Goal: Task Accomplishment & Management: Manage account settings

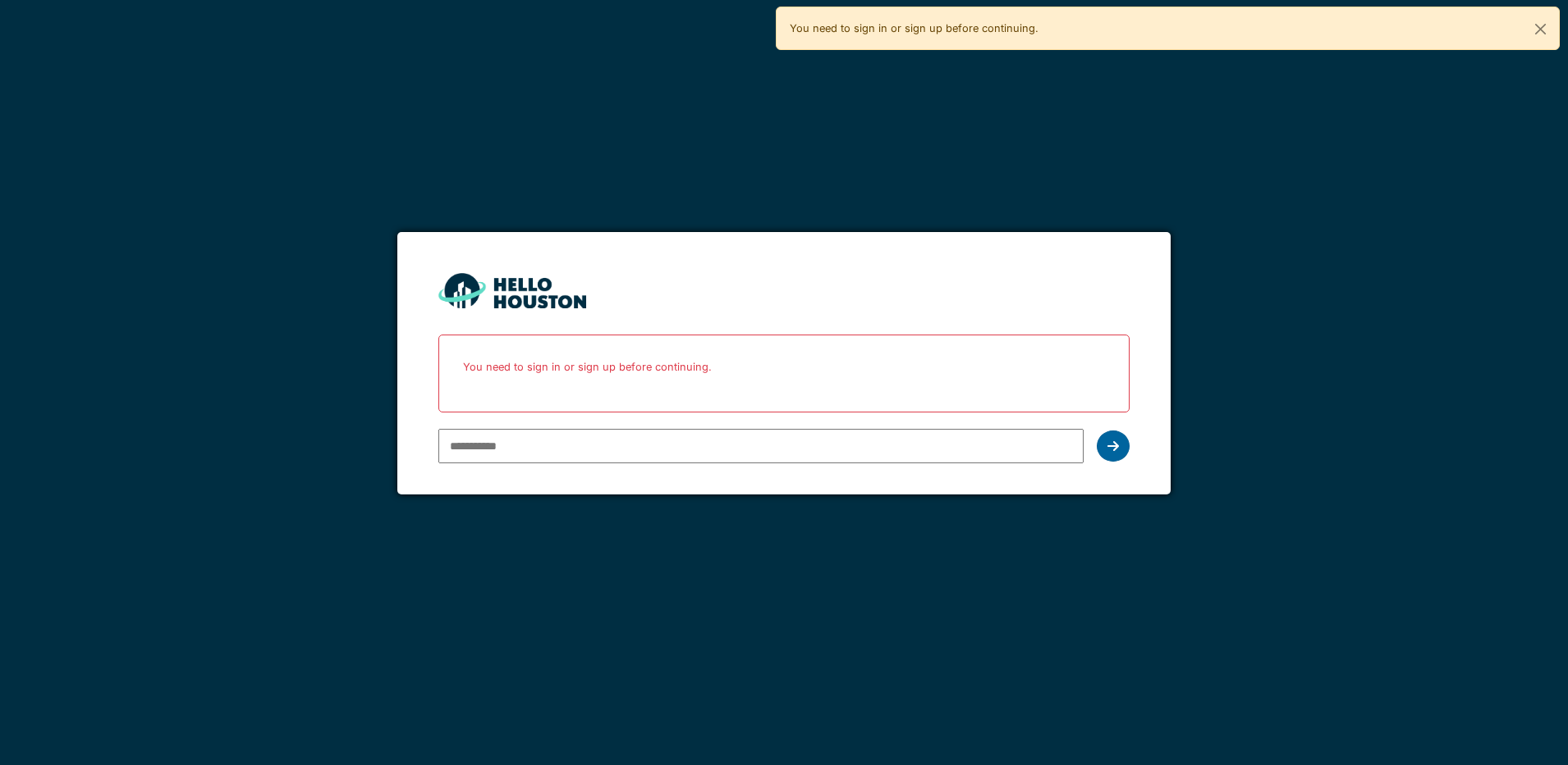
type input "**********"
click at [1112, 446] on icon at bounding box center [1113, 446] width 12 height 13
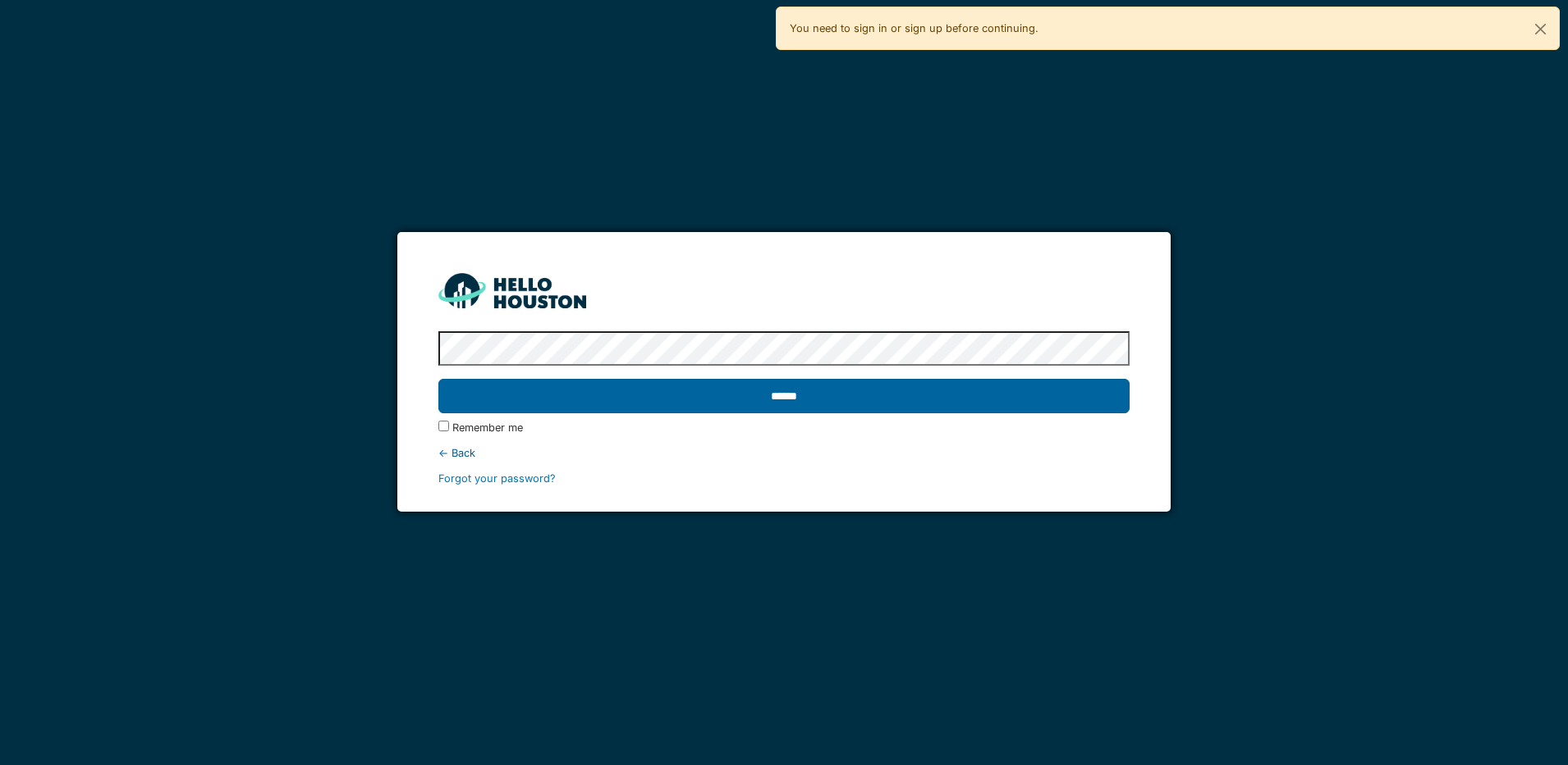
click at [729, 402] on input "******" at bounding box center [783, 396] width 691 height 34
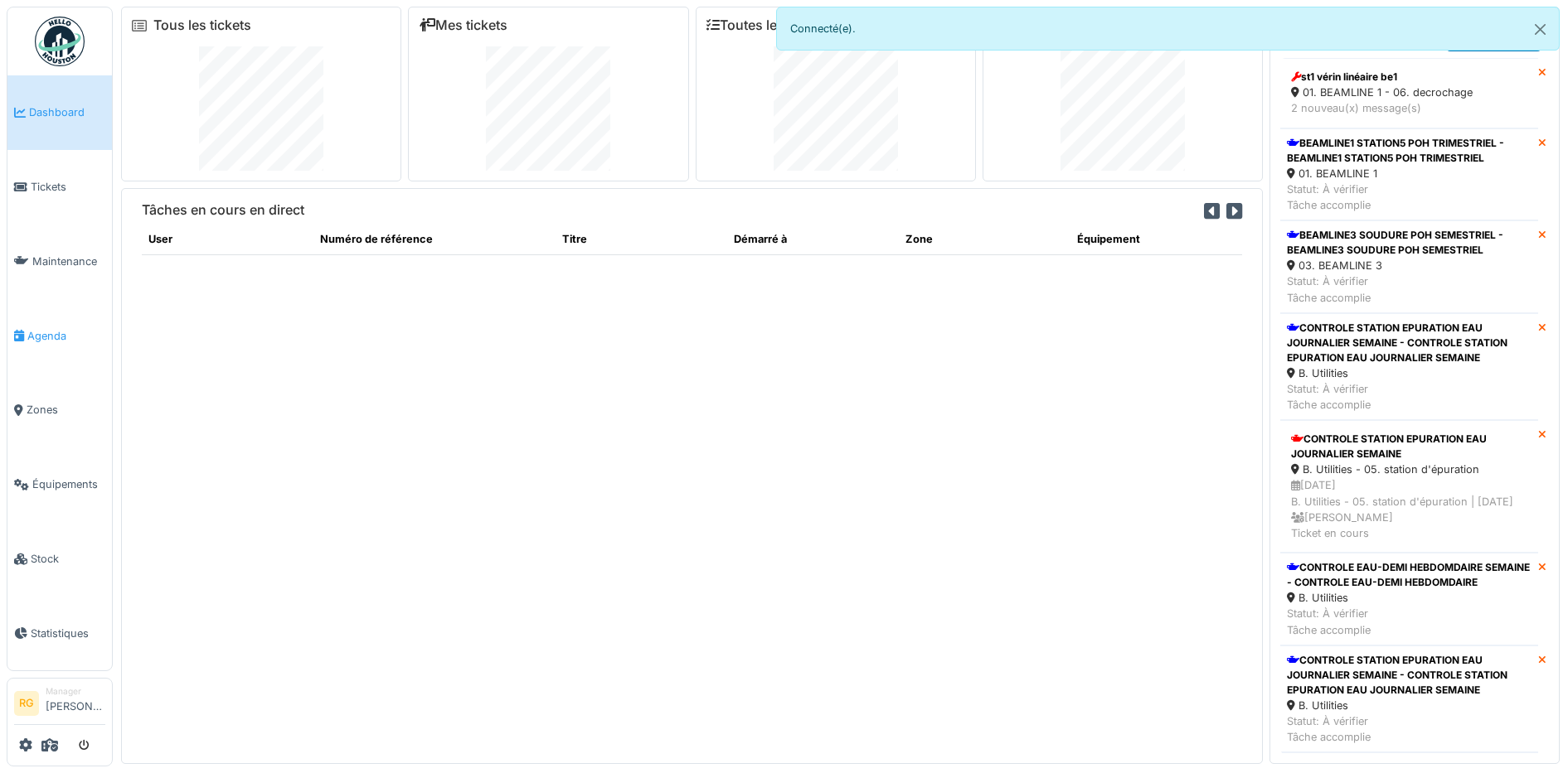
click at [58, 332] on span "Agenda" at bounding box center [66, 336] width 78 height 16
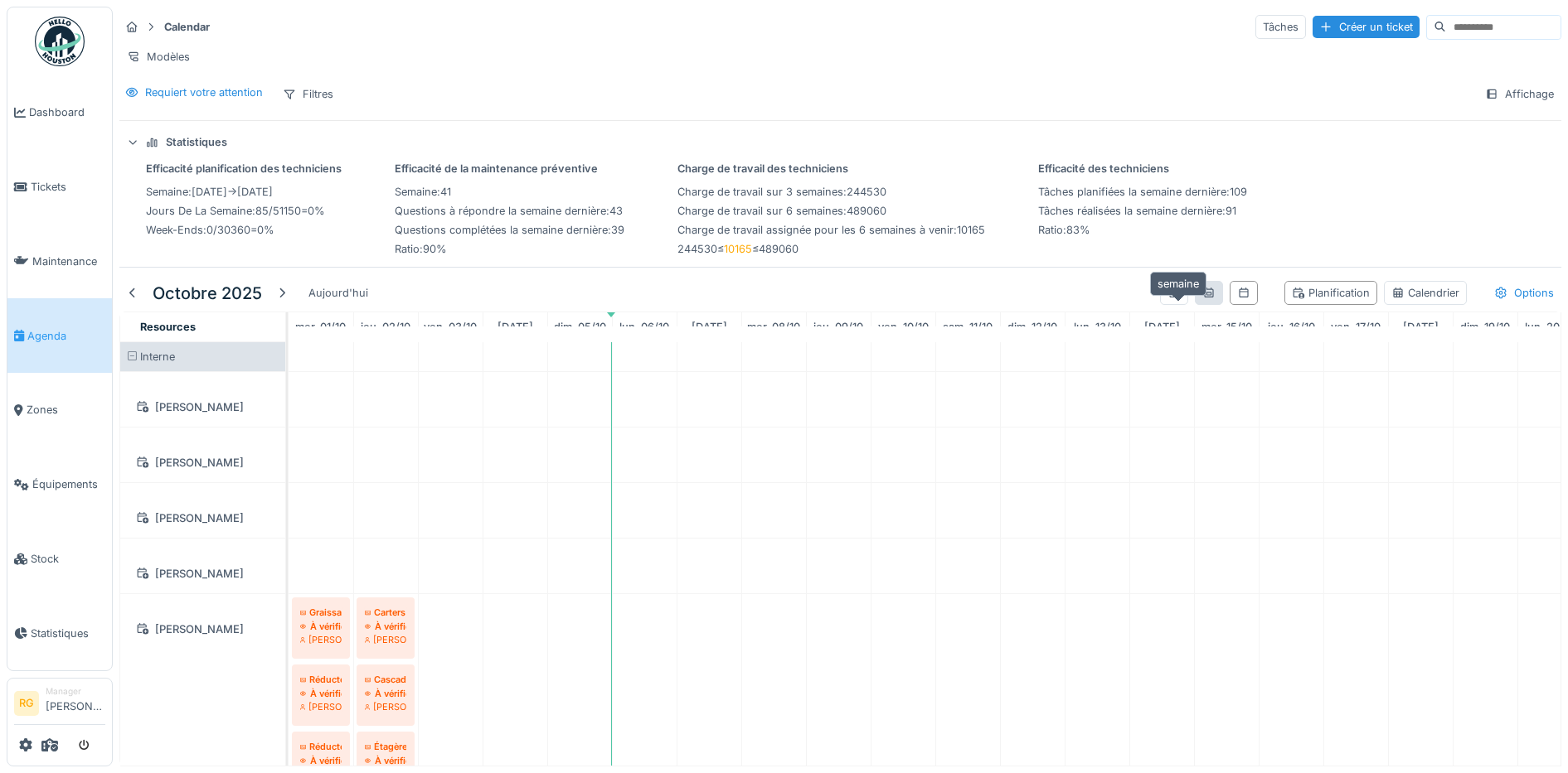
click at [1202, 299] on icon at bounding box center [1208, 293] width 13 height 11
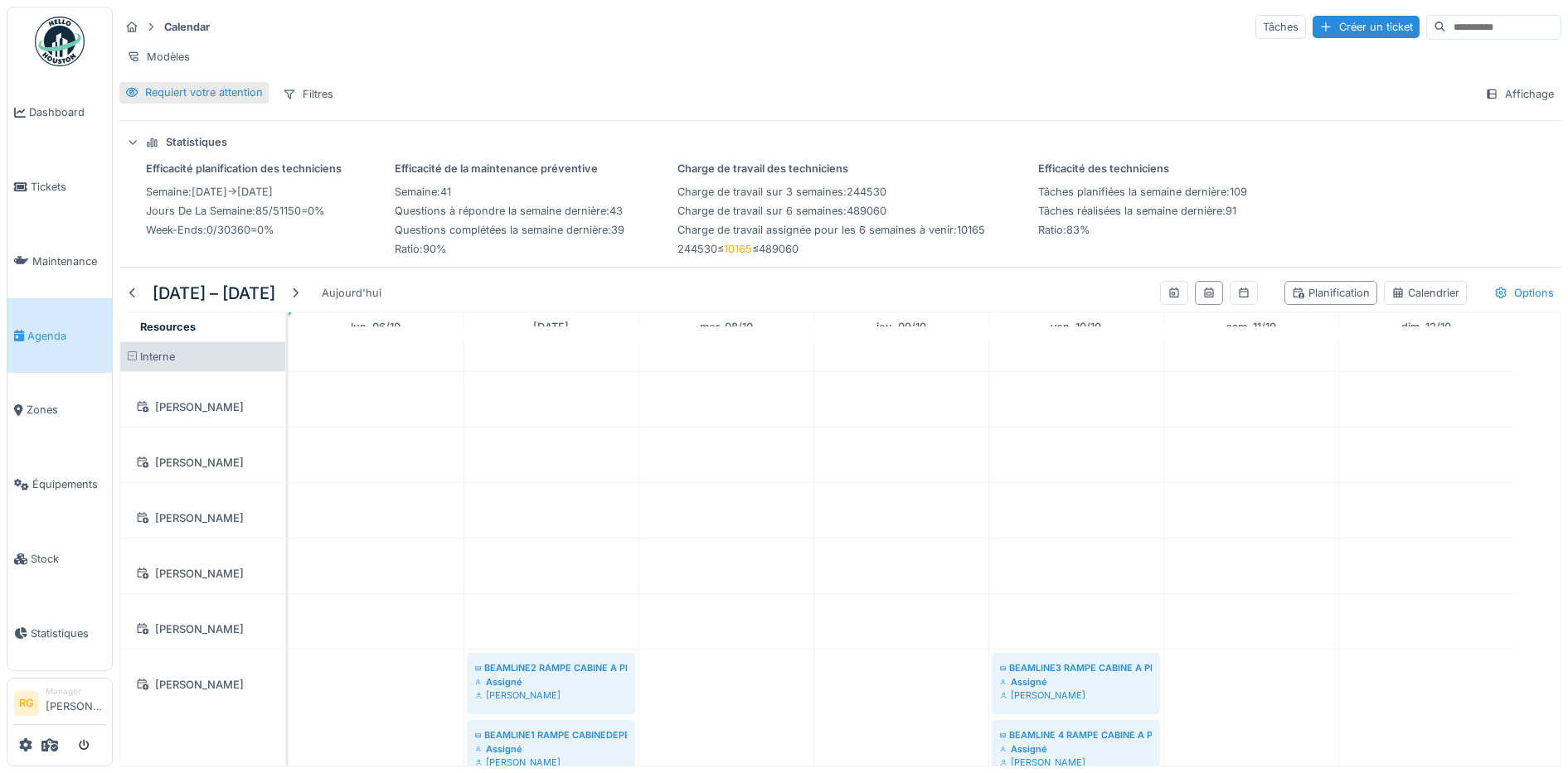
click at [207, 100] on div "Requiert votre attention" at bounding box center [203, 92] width 118 height 16
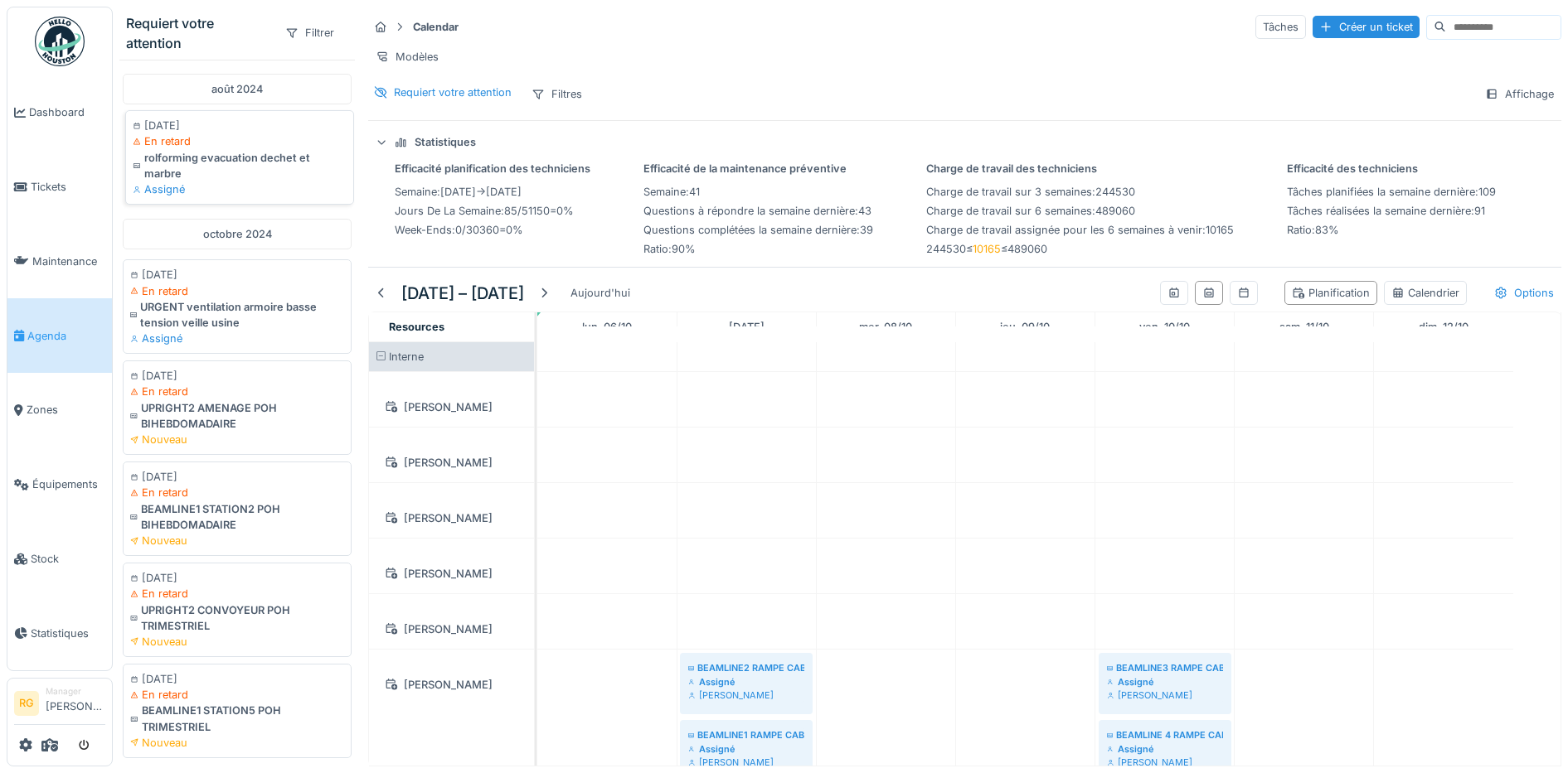
click at [228, 175] on div "rolforming evacuation dechet et marbre" at bounding box center [240, 166] width 214 height 32
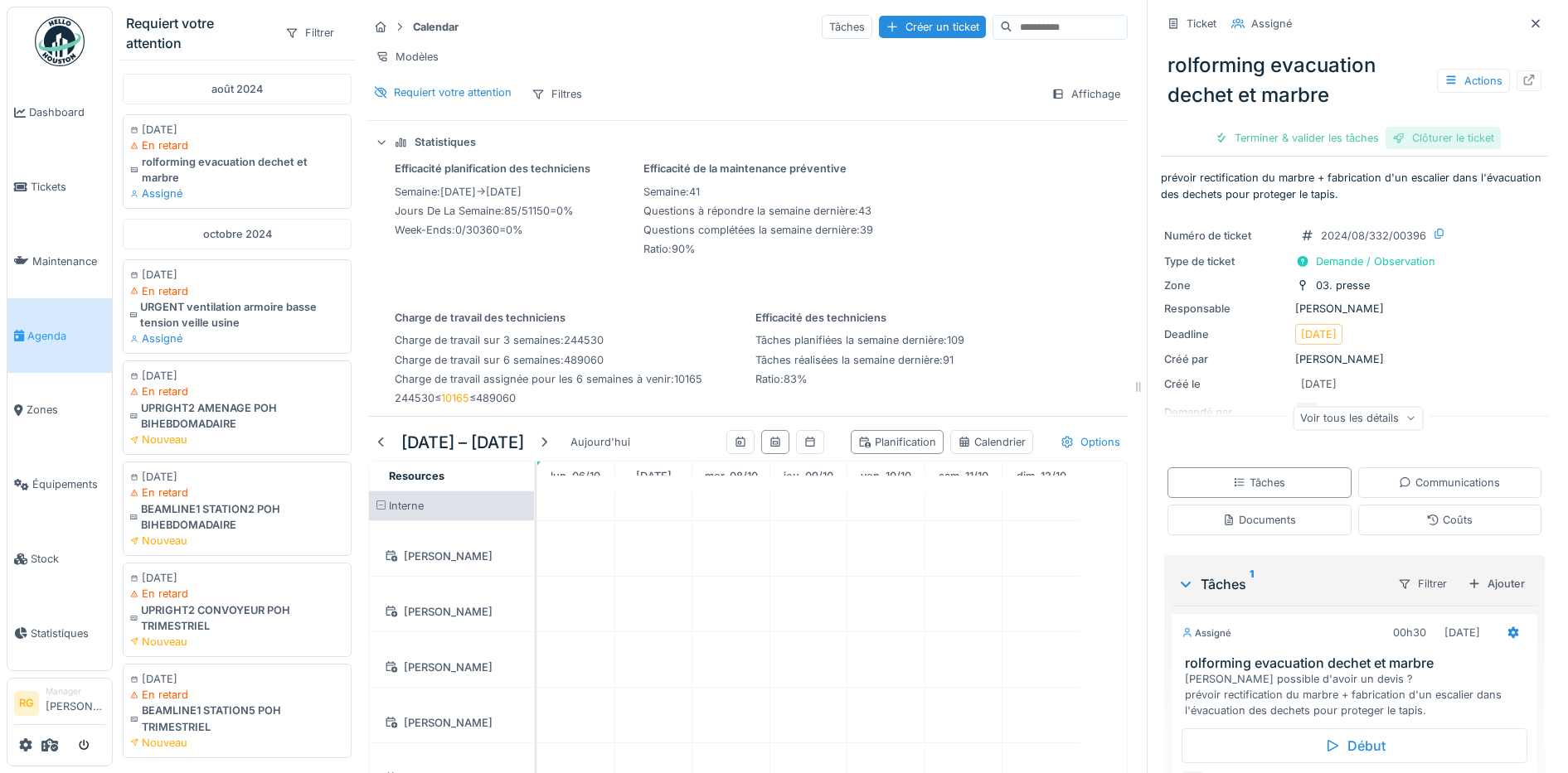
click at [1424, 138] on div "Clôturer le ticket" at bounding box center [1443, 138] width 115 height 23
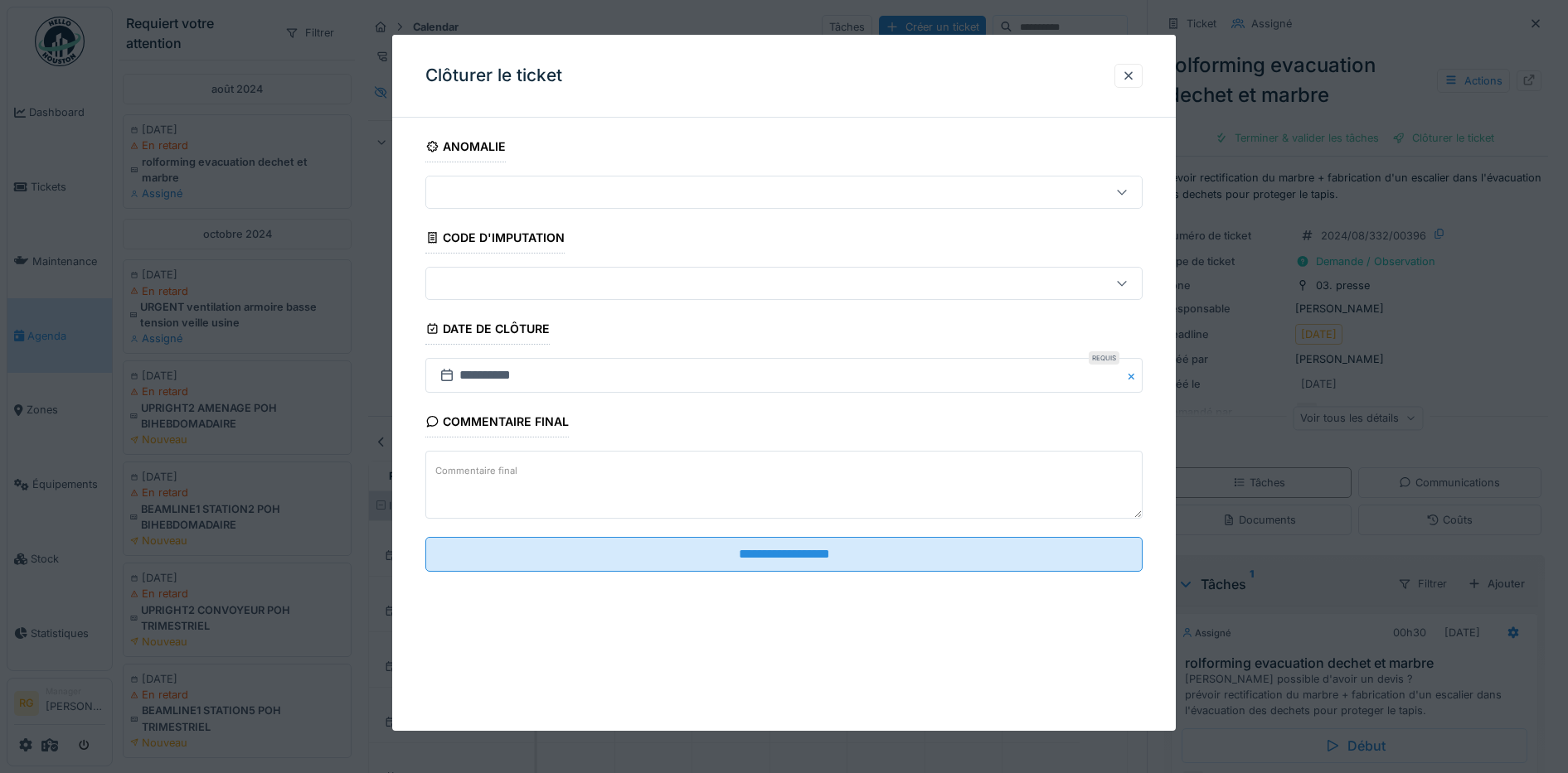
click at [612, 468] on textarea "Commentaire final" at bounding box center [784, 484] width 718 height 68
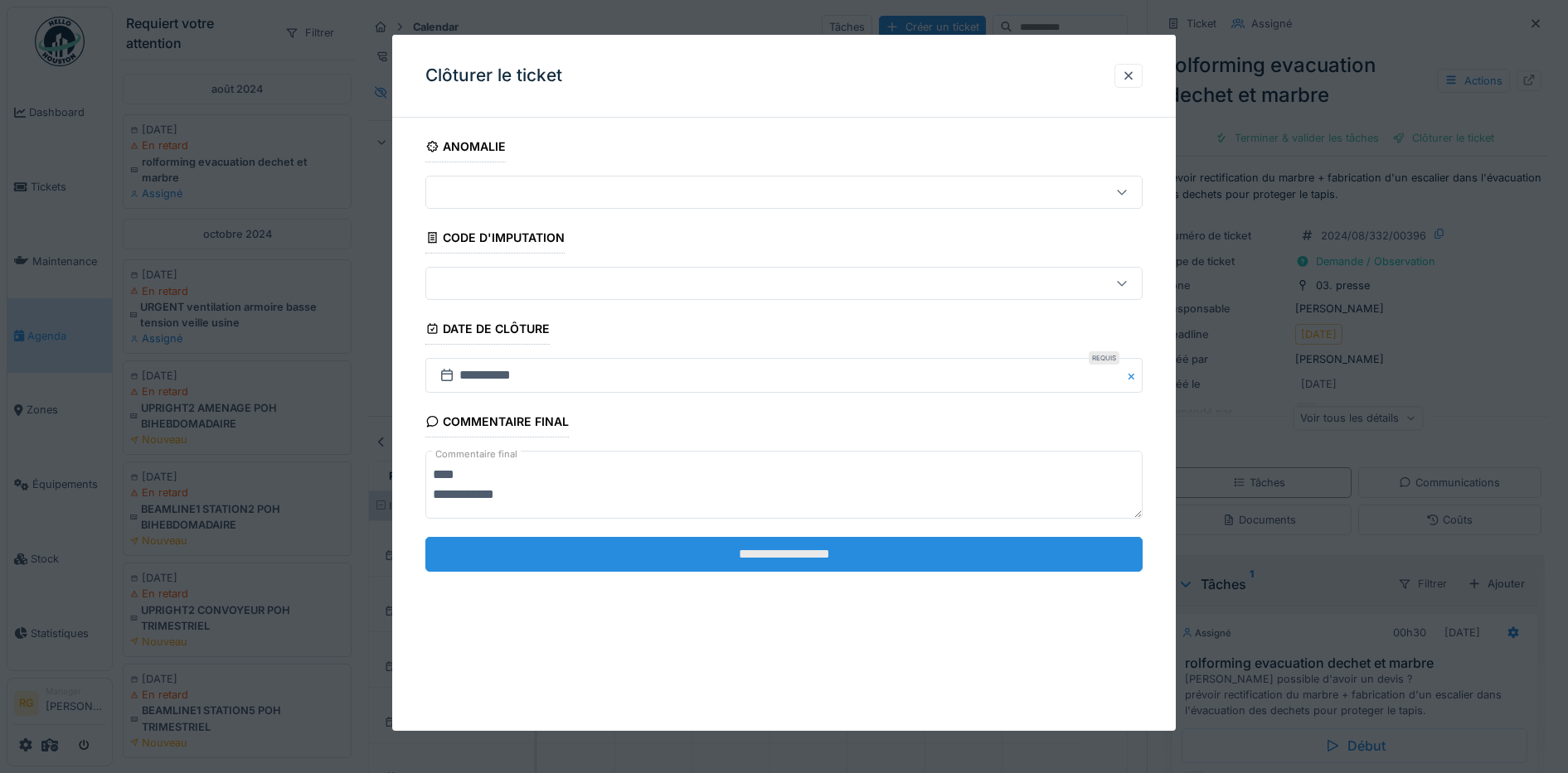
type textarea "**********"
click at [799, 560] on input "**********" at bounding box center [784, 554] width 718 height 35
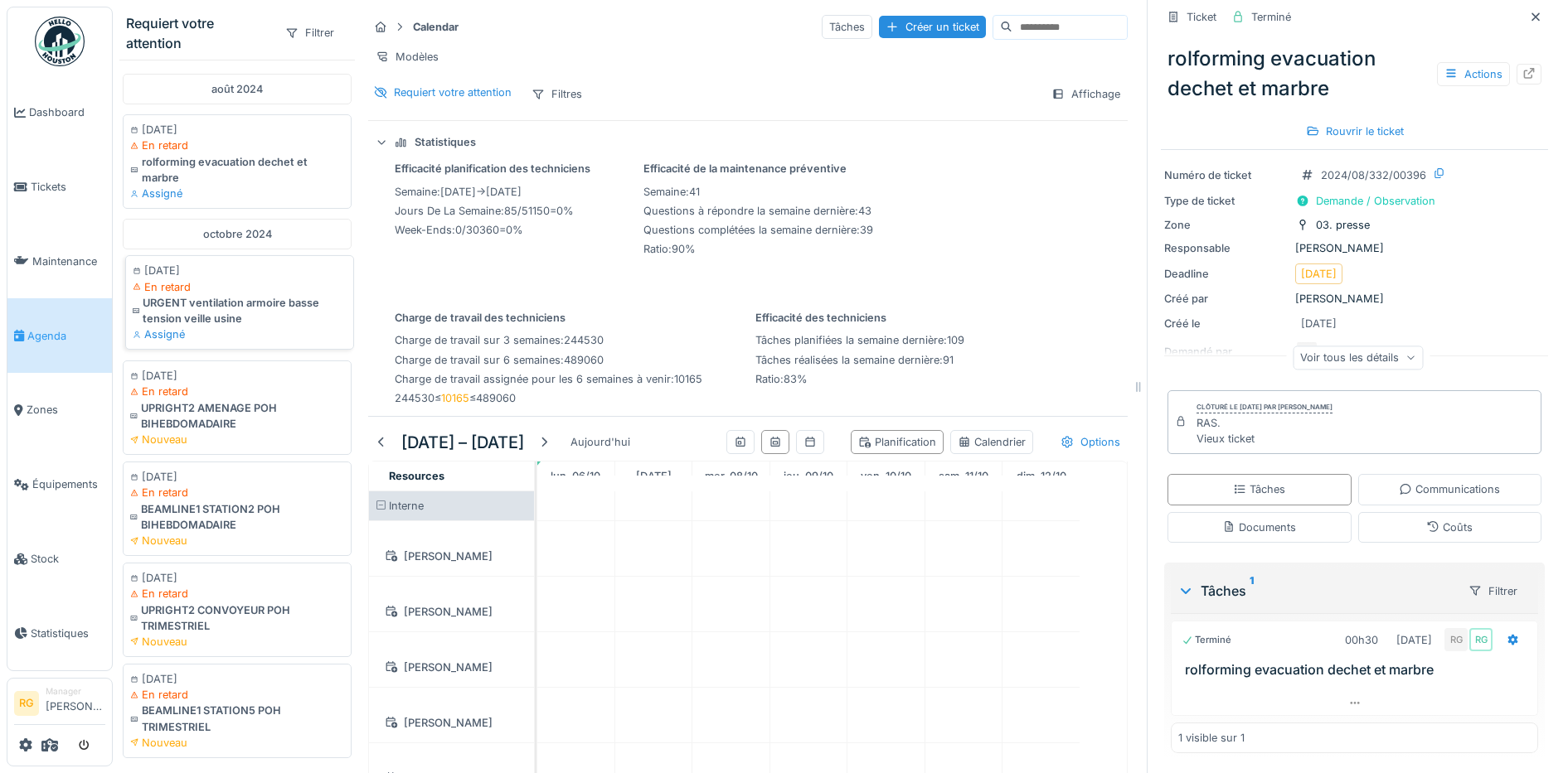
click at [215, 316] on div "URGENT ventilation armoire basse tension veille usine" at bounding box center [240, 311] width 214 height 32
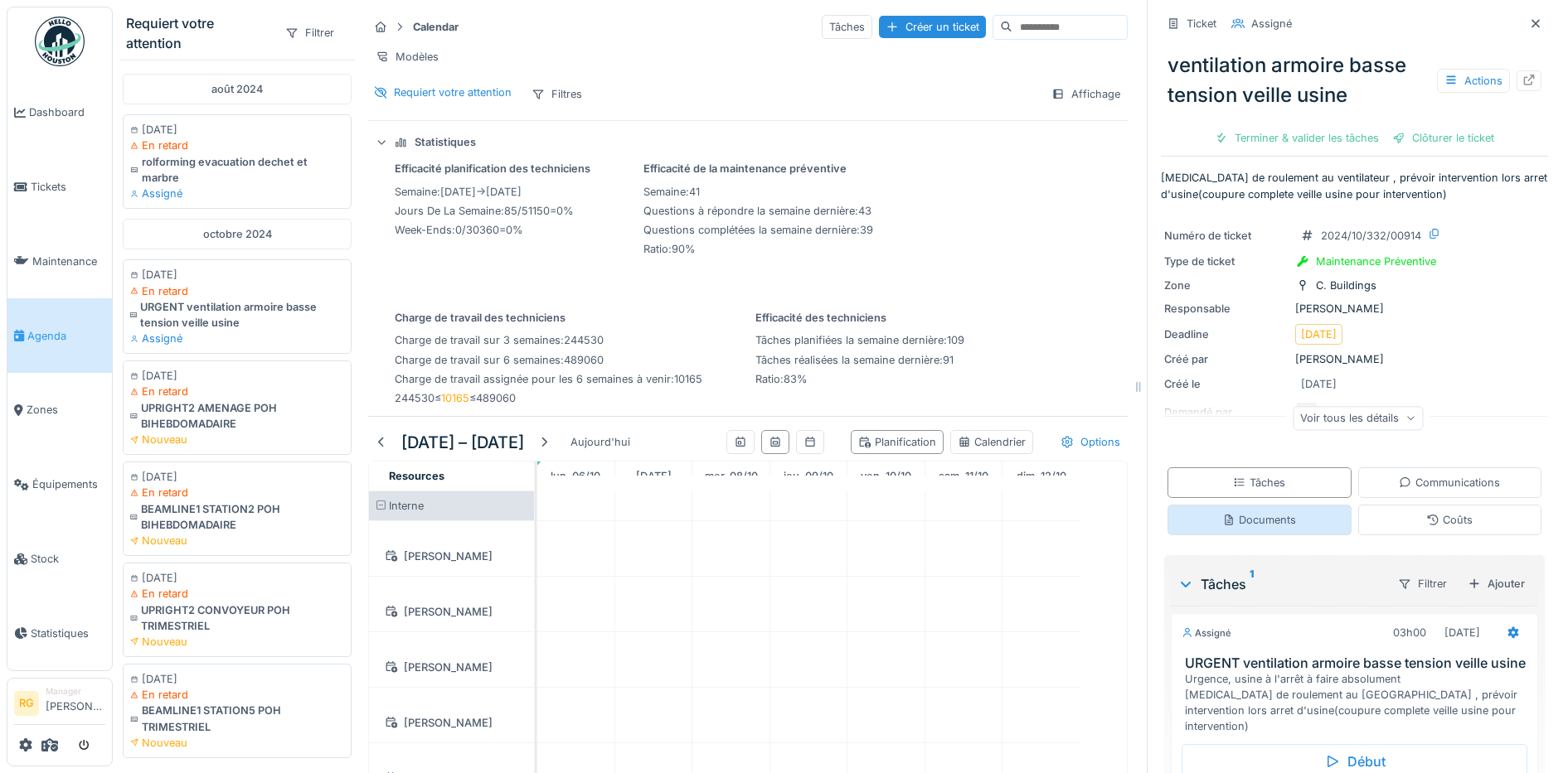
click at [1268, 525] on div "Documents" at bounding box center [1258, 520] width 73 height 16
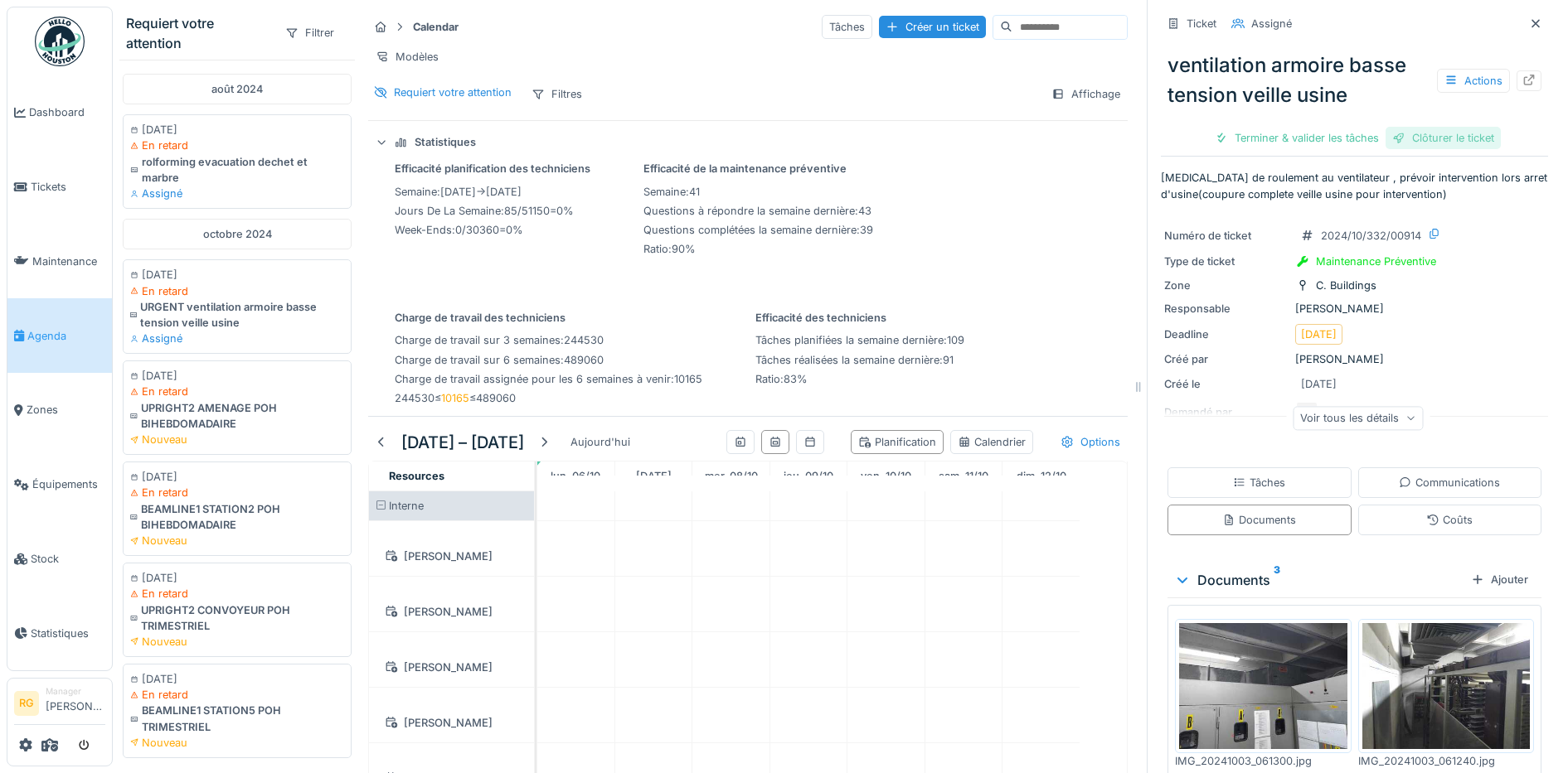
click at [1417, 134] on div "Clôturer le ticket" at bounding box center [1443, 138] width 115 height 23
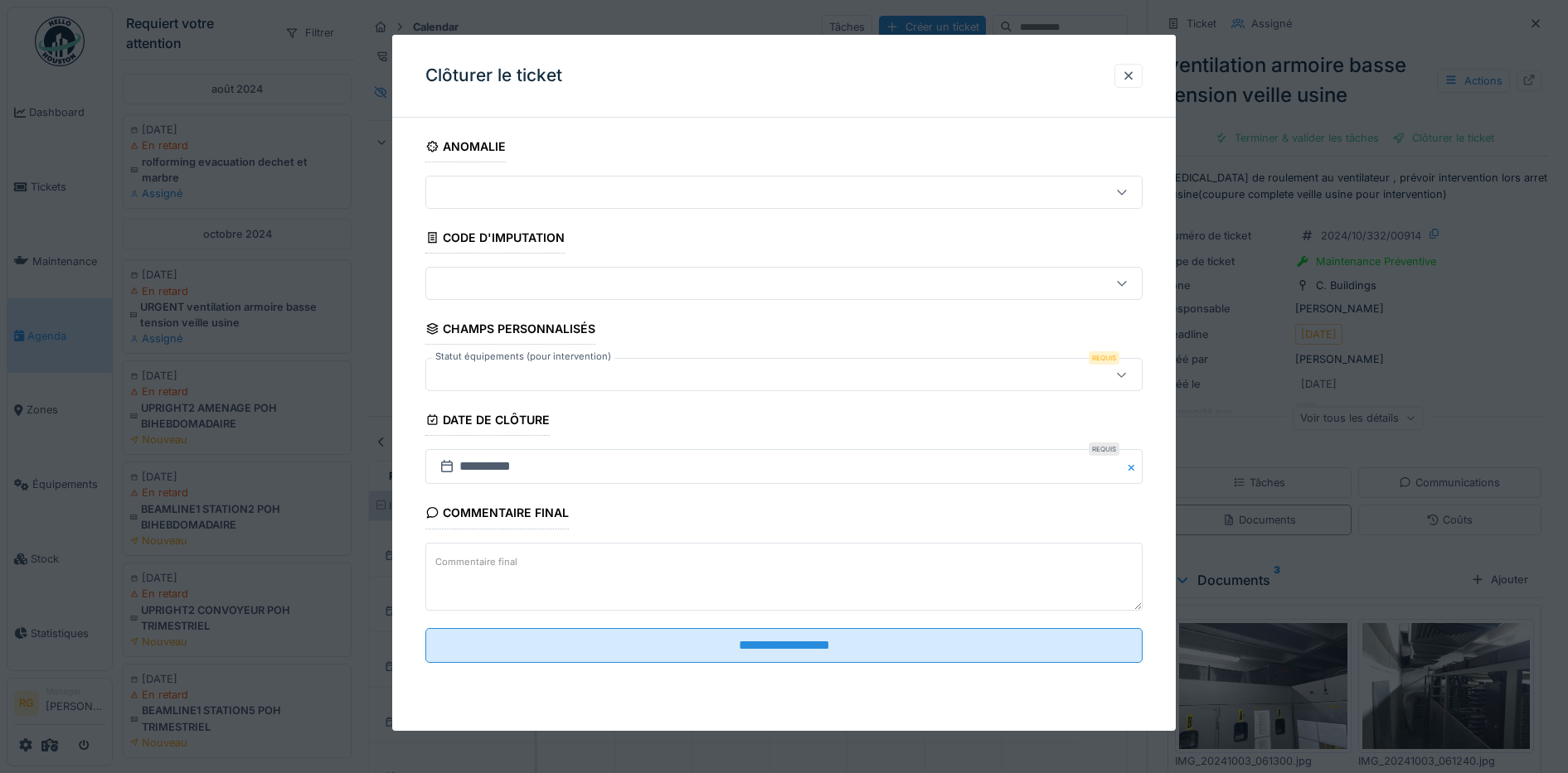
click at [527, 570] on textarea "Commentaire final" at bounding box center [784, 577] width 718 height 68
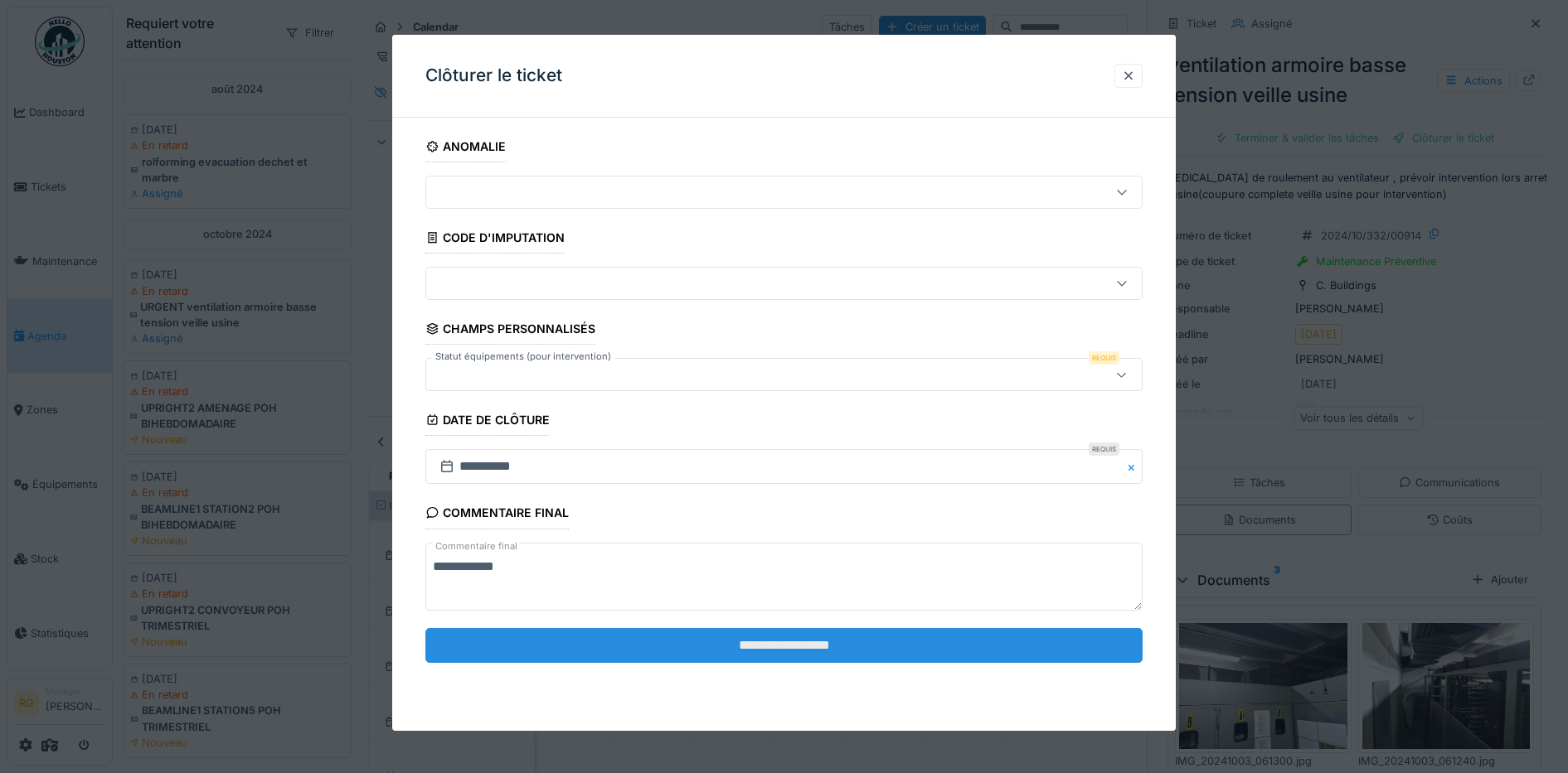
type textarea "**********"
click at [814, 647] on input "**********" at bounding box center [784, 645] width 718 height 35
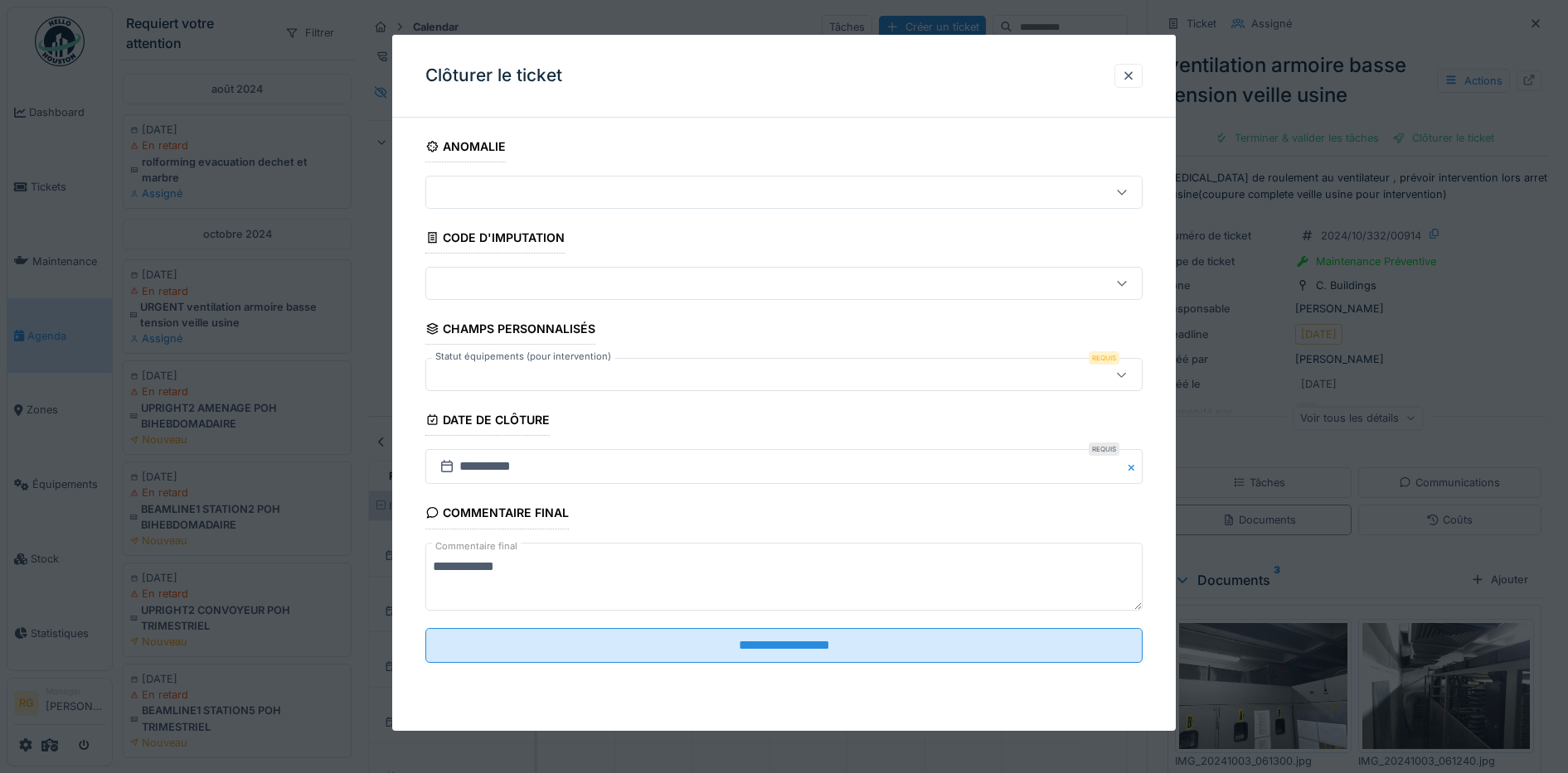
click at [790, 370] on div at bounding box center [742, 374] width 619 height 18
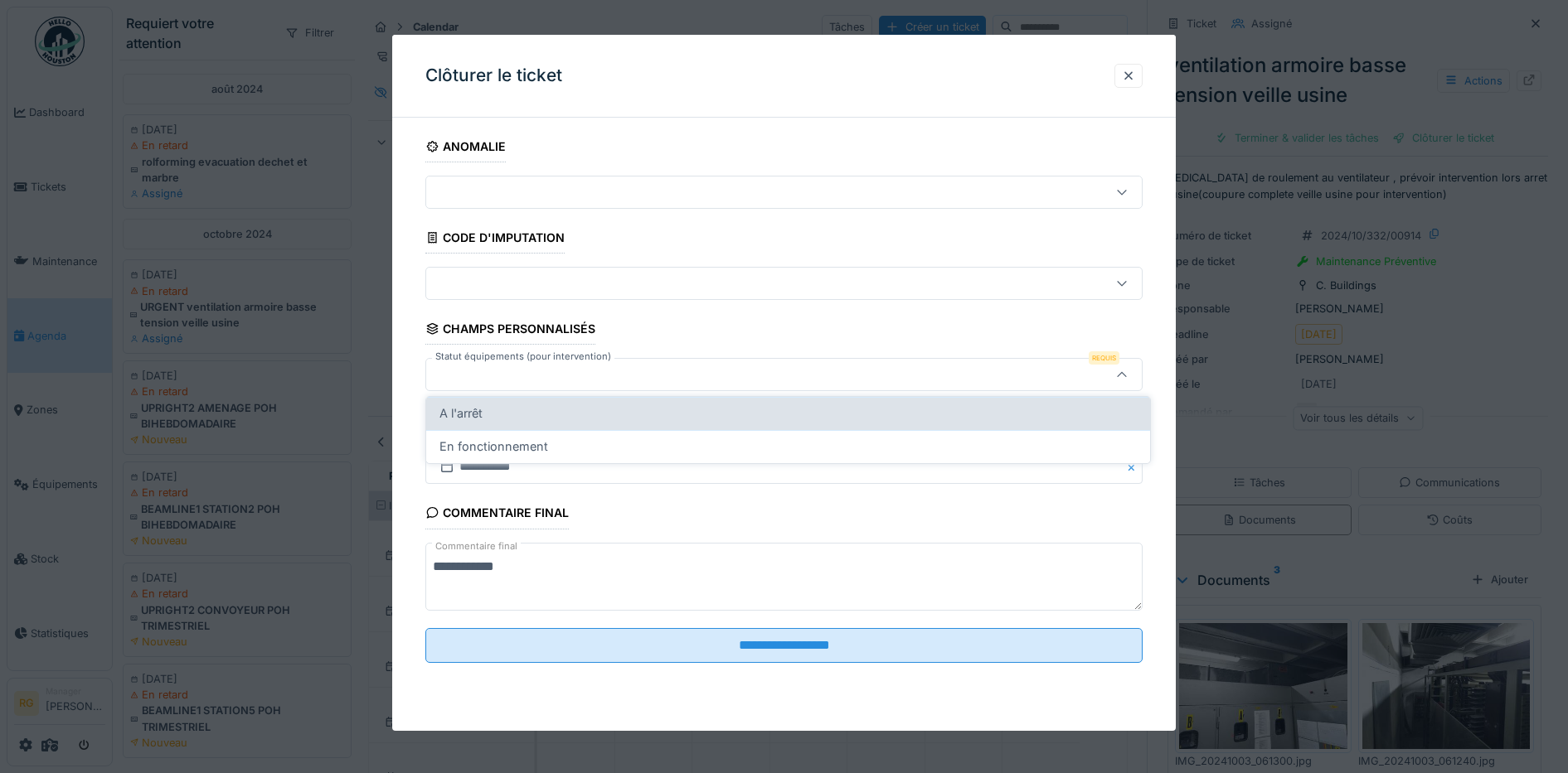
click at [752, 408] on div "A l'arrêt" at bounding box center [788, 414] width 698 height 18
type input "*********"
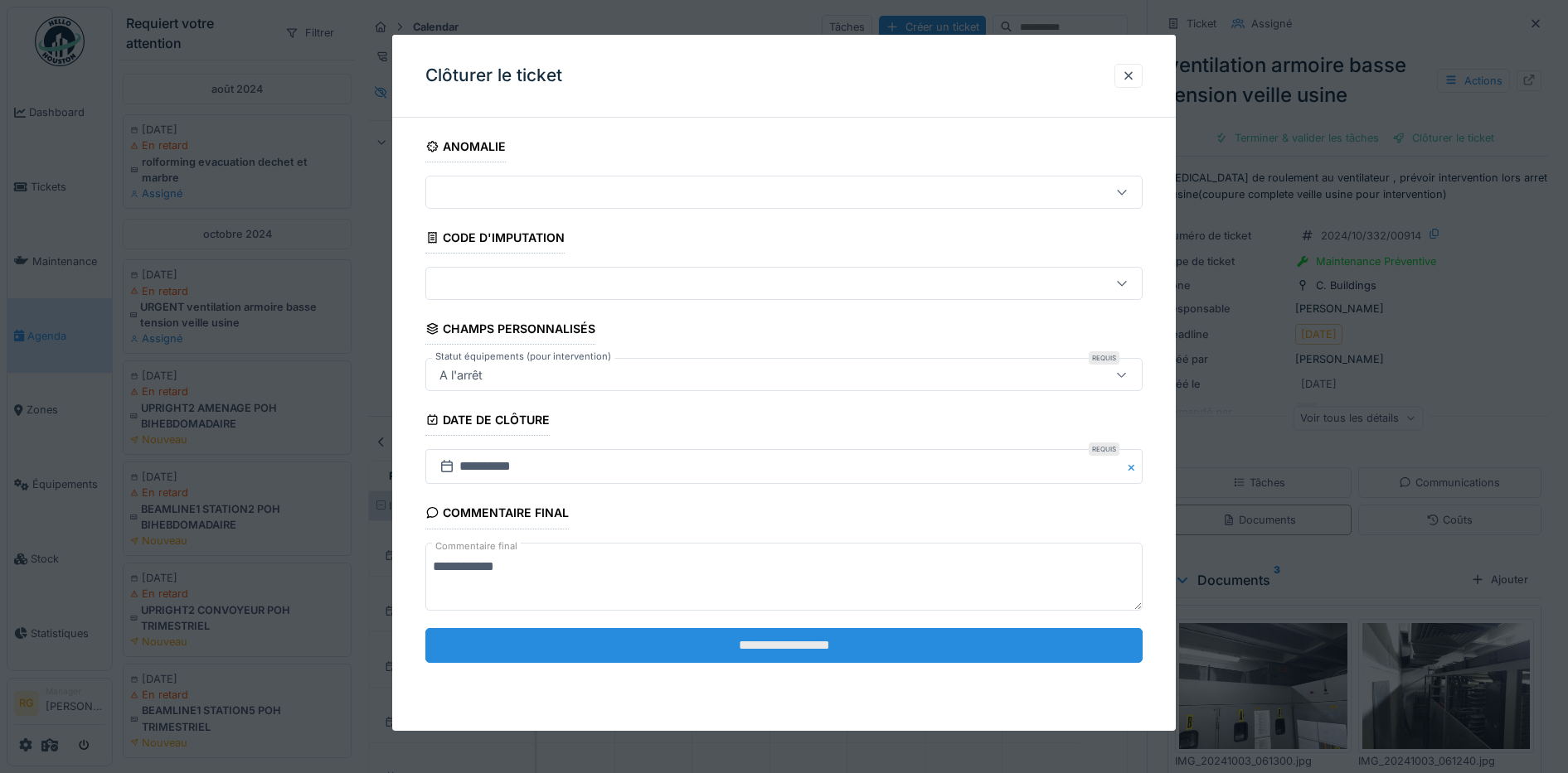
click at [794, 652] on input "**********" at bounding box center [784, 645] width 718 height 35
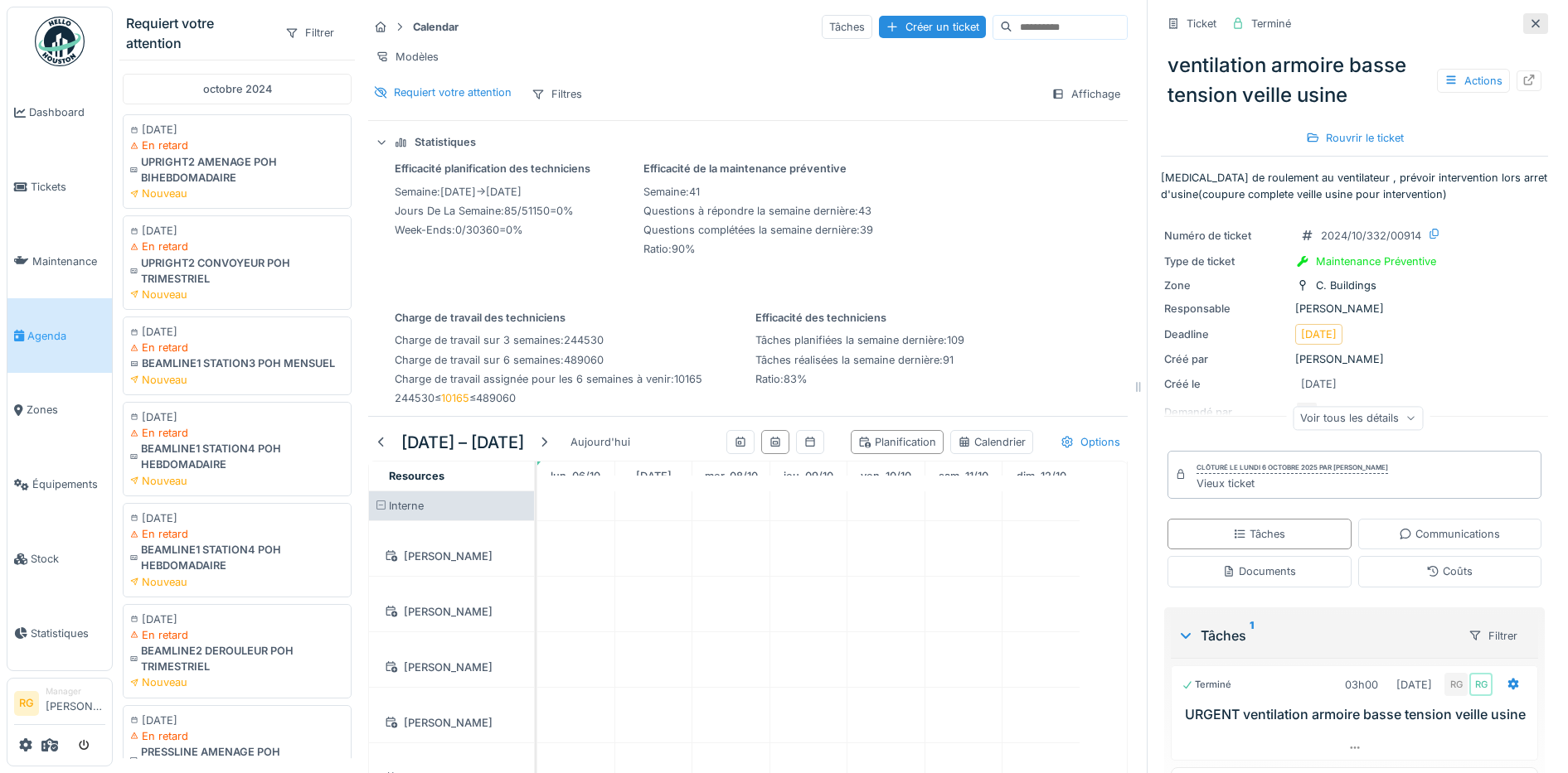
click at [1529, 30] on div at bounding box center [1535, 24] width 13 height 16
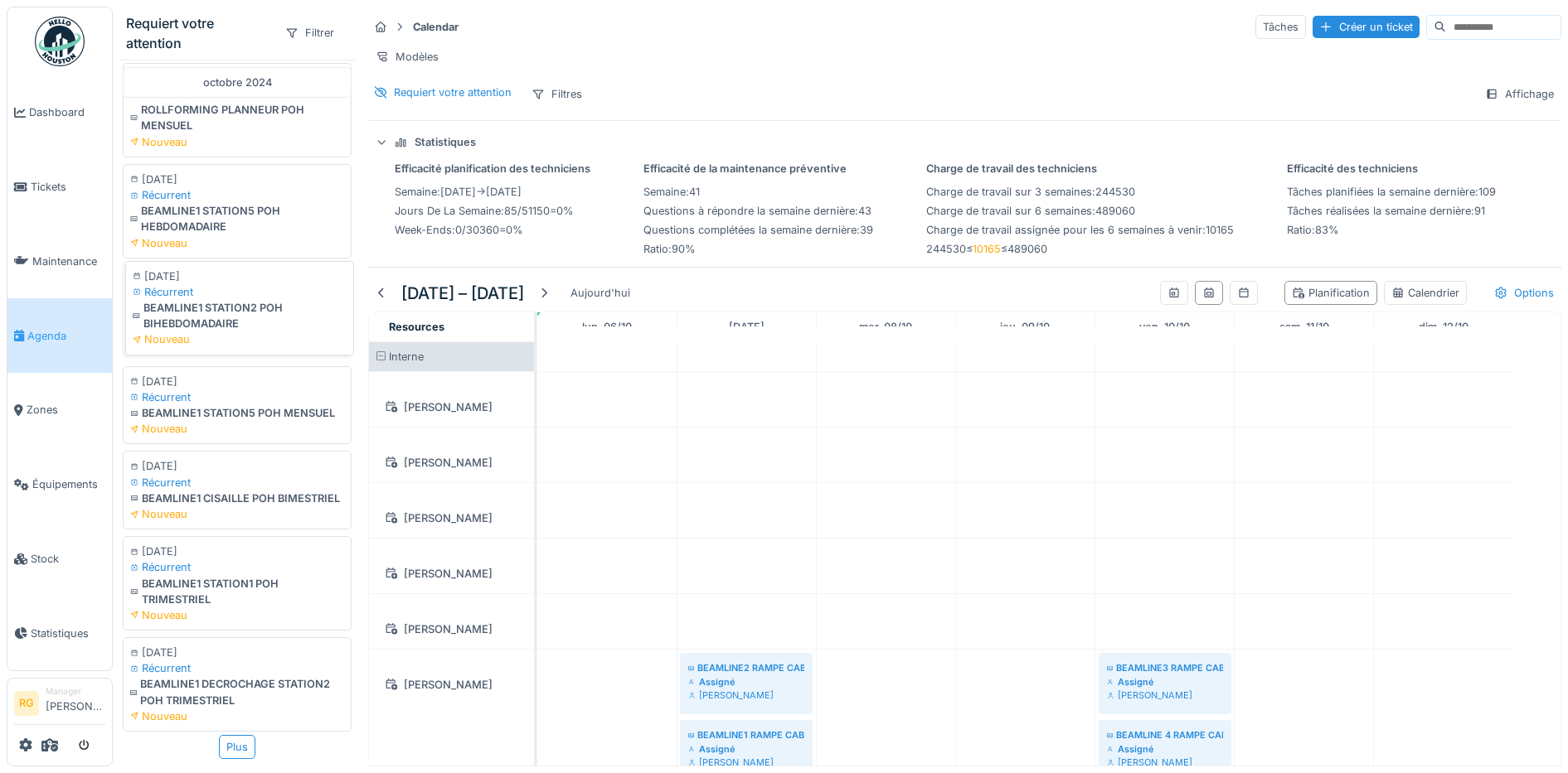
scroll to position [16, 0]
click at [222, 735] on div "Plus" at bounding box center [237, 747] width 37 height 24
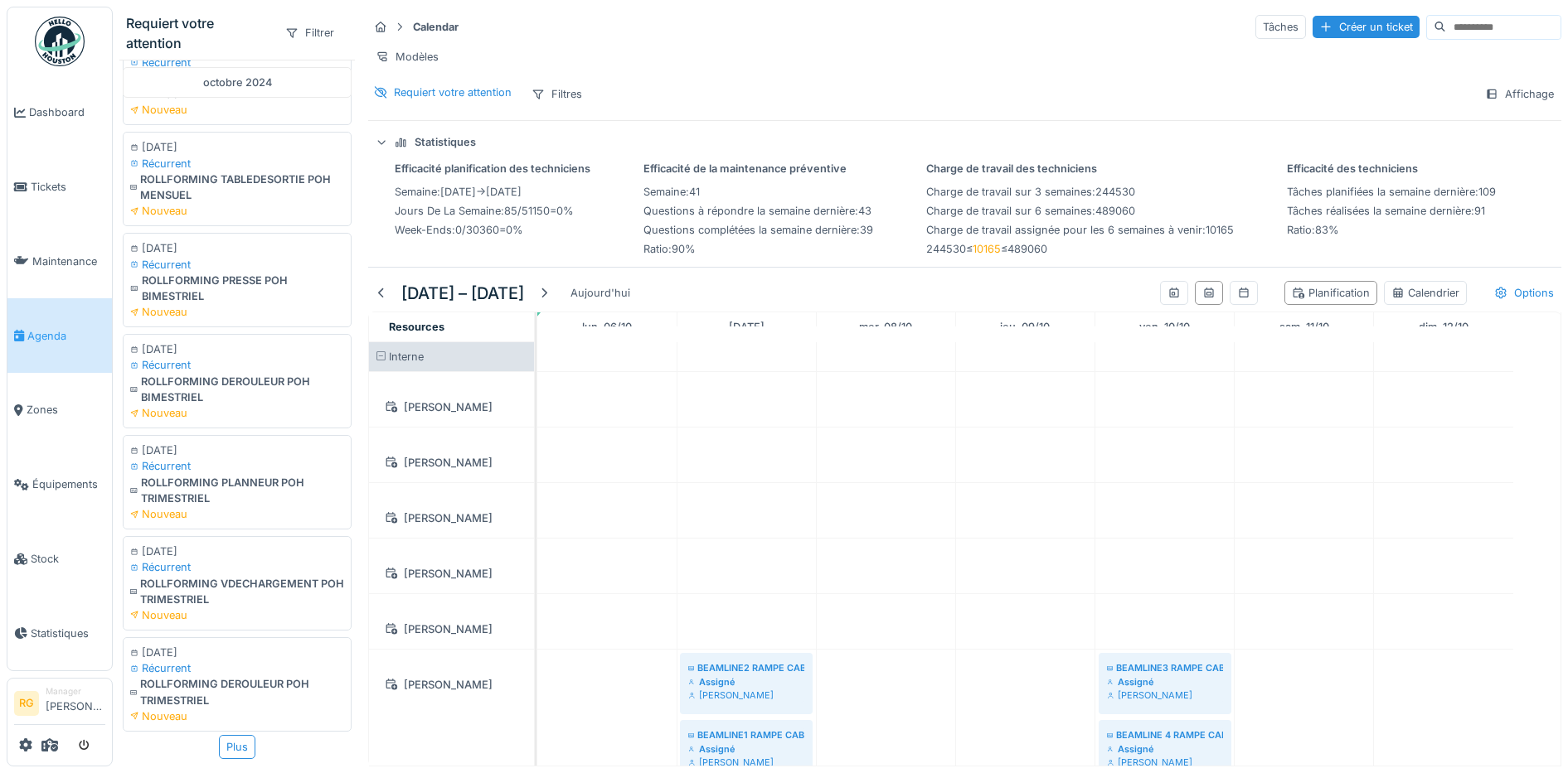
scroll to position [3451, 0]
click at [219, 735] on div "Plus" at bounding box center [237, 747] width 37 height 24
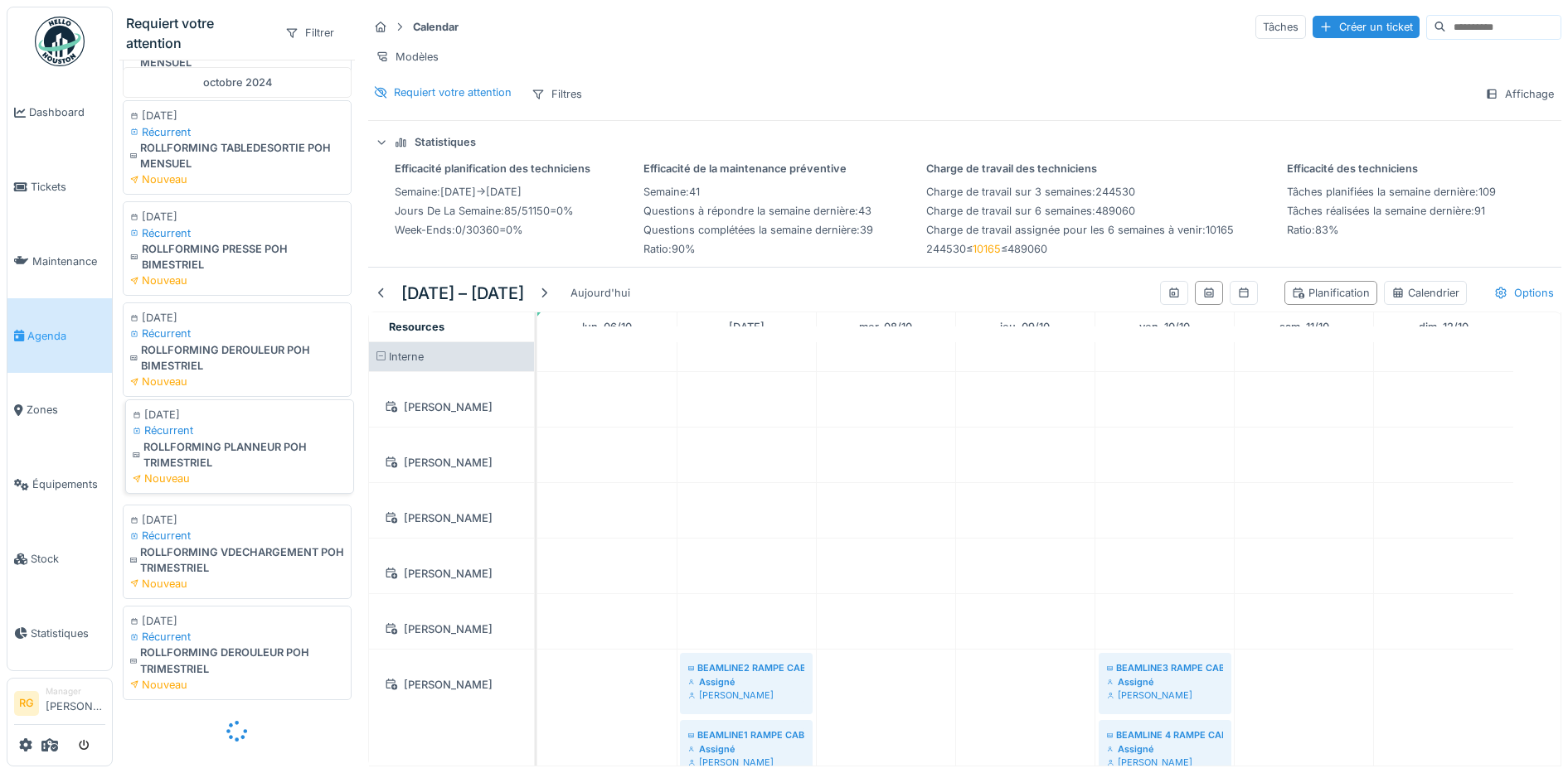
scroll to position [3483, 0]
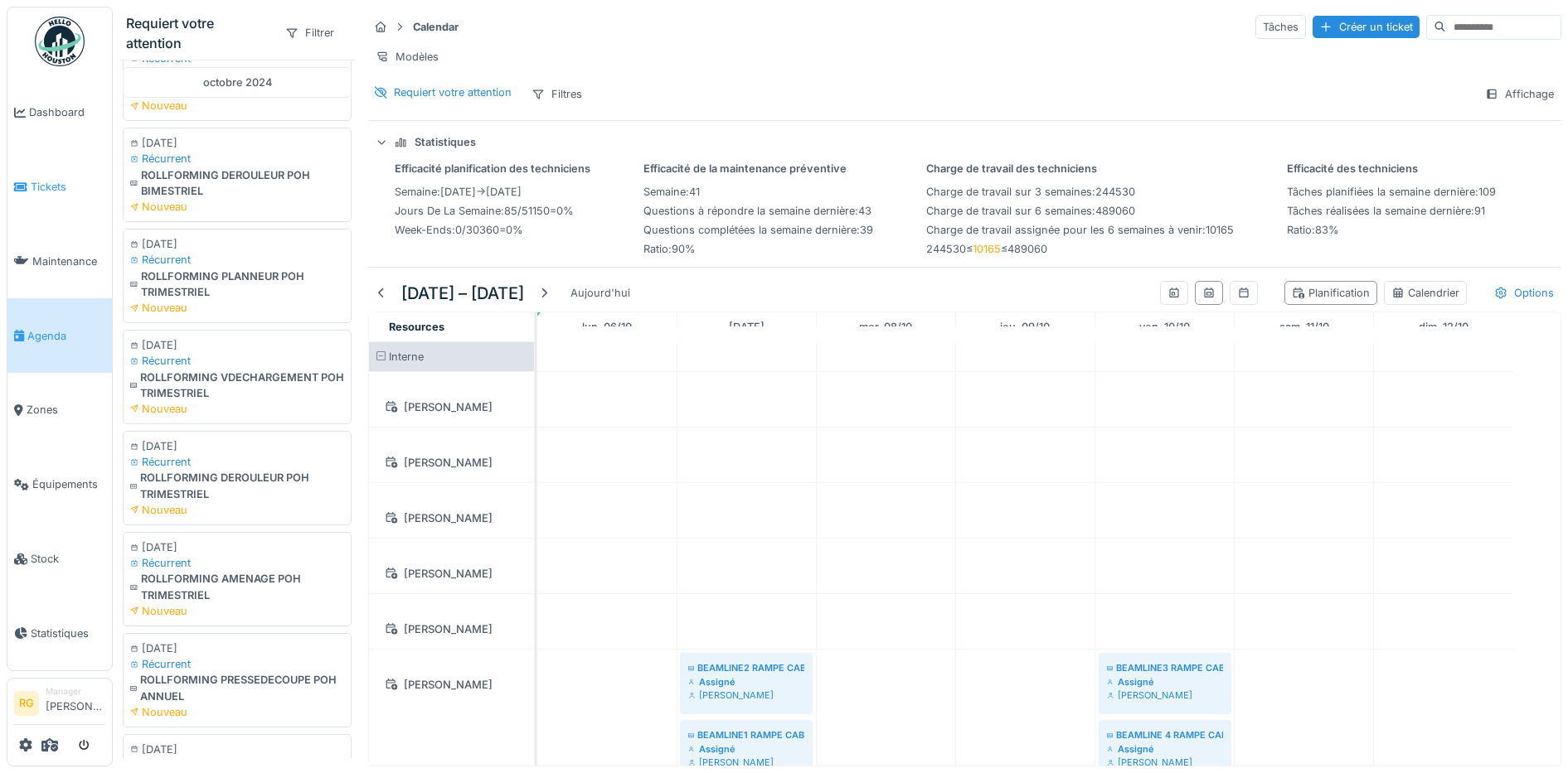
click at [52, 184] on span "Tickets" at bounding box center [67, 187] width 74 height 16
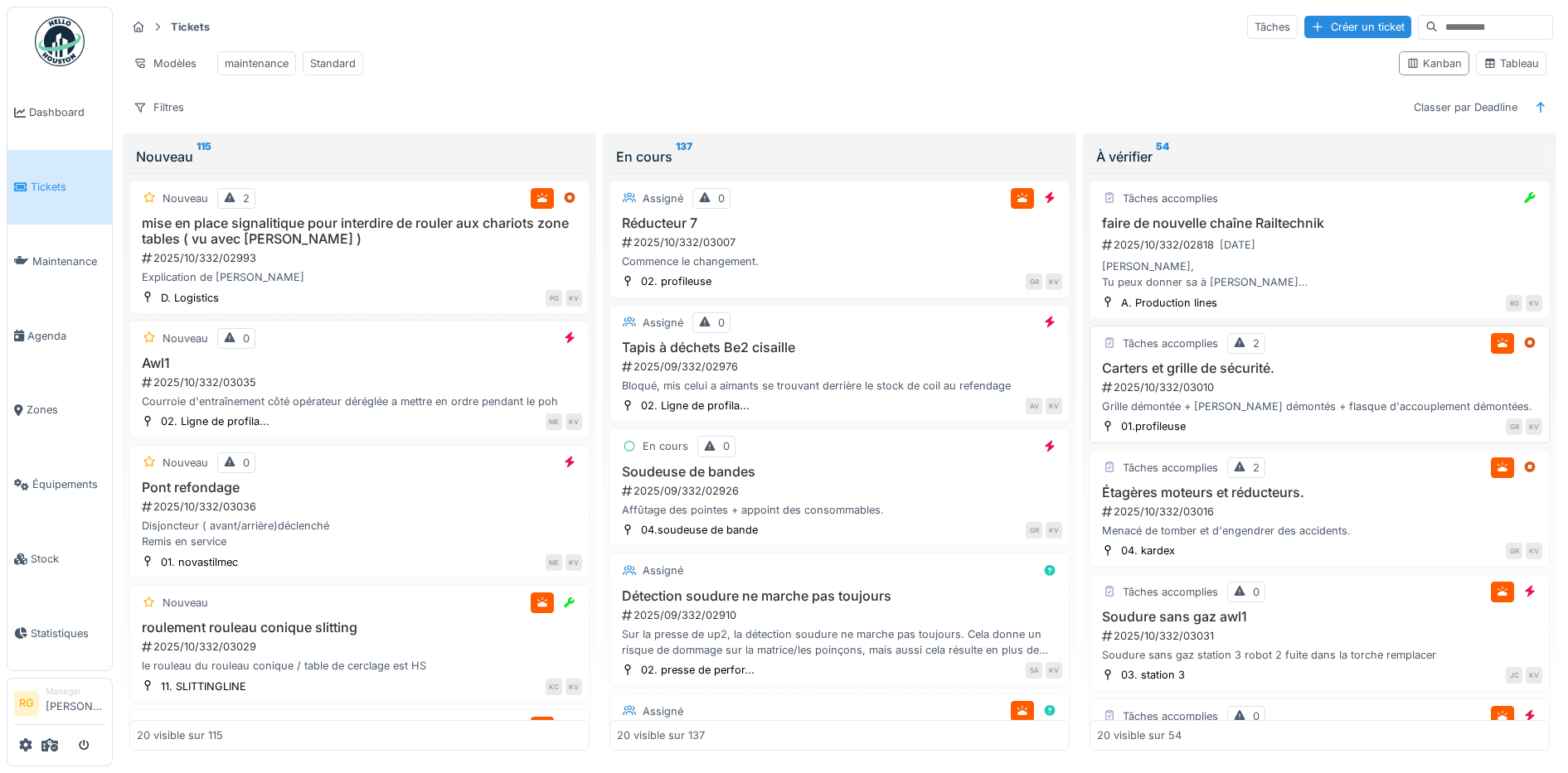
click at [1282, 396] on div "2025/10/332/03010" at bounding box center [1321, 388] width 442 height 16
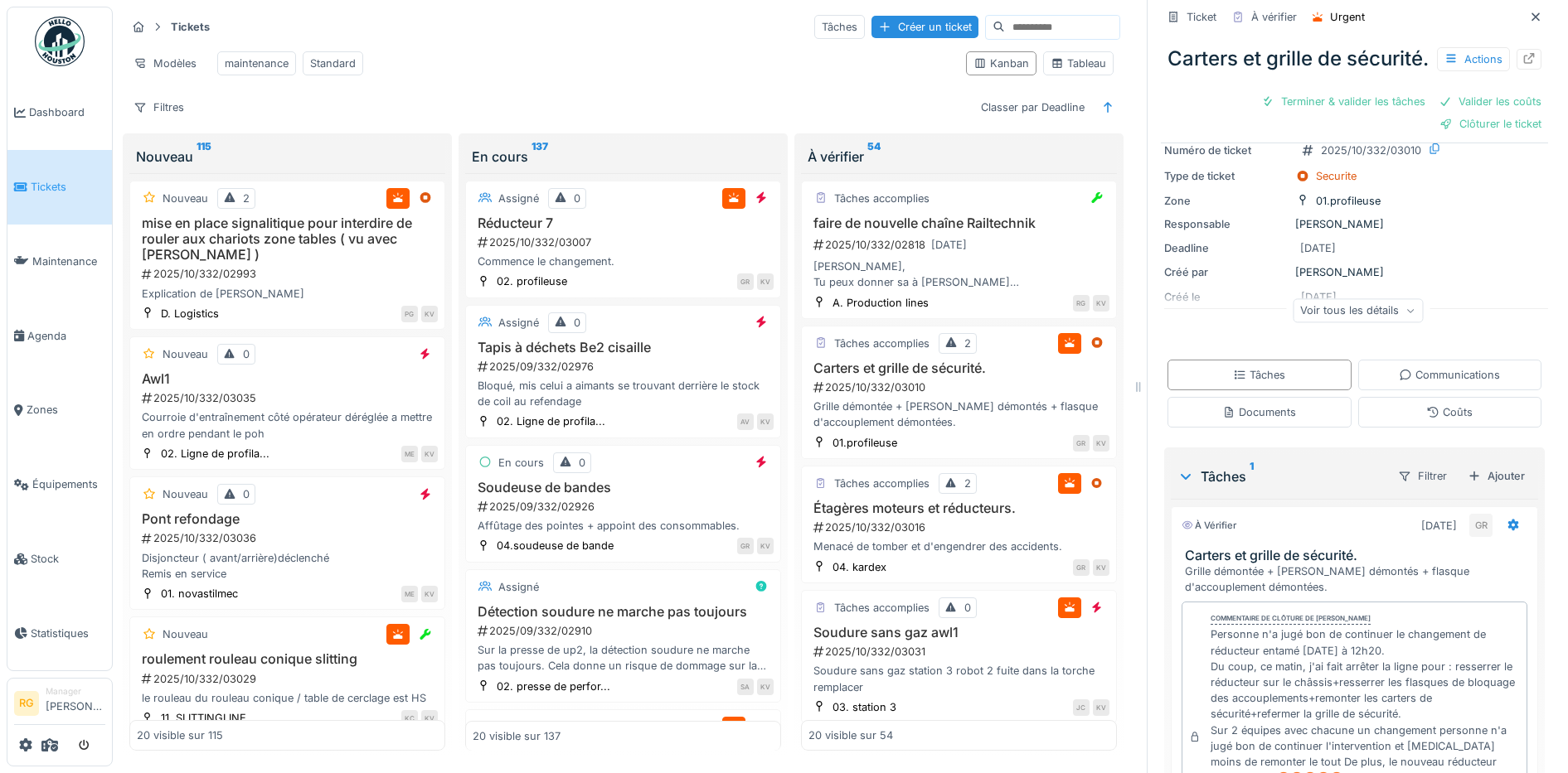
scroll to position [347, 0]
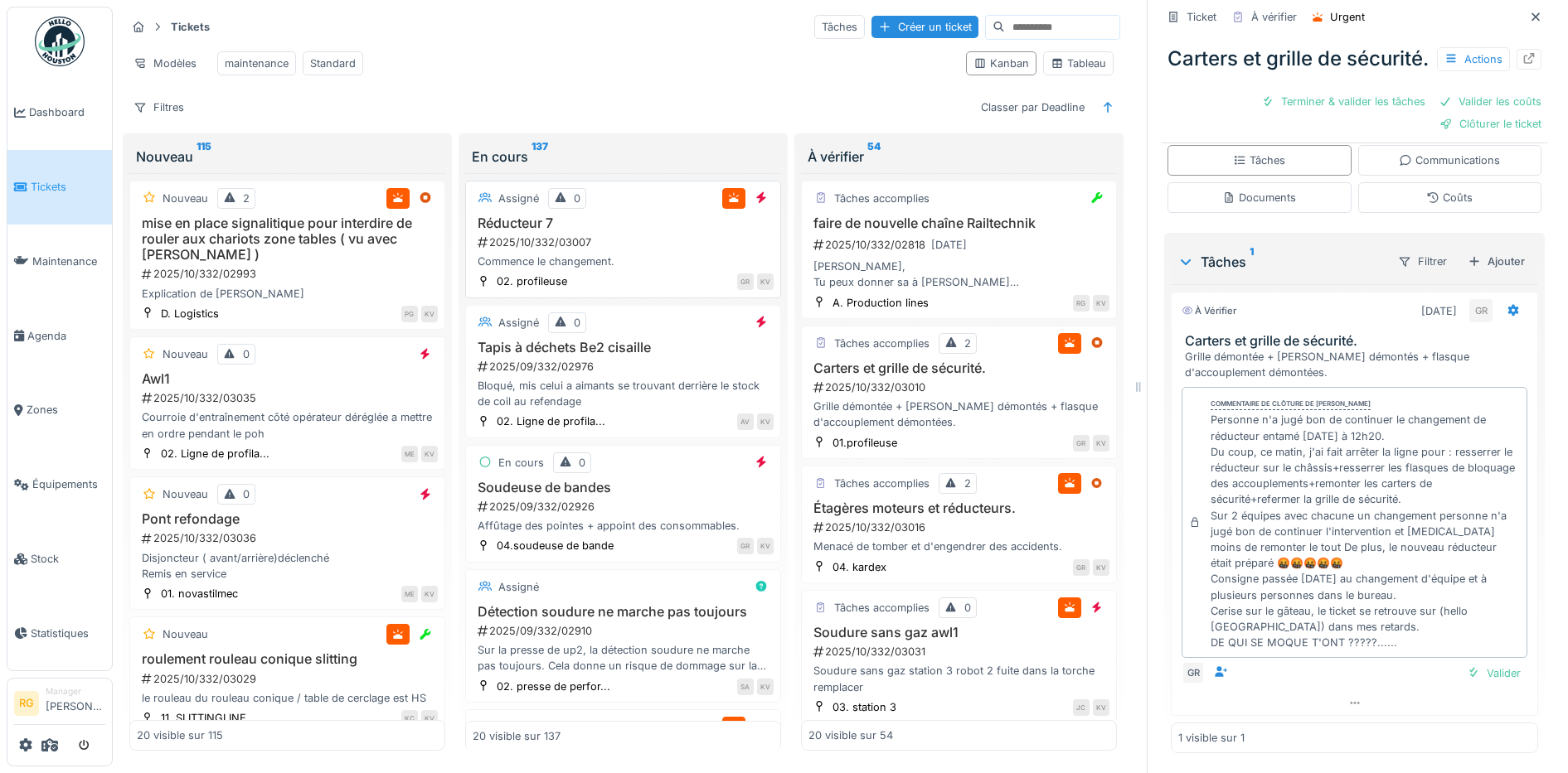
click at [639, 250] on div "2025/10/332/03007" at bounding box center [625, 242] width 298 height 16
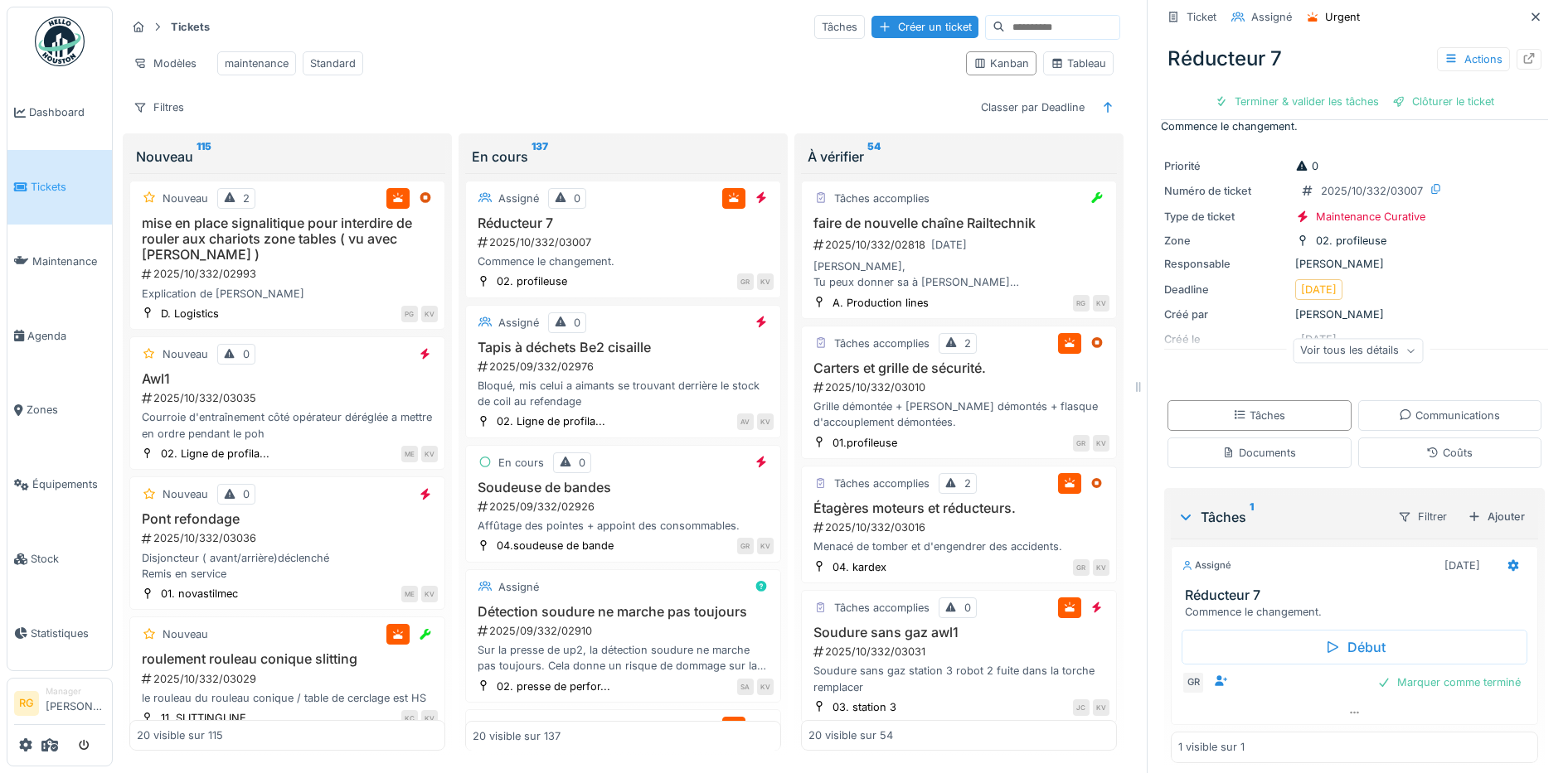
scroll to position [33, 0]
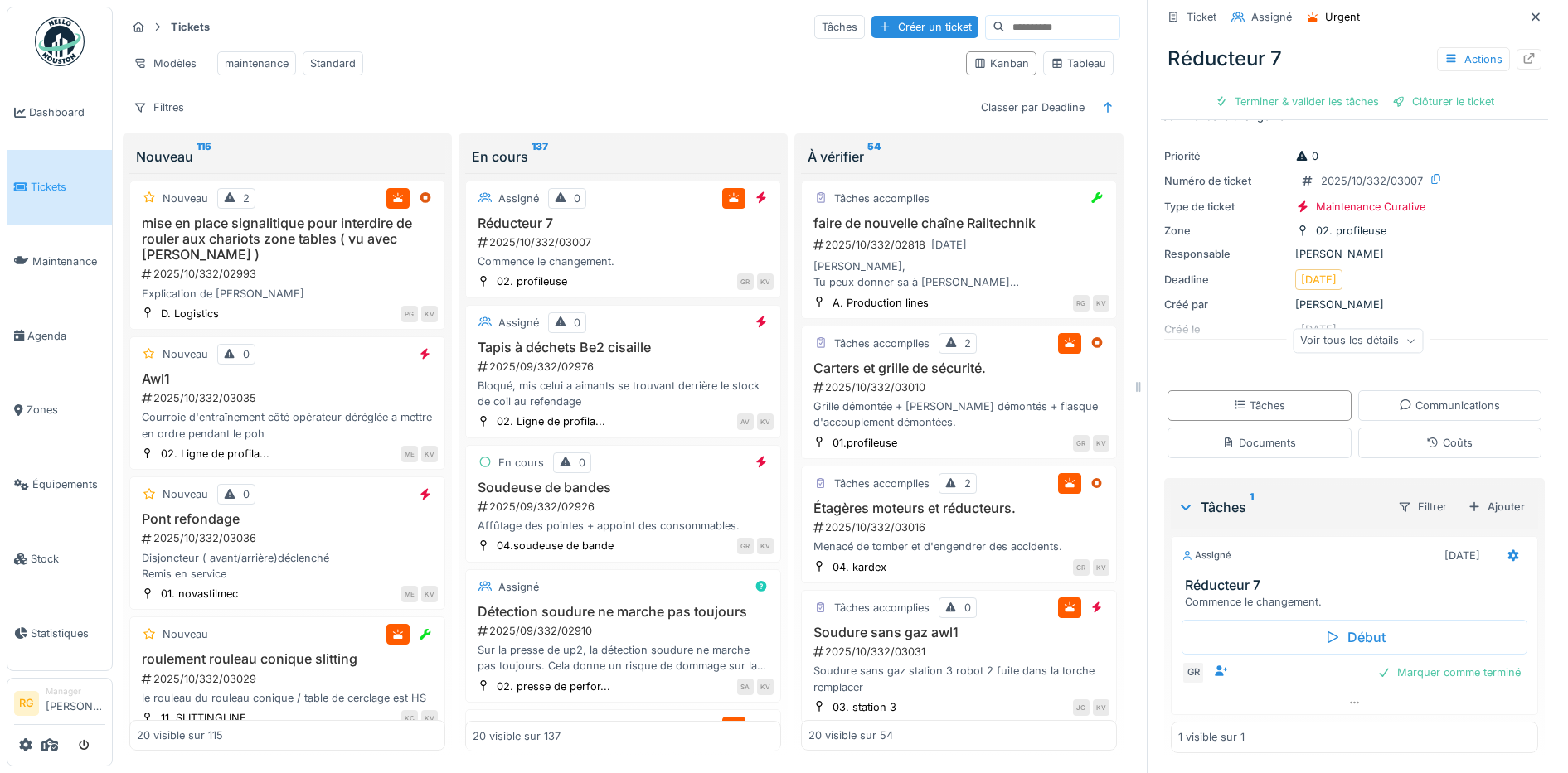
click at [1393, 341] on div "Voir tous les détails" at bounding box center [1357, 341] width 130 height 24
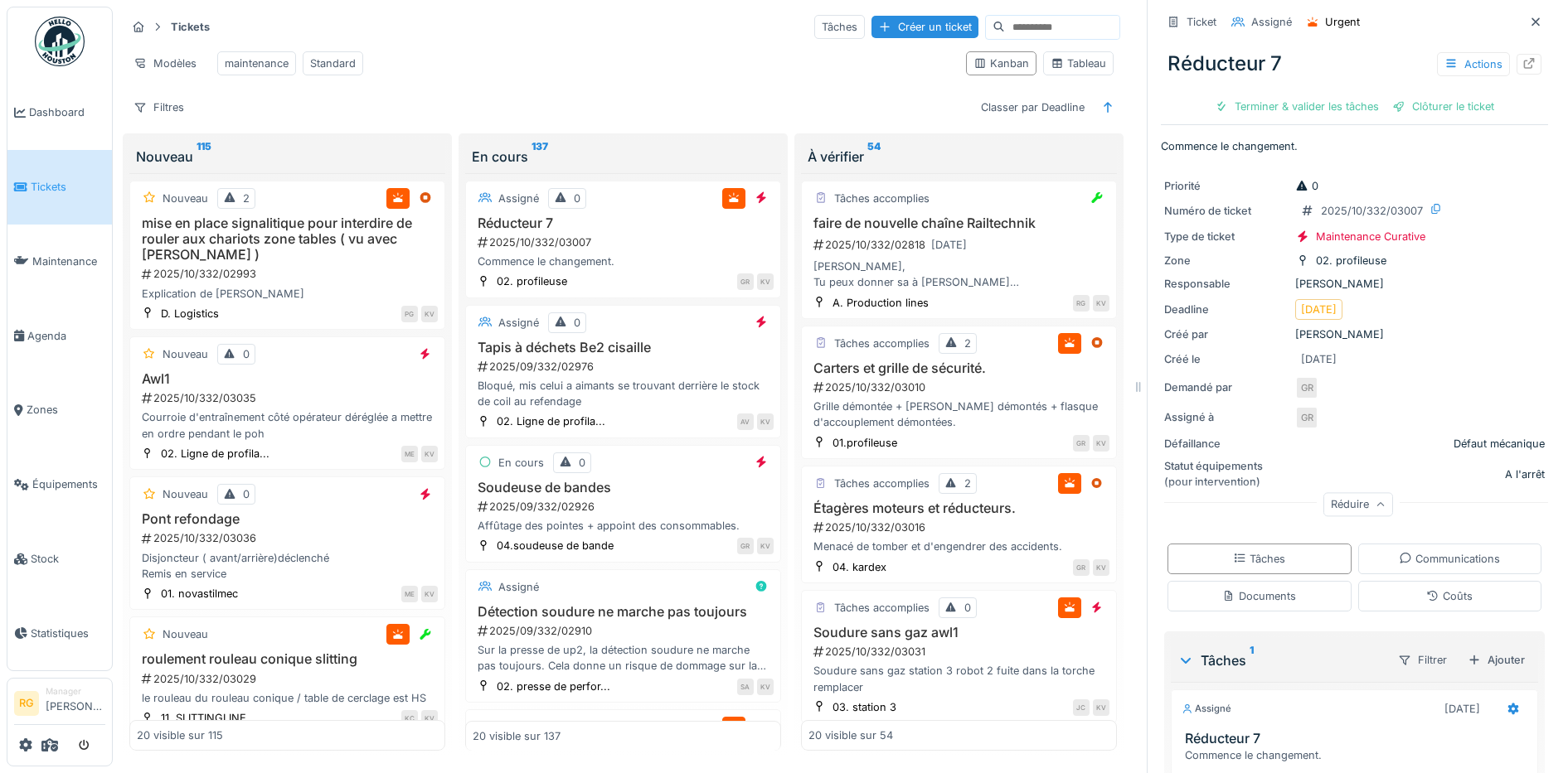
scroll to position [0, 0]
click at [932, 536] on div "2025/10/332/03016" at bounding box center [961, 528] width 298 height 16
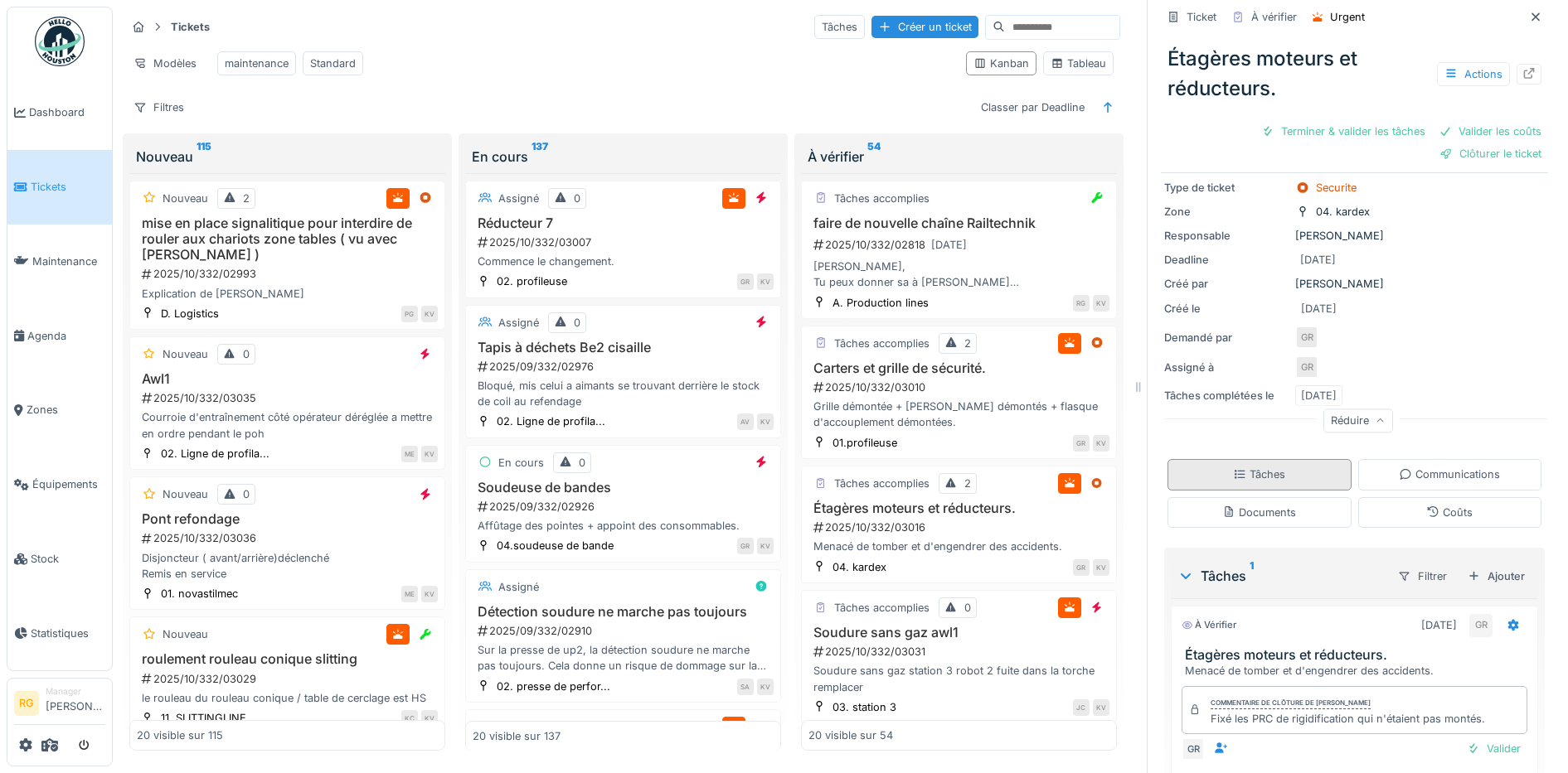
scroll to position [103, 0]
click at [1262, 508] on div "Documents" at bounding box center [1258, 512] width 73 height 16
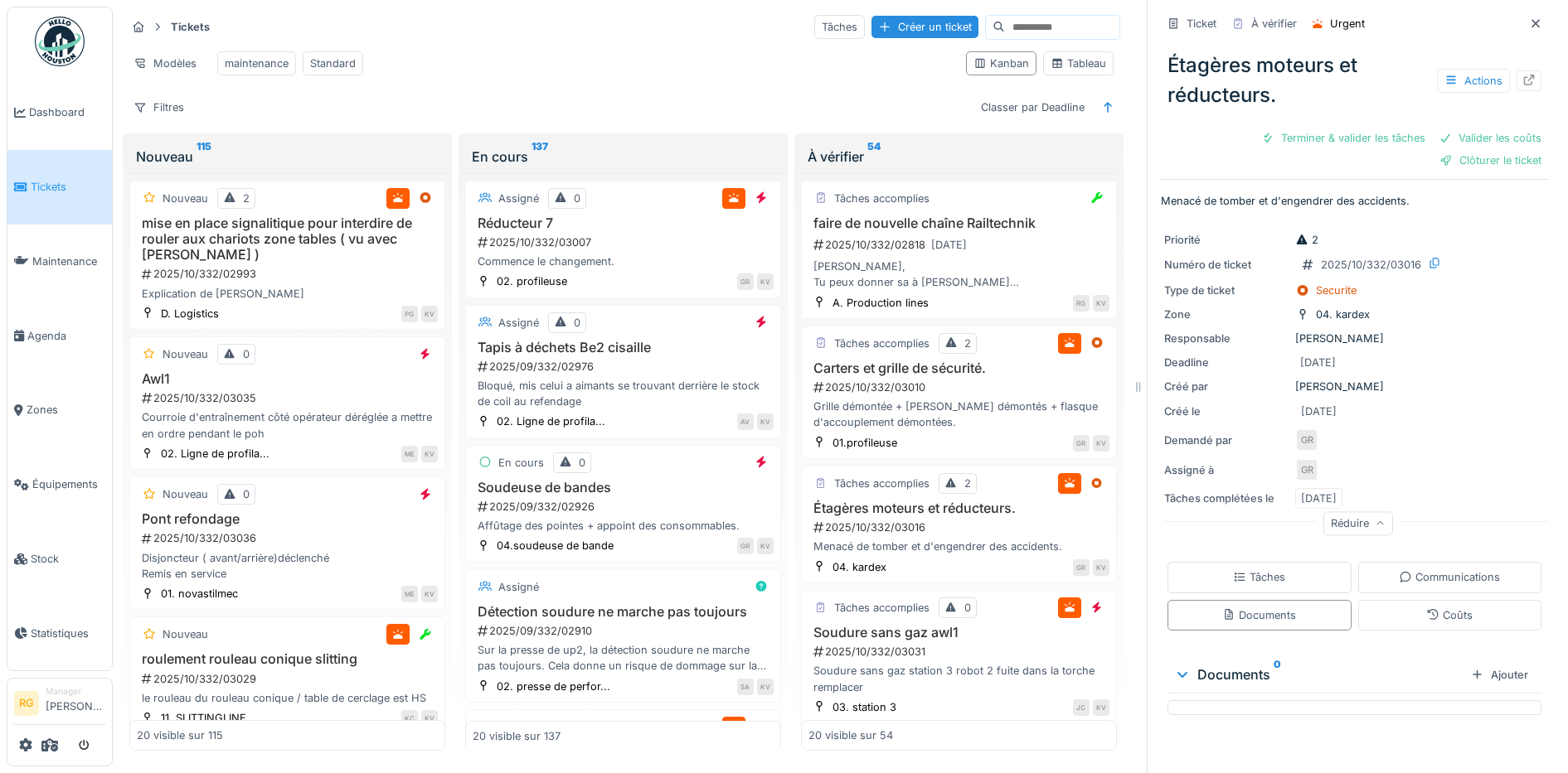
scroll to position [0, 0]
click at [1259, 570] on div "Tâches" at bounding box center [1258, 578] width 53 height 16
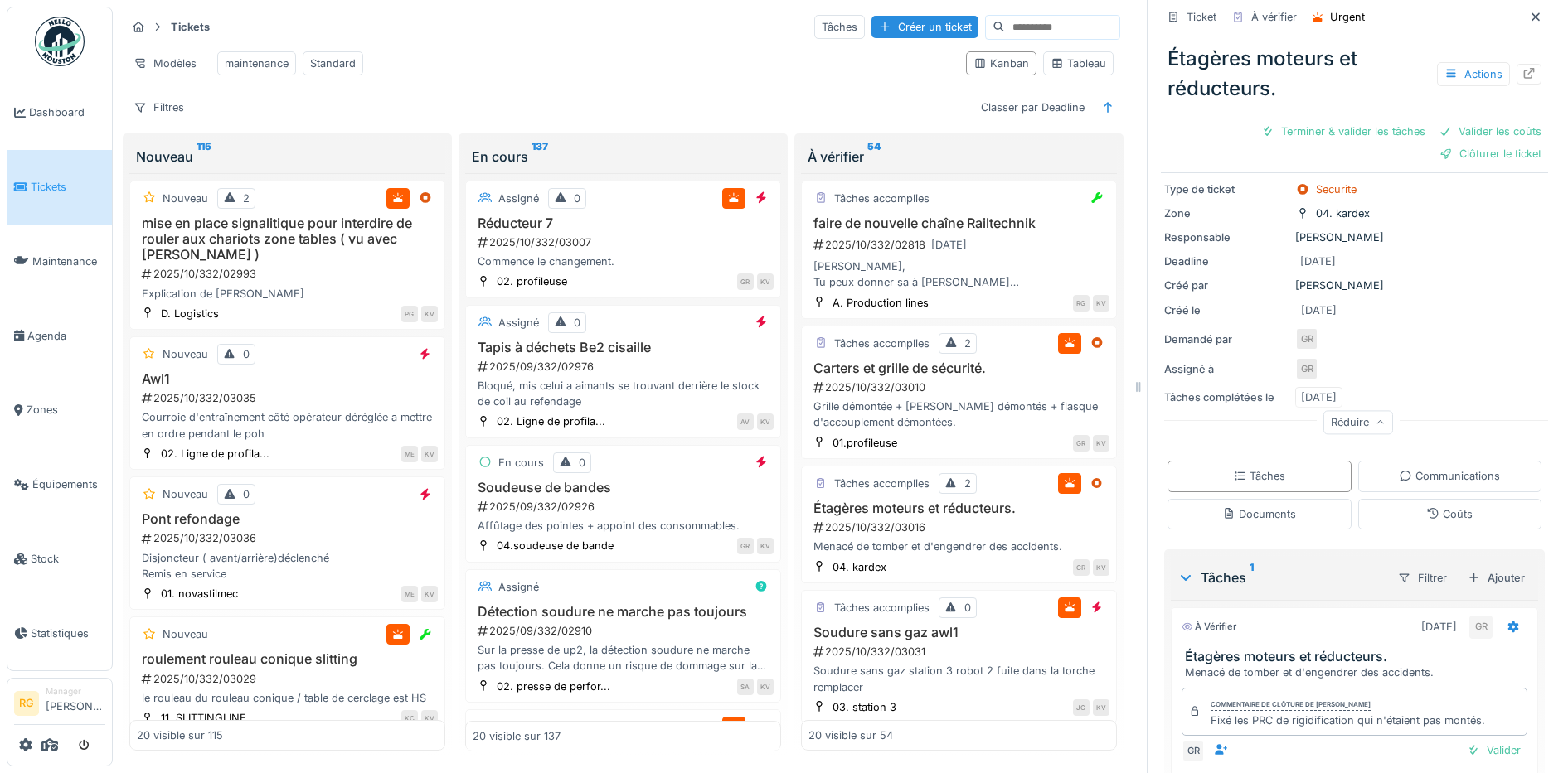
scroll to position [179, 0]
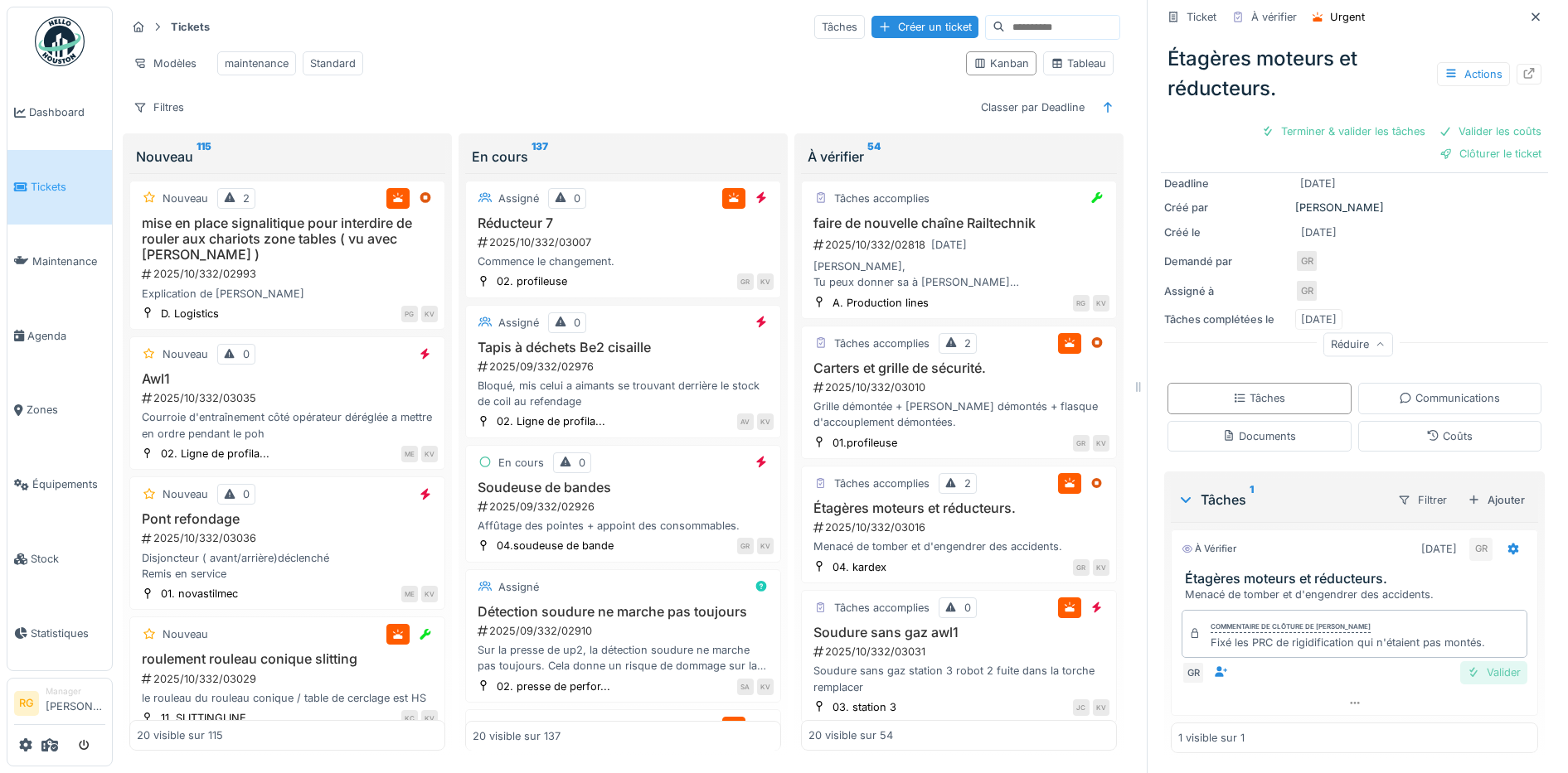
click at [1461, 662] on div "Valider" at bounding box center [1494, 673] width 67 height 23
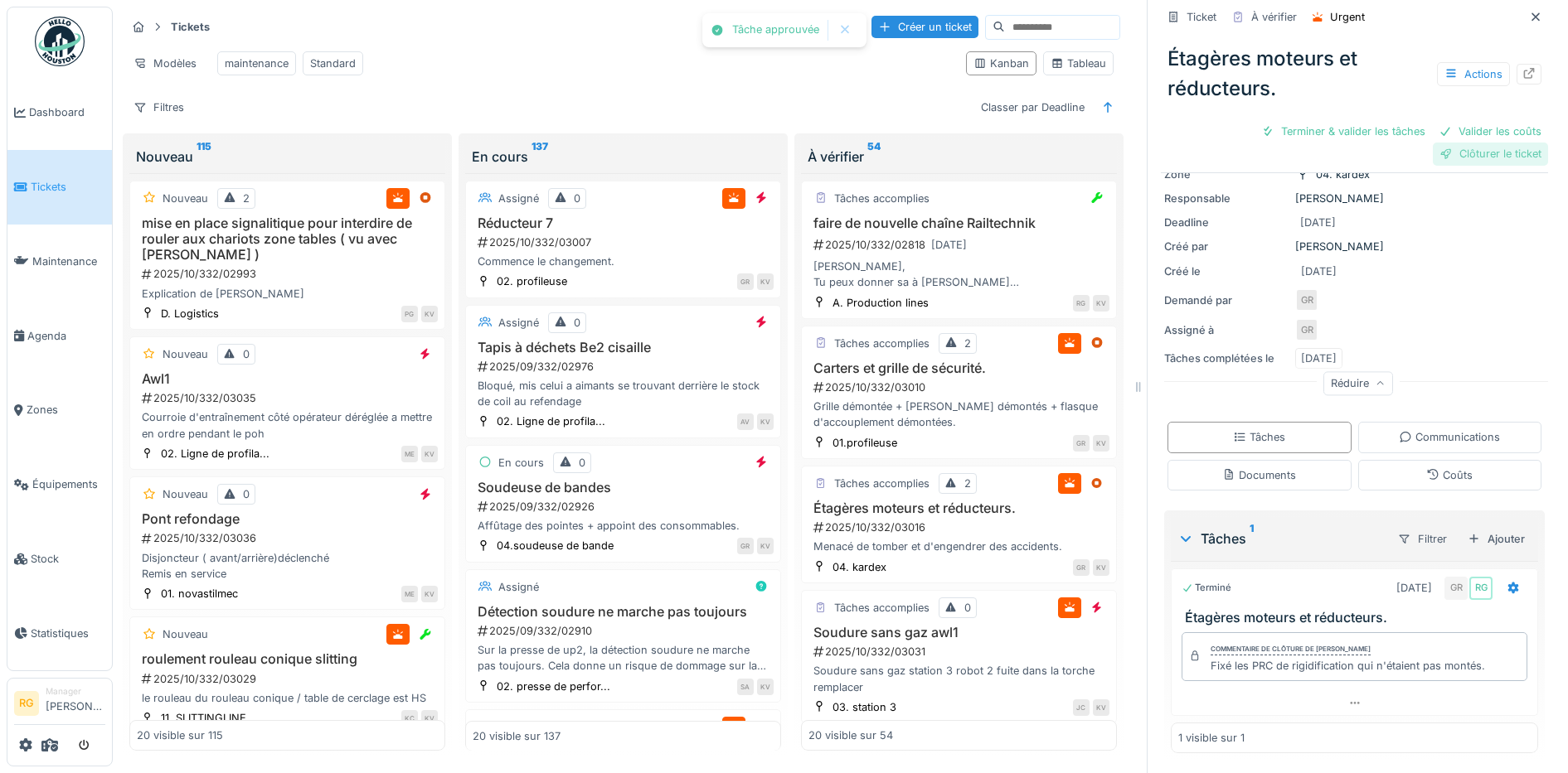
scroll to position [110, 0]
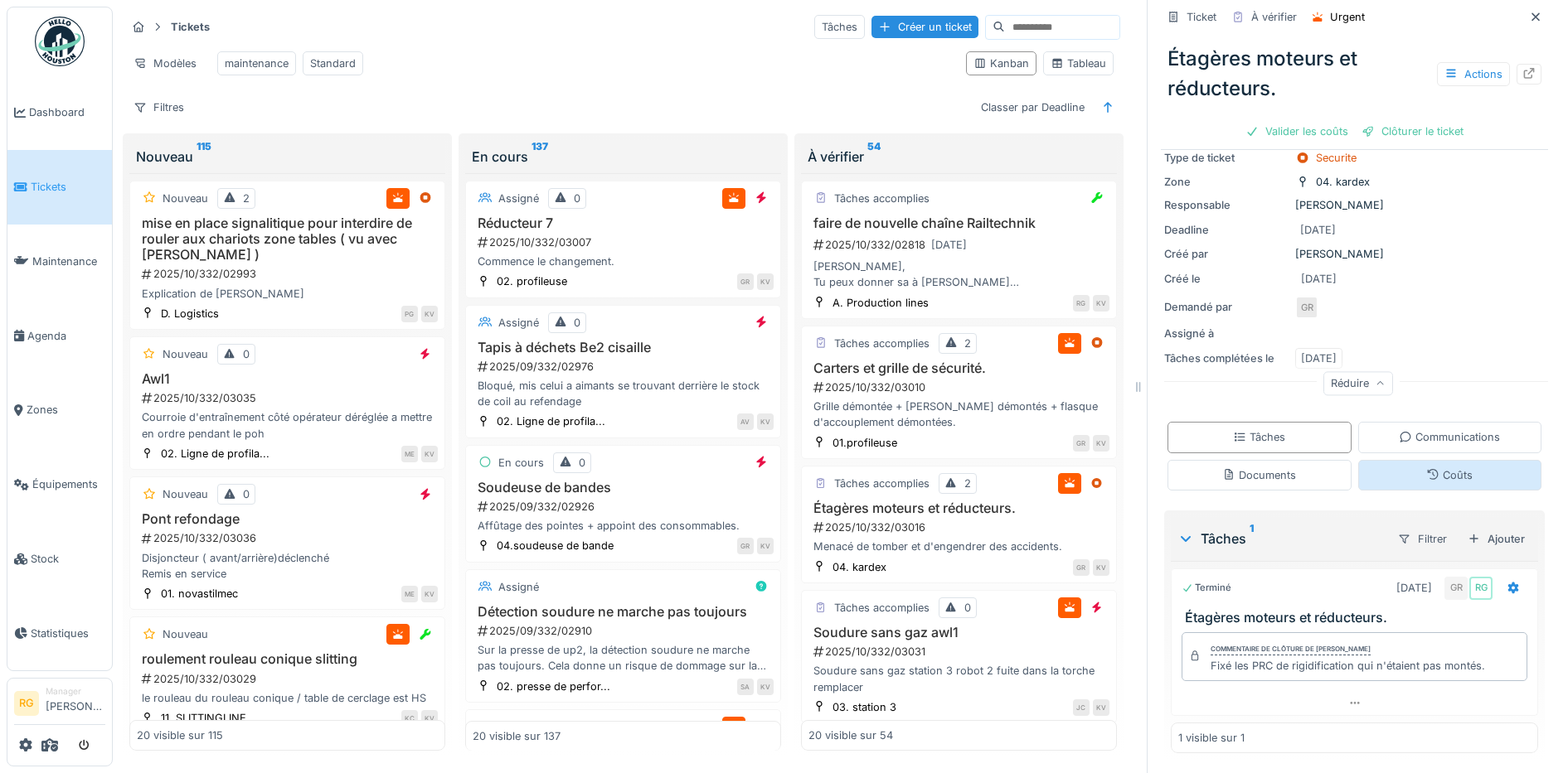
click at [1427, 467] on div "Coûts" at bounding box center [1449, 475] width 47 height 16
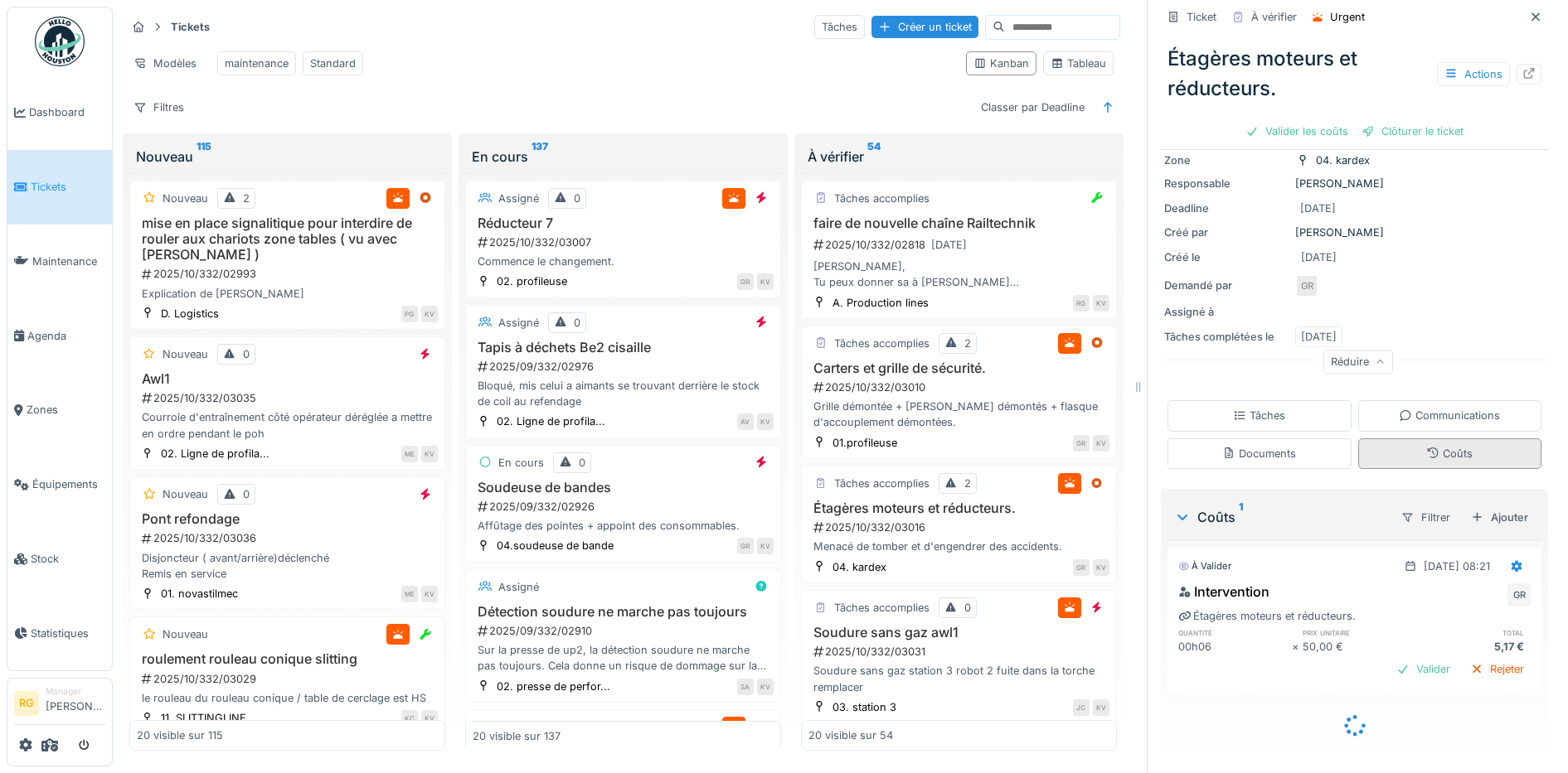
scroll to position [112, 0]
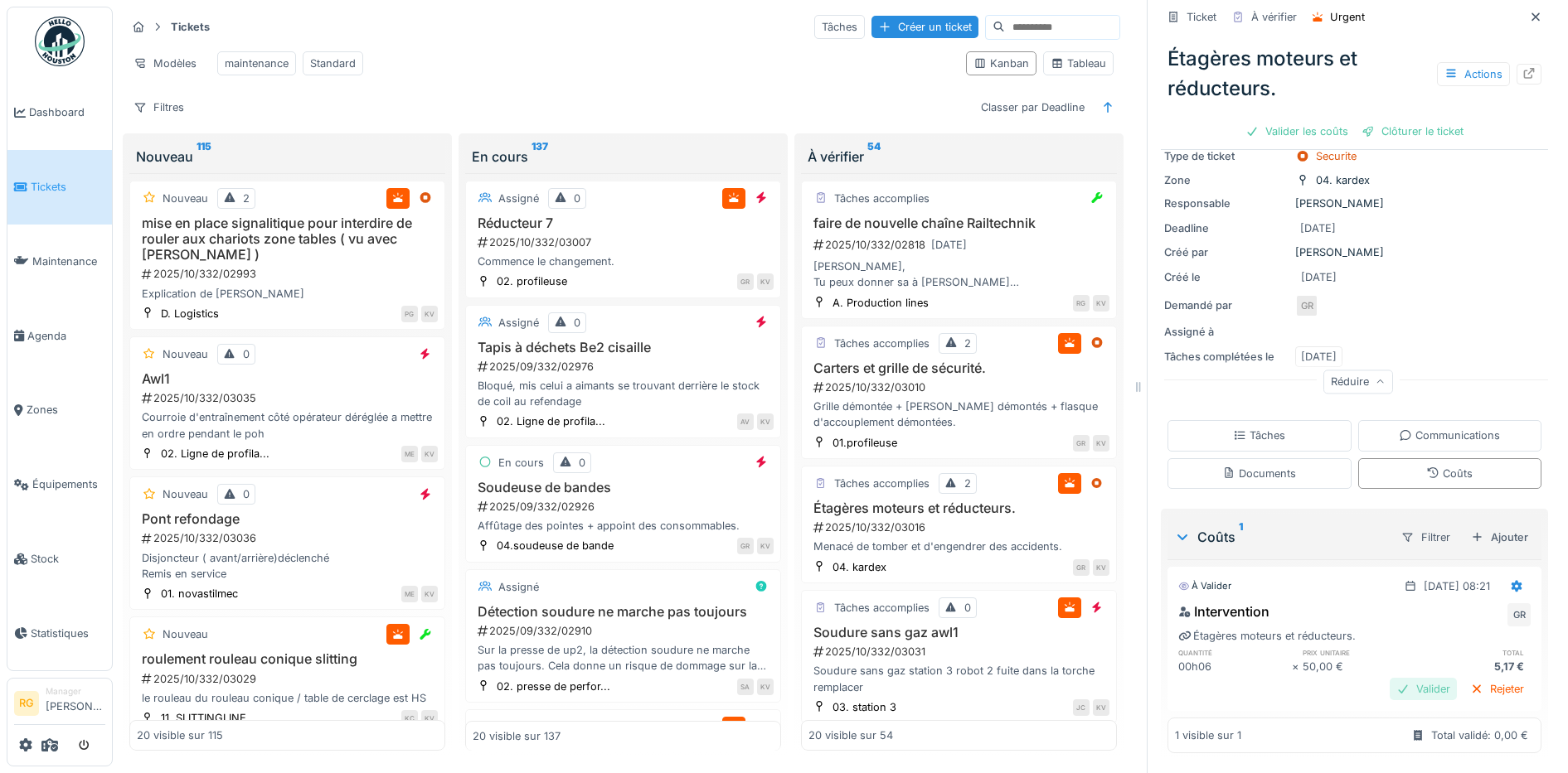
click at [1404, 678] on div "Valider" at bounding box center [1423, 689] width 67 height 23
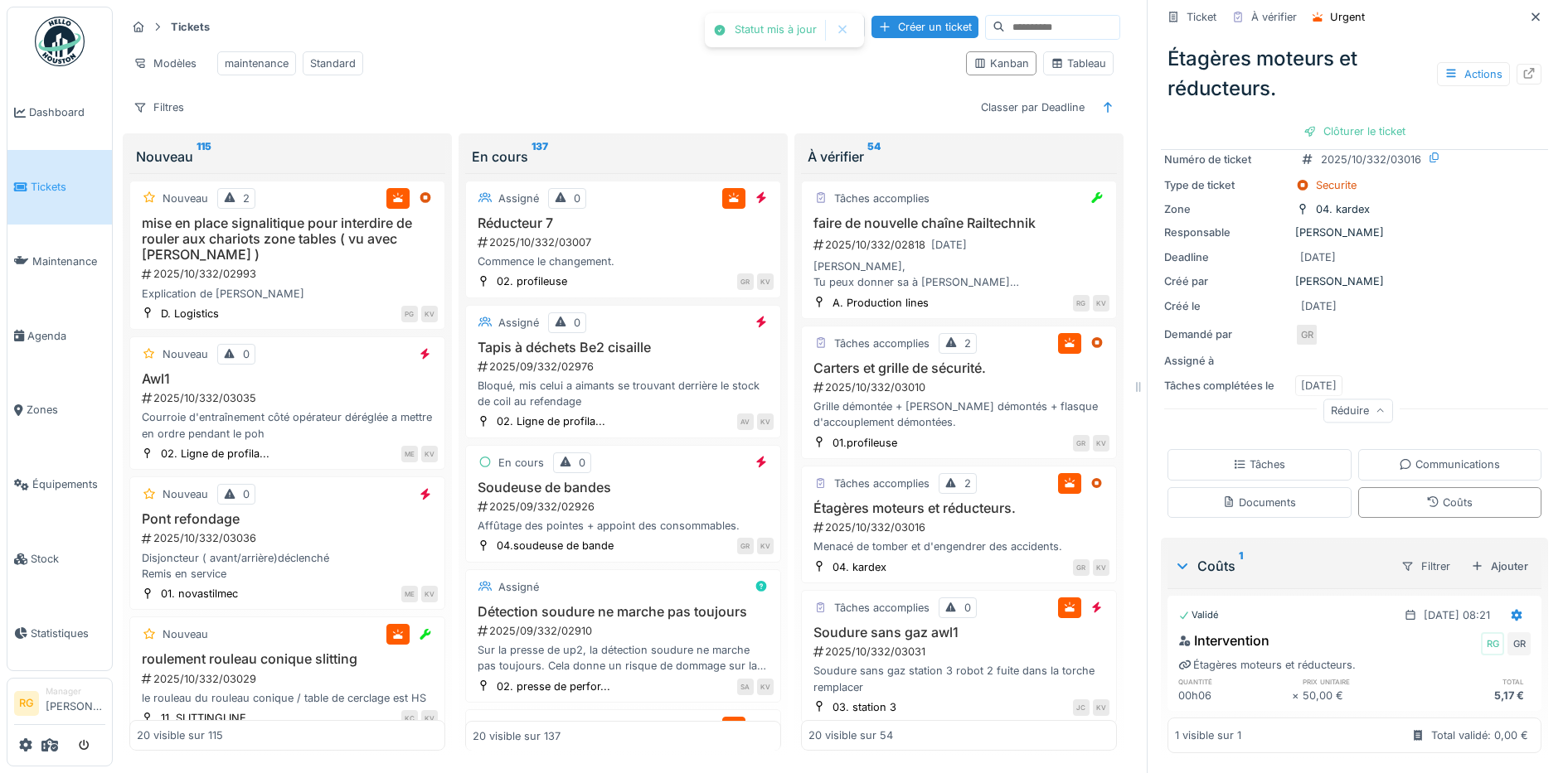
scroll to position [83, 0]
click at [1351, 120] on div "Clôturer le ticket" at bounding box center [1355, 131] width 115 height 23
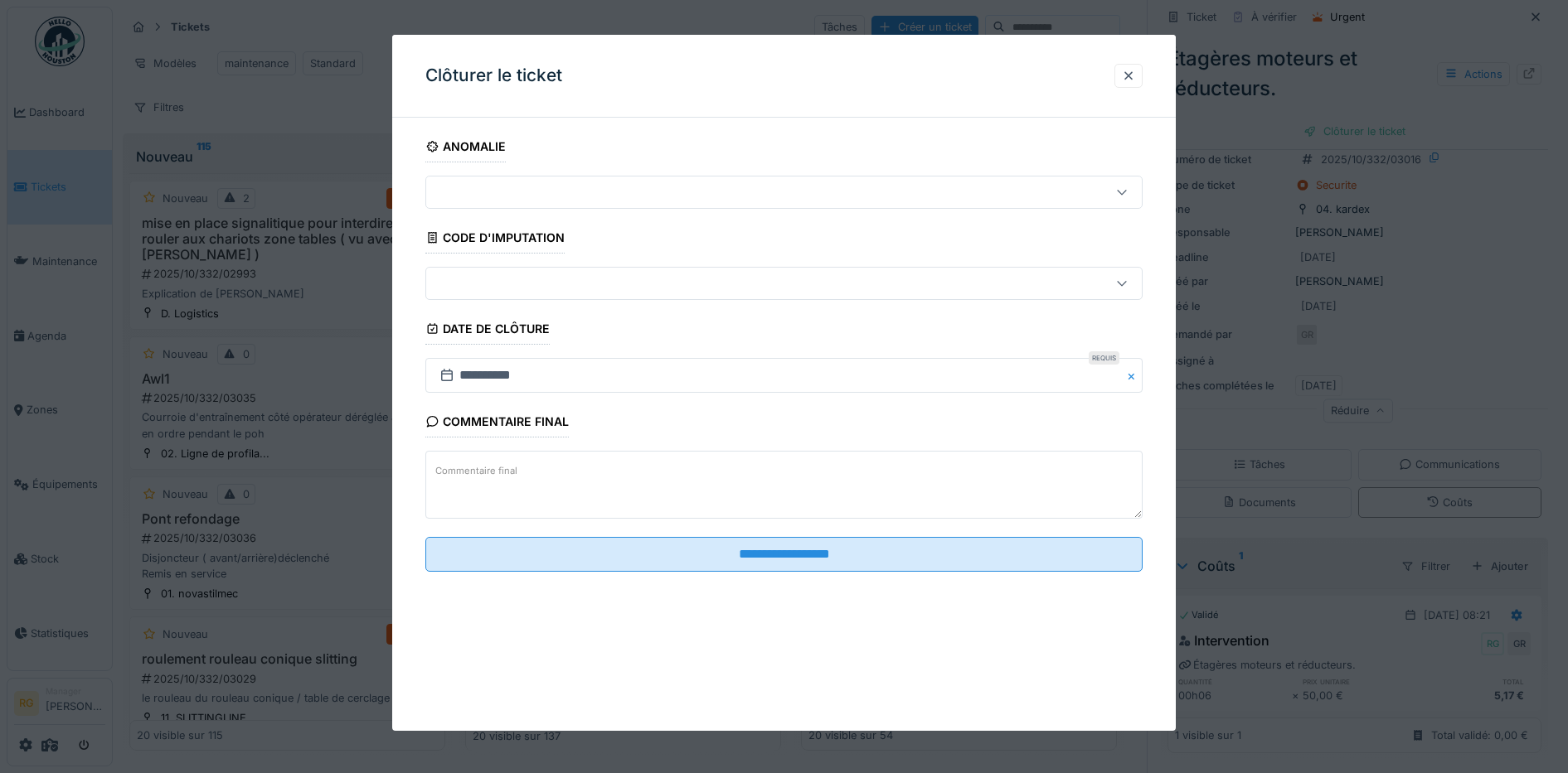
click at [646, 469] on textarea "Commentaire final" at bounding box center [784, 484] width 718 height 68
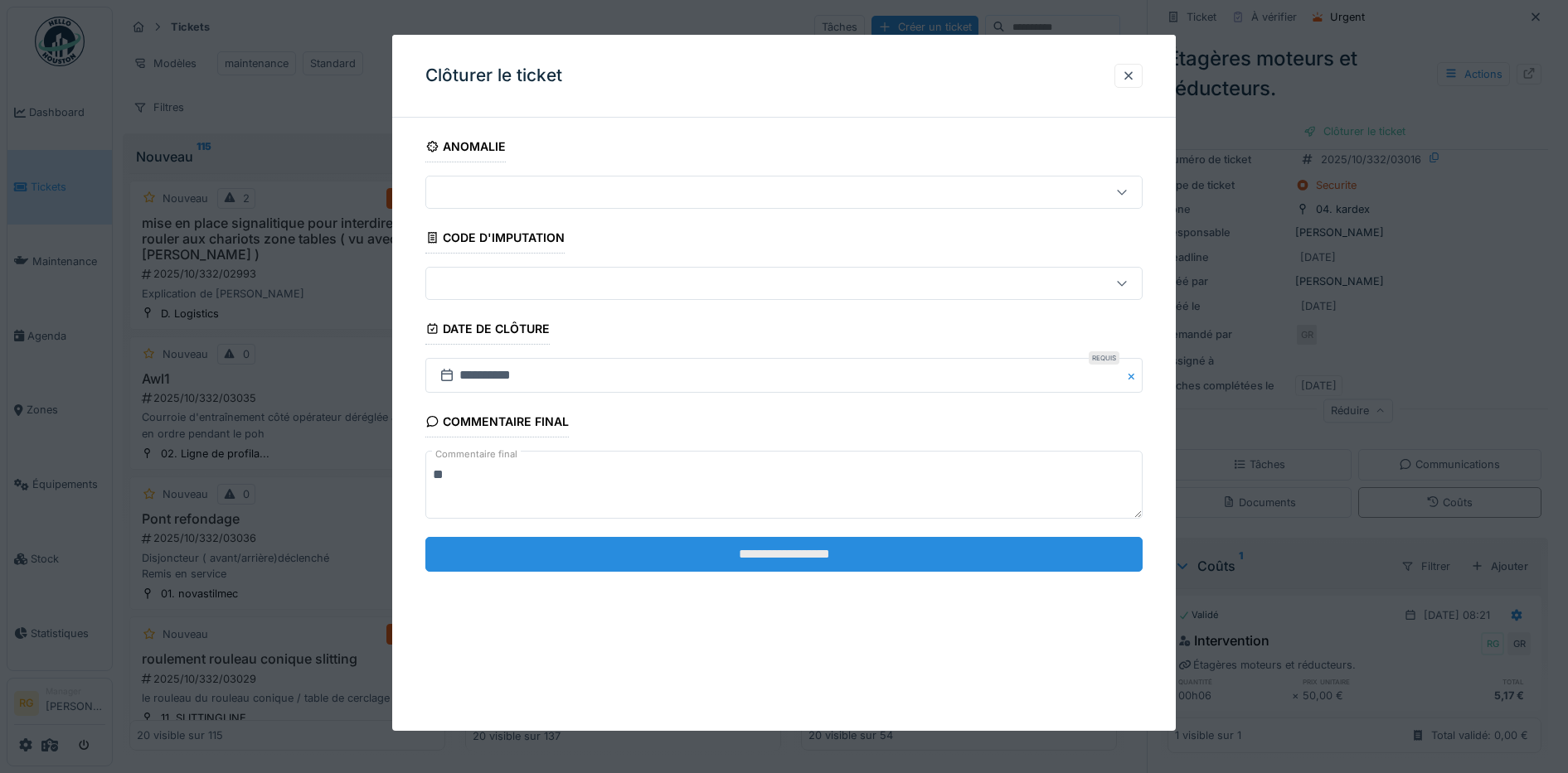
type textarea "**"
click at [754, 548] on input "**********" at bounding box center [784, 554] width 718 height 35
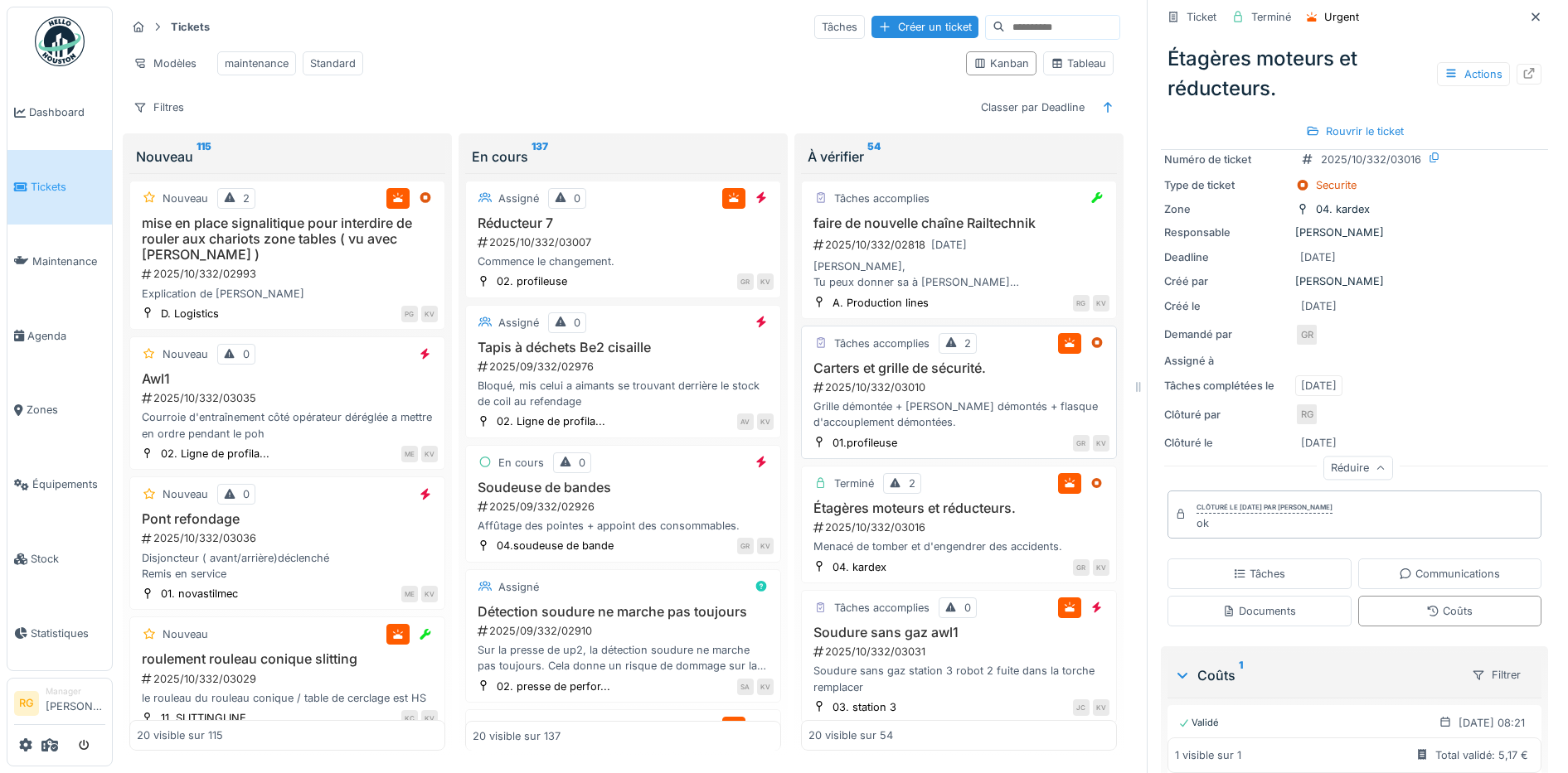
click at [948, 399] on div "Grille démontée + [PERSON_NAME] démontés + flasque d'accouplement démontées." at bounding box center [959, 415] width 301 height 32
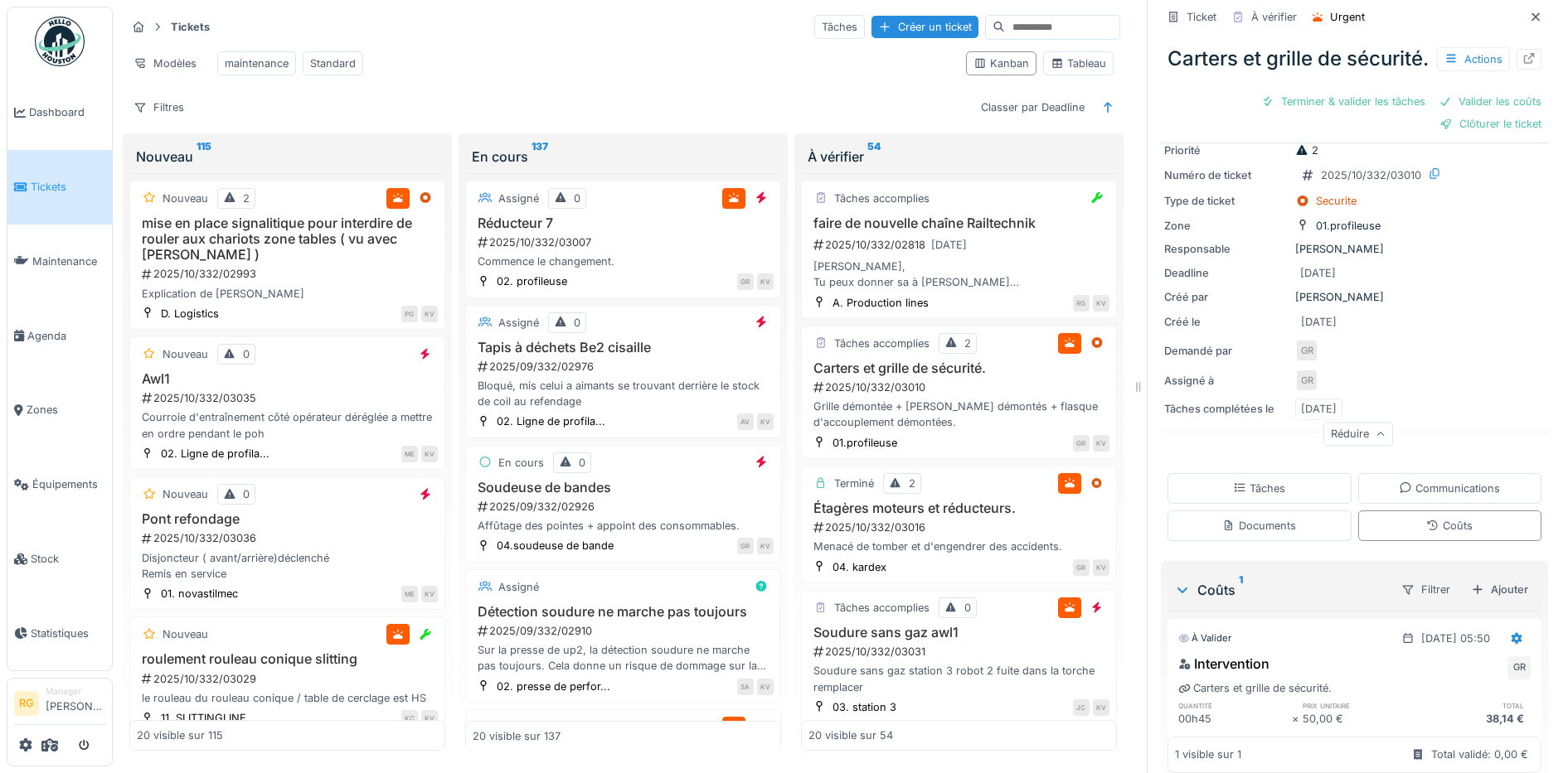
scroll to position [159, 0]
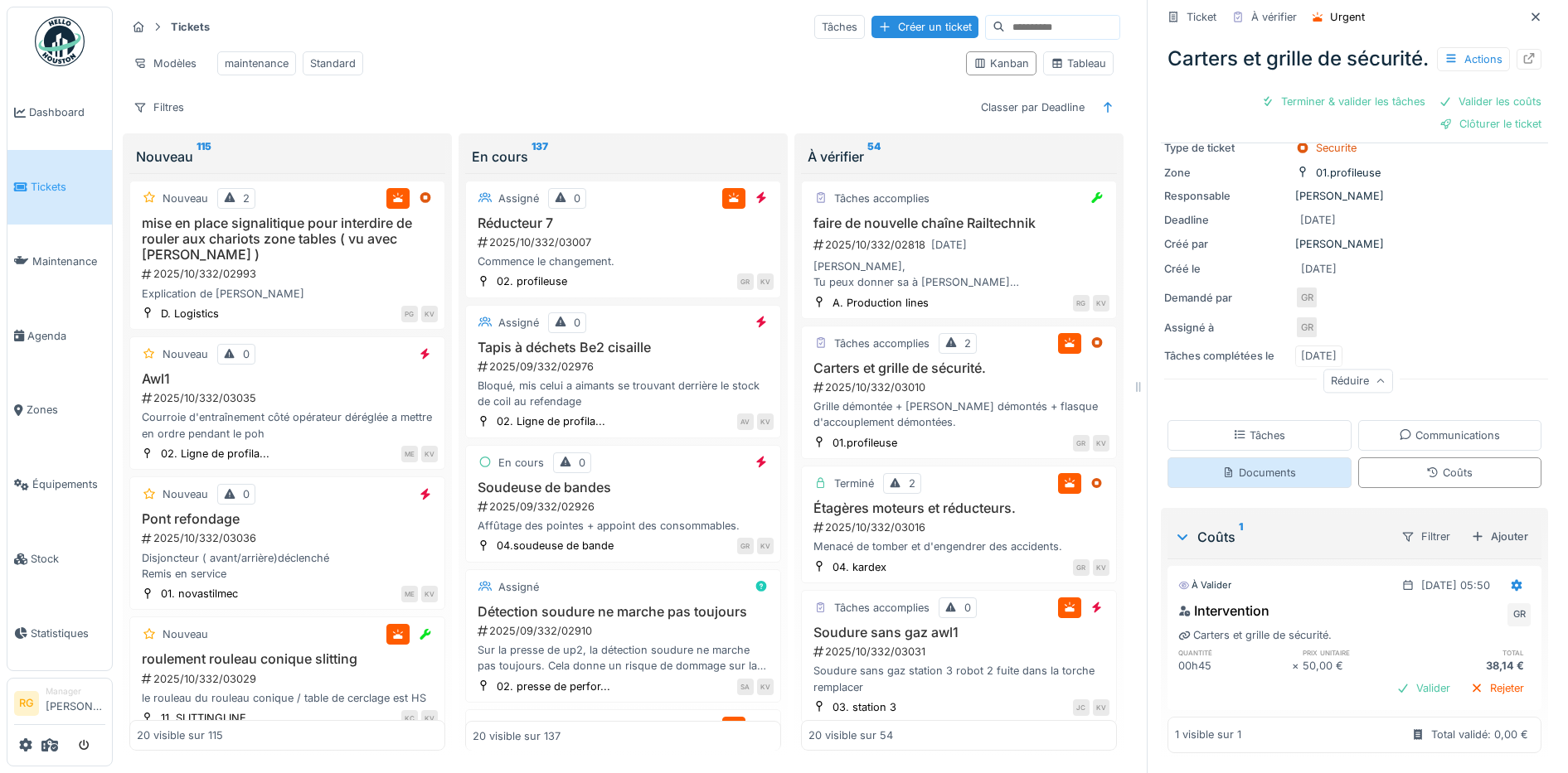
click at [1248, 465] on div "Documents" at bounding box center [1258, 473] width 73 height 16
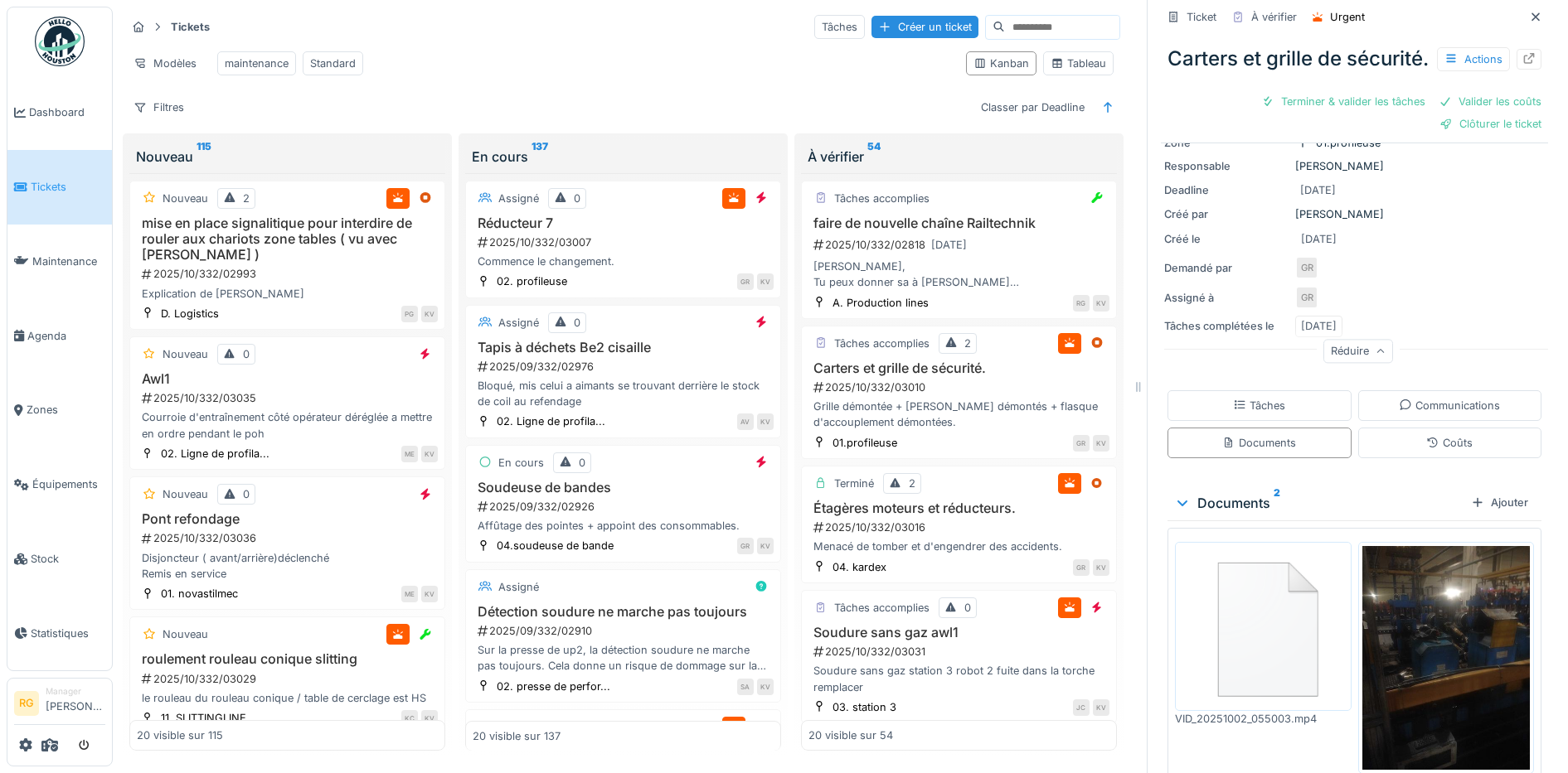
click at [1403, 662] on img at bounding box center [1447, 659] width 169 height 224
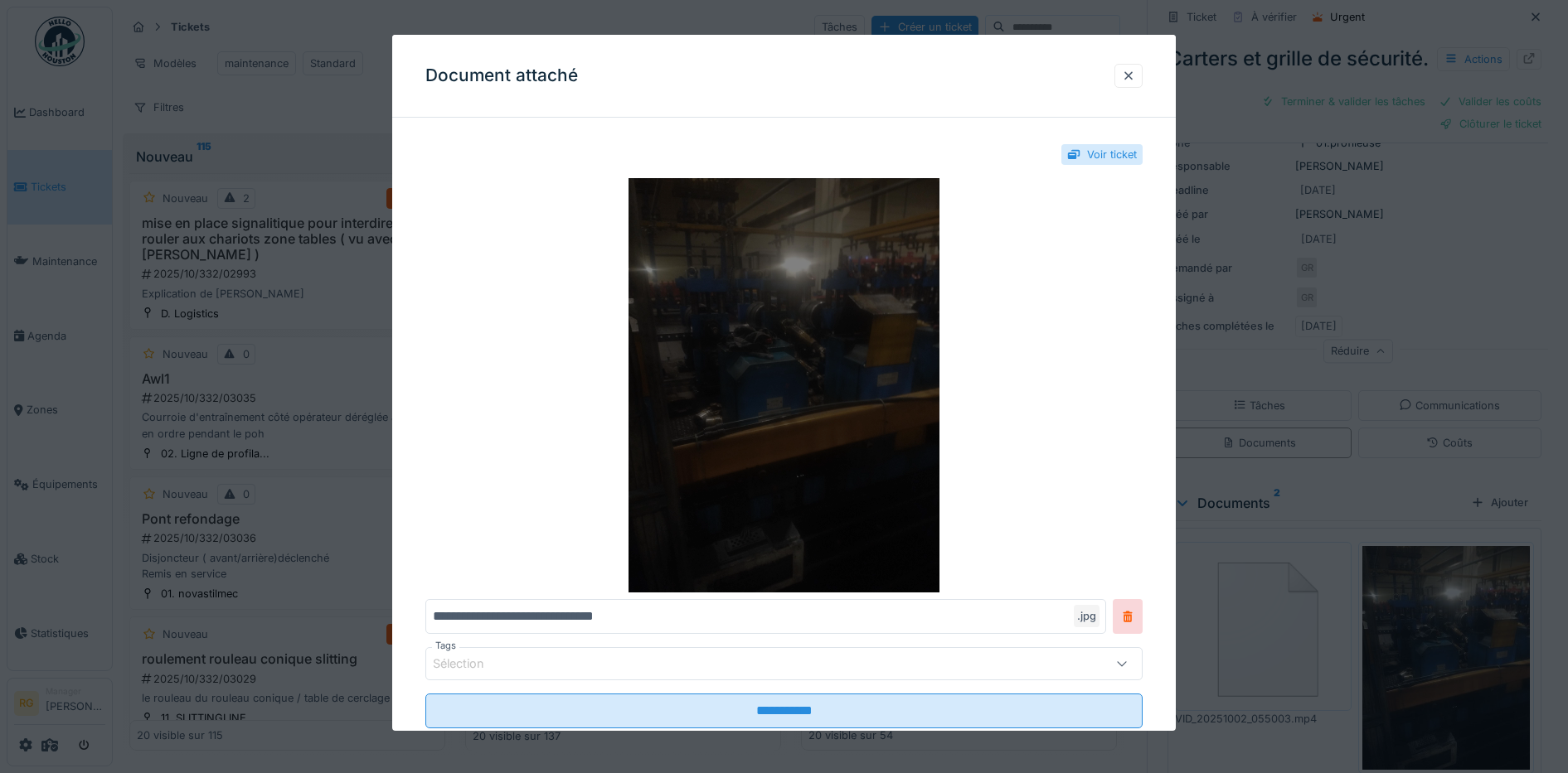
click at [866, 389] on img at bounding box center [784, 386] width 718 height 415
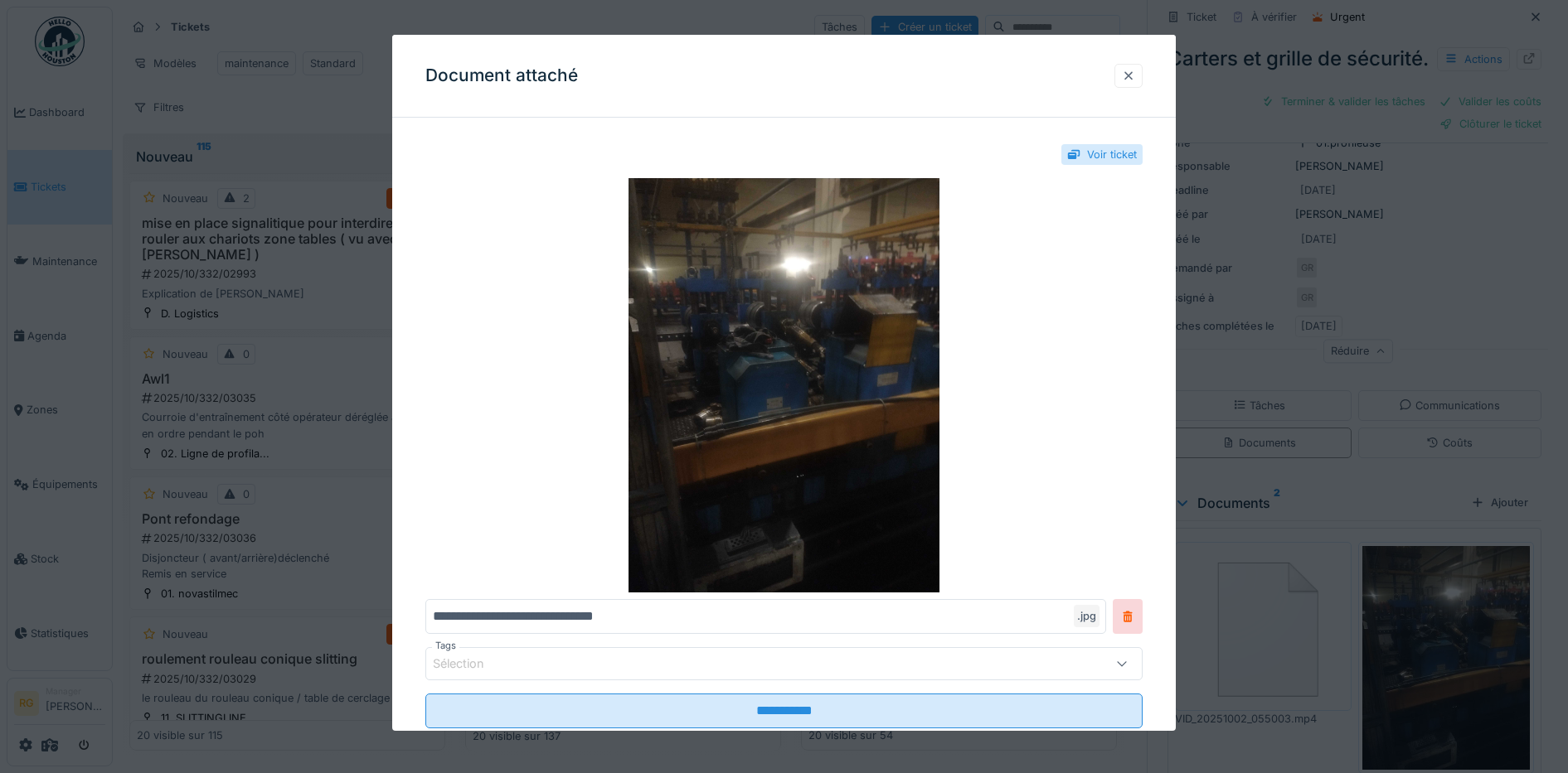
click at [1135, 76] on div at bounding box center [1127, 76] width 13 height 16
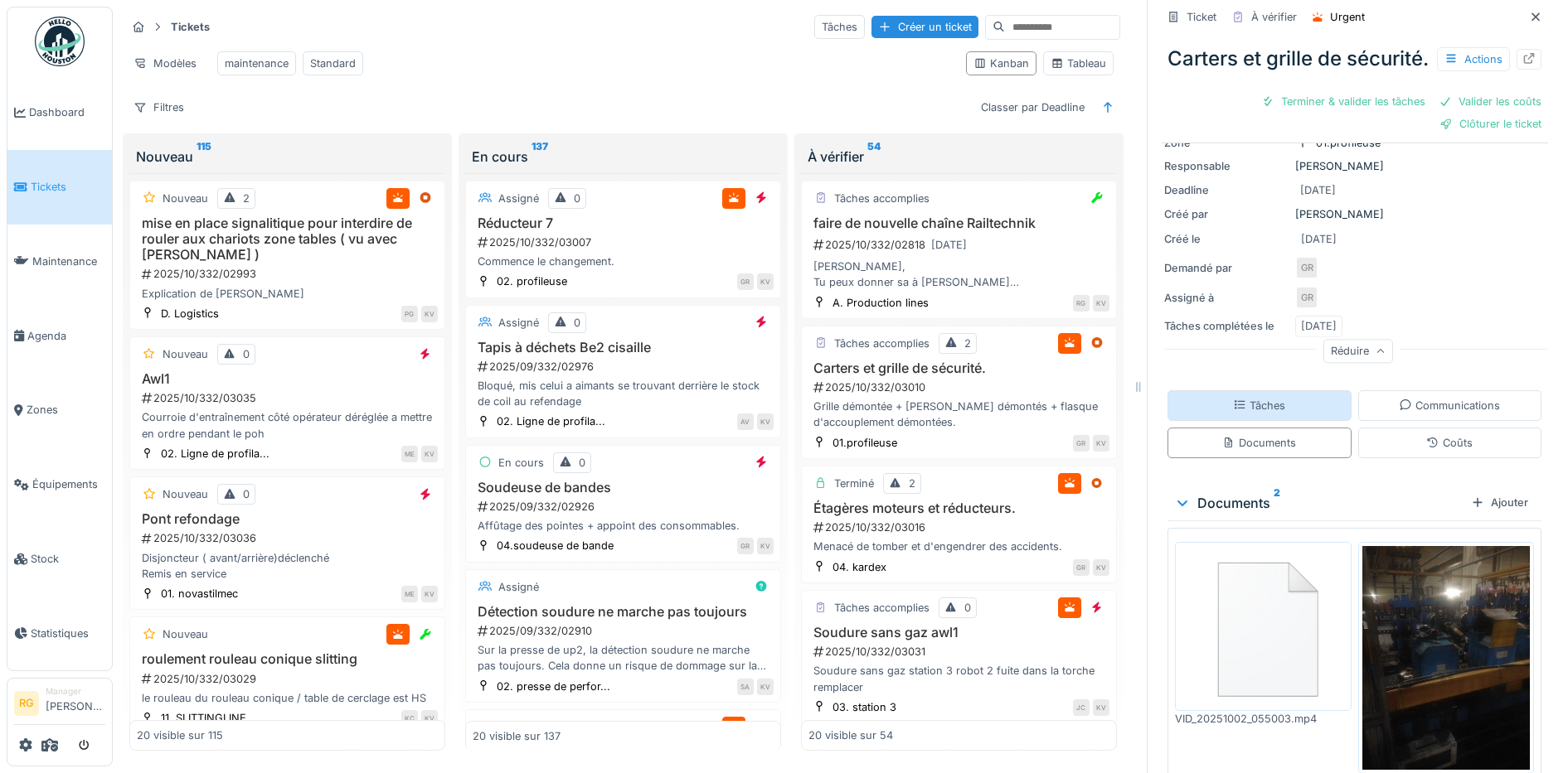
click at [1257, 413] on div "Tâches" at bounding box center [1258, 406] width 53 height 16
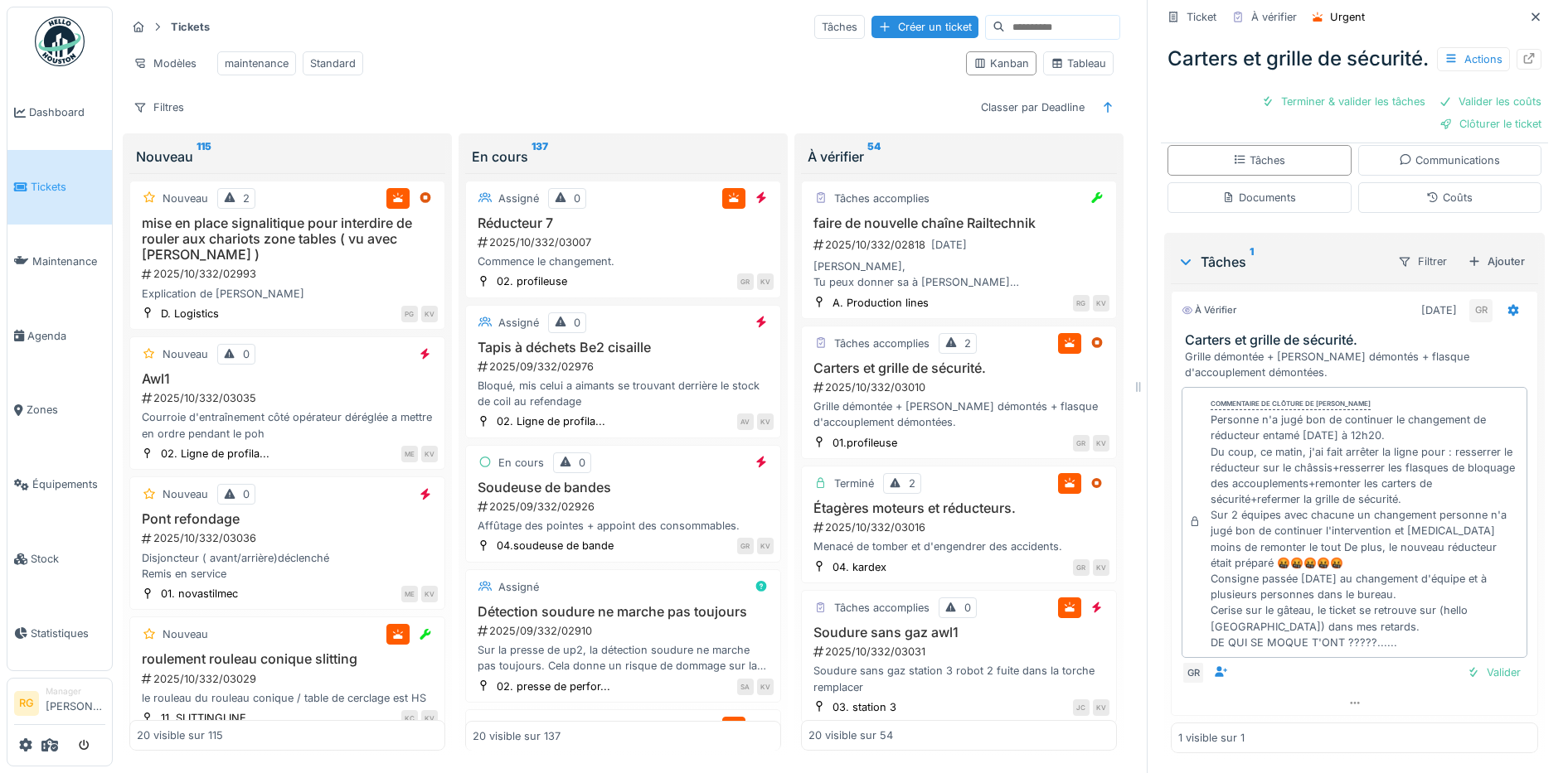
scroll to position [0, 0]
click at [172, 119] on div "Filtres" at bounding box center [159, 107] width 65 height 24
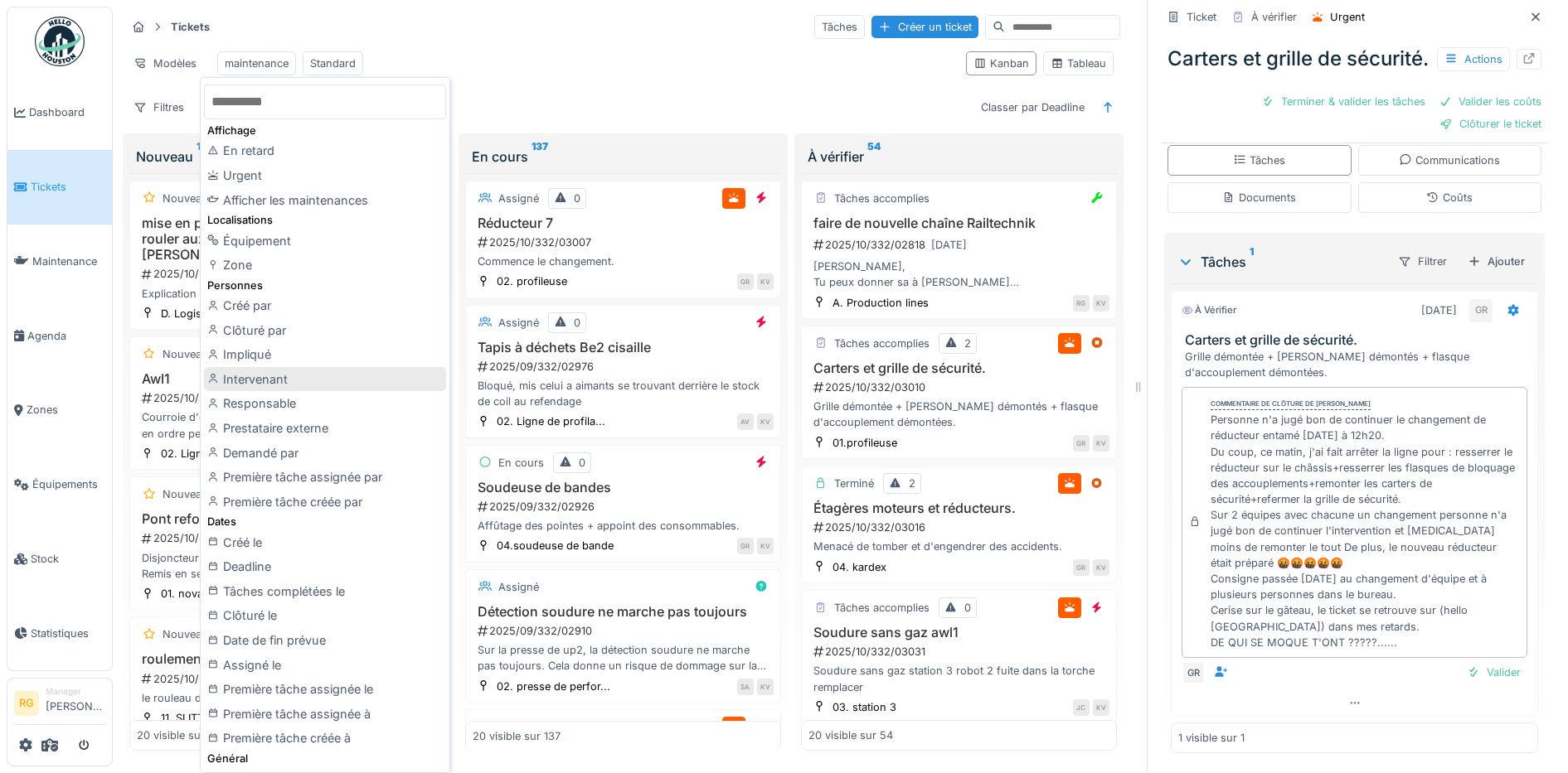
click at [255, 380] on div "Intervenant" at bounding box center [326, 379] width 242 height 25
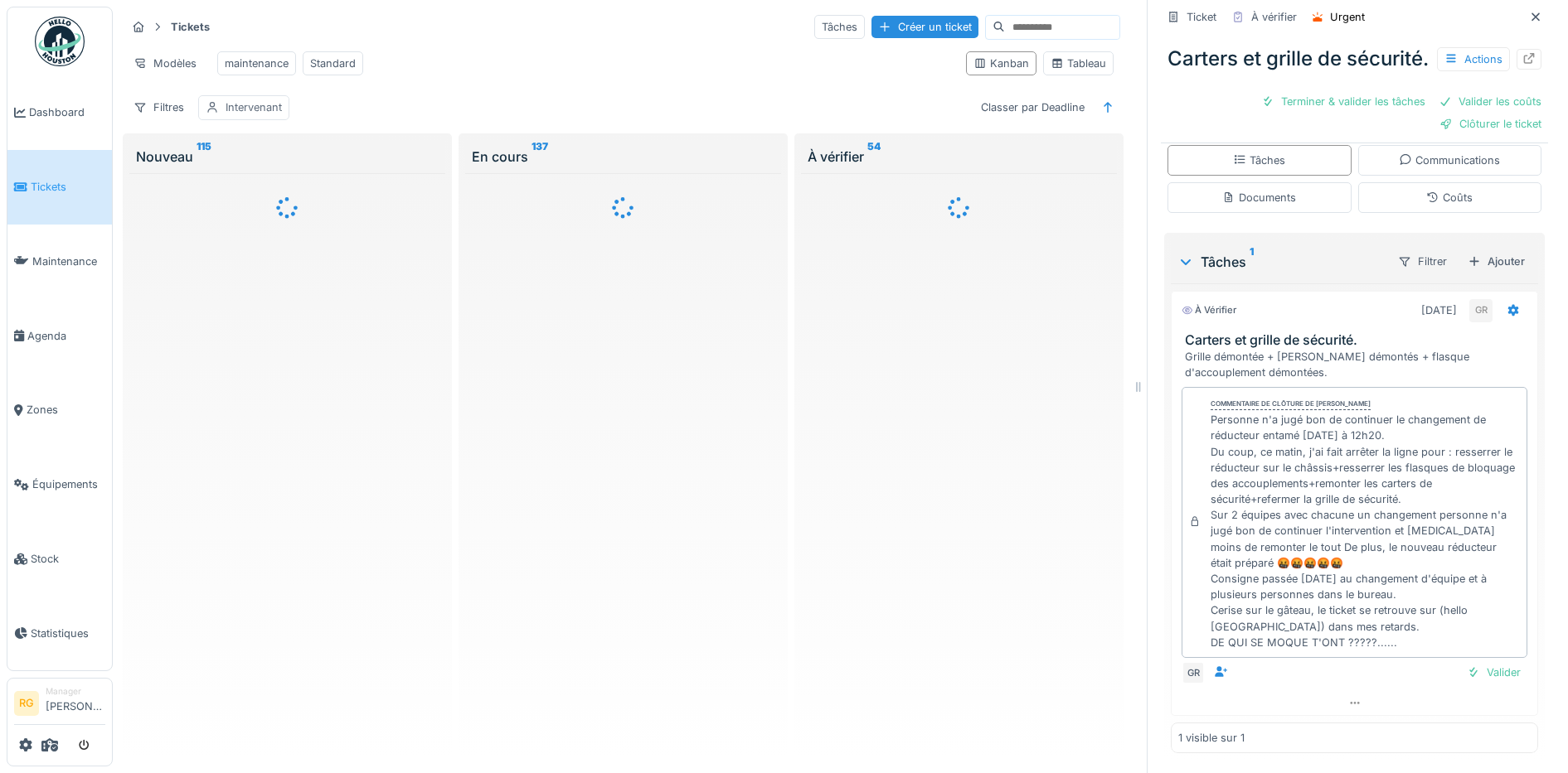
click at [256, 115] on div "Intervenant" at bounding box center [253, 107] width 57 height 16
click at [254, 204] on div "Intervenant" at bounding box center [257, 202] width 88 height 18
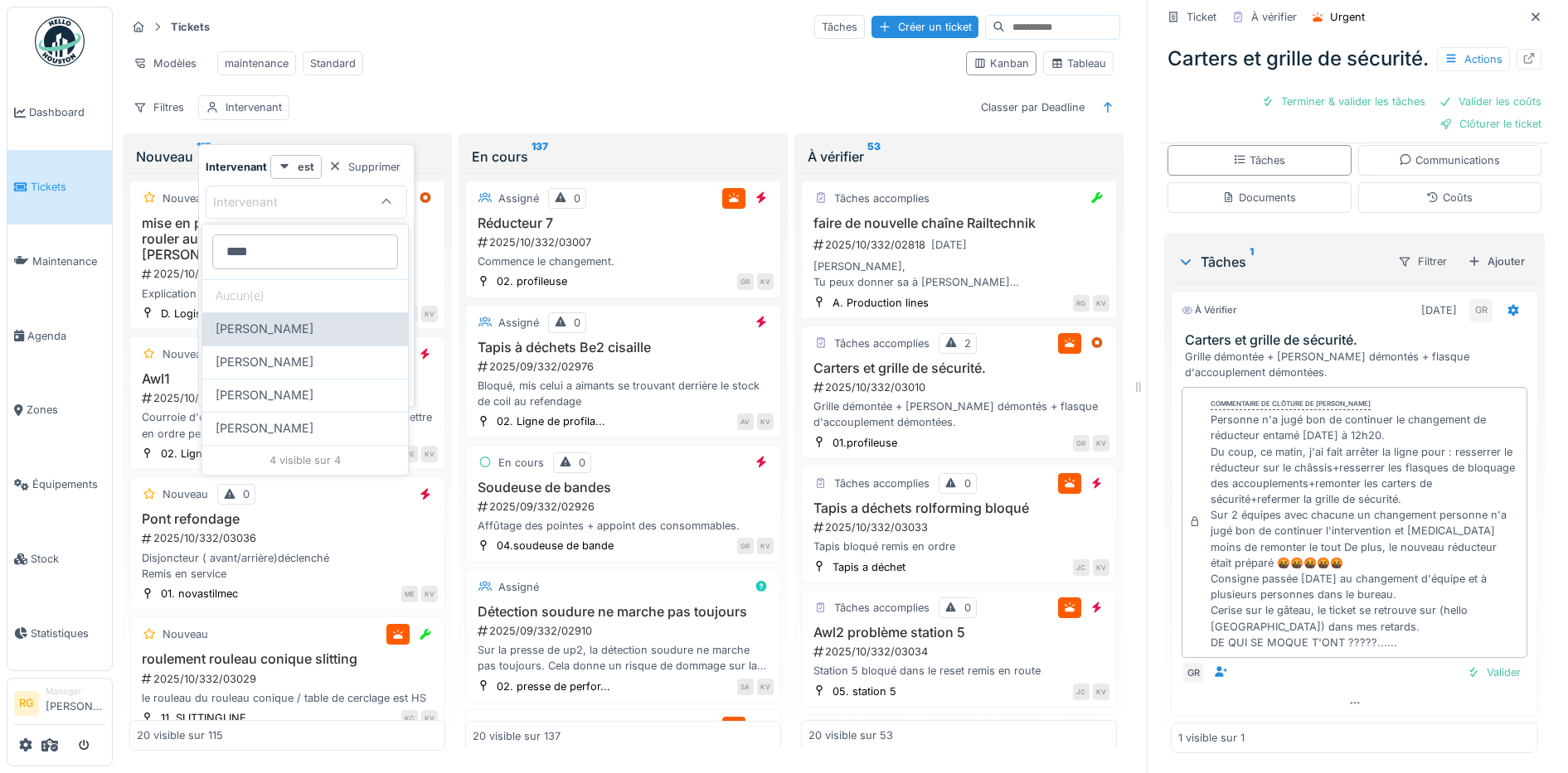
type input "****"
click at [260, 320] on span "[PERSON_NAME]" at bounding box center [264, 328] width 98 height 18
type input "****"
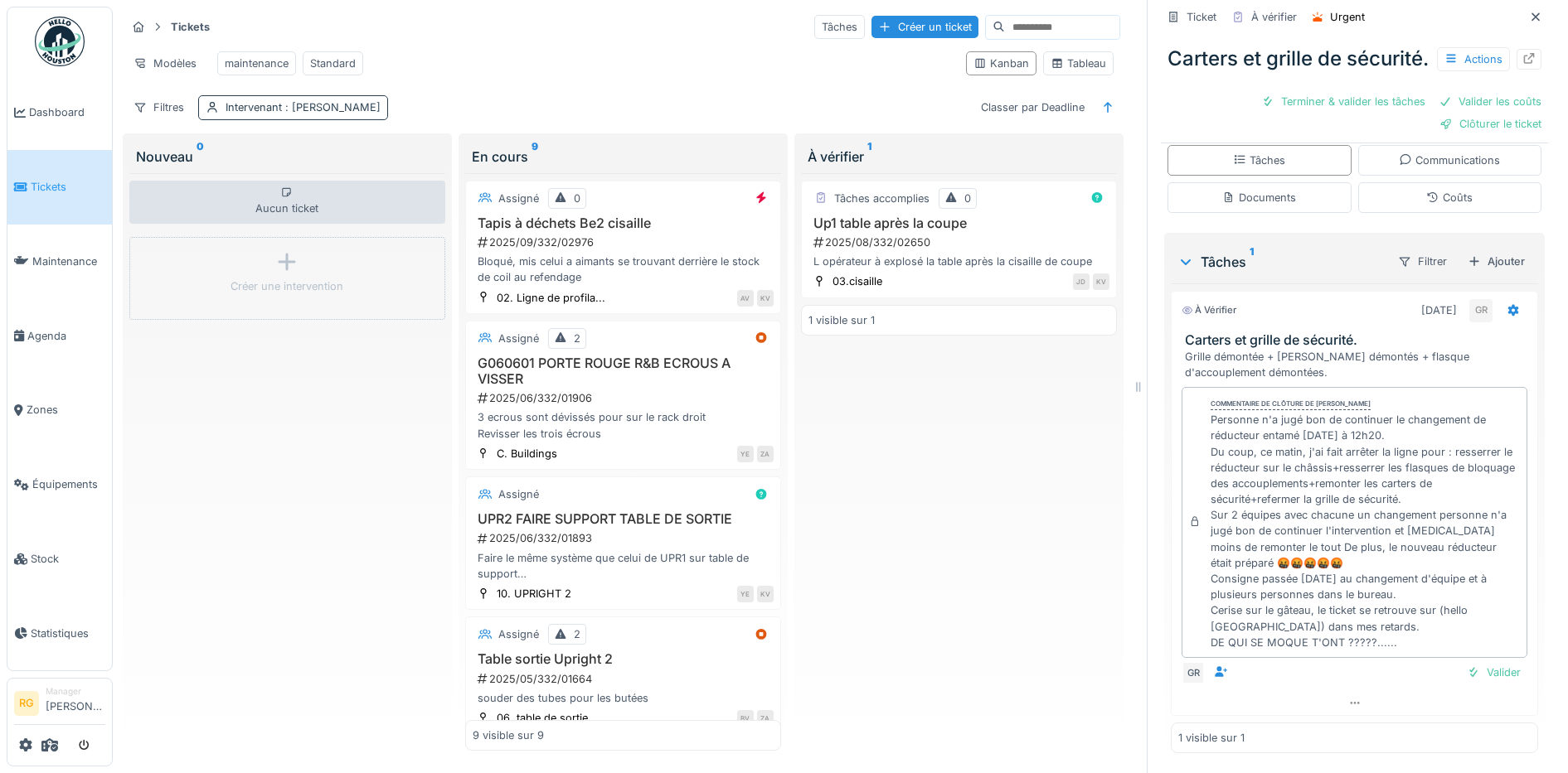
click at [298, 113] on span ": [PERSON_NAME]" at bounding box center [330, 107] width 98 height 13
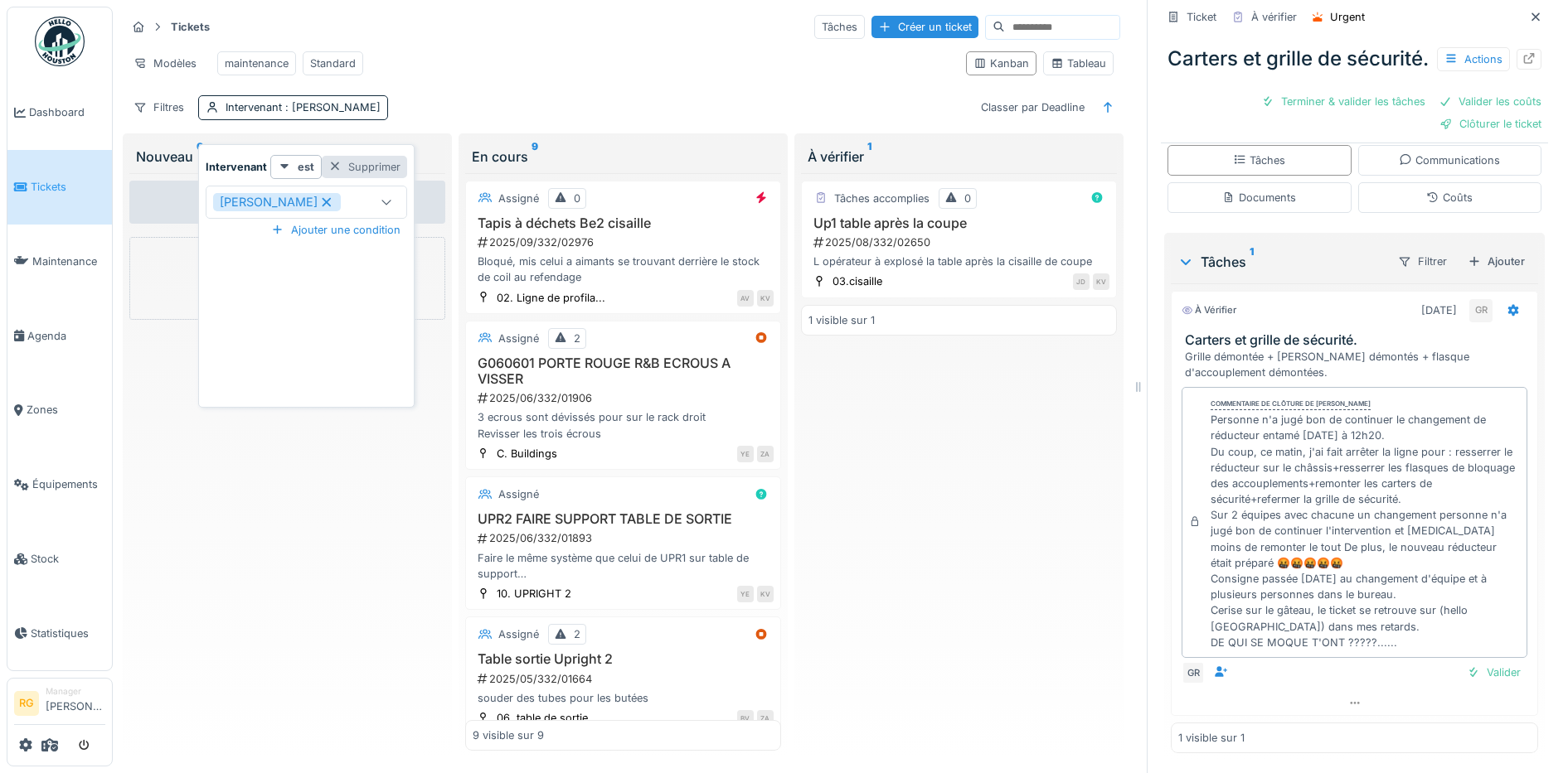
click at [333, 166] on div at bounding box center [334, 167] width 13 height 16
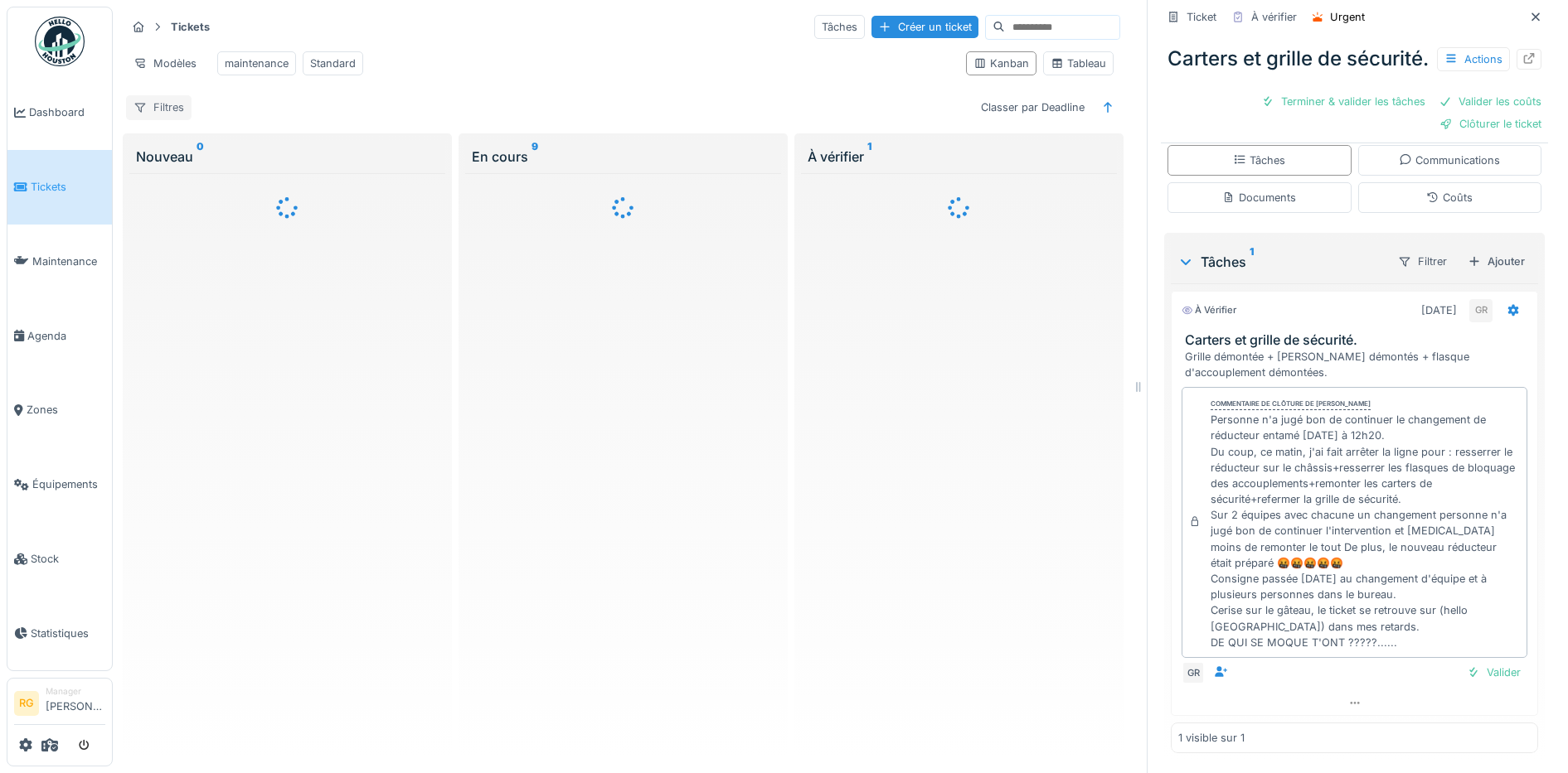
click at [167, 119] on div "Filtres" at bounding box center [159, 107] width 65 height 24
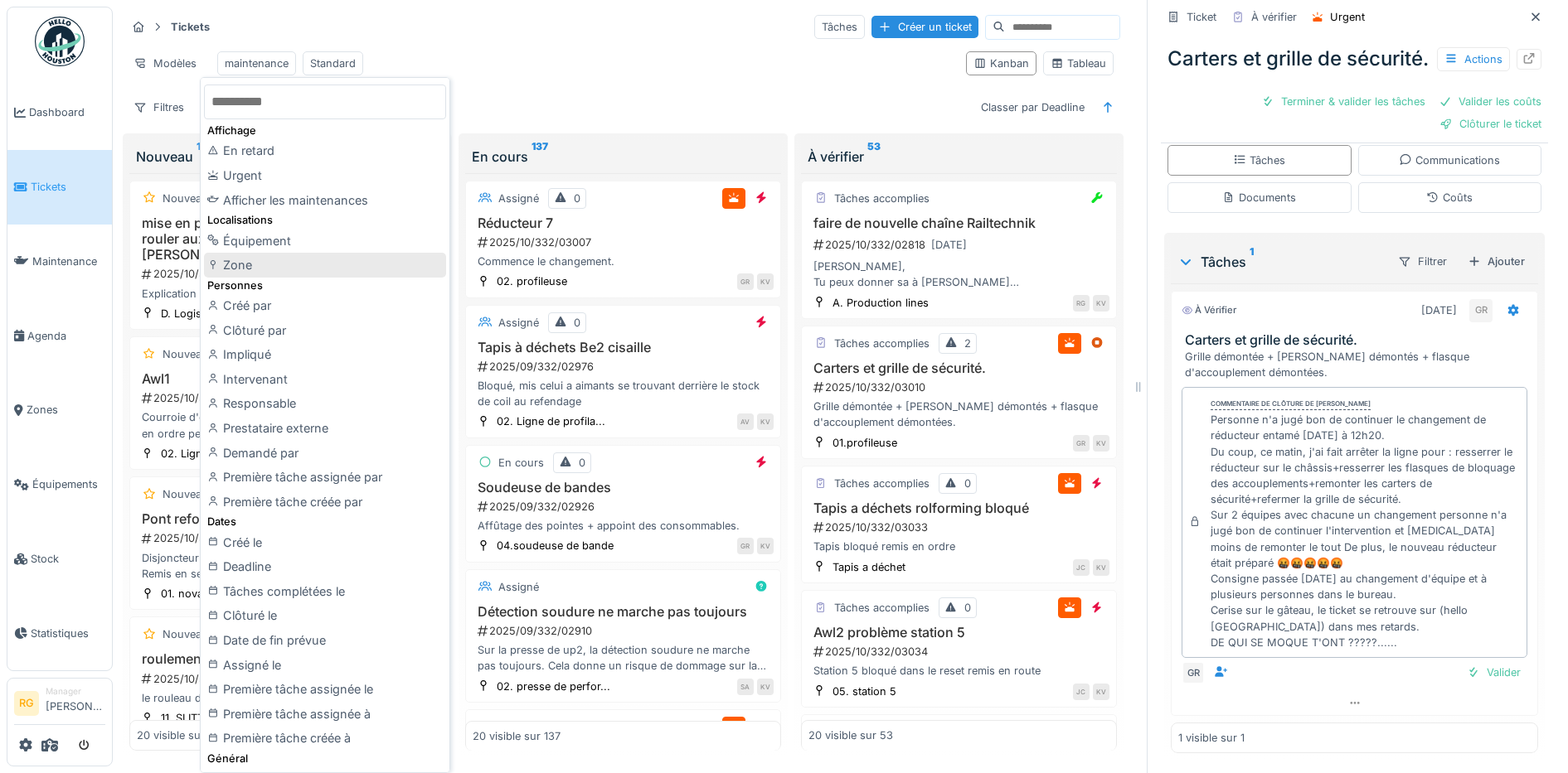
click at [240, 268] on div "Zone" at bounding box center [326, 265] width 242 height 25
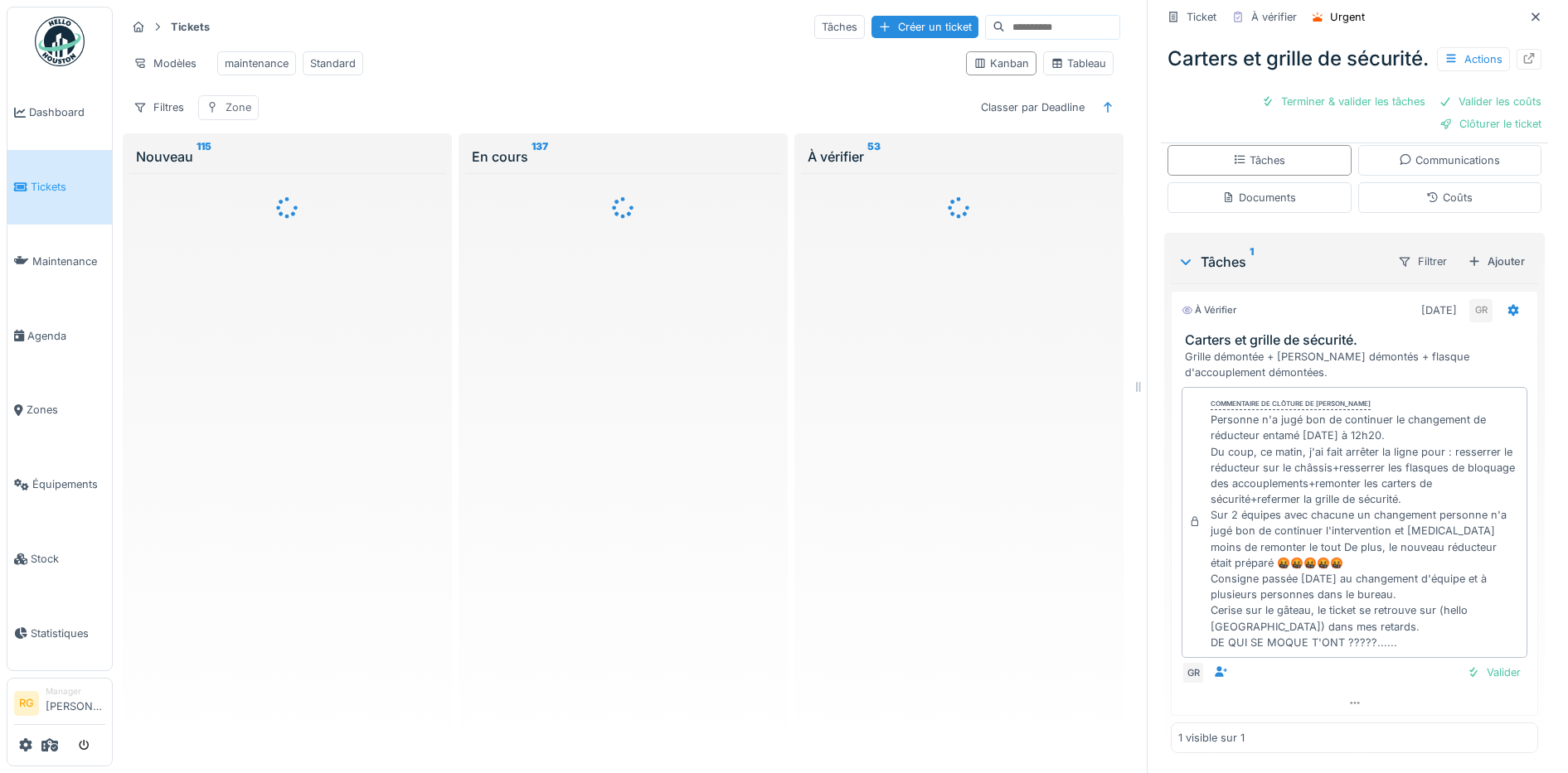
click at [242, 115] on div "Zone" at bounding box center [238, 107] width 26 height 16
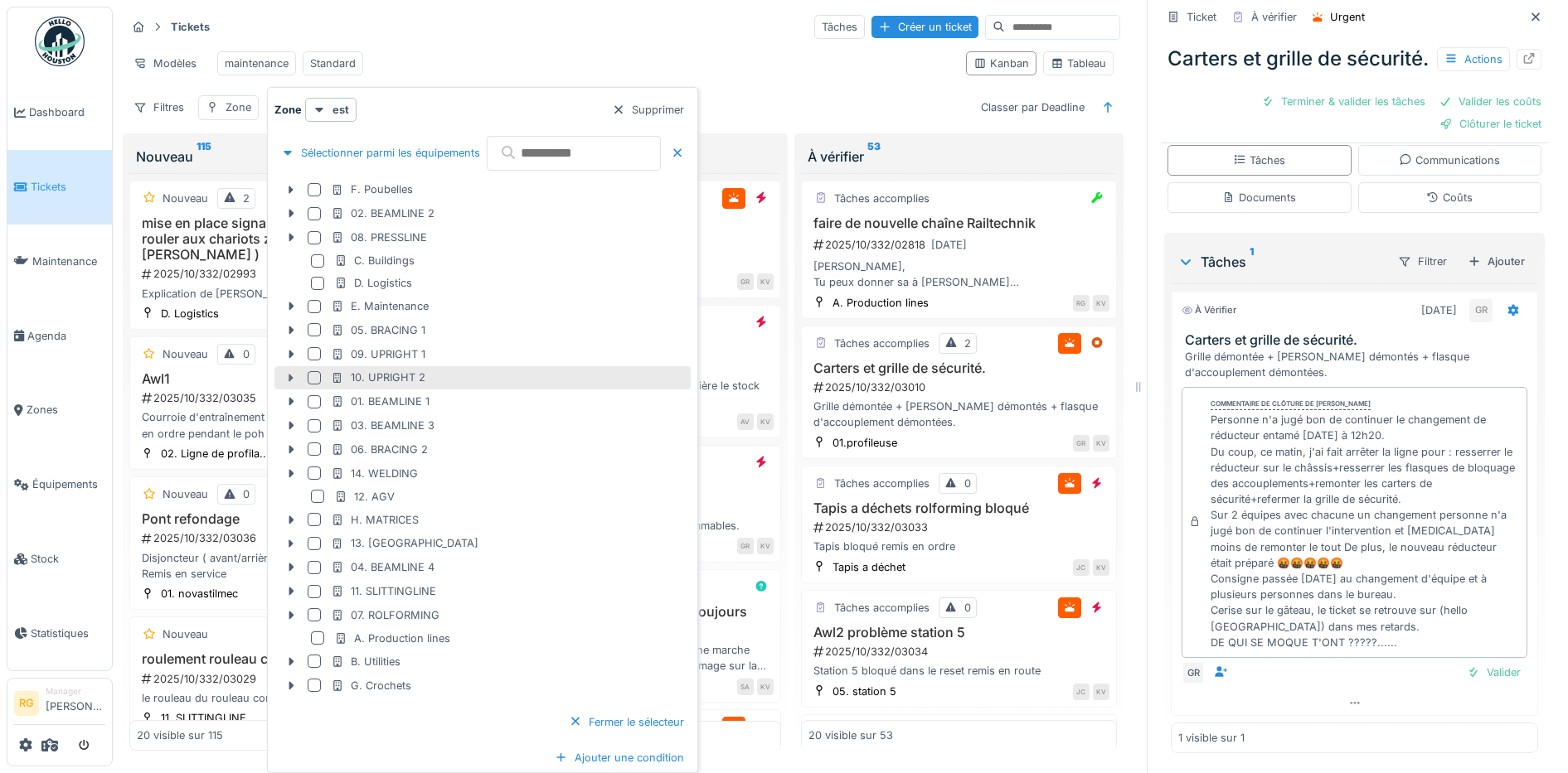
click at [292, 379] on icon at bounding box center [291, 378] width 5 height 8
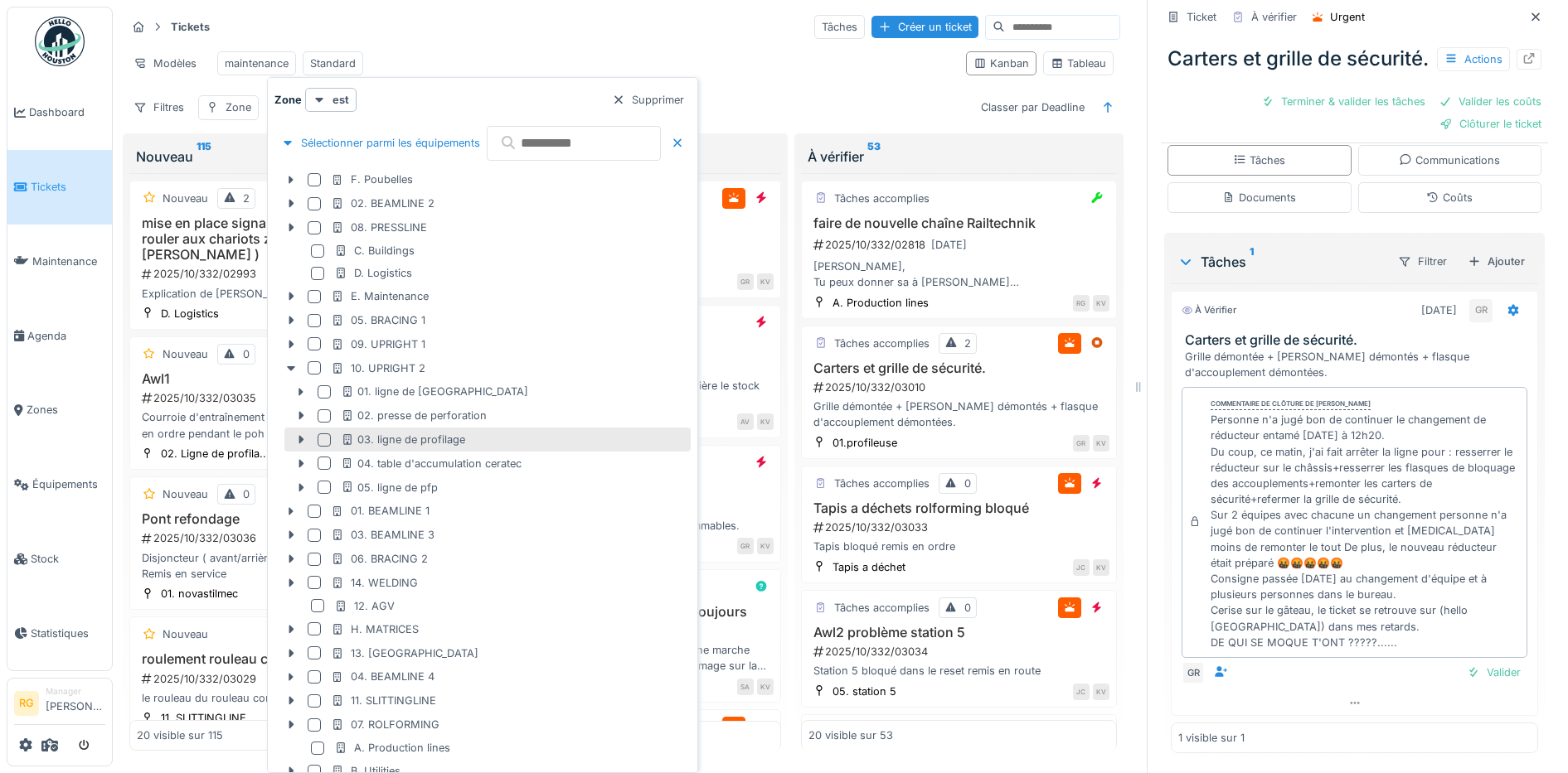
click at [323, 440] on div at bounding box center [324, 440] width 13 height 13
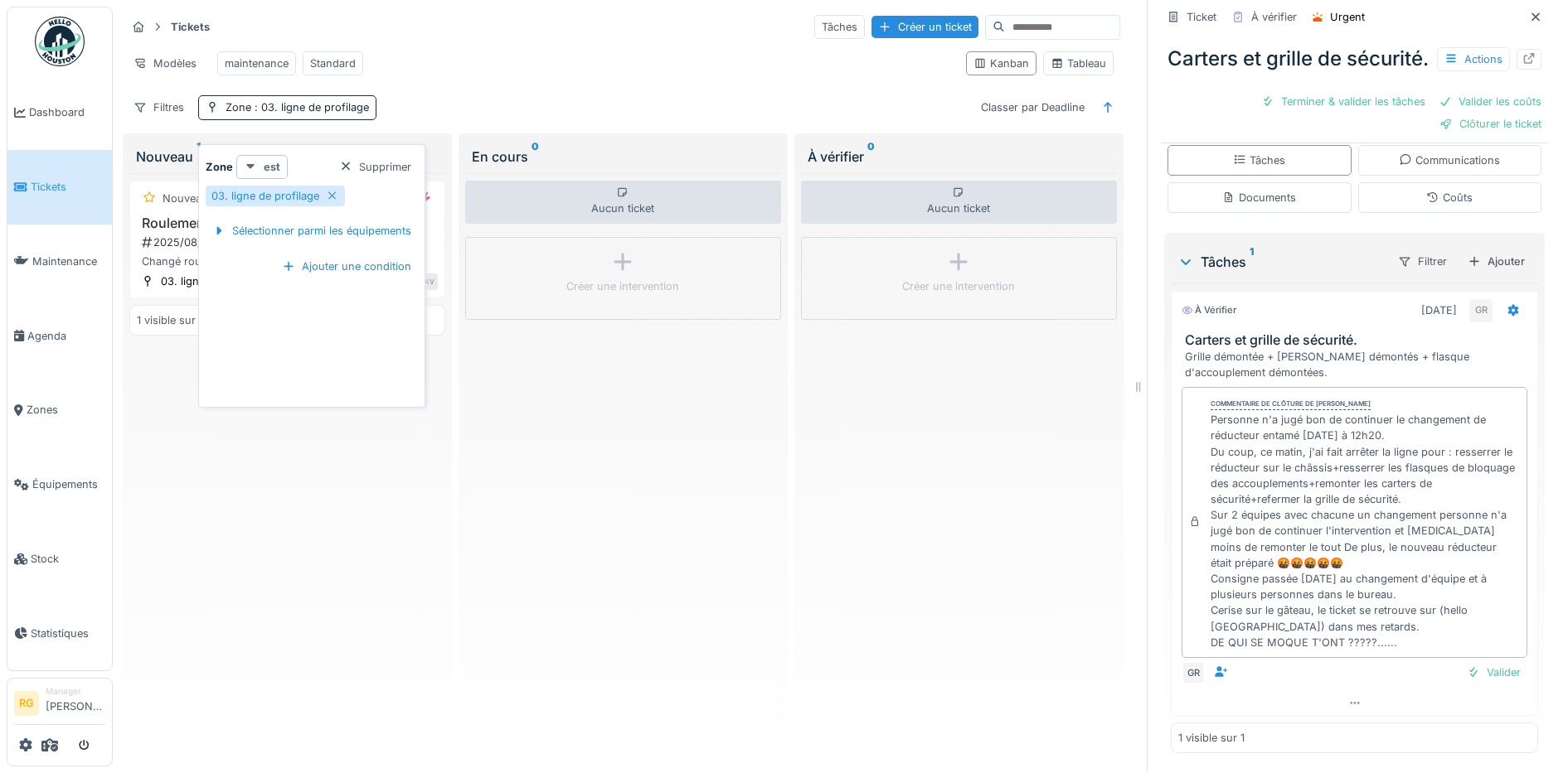
click at [270, 164] on strong "est" at bounding box center [272, 167] width 17 height 16
click at [282, 230] on div "est (ou un des enfants)" at bounding box center [309, 227] width 139 height 25
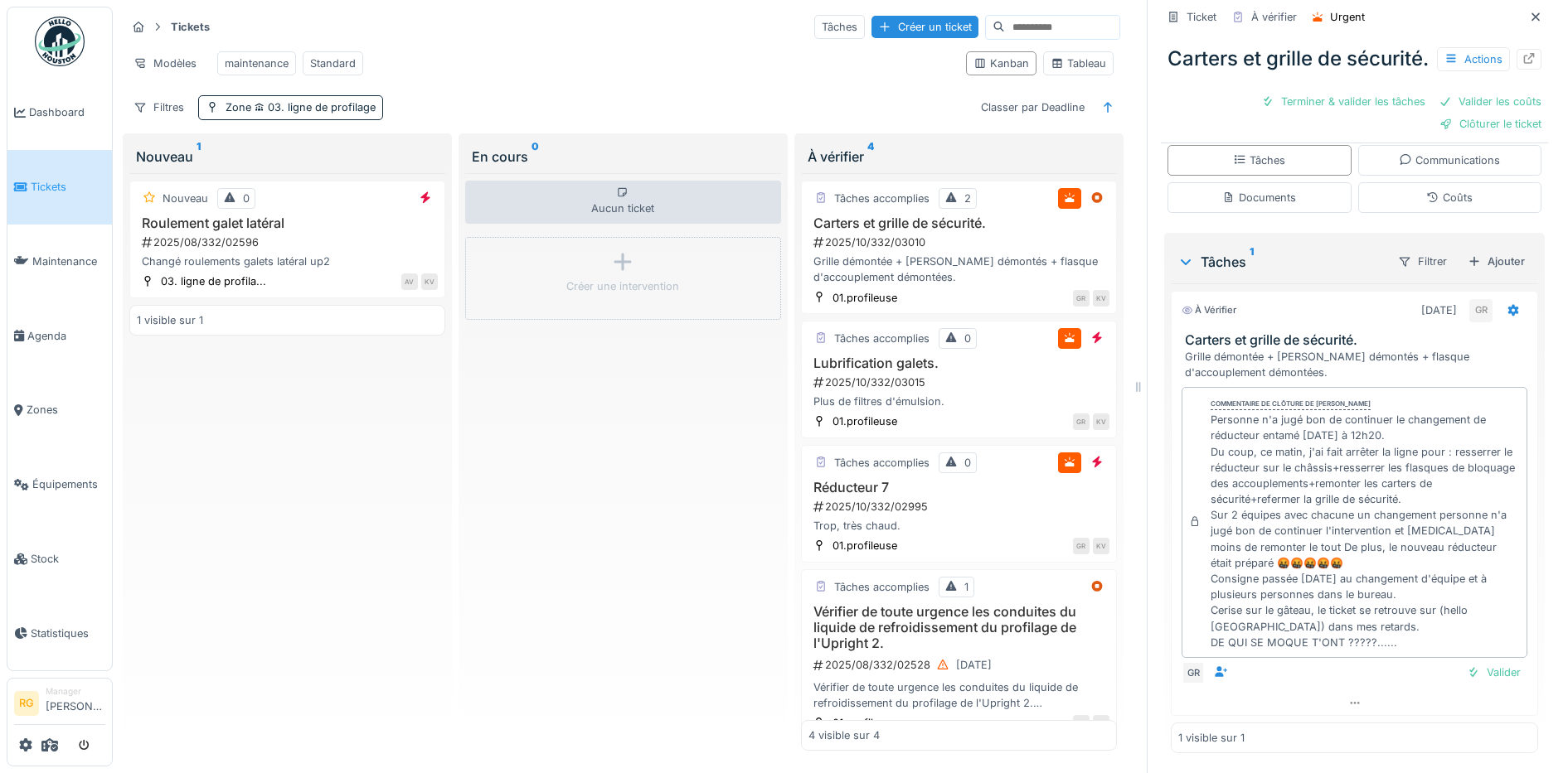
click at [567, 98] on div "Tickets Tâches Créer un ticket Modèles maintenance Standard Kanban Tableau Filt…" at bounding box center [622, 66] width 1007 height 120
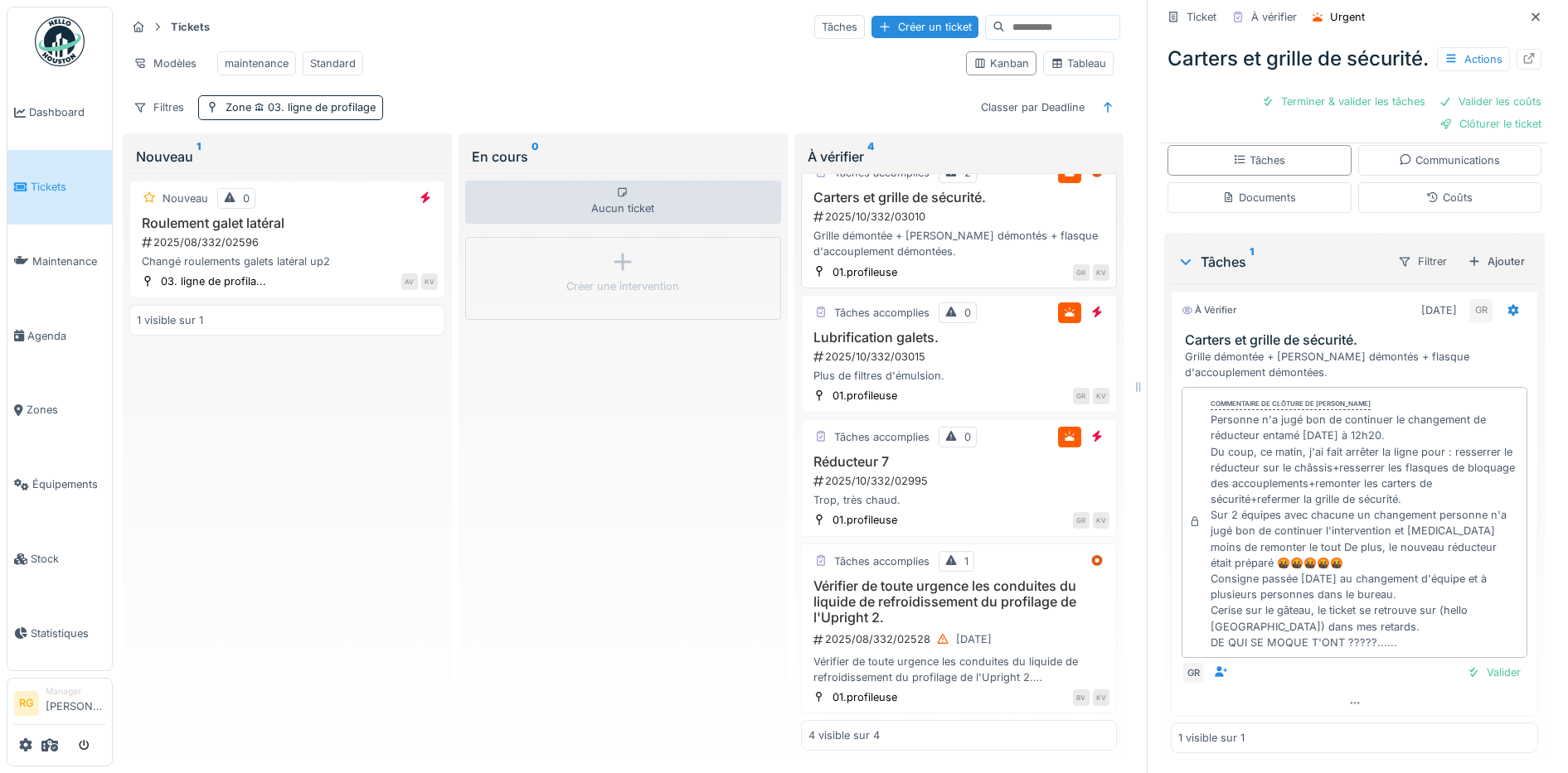
scroll to position [42, 0]
click at [926, 492] on div "Trop, très chaud." at bounding box center [959, 500] width 301 height 16
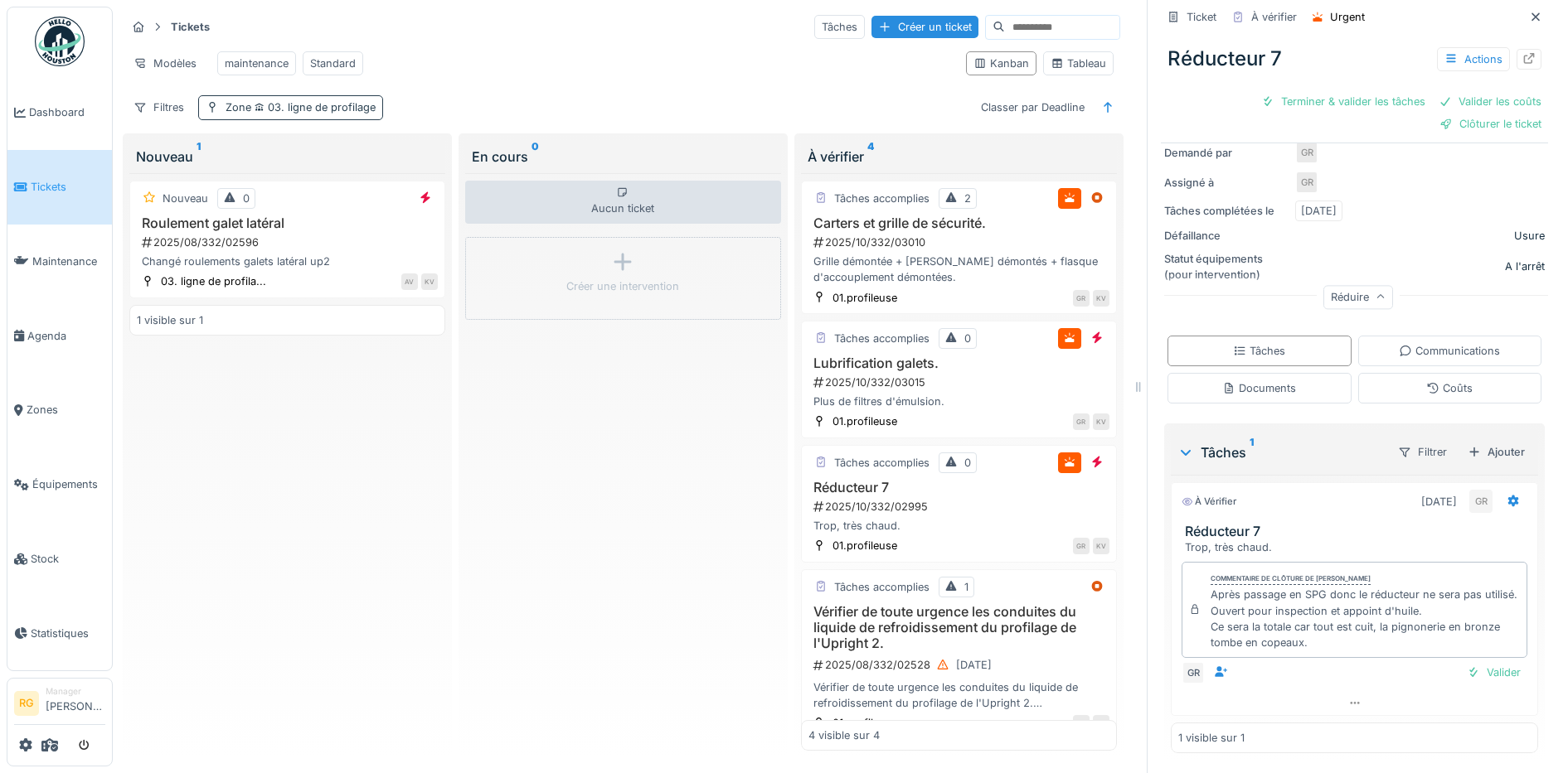
click at [275, 108] on span "03. ligne de profilage" at bounding box center [313, 107] width 124 height 13
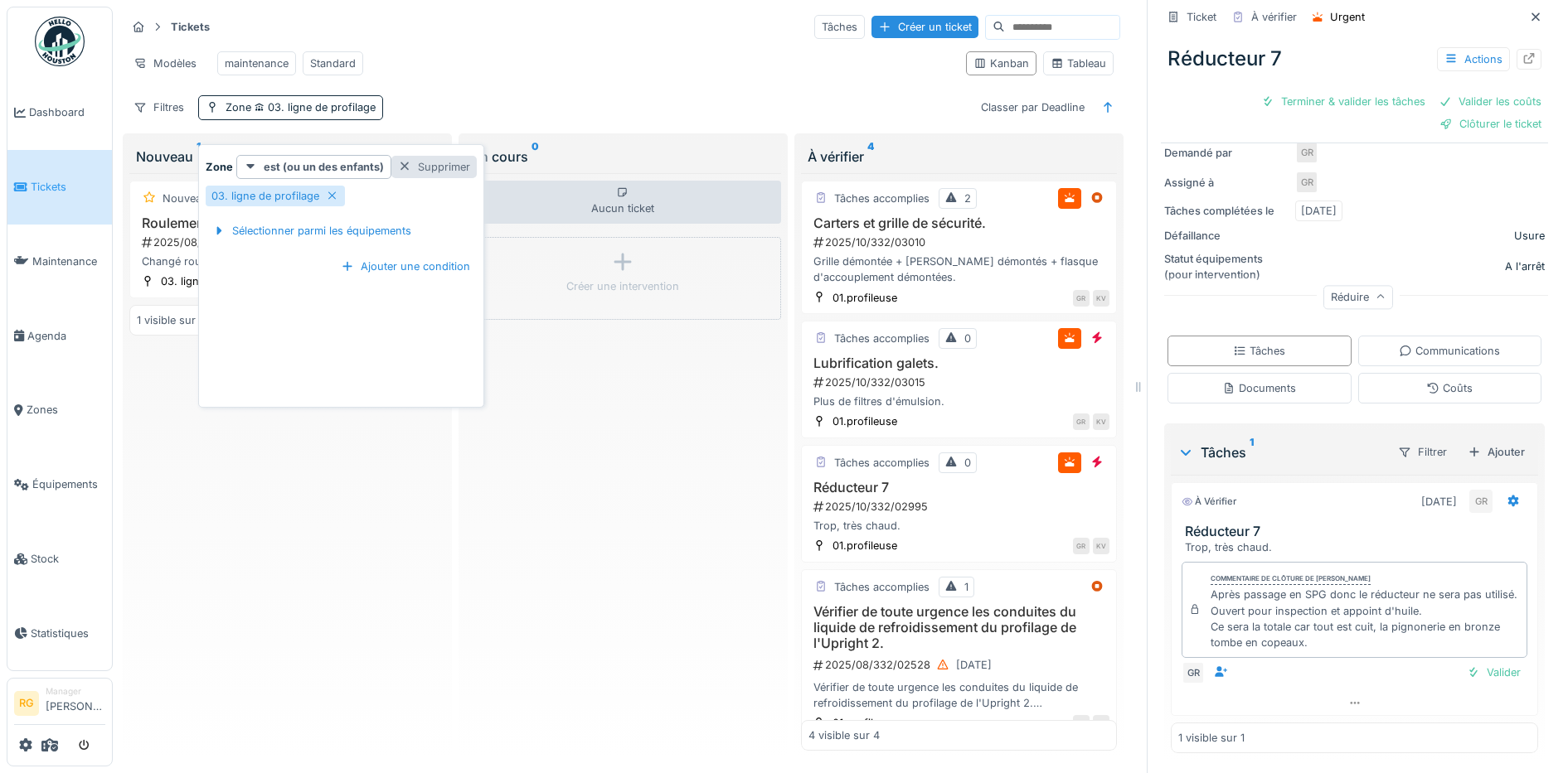
click at [401, 159] on div at bounding box center [404, 167] width 13 height 16
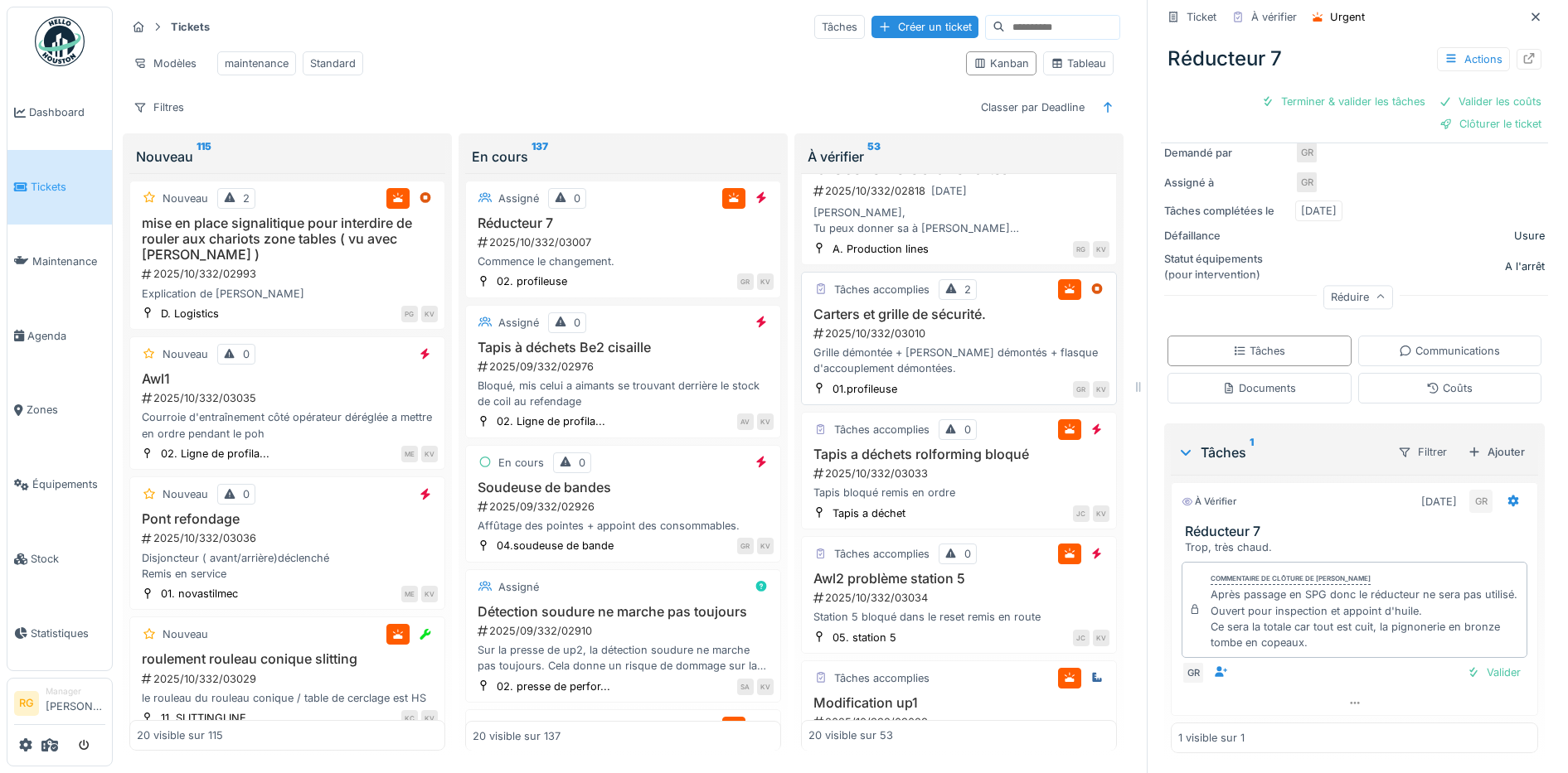
scroll to position [103, 0]
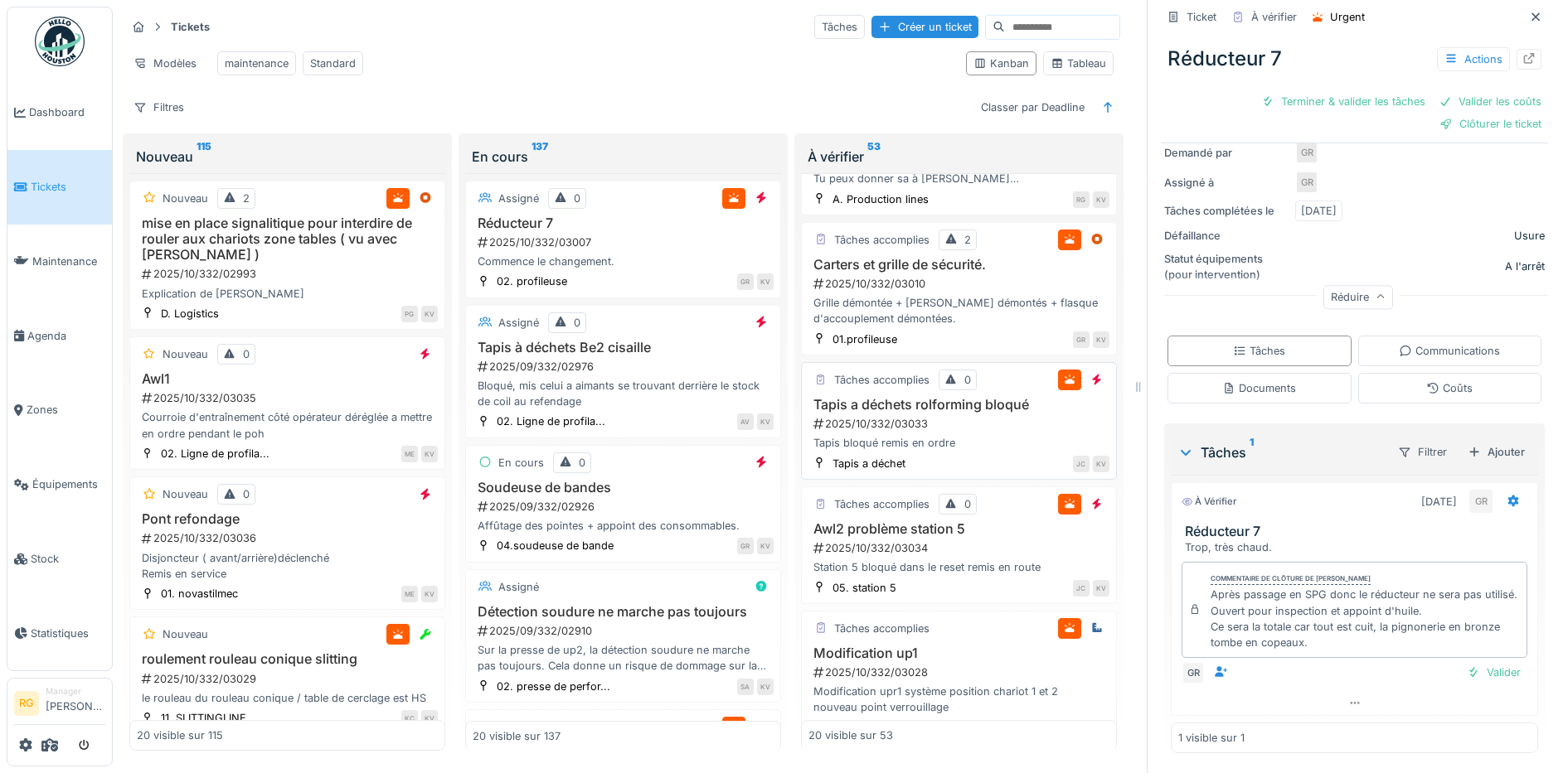
click at [956, 429] on div "2025/10/332/03033" at bounding box center [961, 424] width 298 height 16
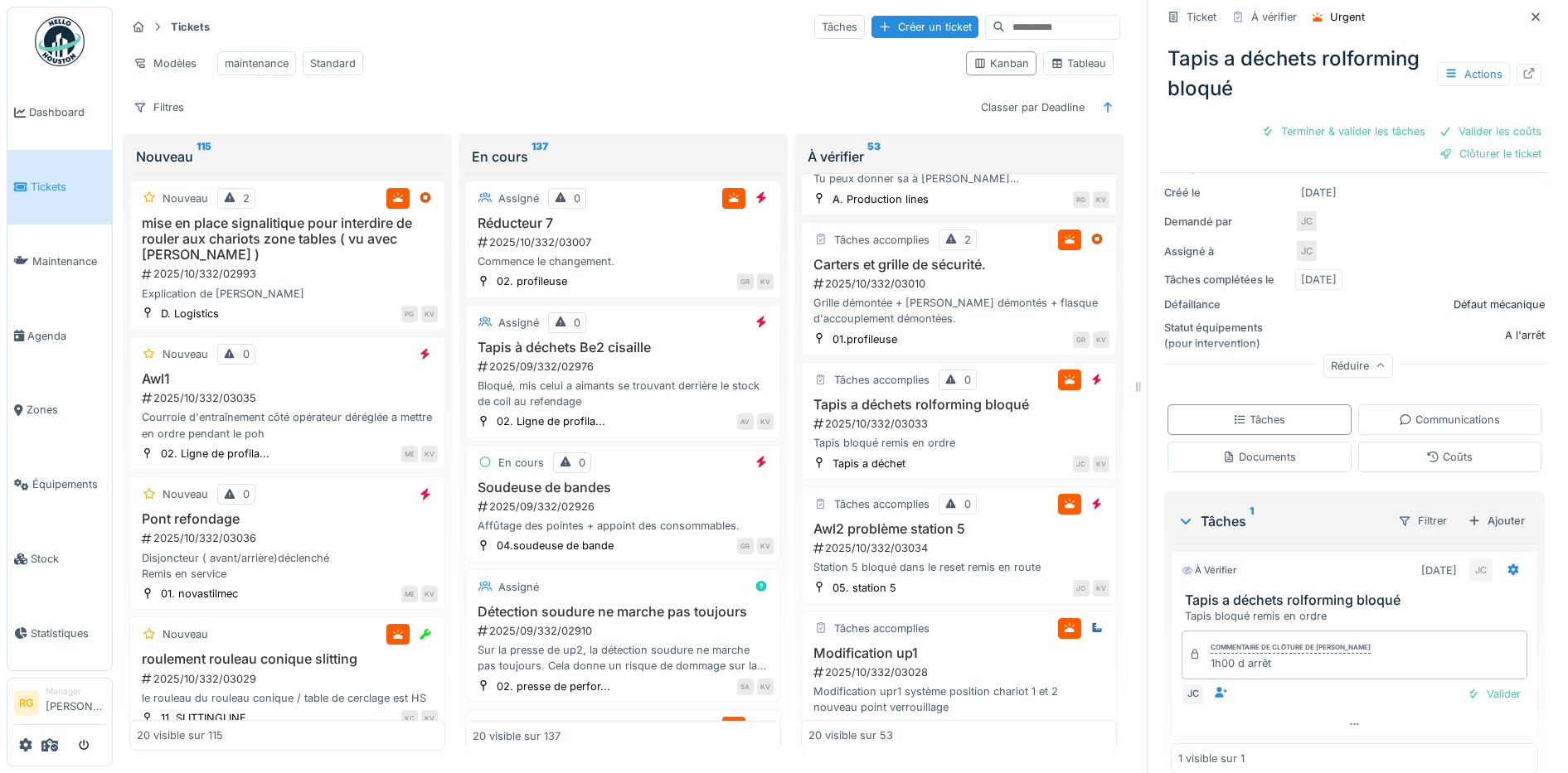
scroll to position [241, 0]
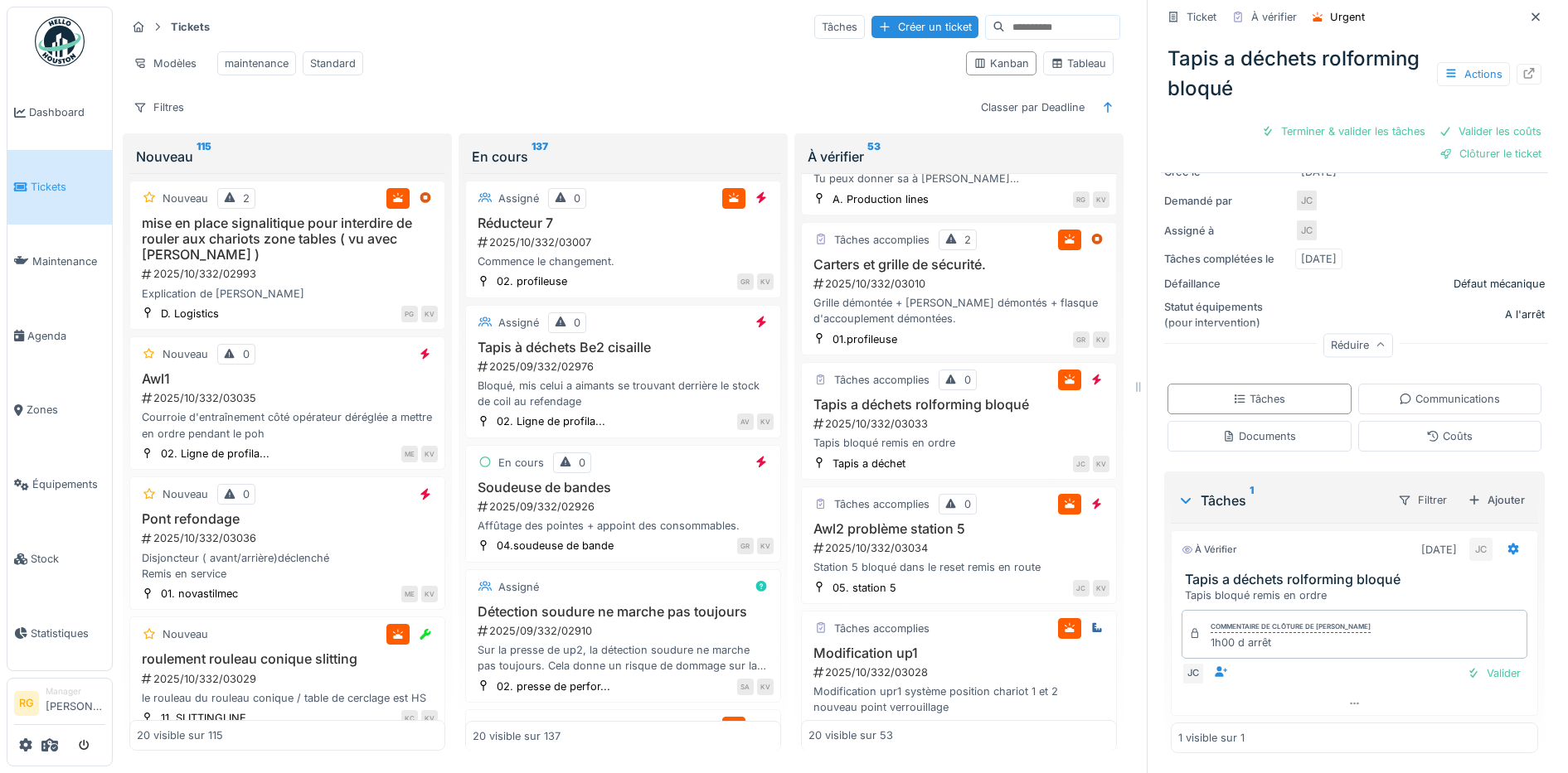
click at [1269, 429] on div "Documents" at bounding box center [1258, 437] width 73 height 16
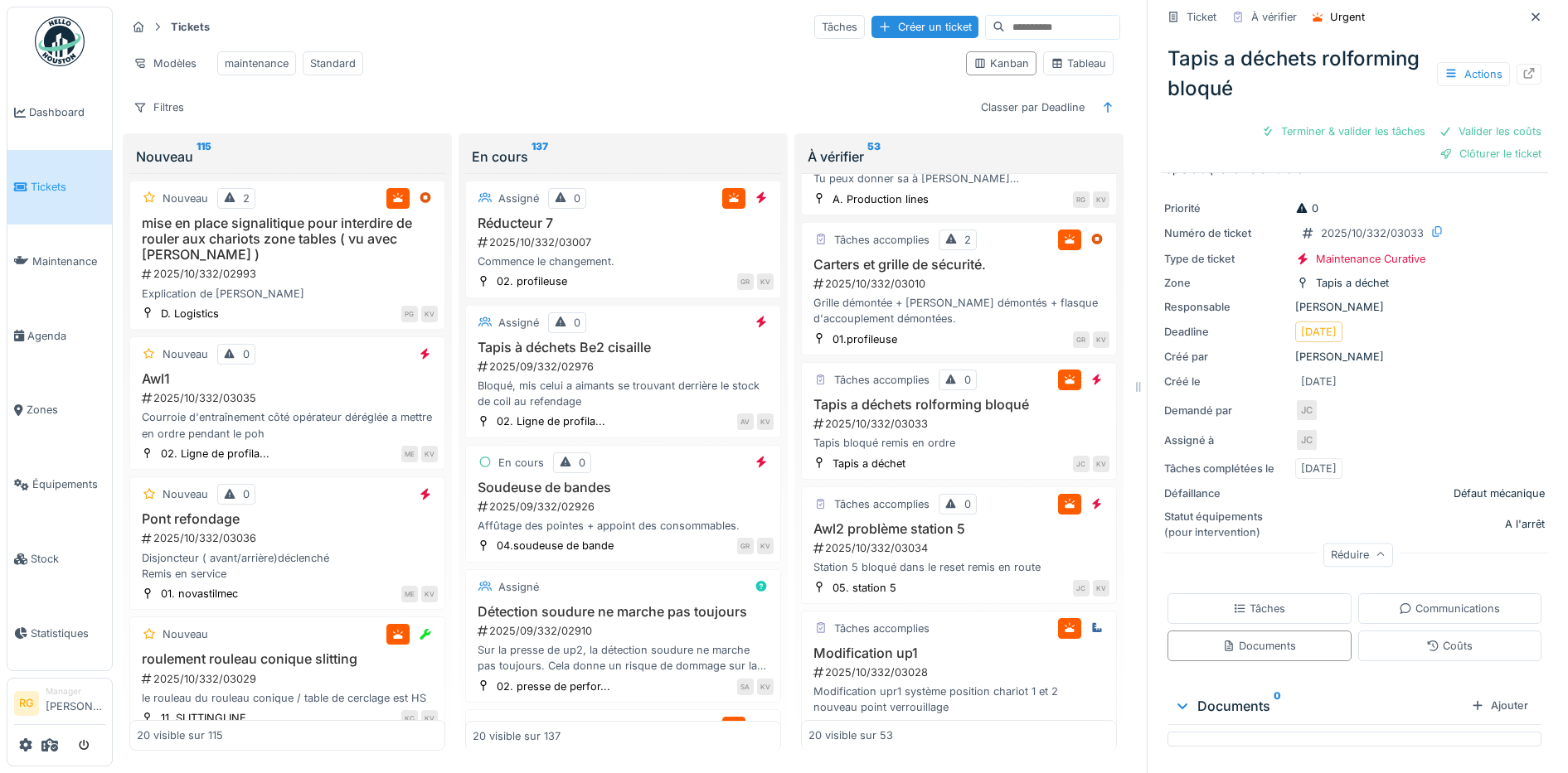
scroll to position [32, 0]
click at [1251, 601] on div "Tâches" at bounding box center [1258, 609] width 53 height 16
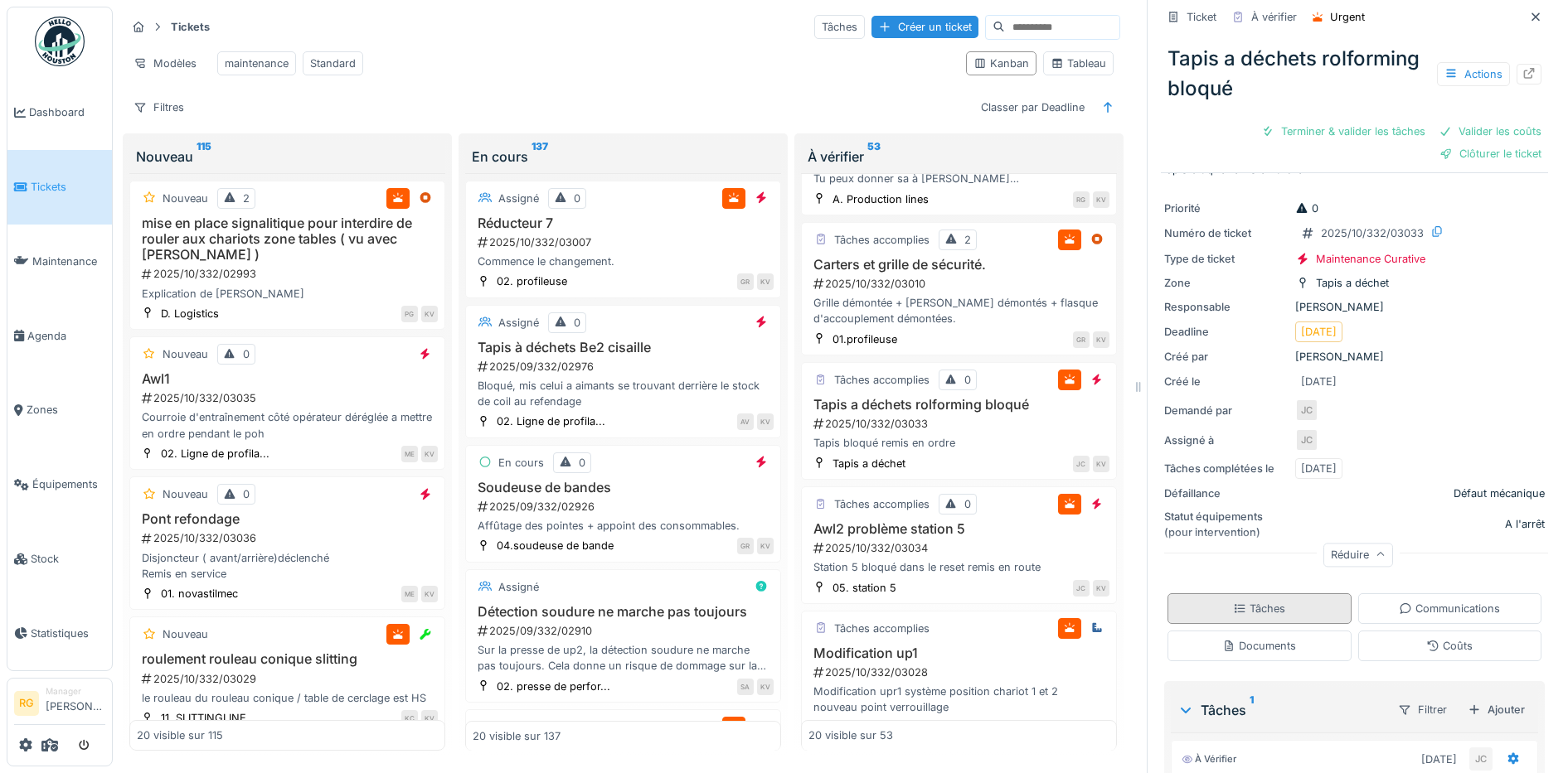
scroll to position [241, 0]
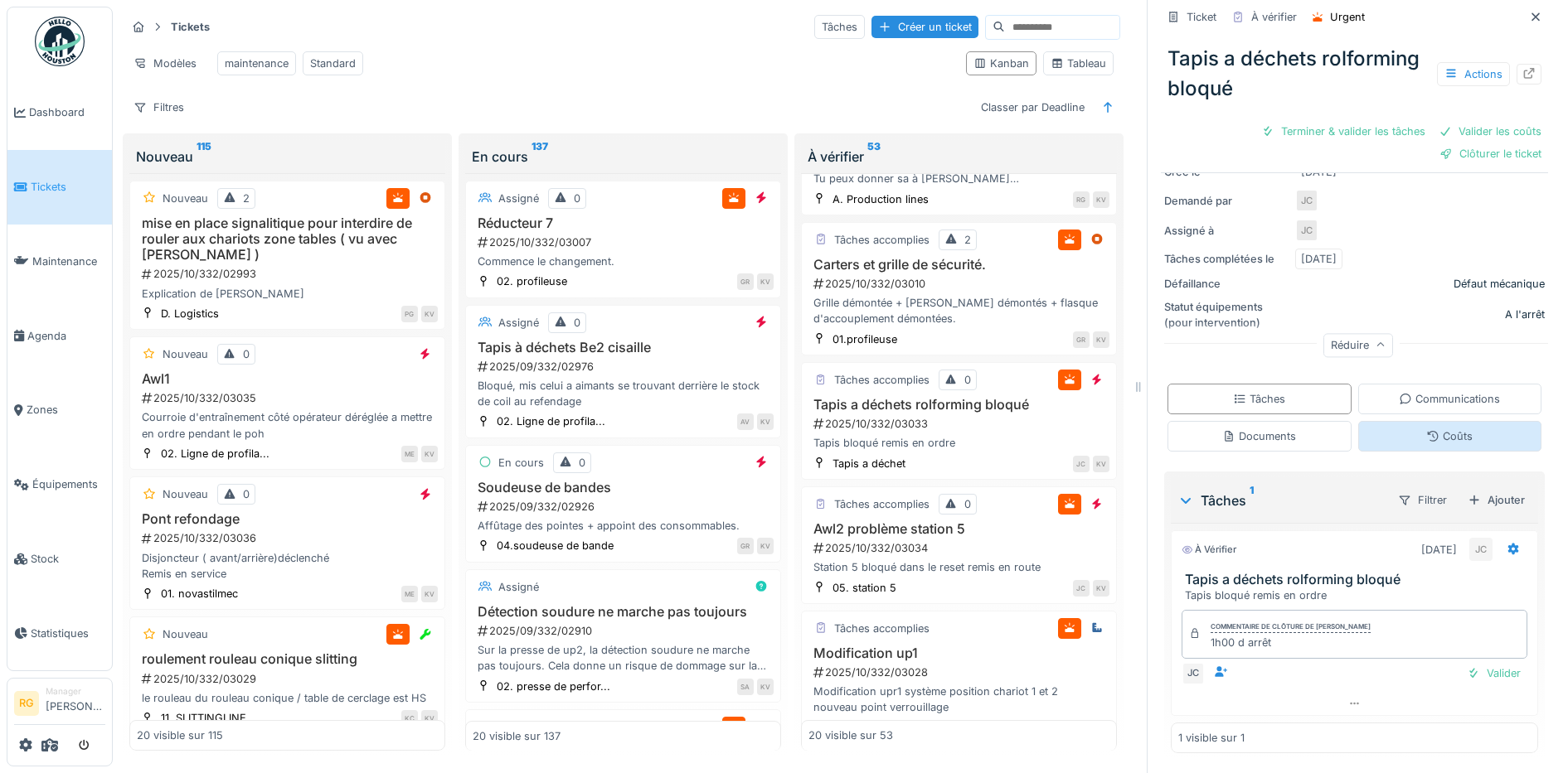
click at [1442, 429] on div "Coûts" at bounding box center [1449, 437] width 47 height 16
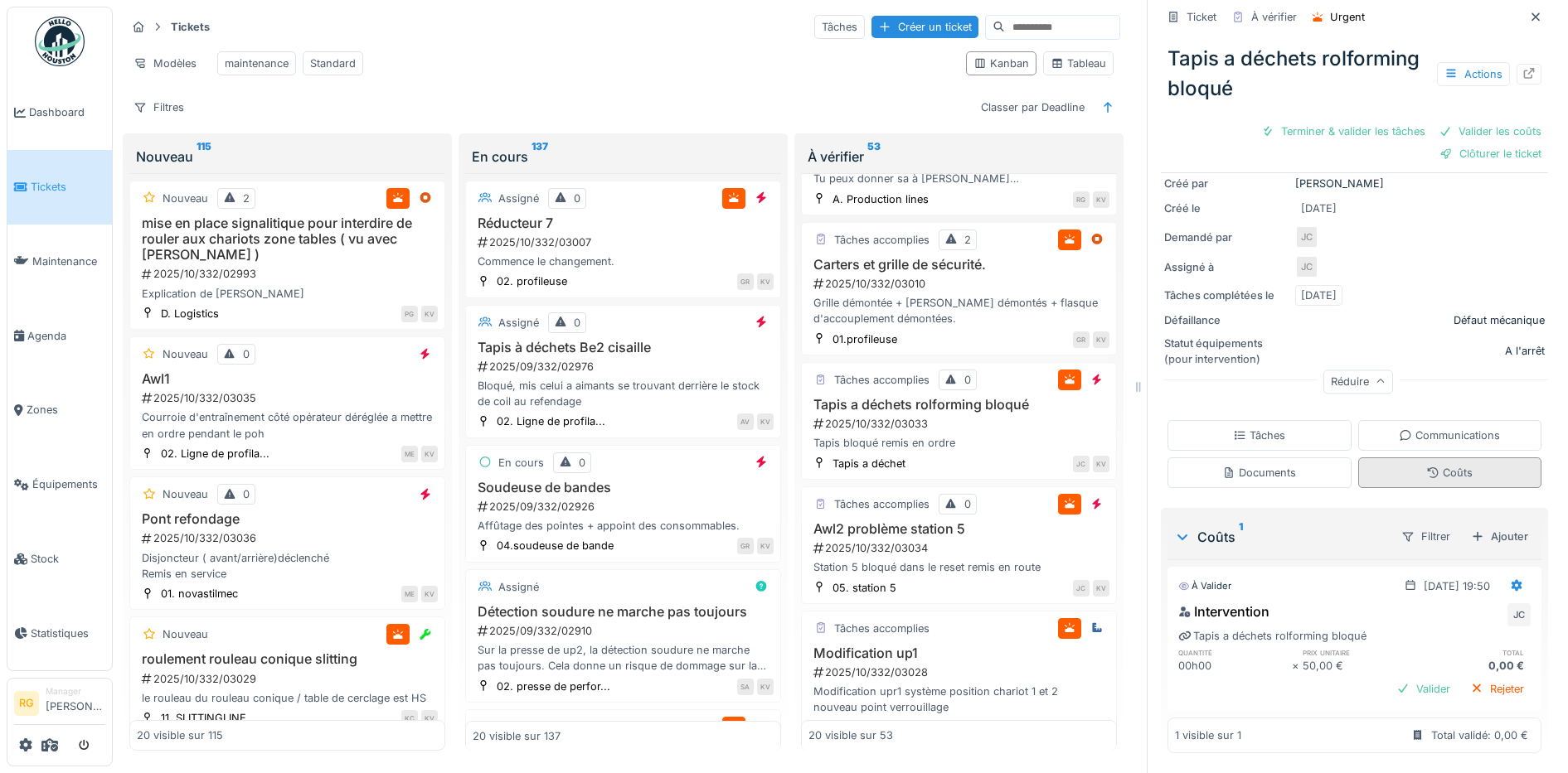
scroll to position [204, 0]
click at [1509, 580] on icon at bounding box center [1515, 585] width 13 height 11
click at [1446, 611] on div "Modifier" at bounding box center [1438, 623] width 80 height 25
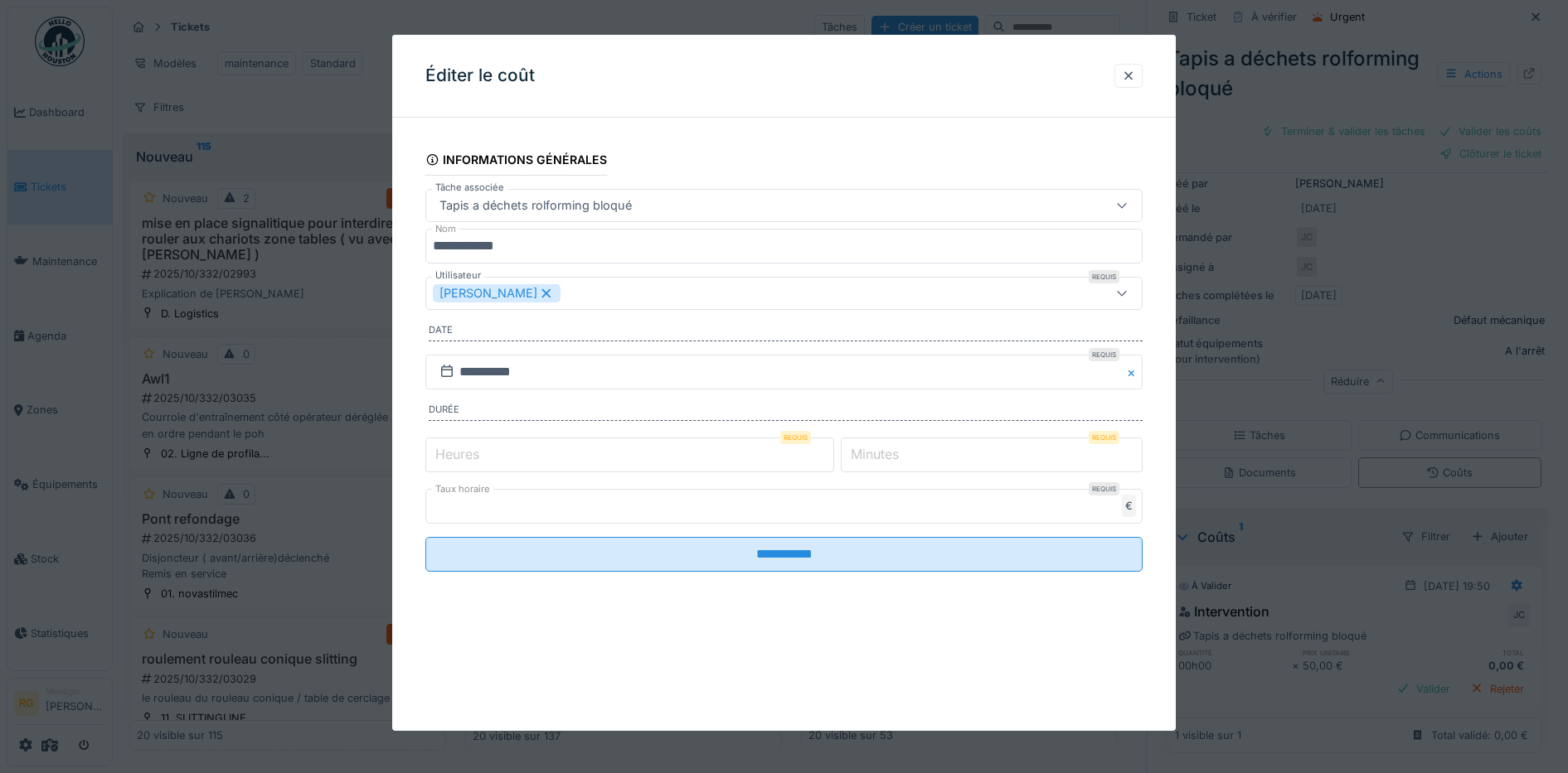
click at [469, 449] on label "Heures" at bounding box center [457, 454] width 51 height 20
click at [469, 449] on input "*" at bounding box center [630, 454] width 409 height 35
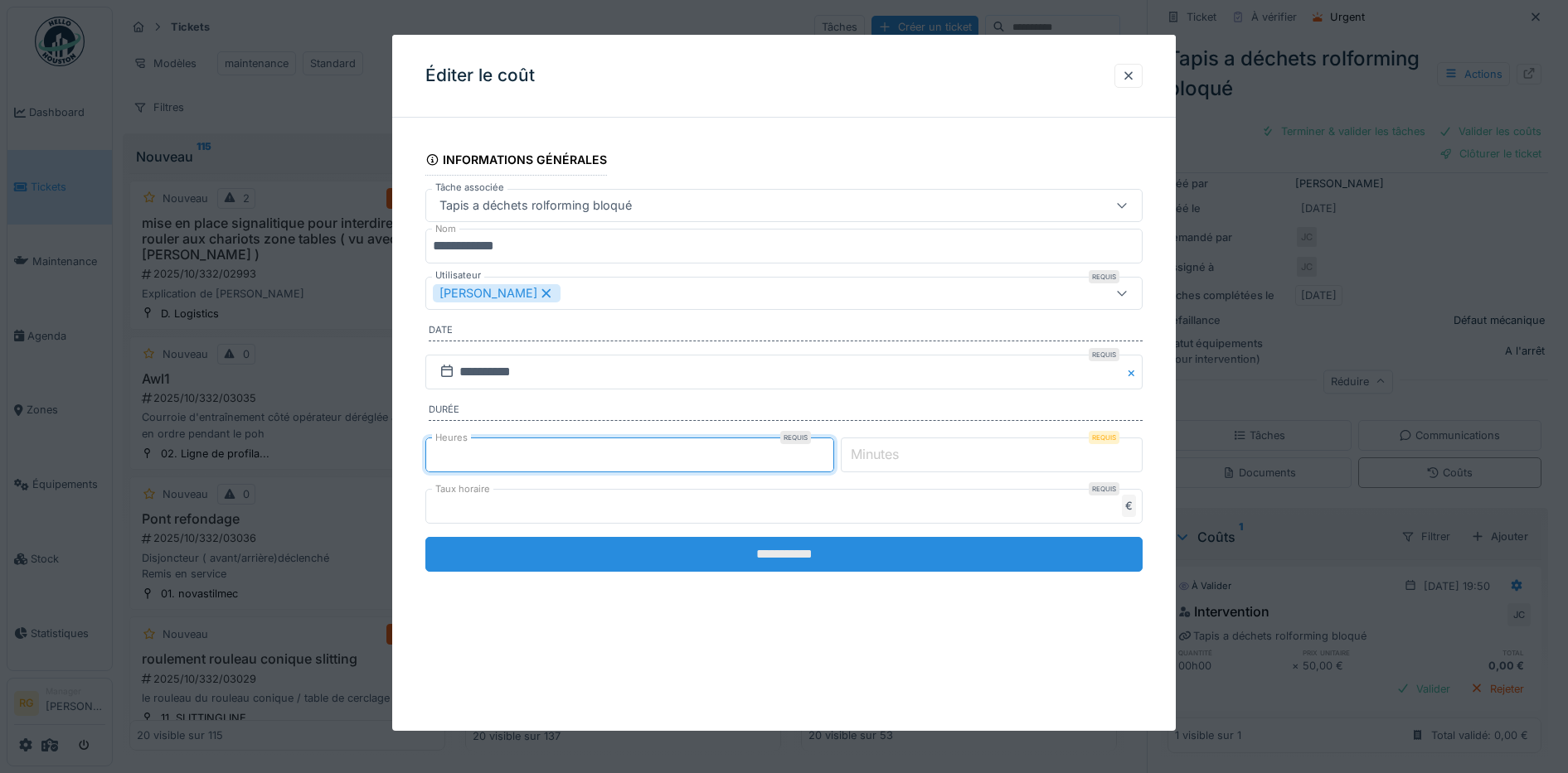
type input "*"
click at [796, 557] on input "**********" at bounding box center [784, 554] width 718 height 35
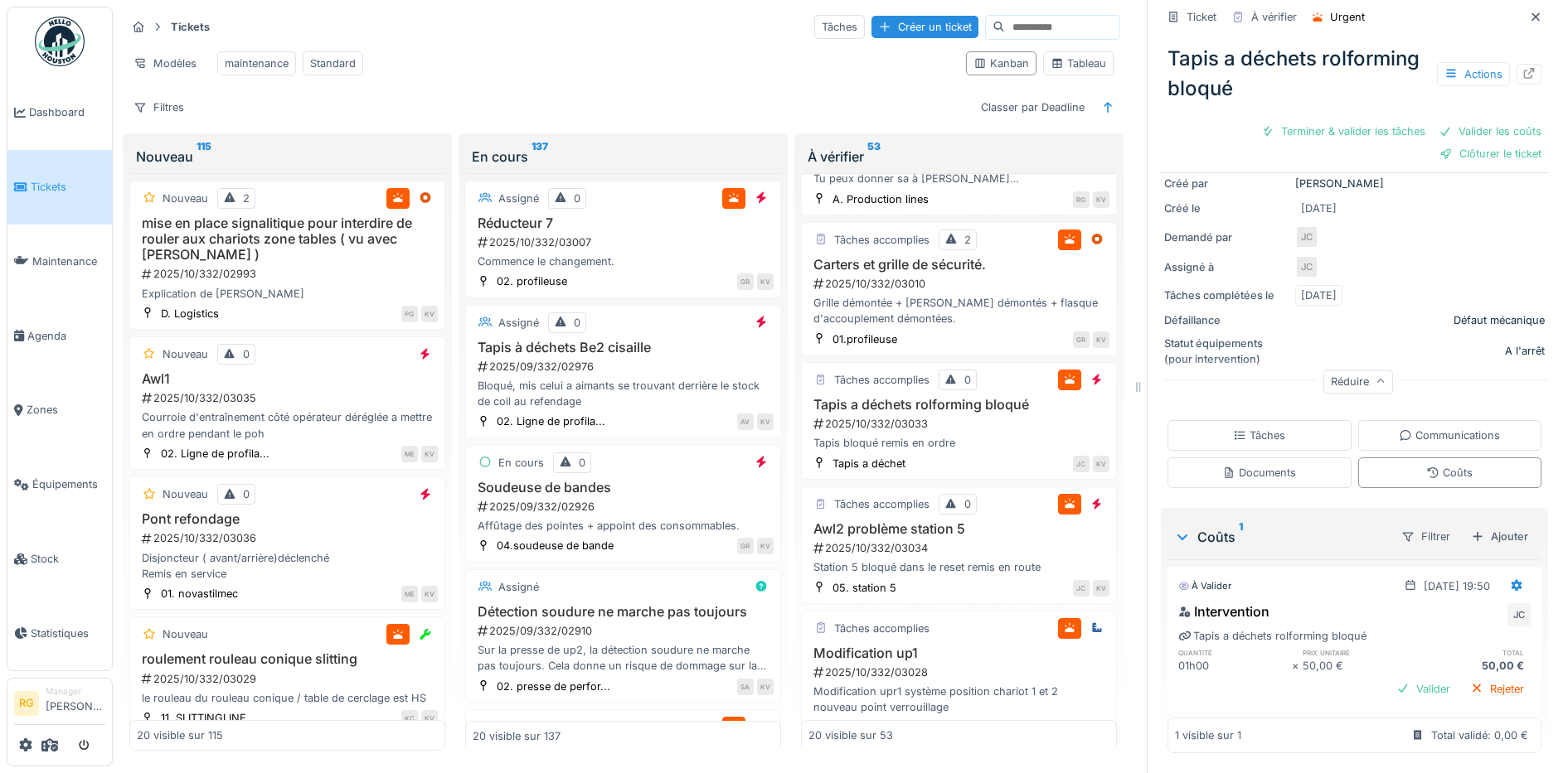
scroll to position [0, 0]
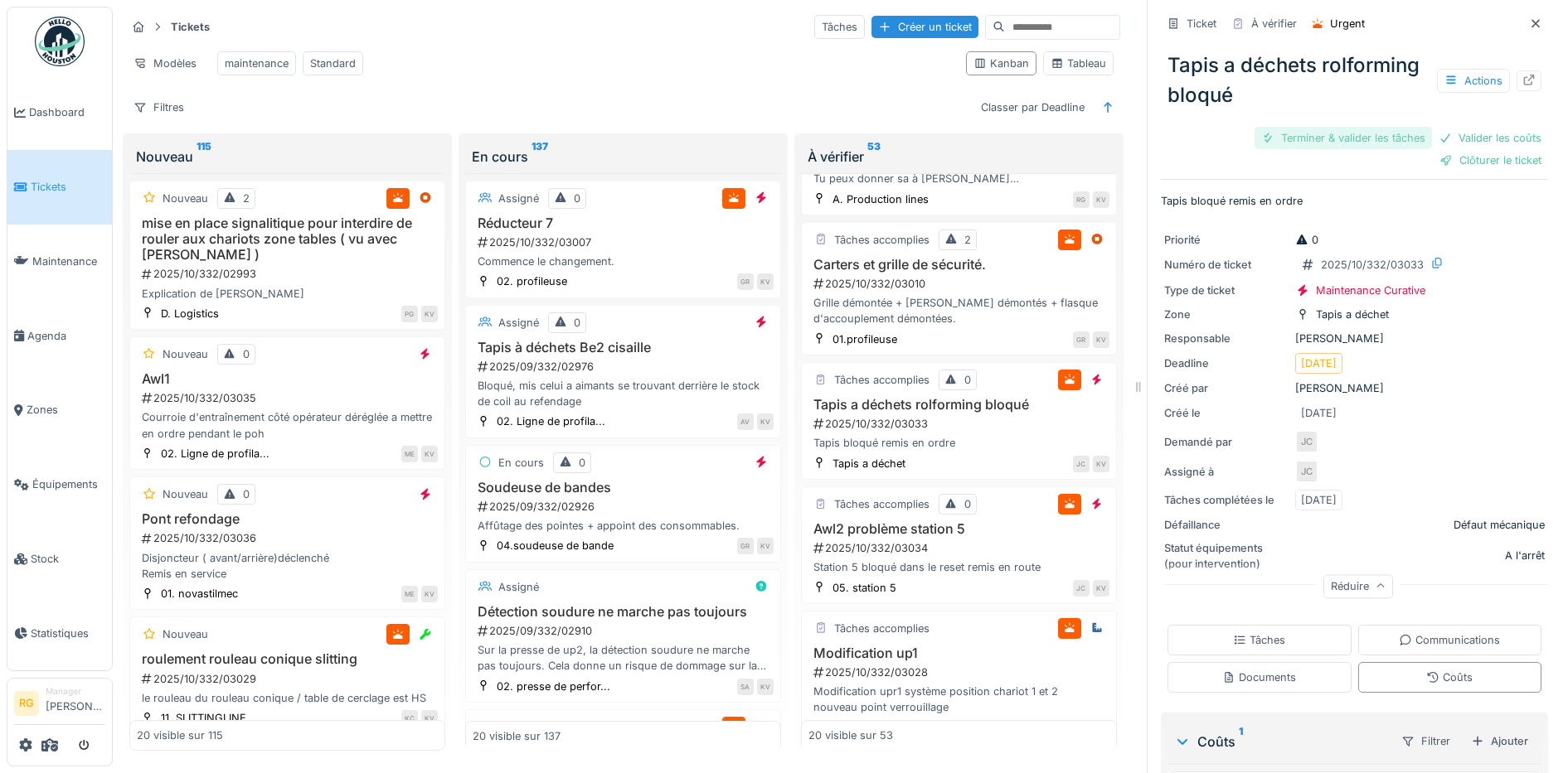
click at [1329, 127] on div "Terminer & valider les tâches" at bounding box center [1343, 138] width 178 height 23
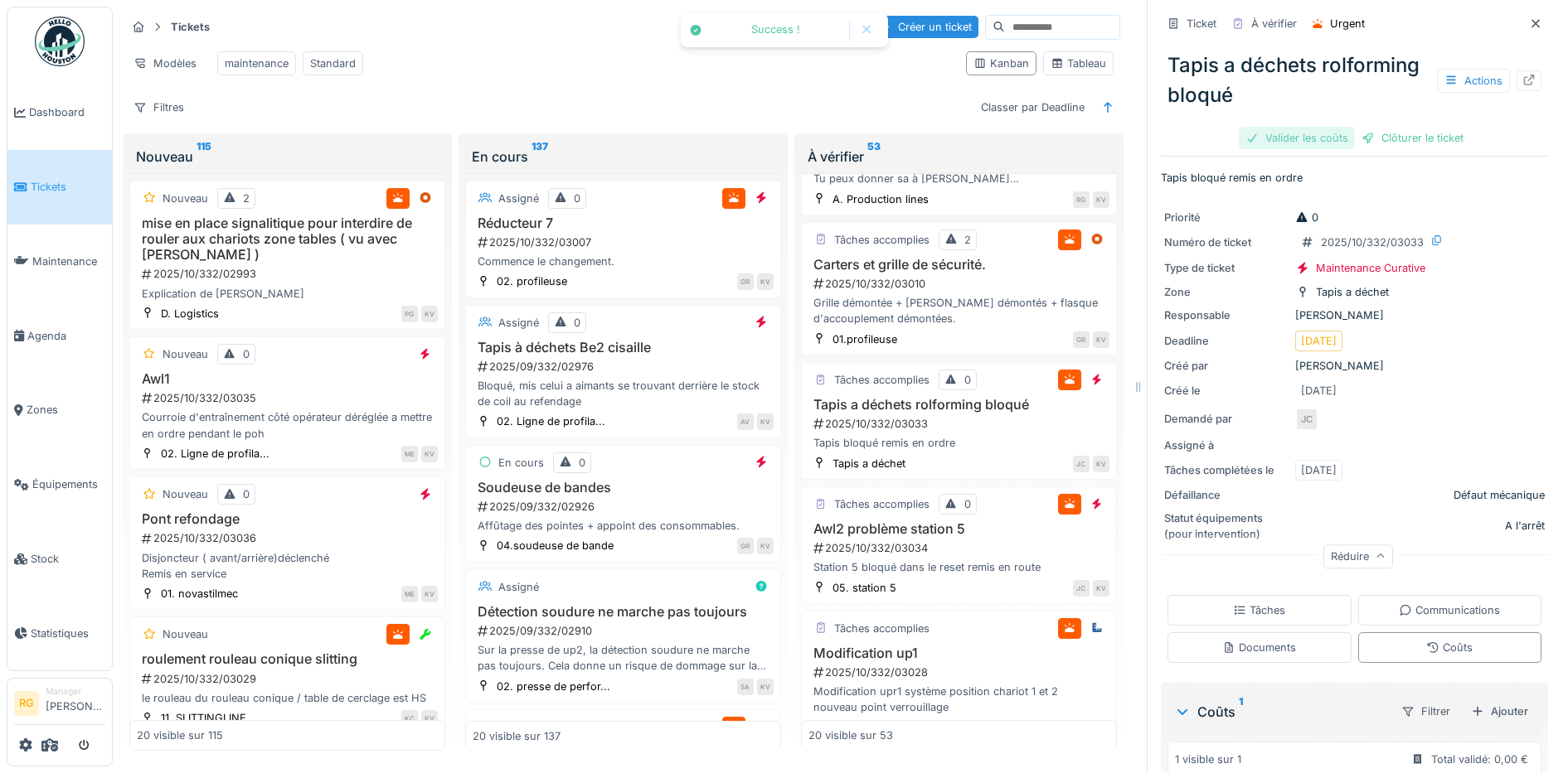
click at [1300, 127] on div "Valider les coûts" at bounding box center [1296, 138] width 116 height 23
click at [1335, 127] on div "Clôturer le ticket" at bounding box center [1355, 138] width 115 height 23
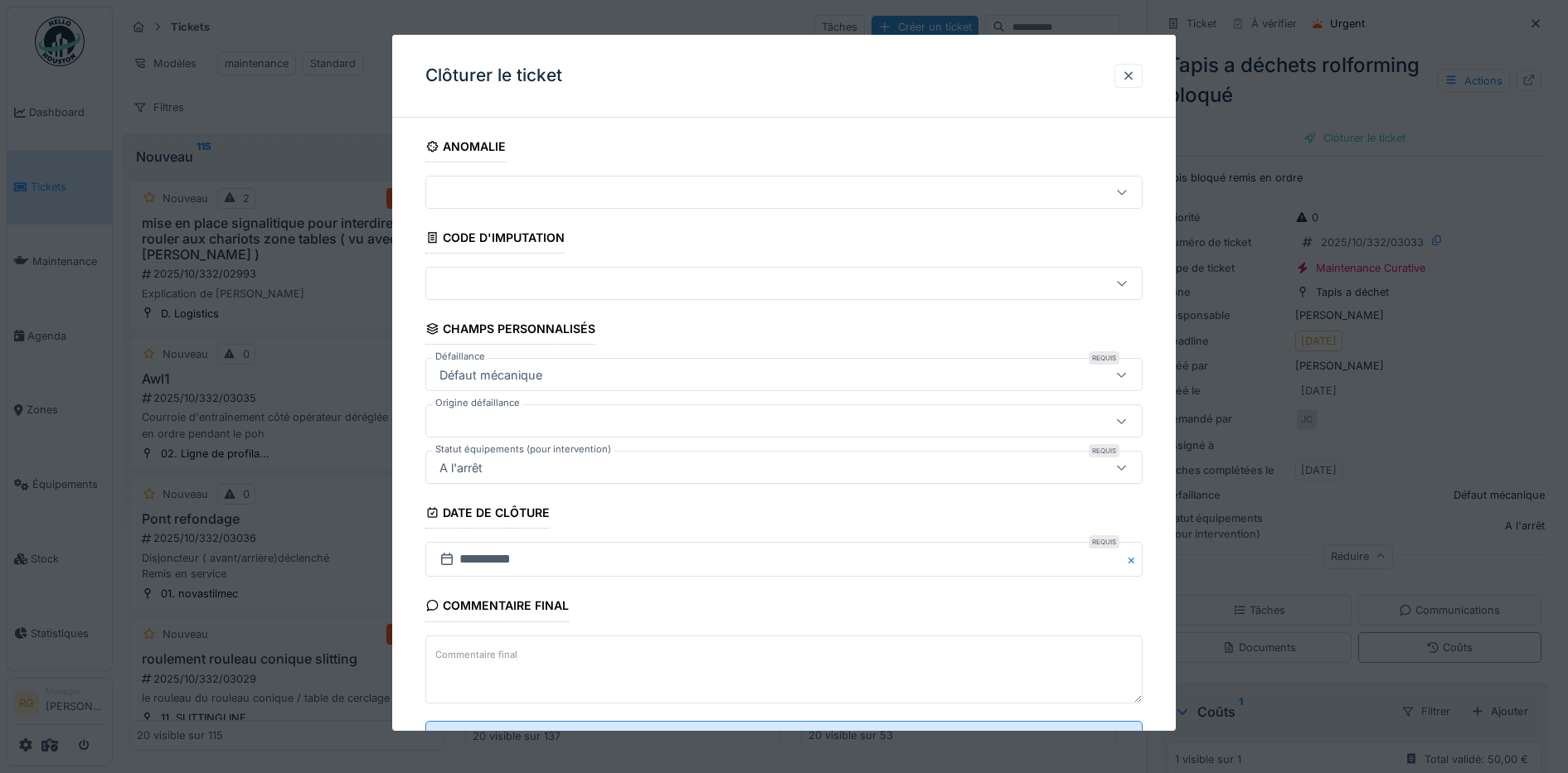
click at [560, 663] on textarea "Commentaire final" at bounding box center [784, 670] width 718 height 68
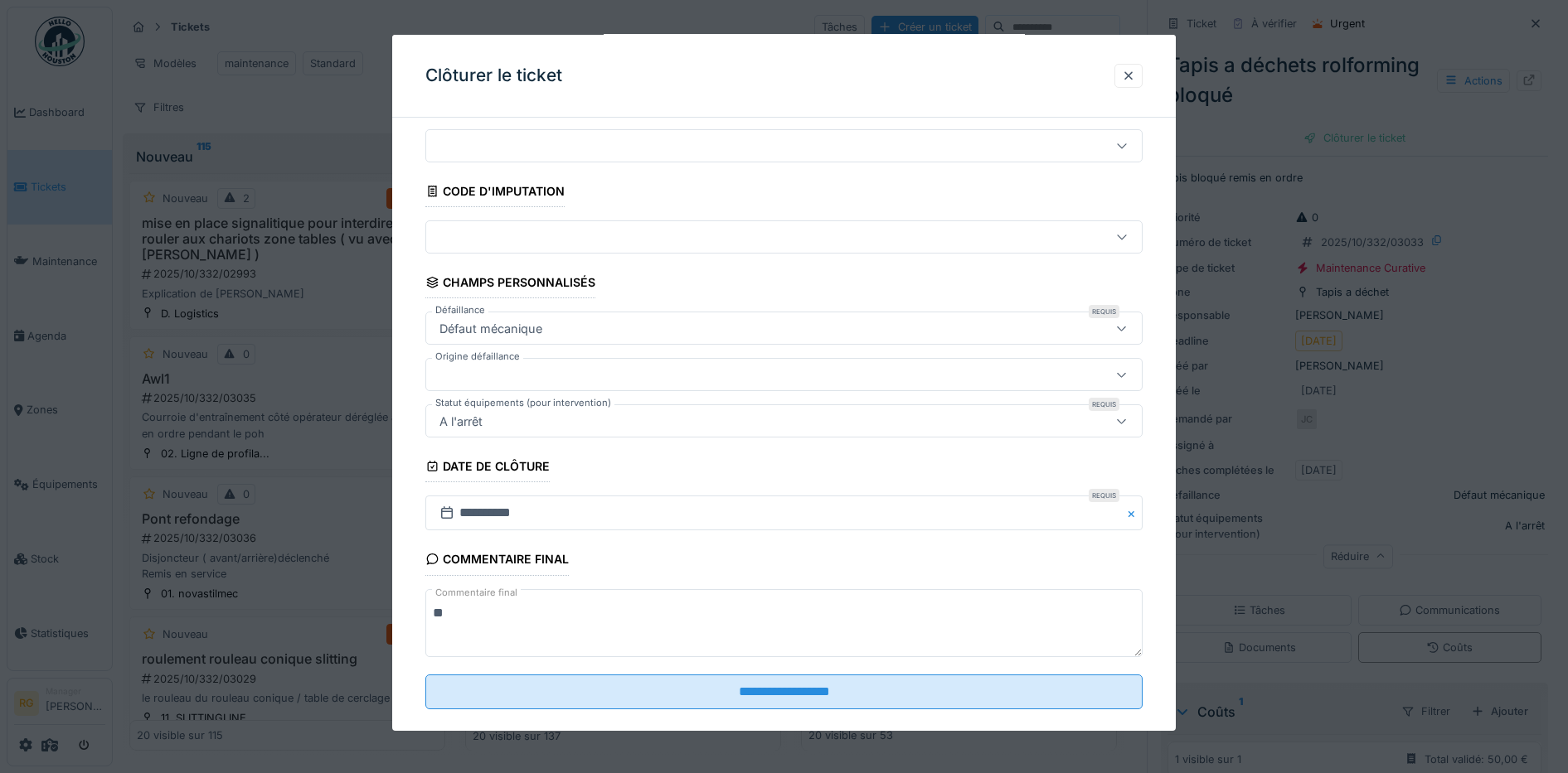
scroll to position [71, 0]
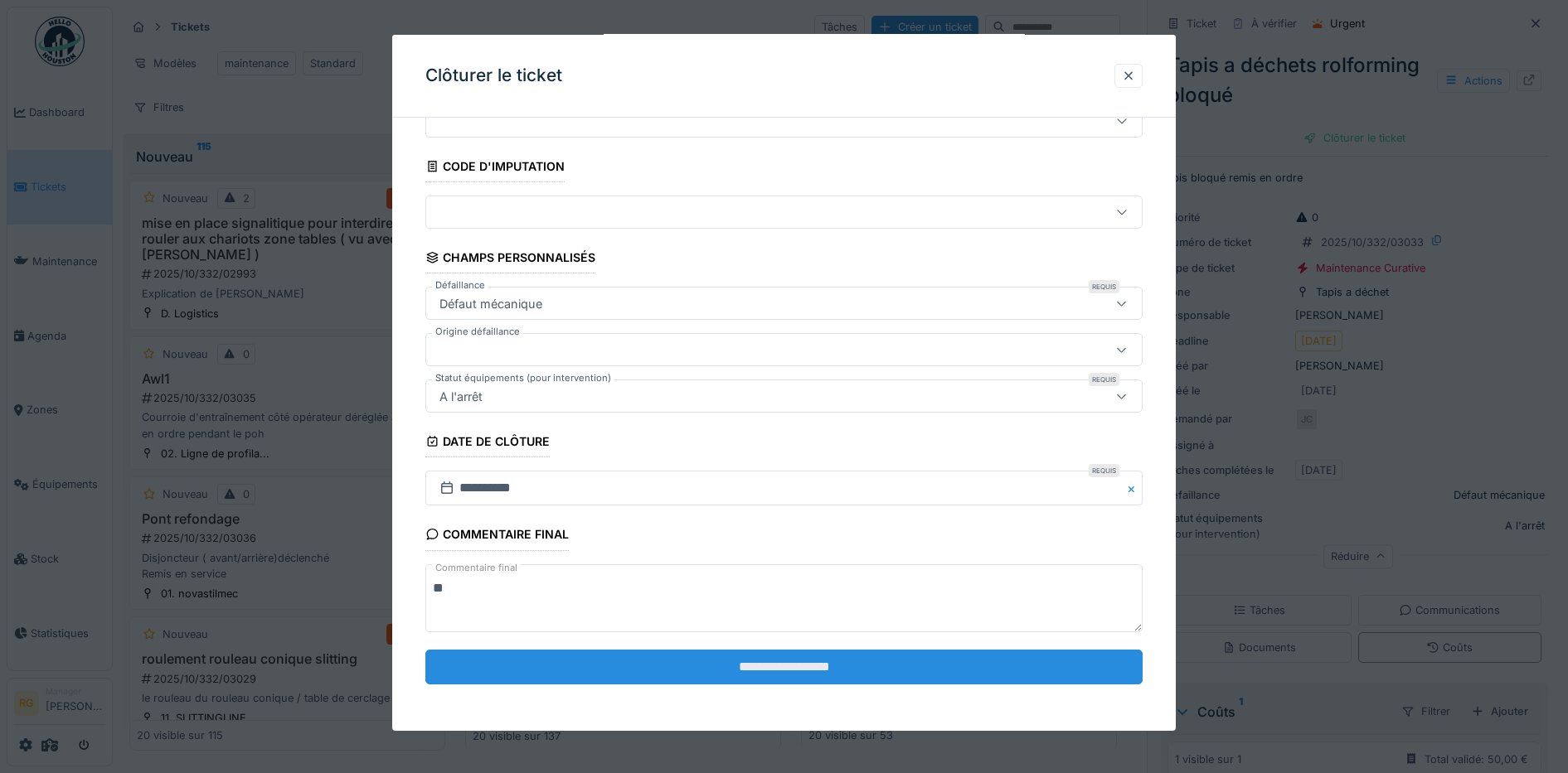
type textarea "**"
click at [723, 669] on input "**********" at bounding box center [784, 667] width 718 height 35
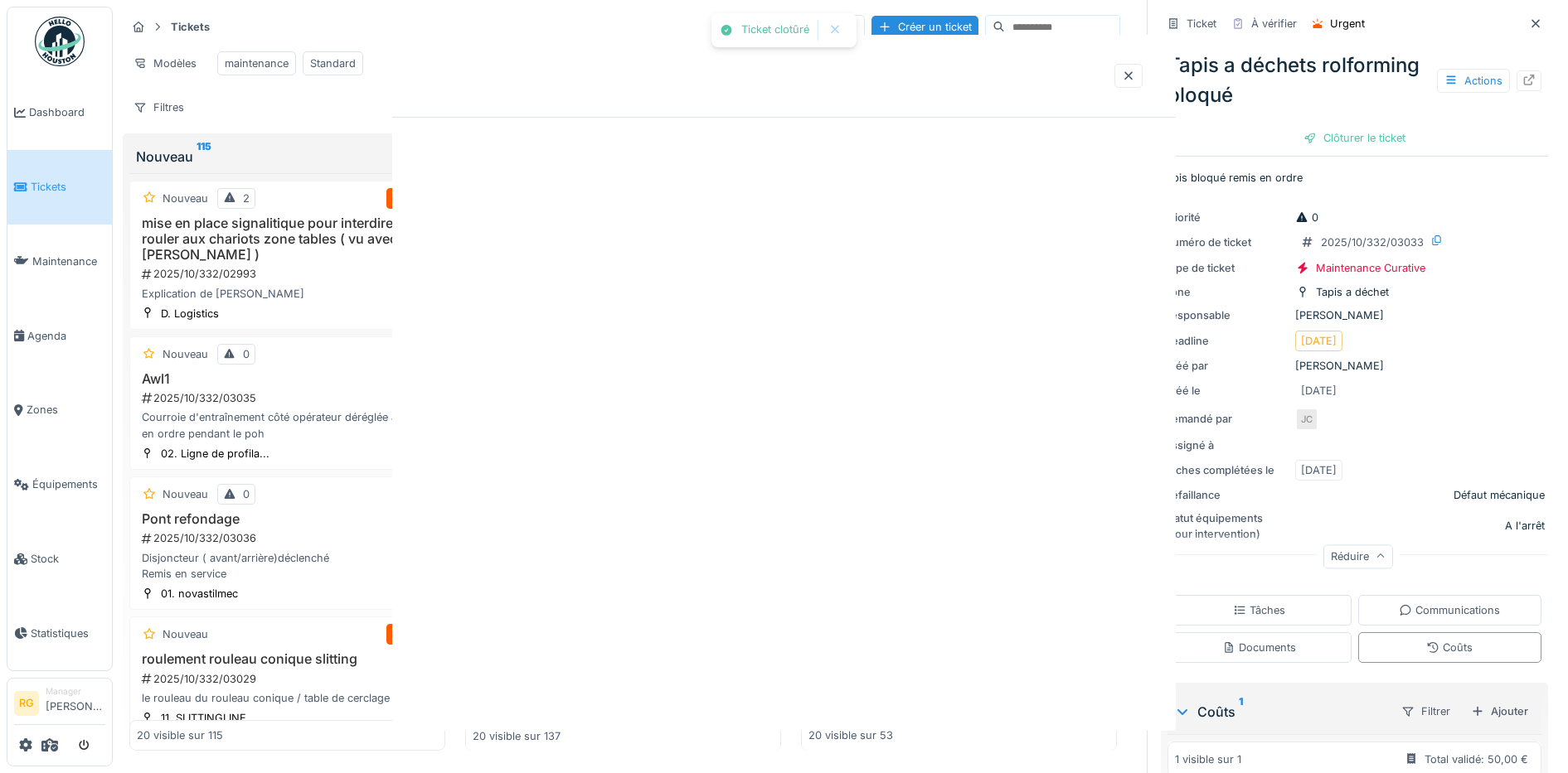
scroll to position [0, 0]
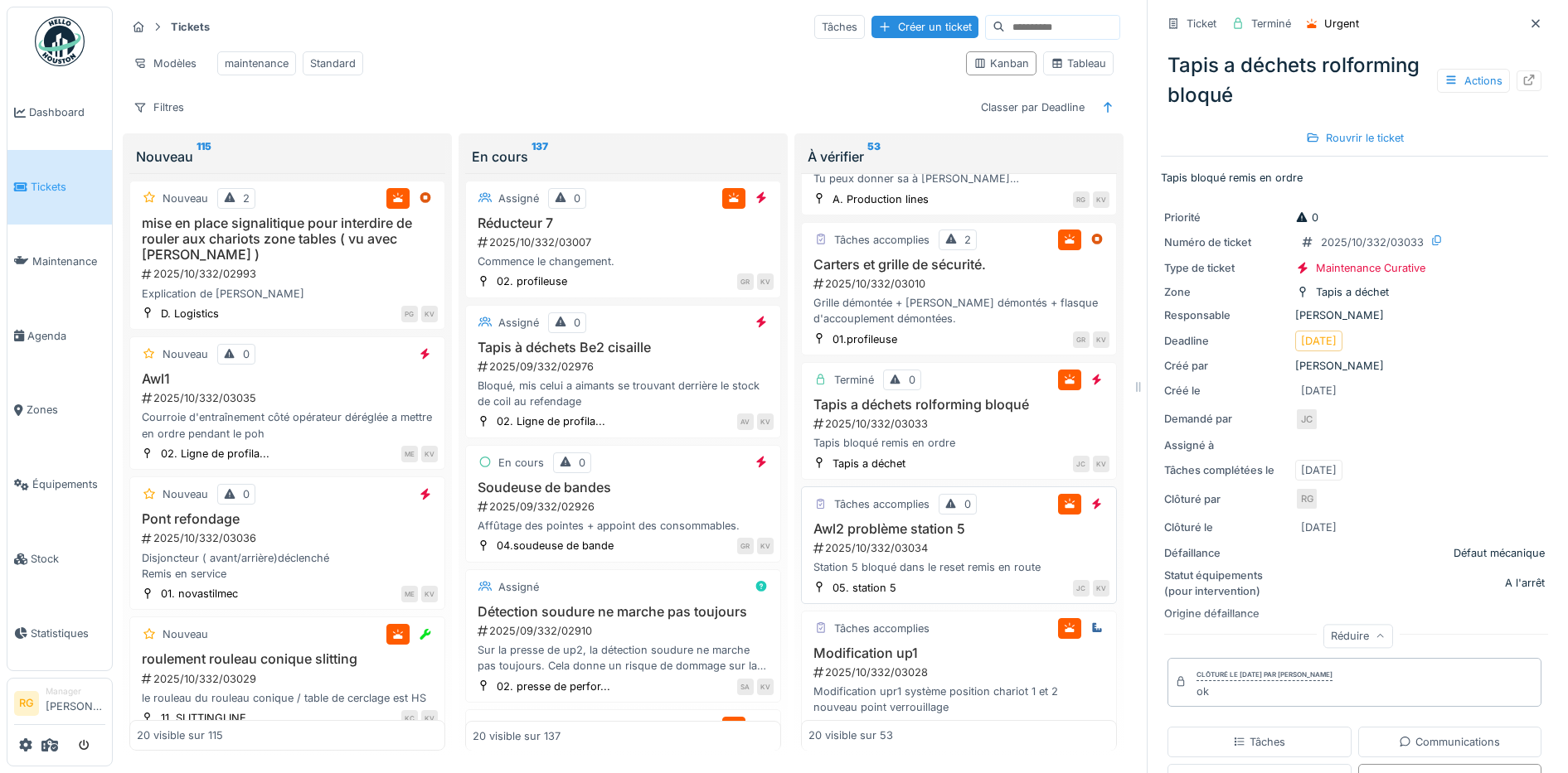
click at [936, 552] on div "2025/10/332/03034" at bounding box center [961, 549] width 298 height 16
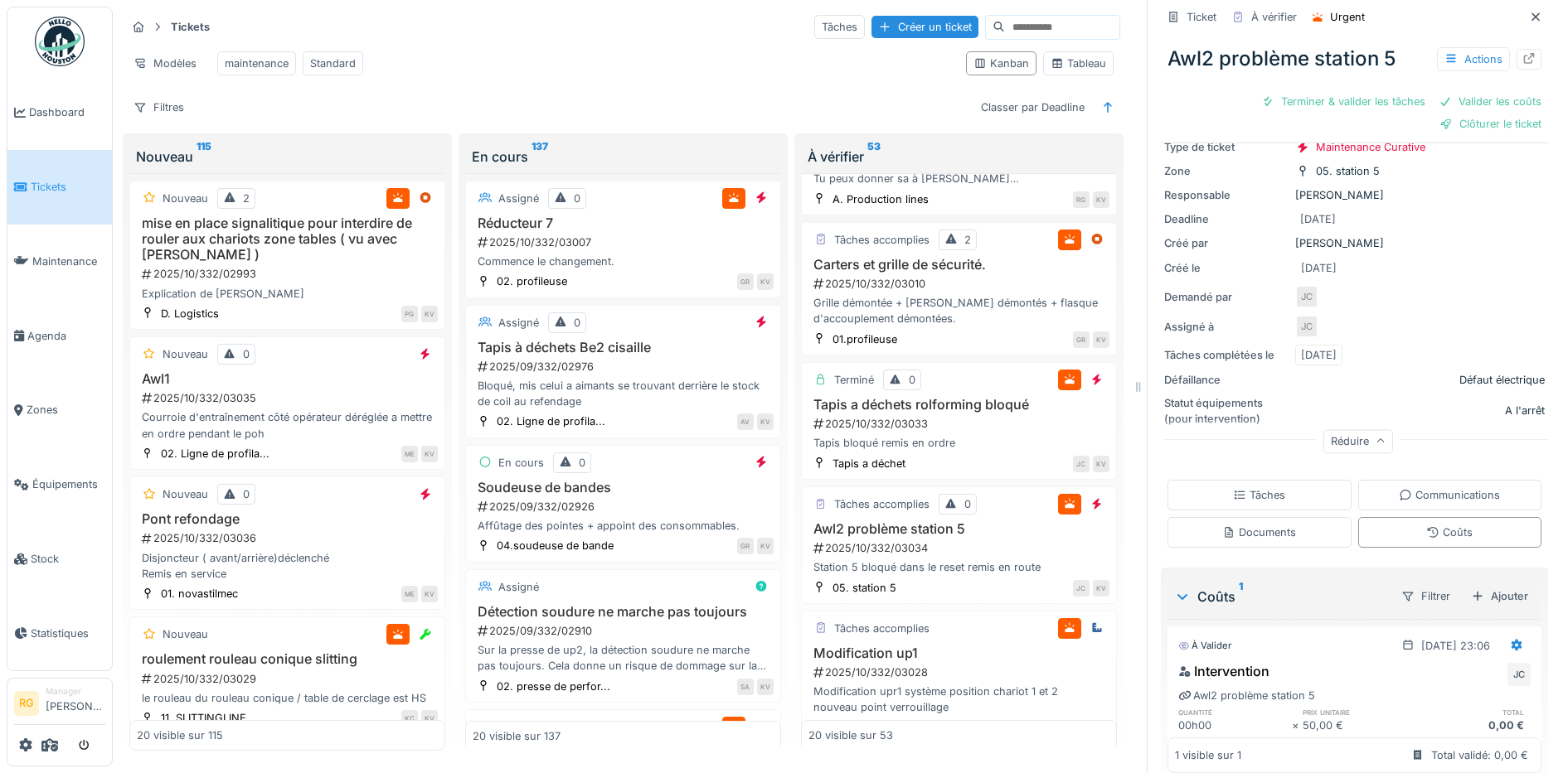
scroll to position [174, 0]
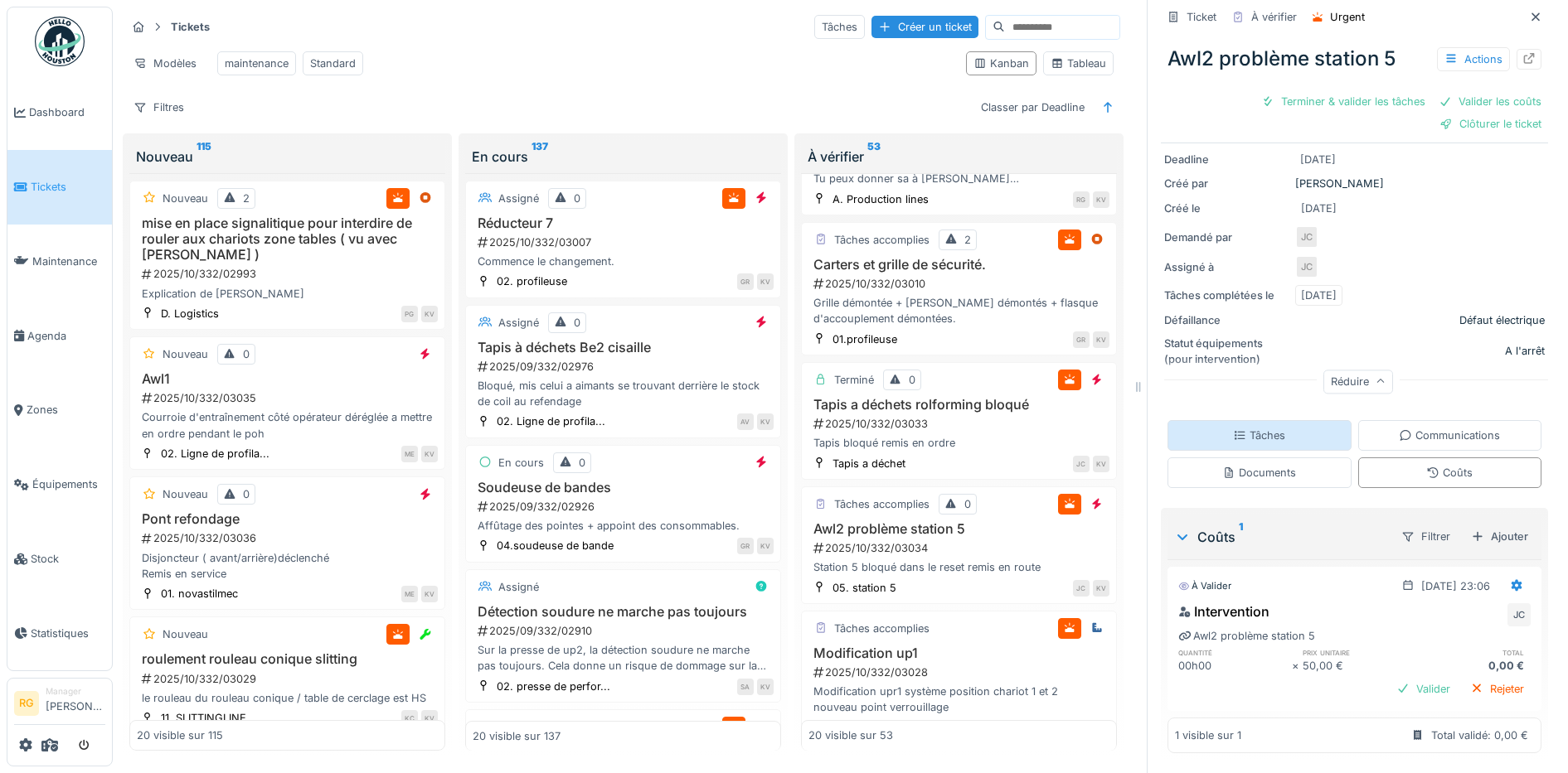
click at [1233, 428] on div "Tâches" at bounding box center [1258, 436] width 53 height 16
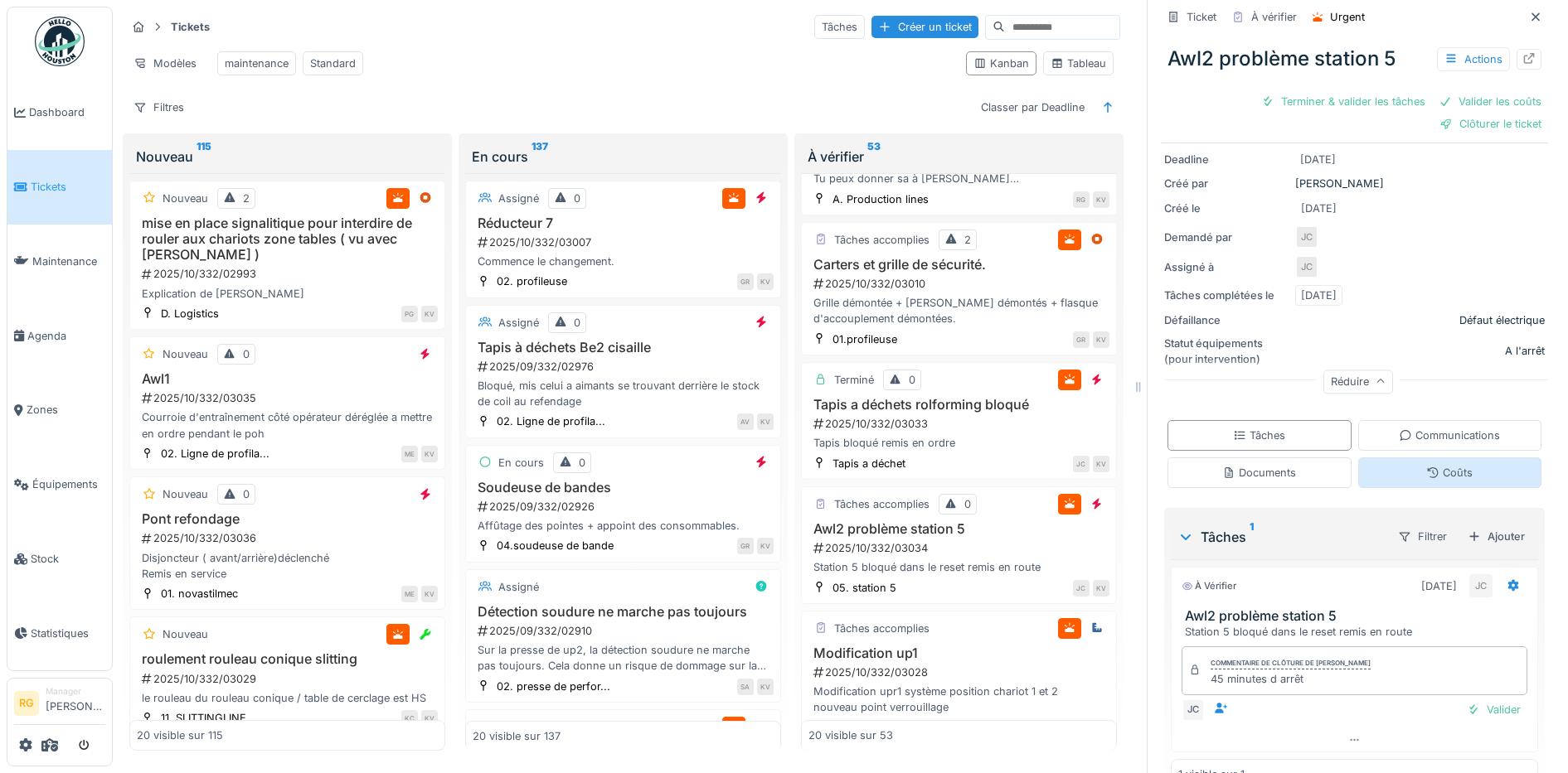
click at [1426, 465] on div "Coûts" at bounding box center [1449, 473] width 47 height 16
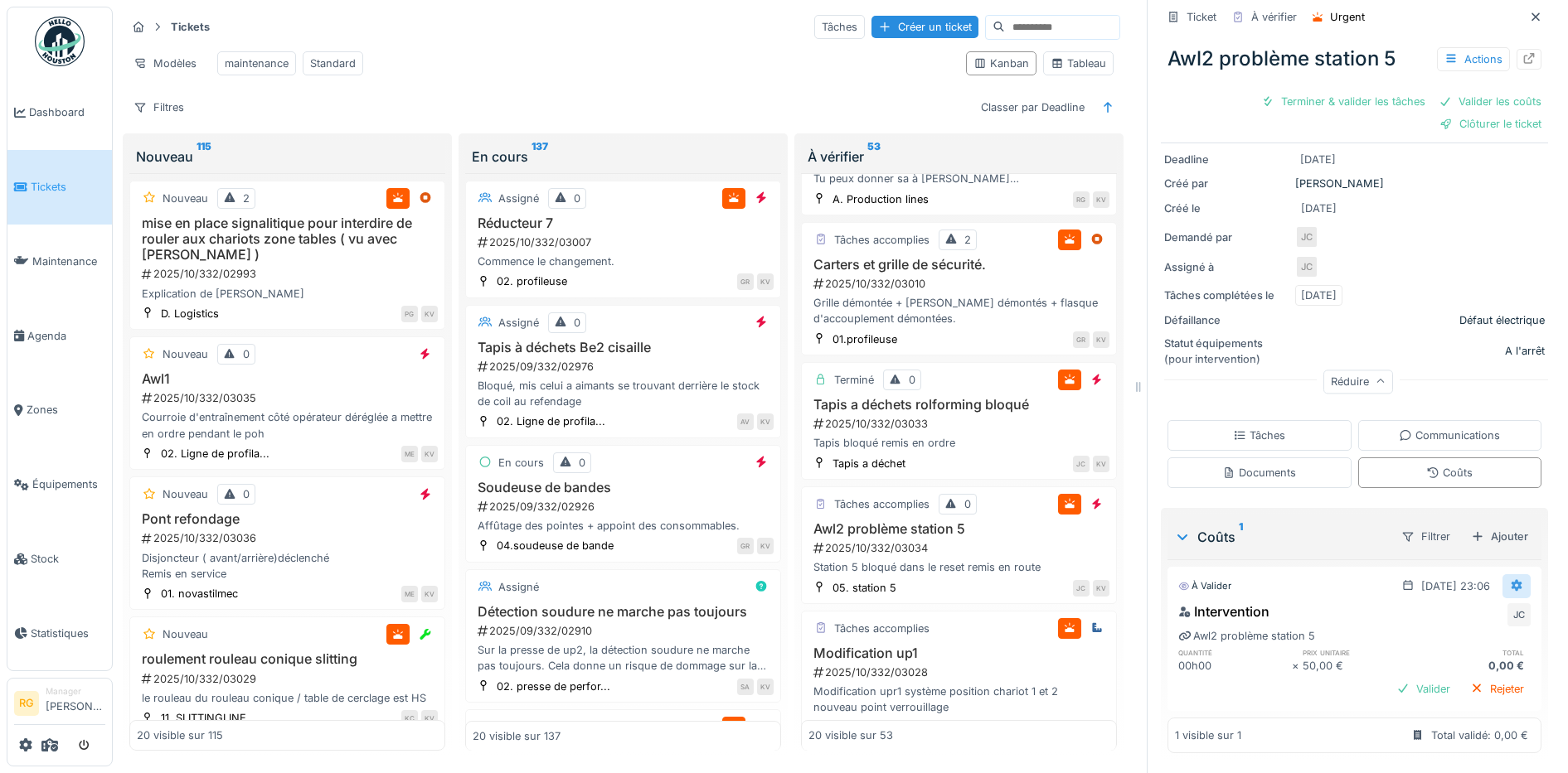
click at [1509, 580] on icon at bounding box center [1515, 585] width 13 height 11
click at [1435, 611] on div "Modifier" at bounding box center [1438, 623] width 80 height 25
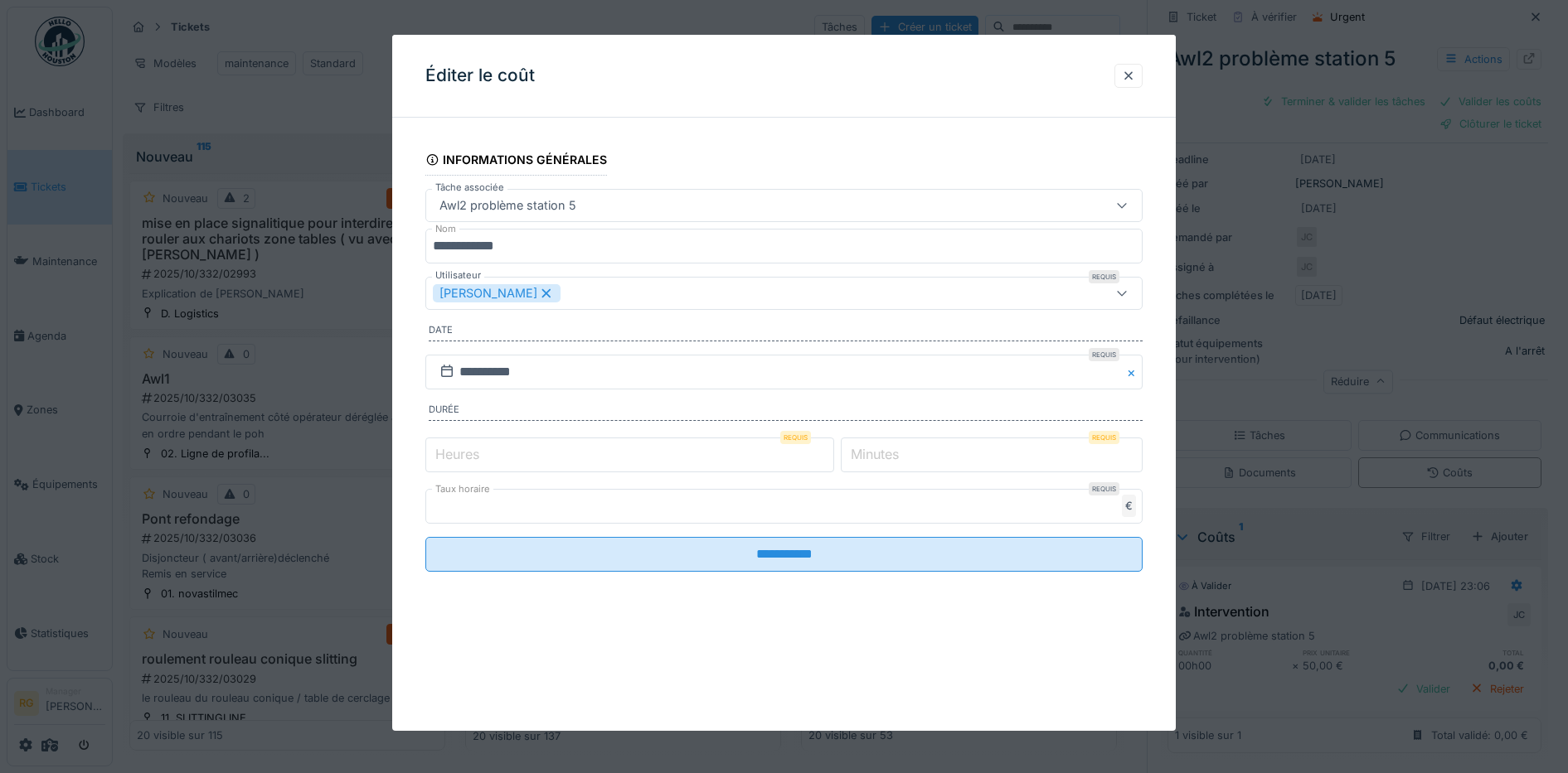
click at [880, 448] on label "Minutes" at bounding box center [874, 454] width 55 height 20
click at [880, 448] on input "*" at bounding box center [991, 454] width 302 height 35
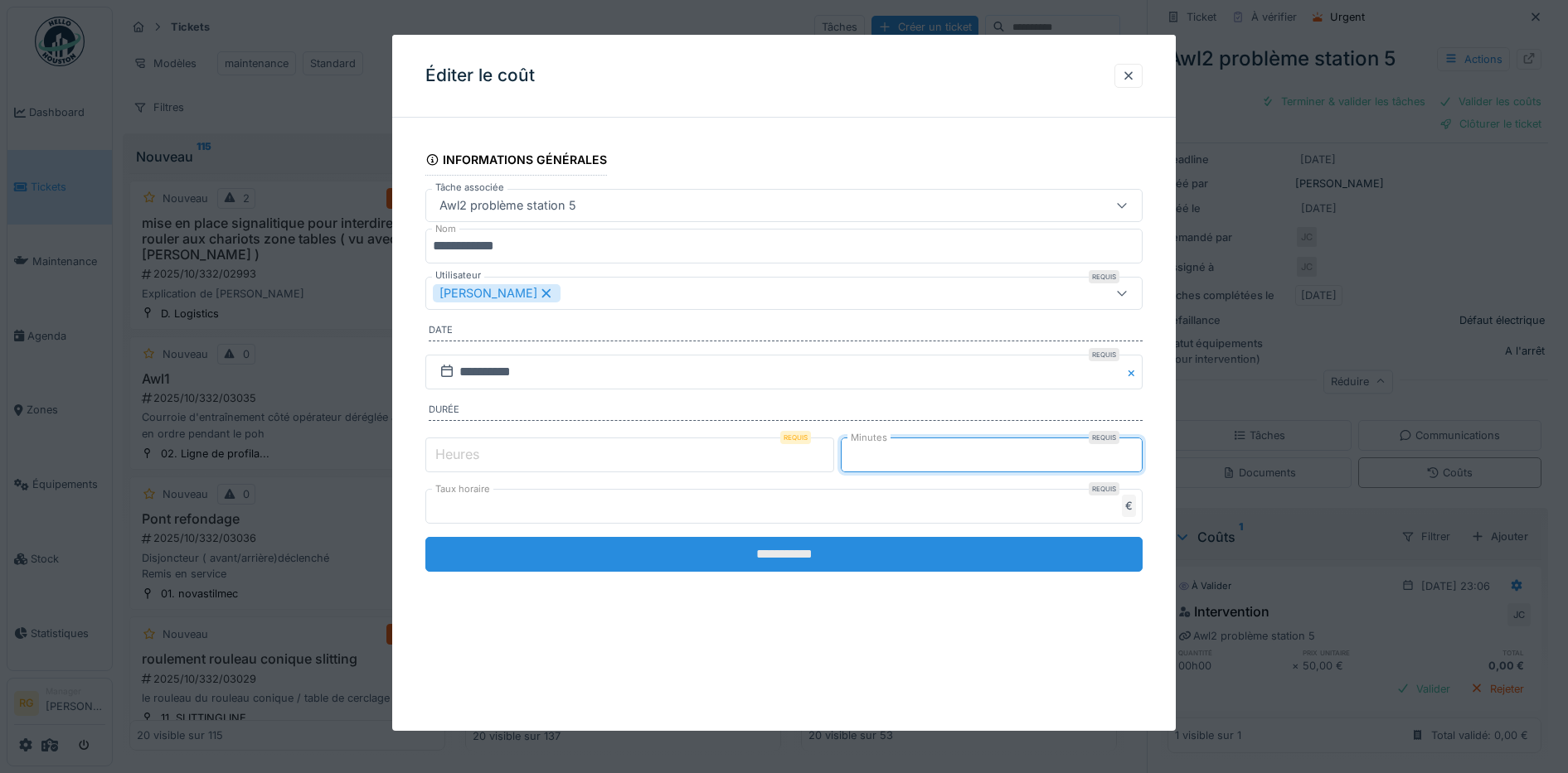
type input "**"
click at [875, 563] on input "**********" at bounding box center [784, 554] width 718 height 35
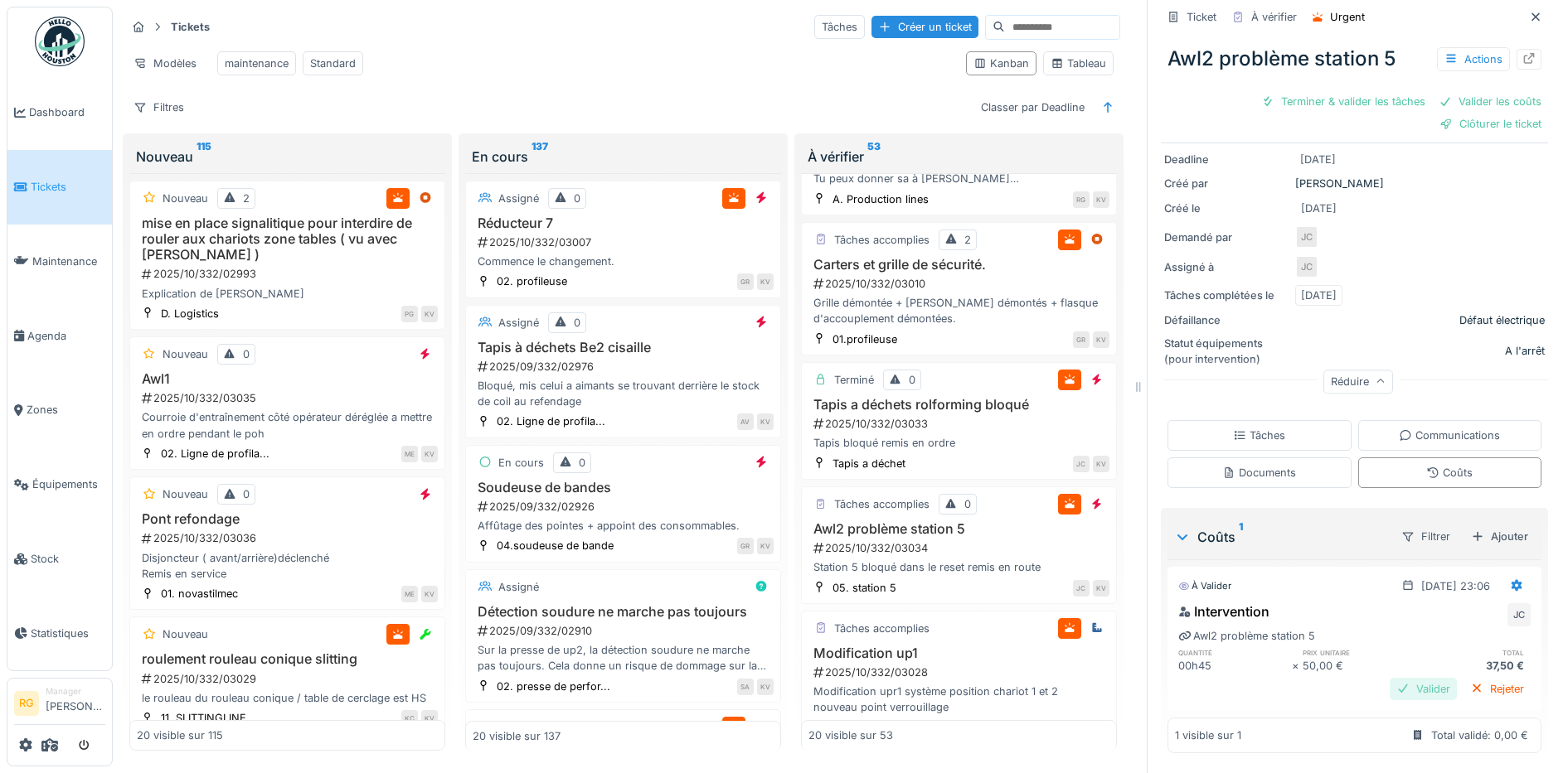
click at [1394, 678] on div "Valider" at bounding box center [1423, 689] width 67 height 23
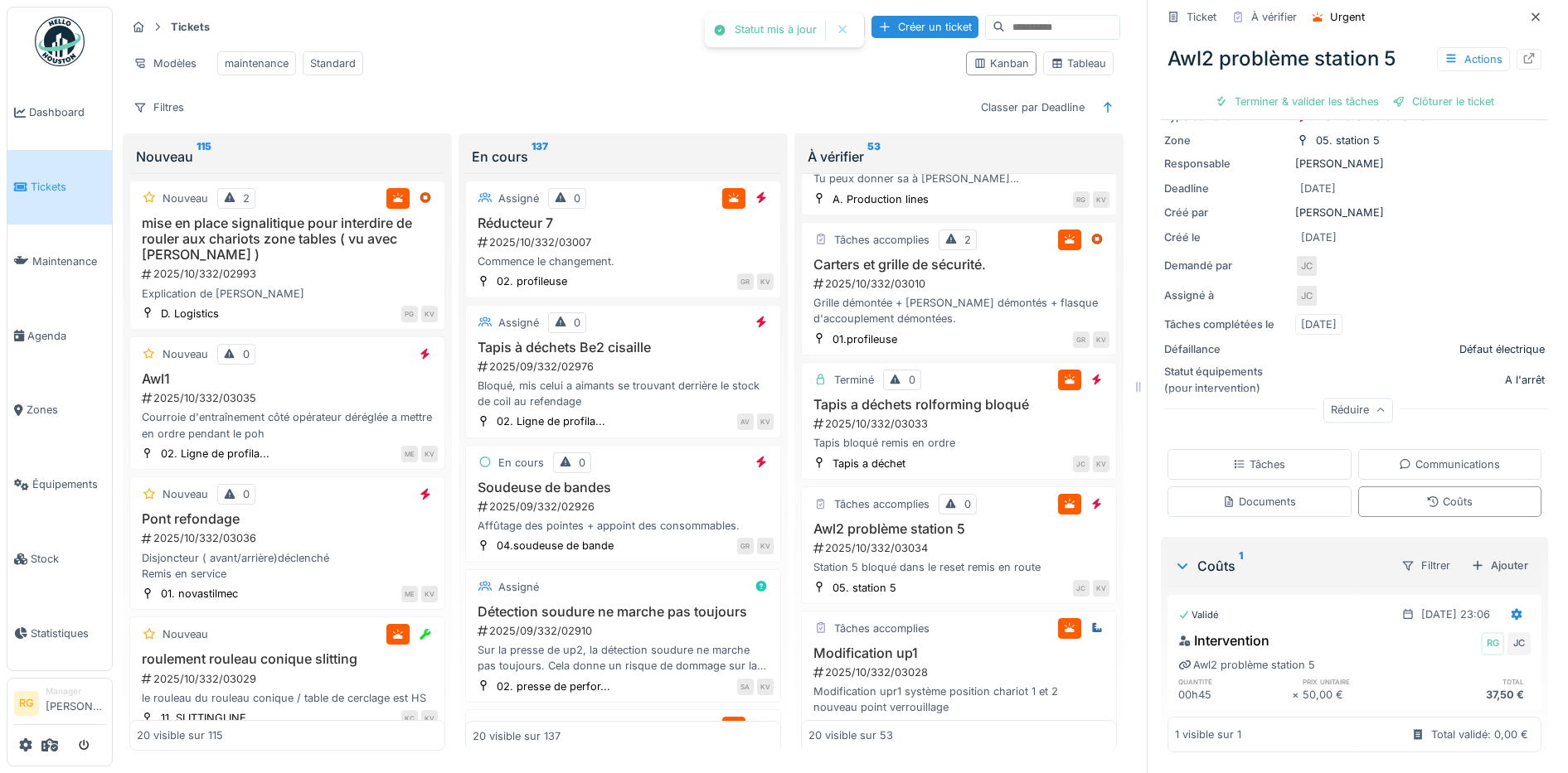
scroll to position [122, 0]
click at [1252, 456] on div "Tâches" at bounding box center [1258, 464] width 53 height 16
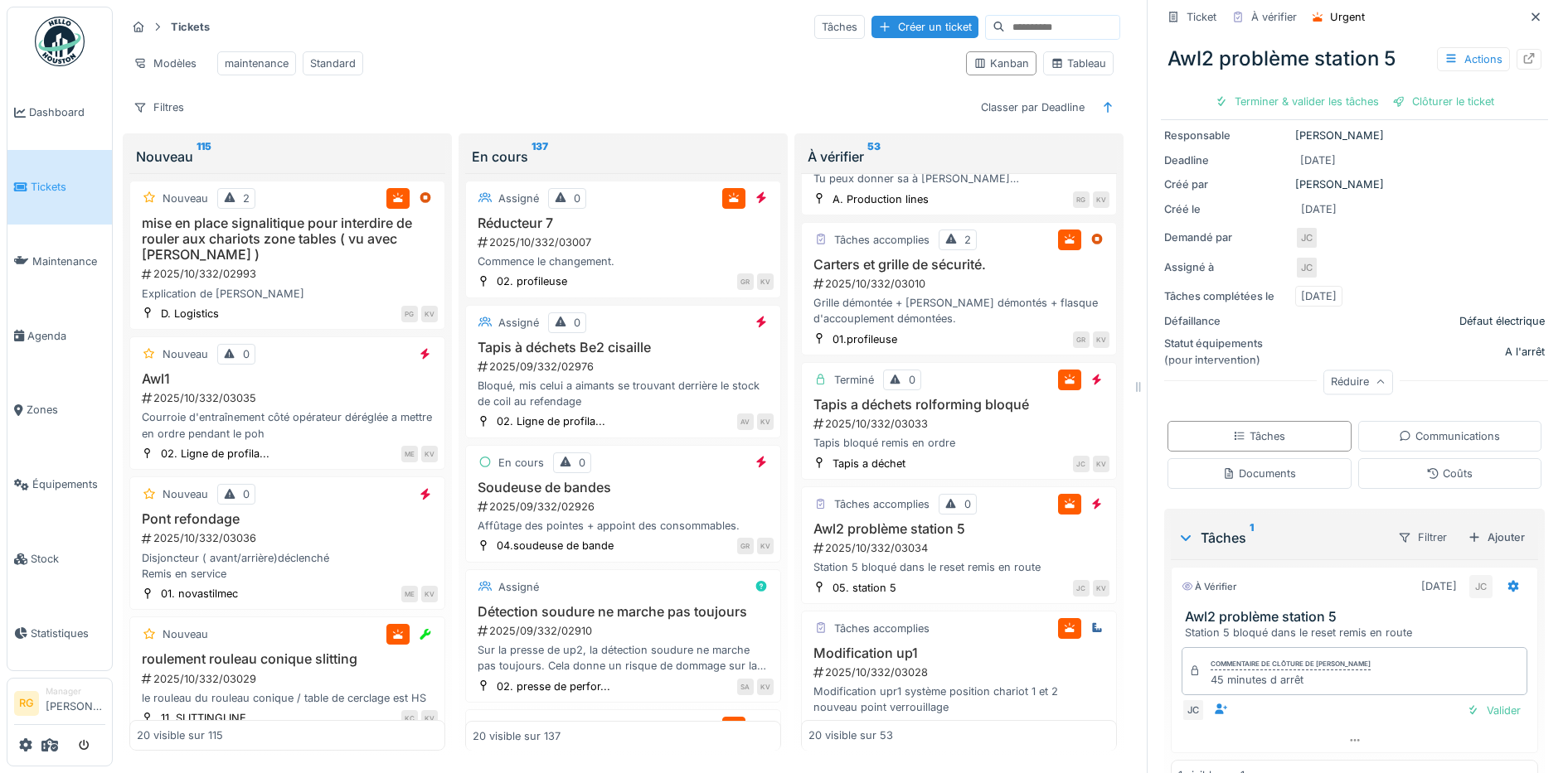
scroll to position [188, 0]
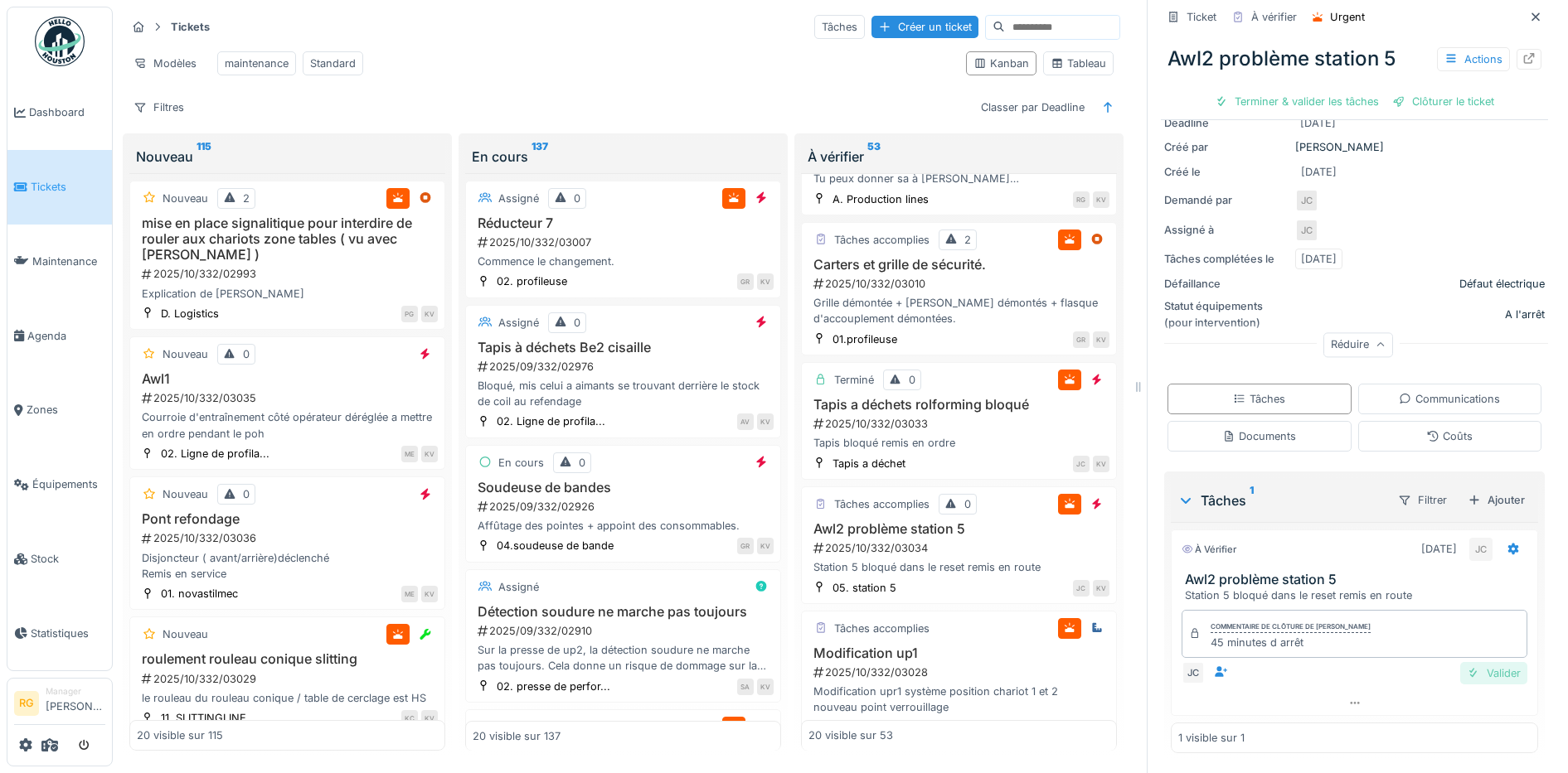
click at [1472, 663] on div "Valider" at bounding box center [1494, 674] width 67 height 23
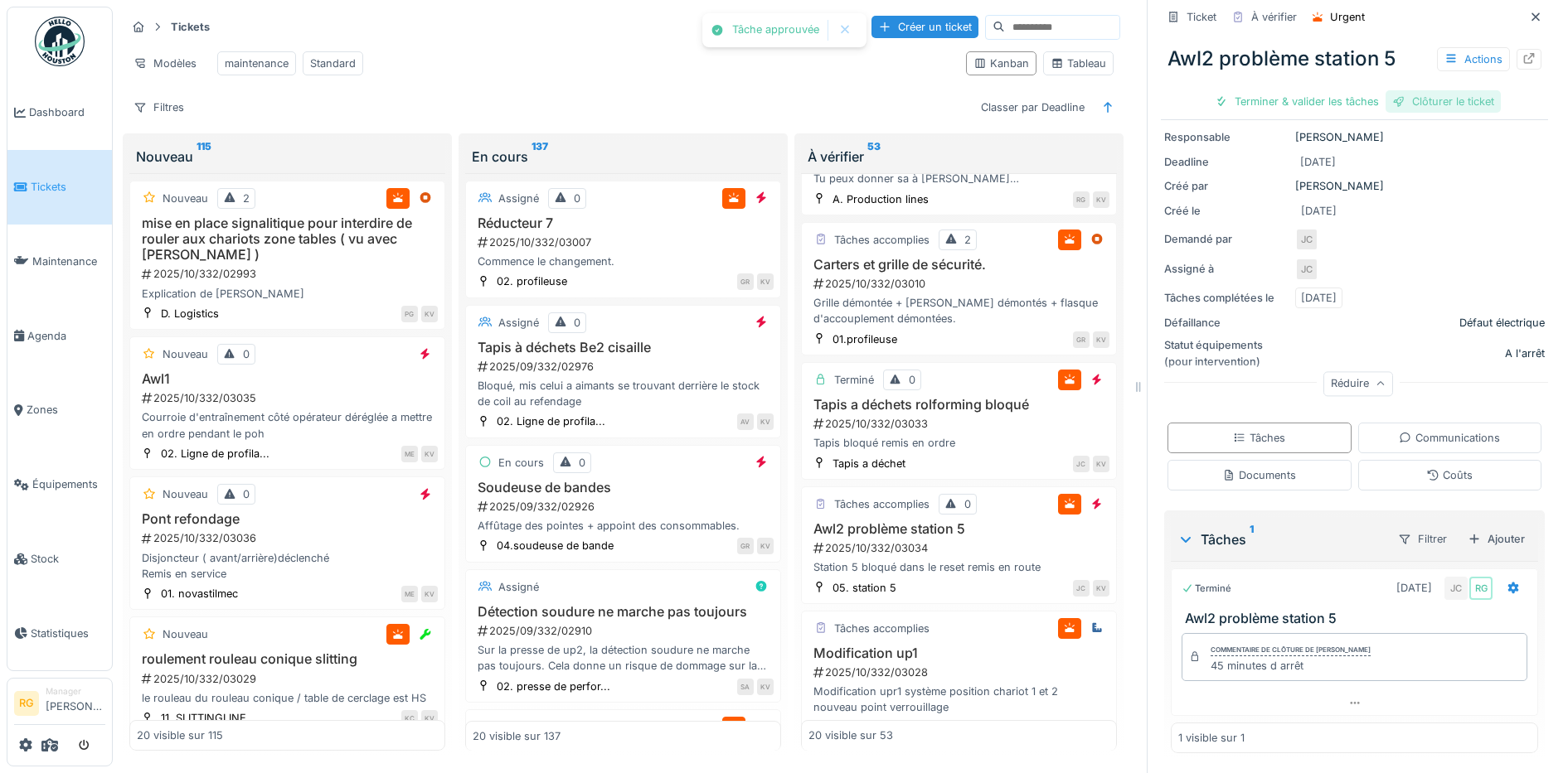
scroll to position [141, 0]
click at [1339, 90] on div "Clôturer le ticket" at bounding box center [1355, 101] width 115 height 23
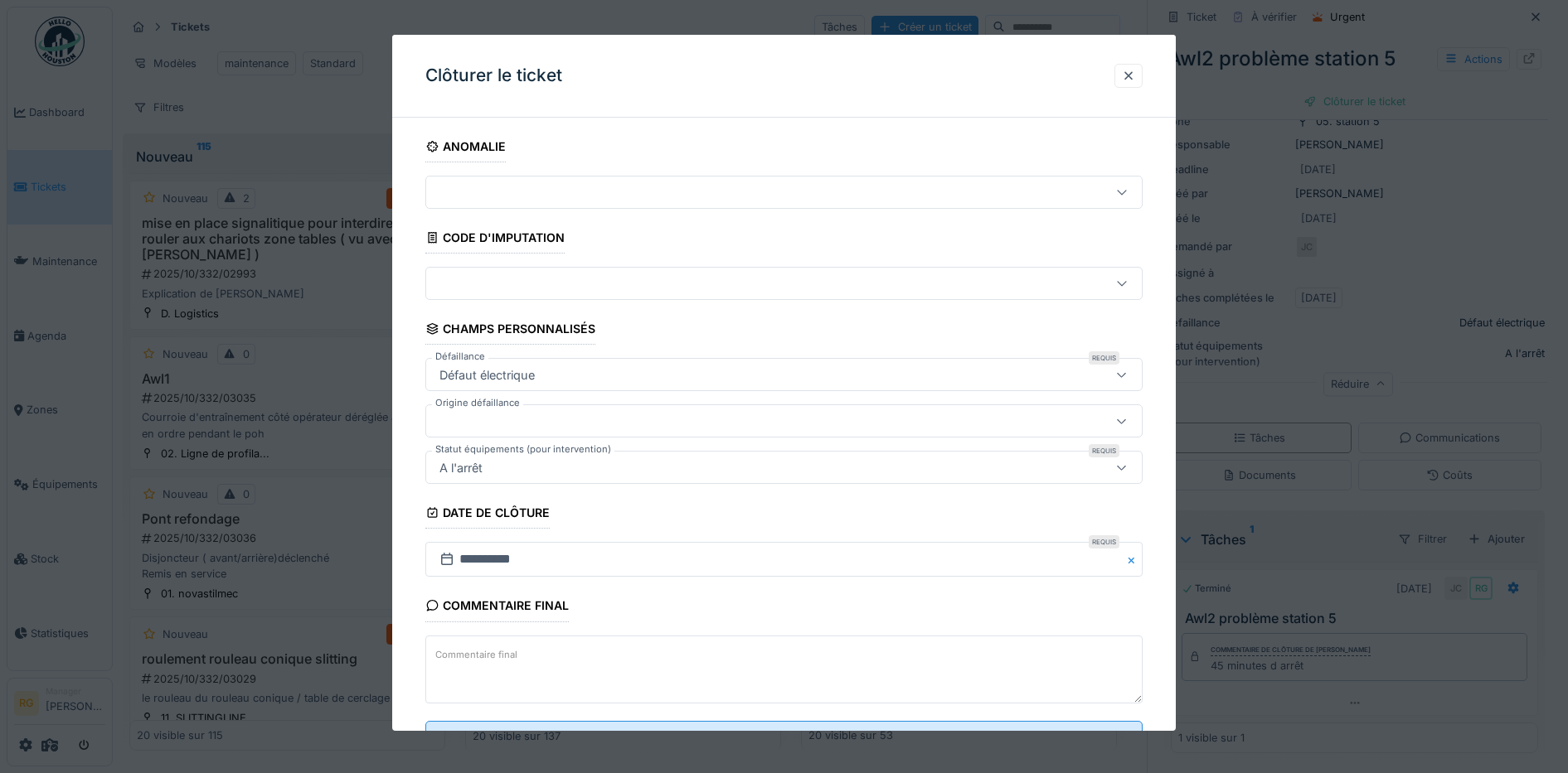
click at [595, 650] on textarea "Commentaire final" at bounding box center [784, 670] width 718 height 68
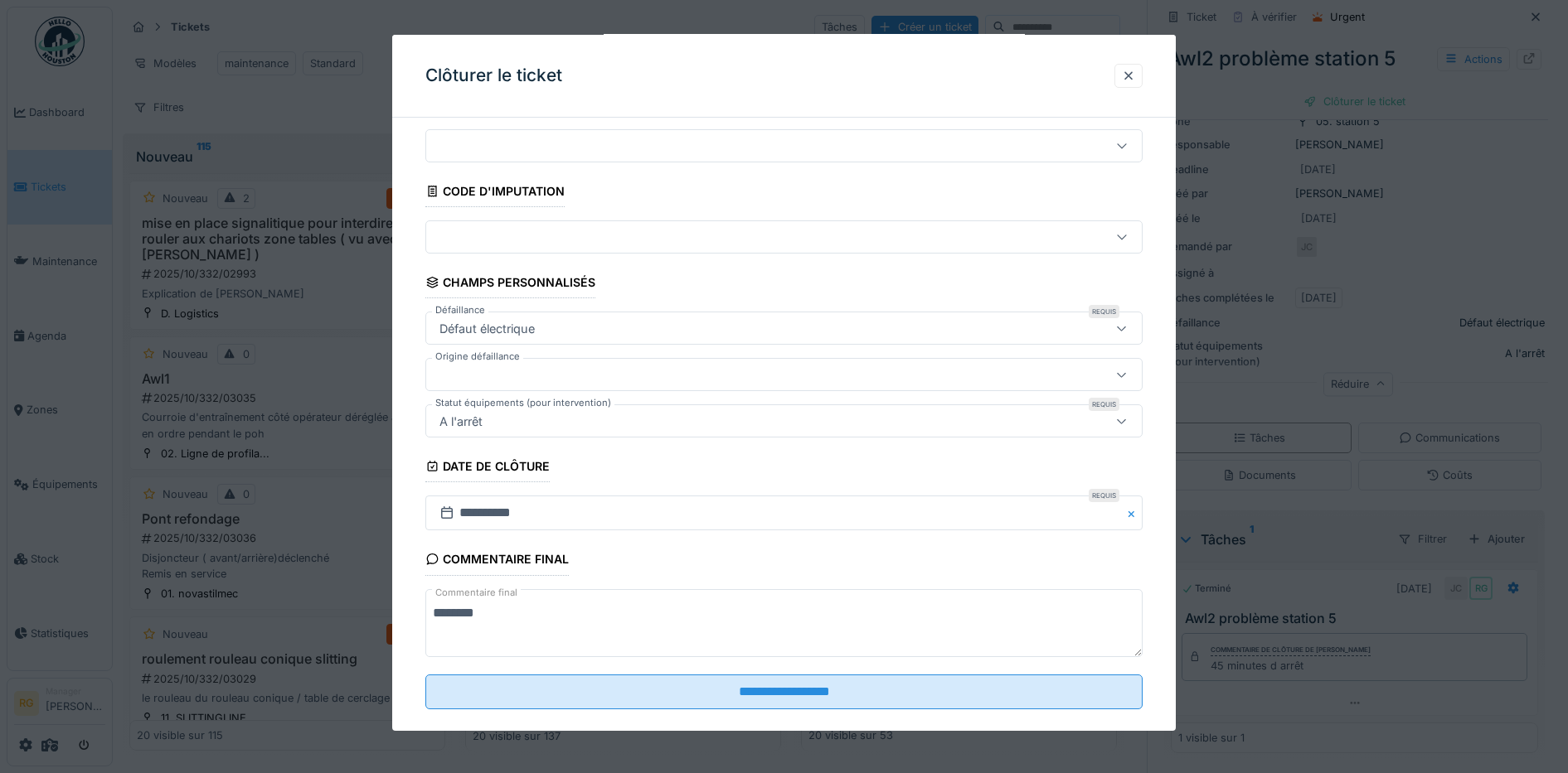
scroll to position [71, 0]
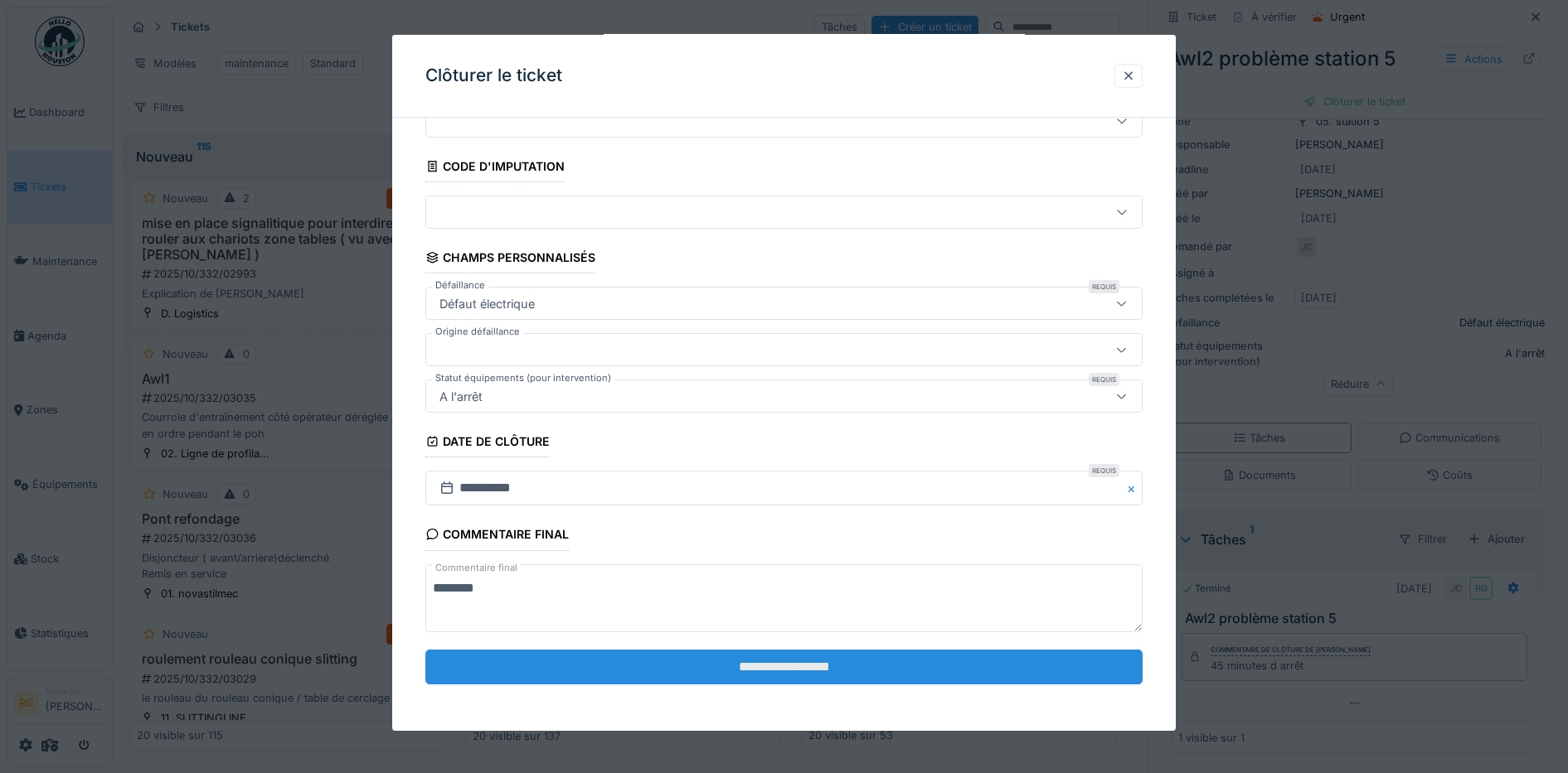
type textarea "********"
click at [809, 670] on input "**********" at bounding box center [784, 667] width 718 height 35
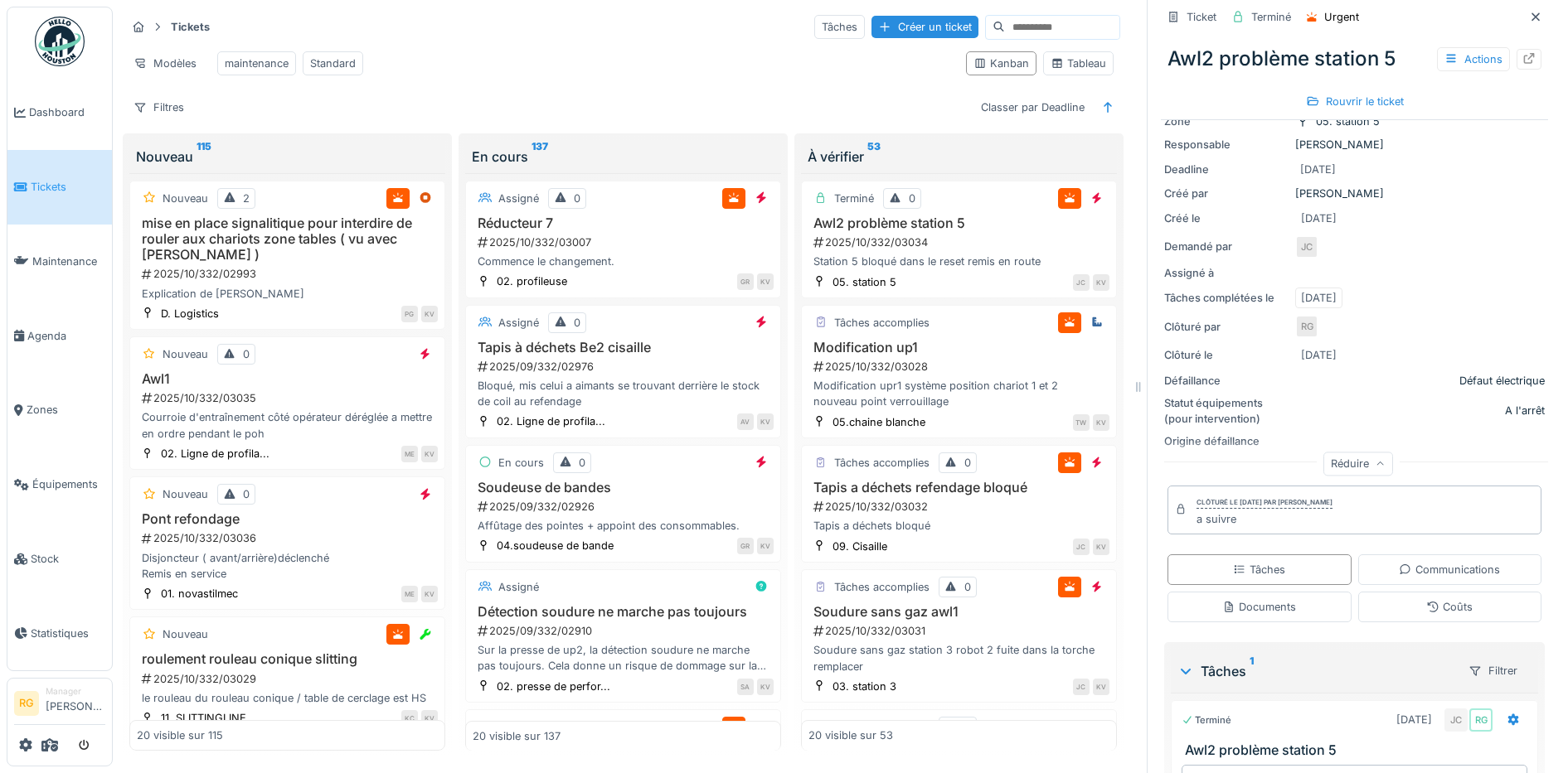
scroll to position [415, 0]
click at [930, 367] on div "2025/10/332/03028" at bounding box center [961, 362] width 298 height 16
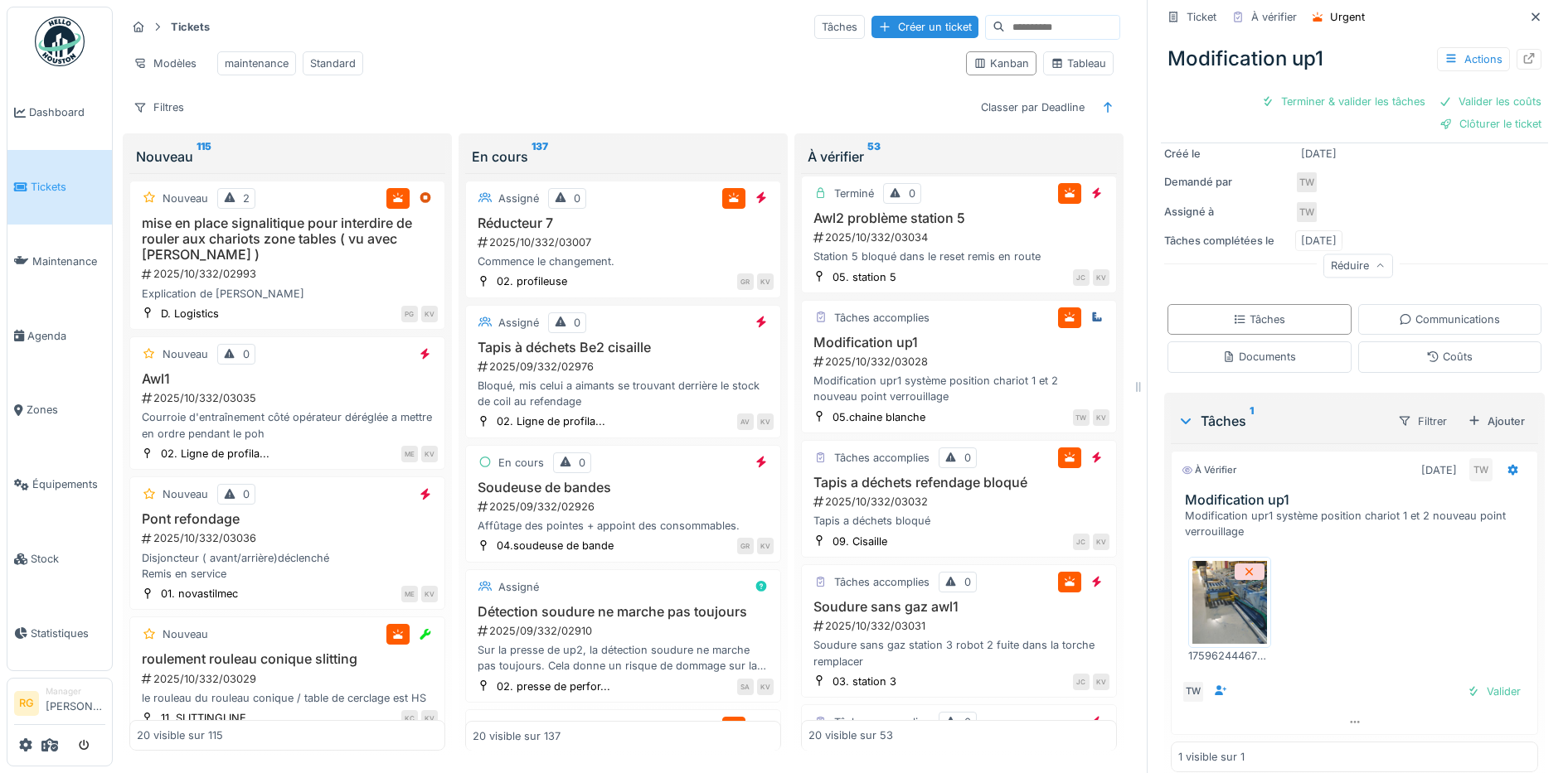
scroll to position [242, 0]
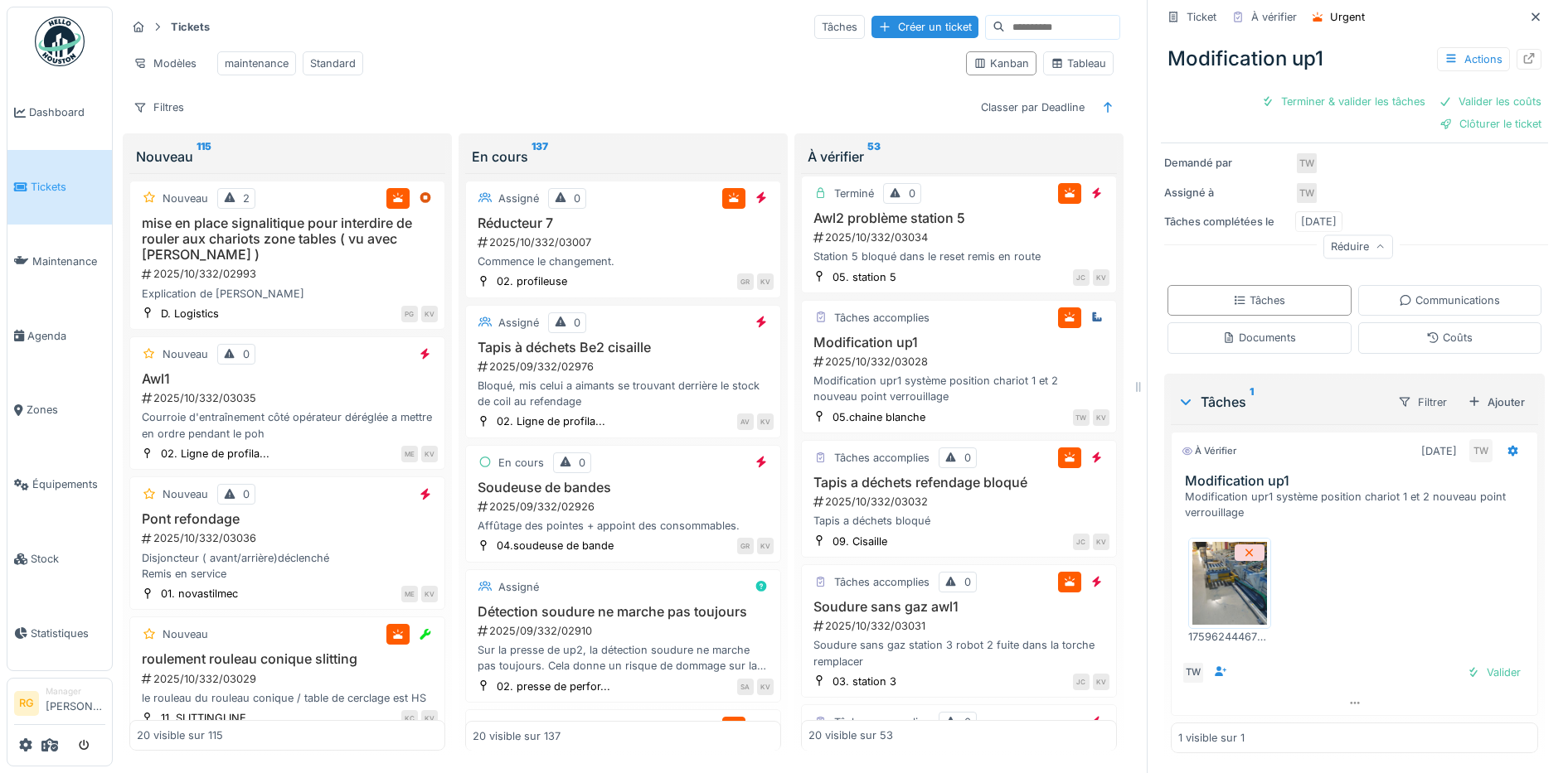
click at [1221, 567] on img at bounding box center [1229, 583] width 74 height 83
click at [1264, 330] on div "Documents" at bounding box center [1258, 338] width 73 height 16
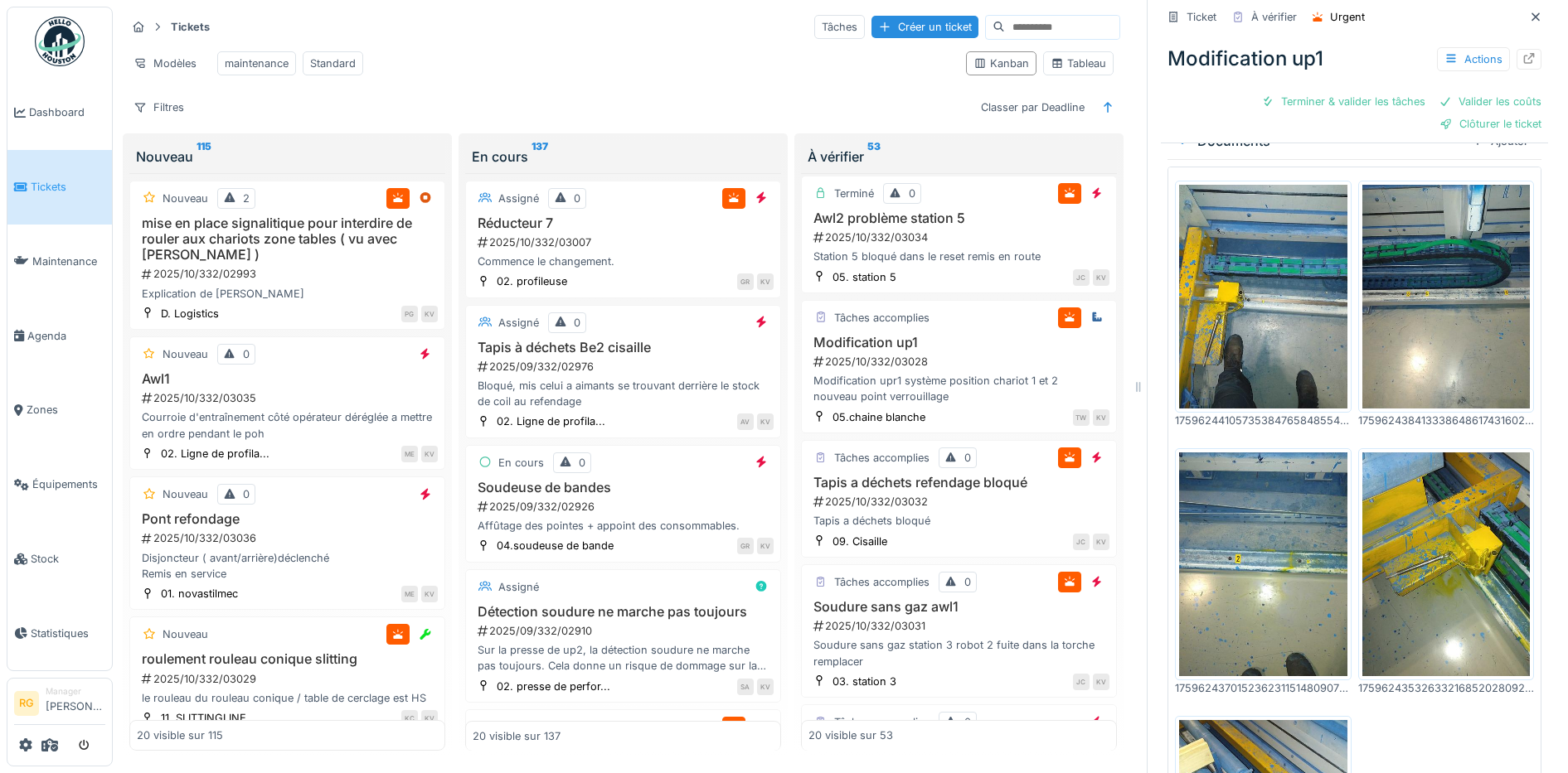
scroll to position [463, 0]
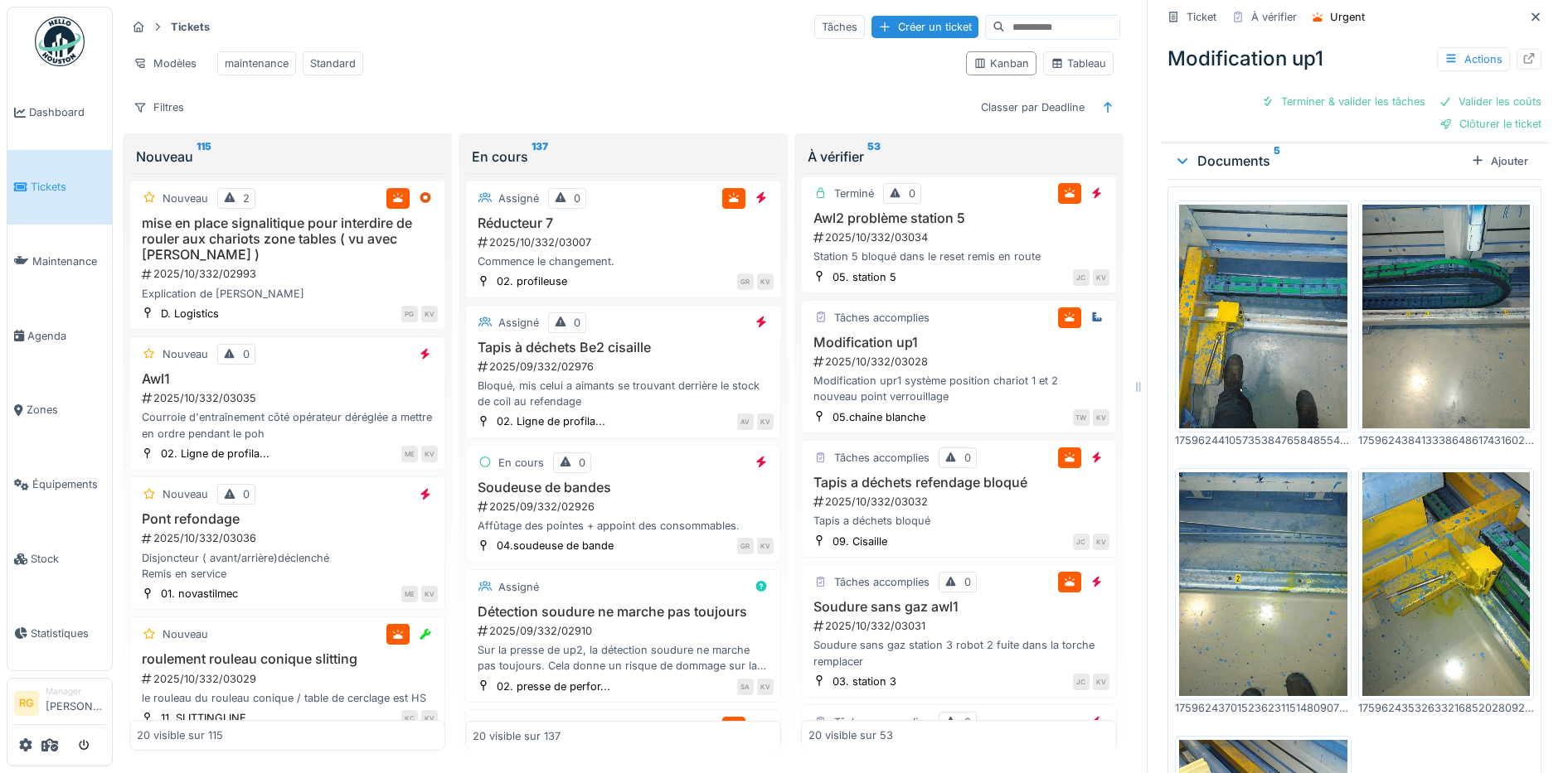
click at [1257, 350] on img at bounding box center [1263, 317] width 169 height 224
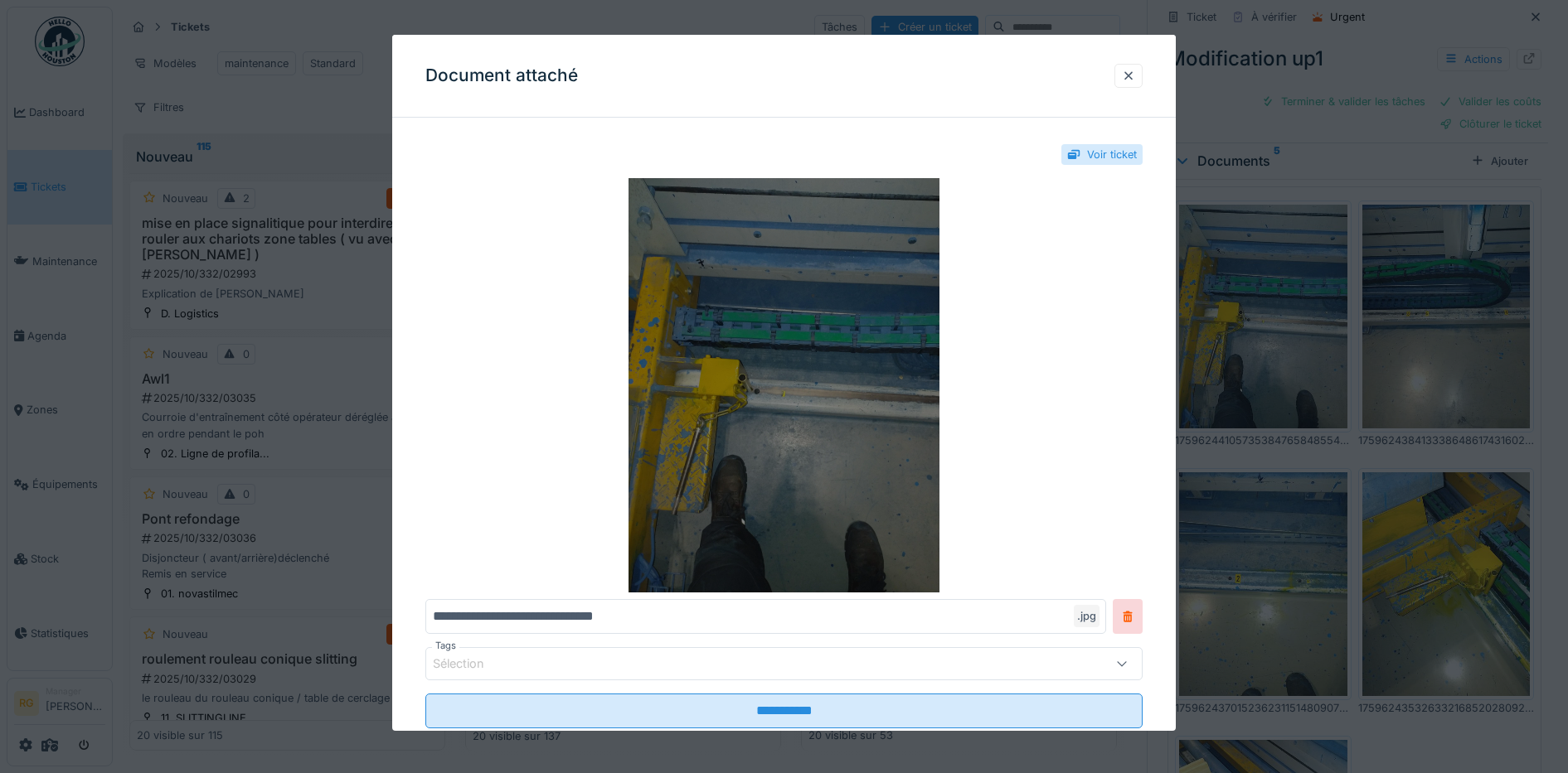
click at [771, 384] on img at bounding box center [784, 386] width 718 height 415
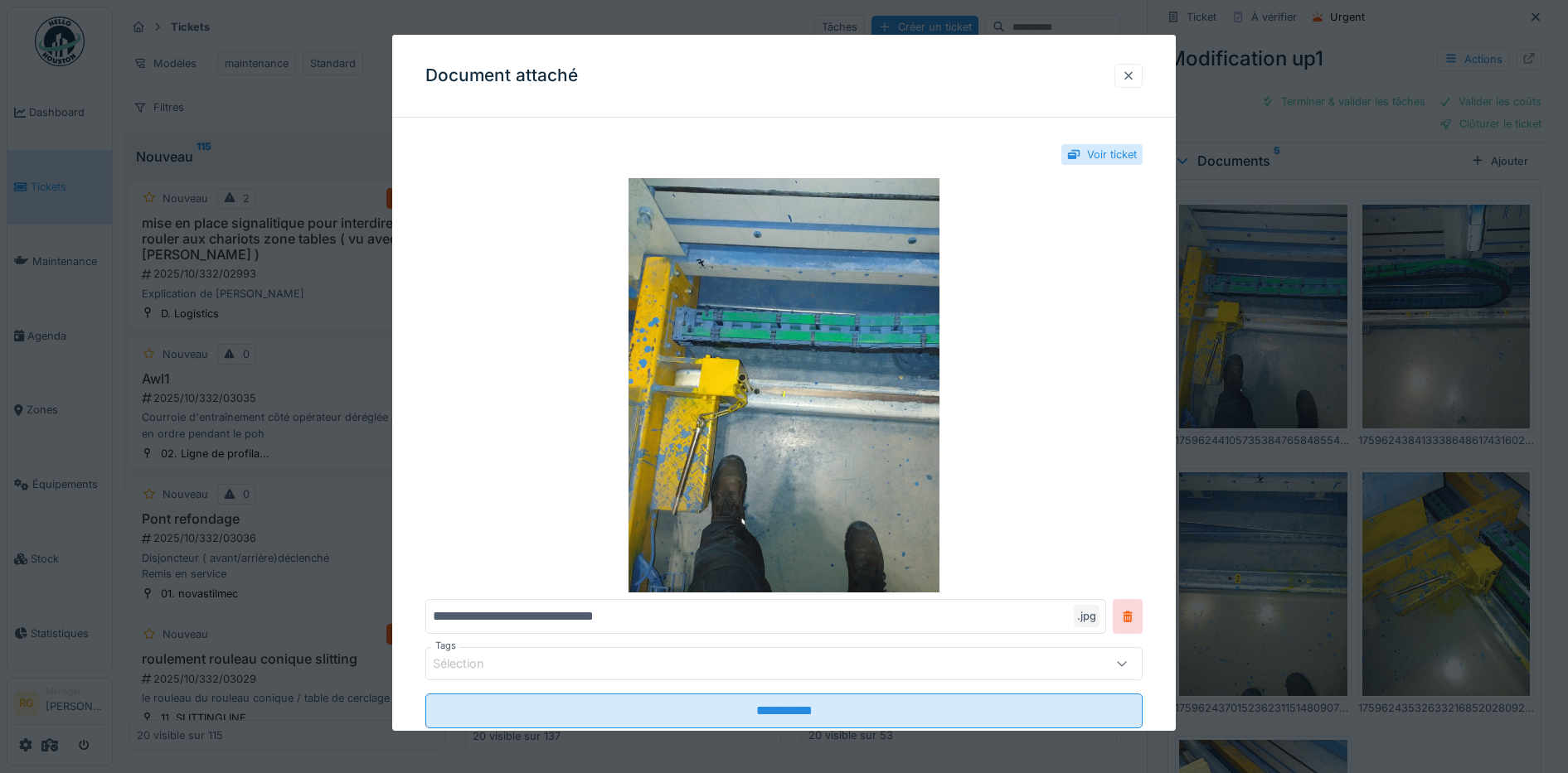
click at [1130, 73] on div at bounding box center [1127, 76] width 13 height 16
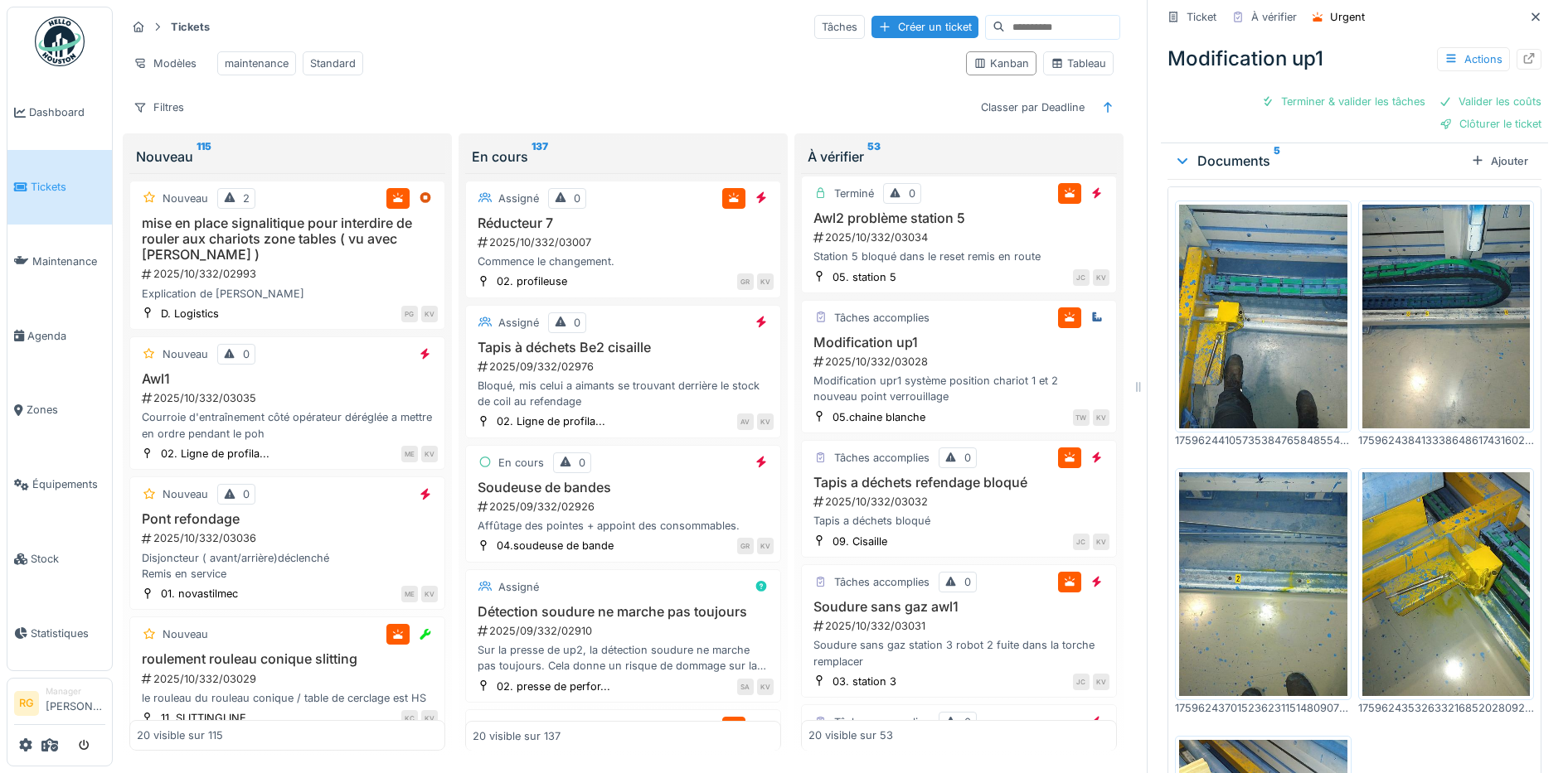
click at [1261, 562] on img at bounding box center [1263, 584] width 169 height 224
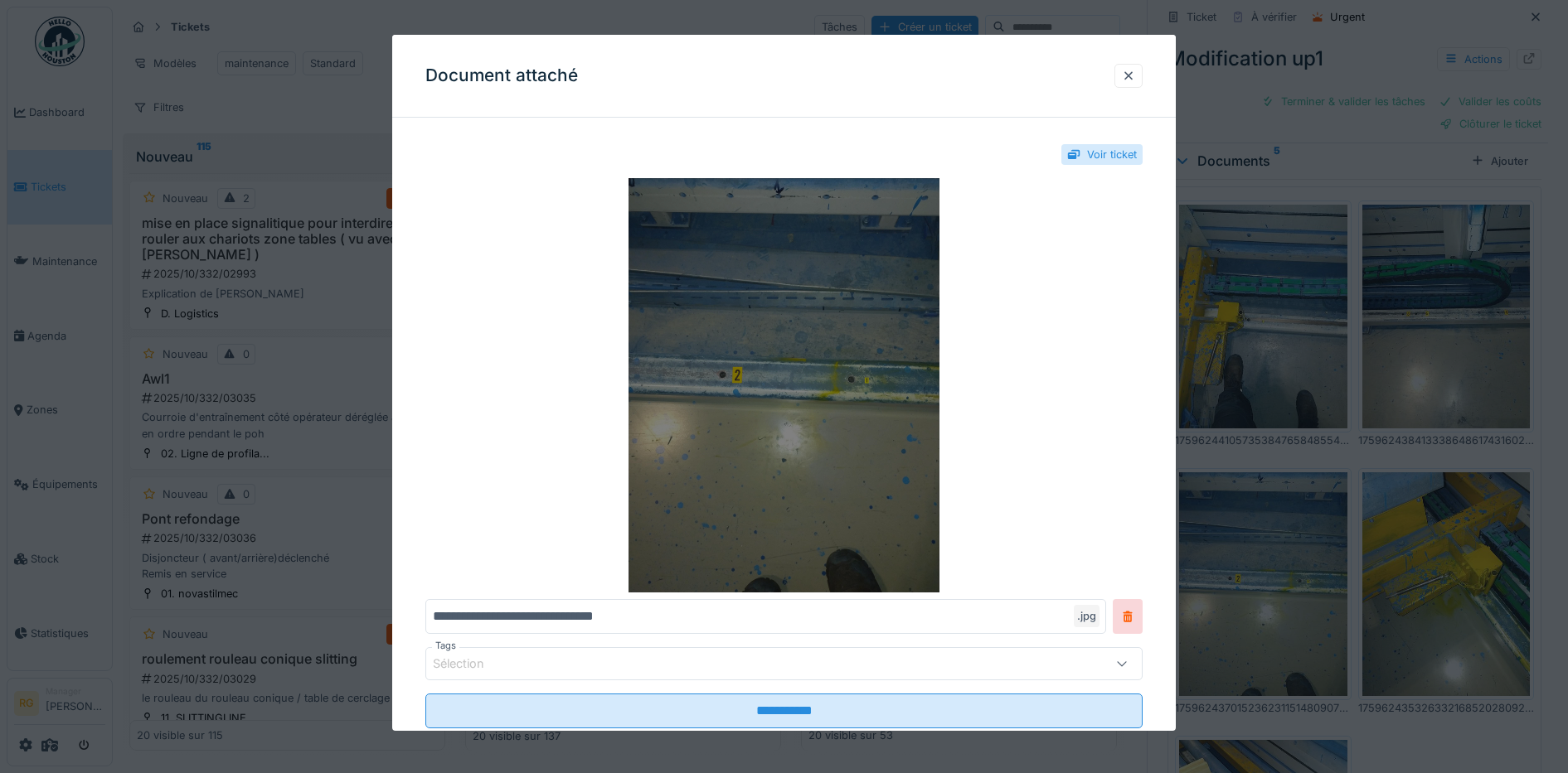
click at [802, 452] on img at bounding box center [784, 386] width 718 height 415
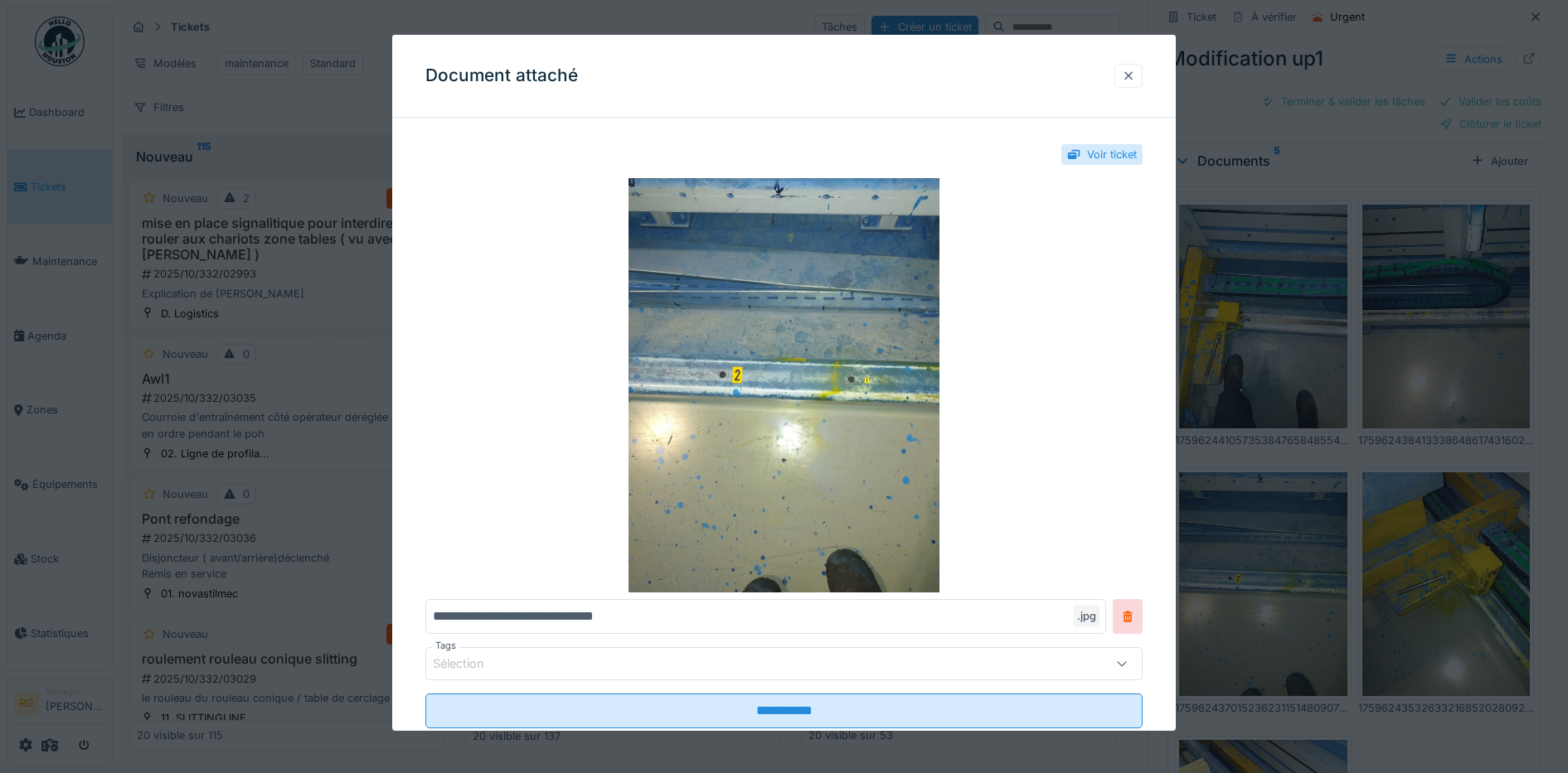
click at [1132, 76] on div at bounding box center [1127, 76] width 13 height 16
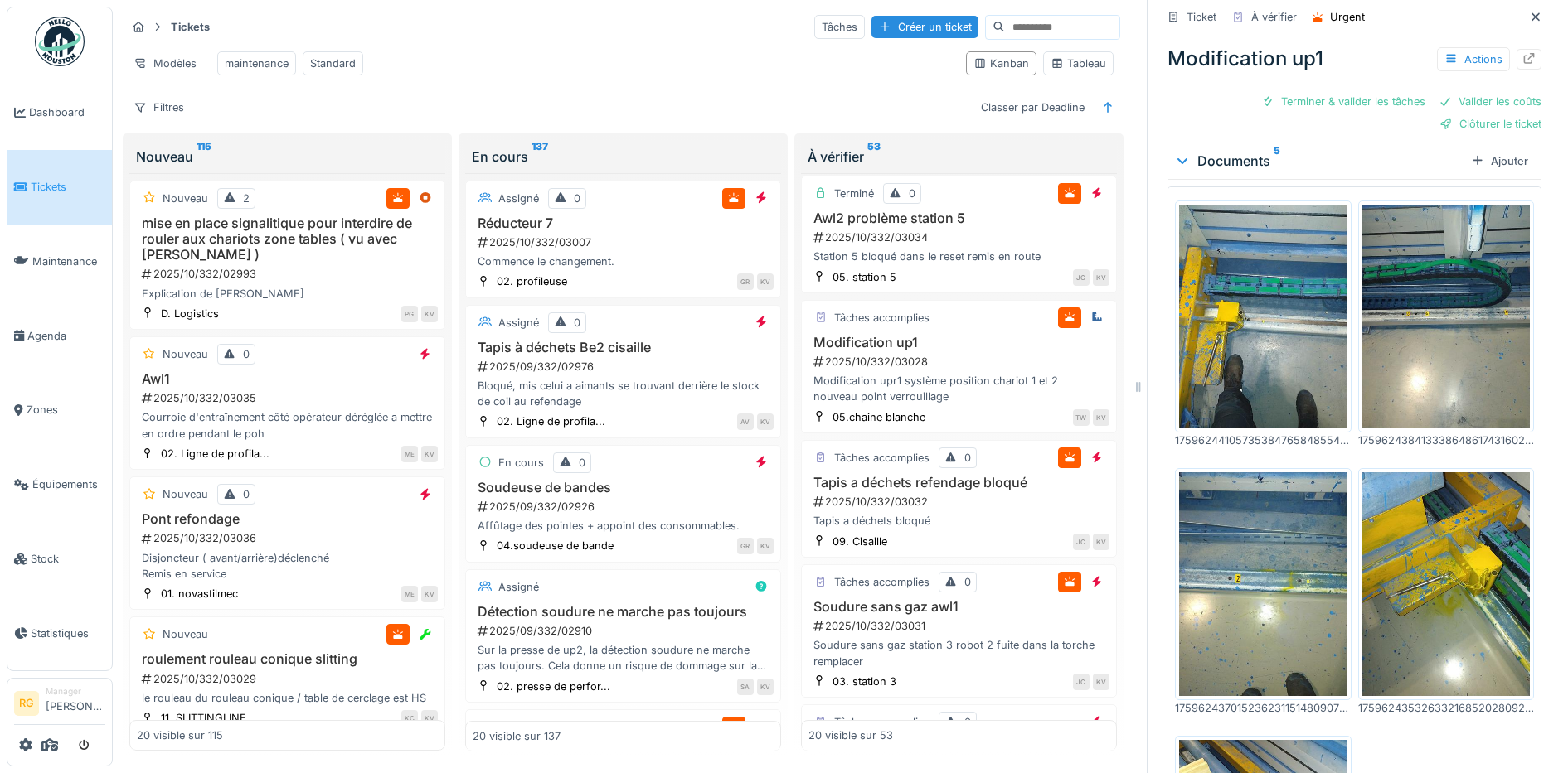
click at [1402, 559] on img at bounding box center [1447, 584] width 169 height 224
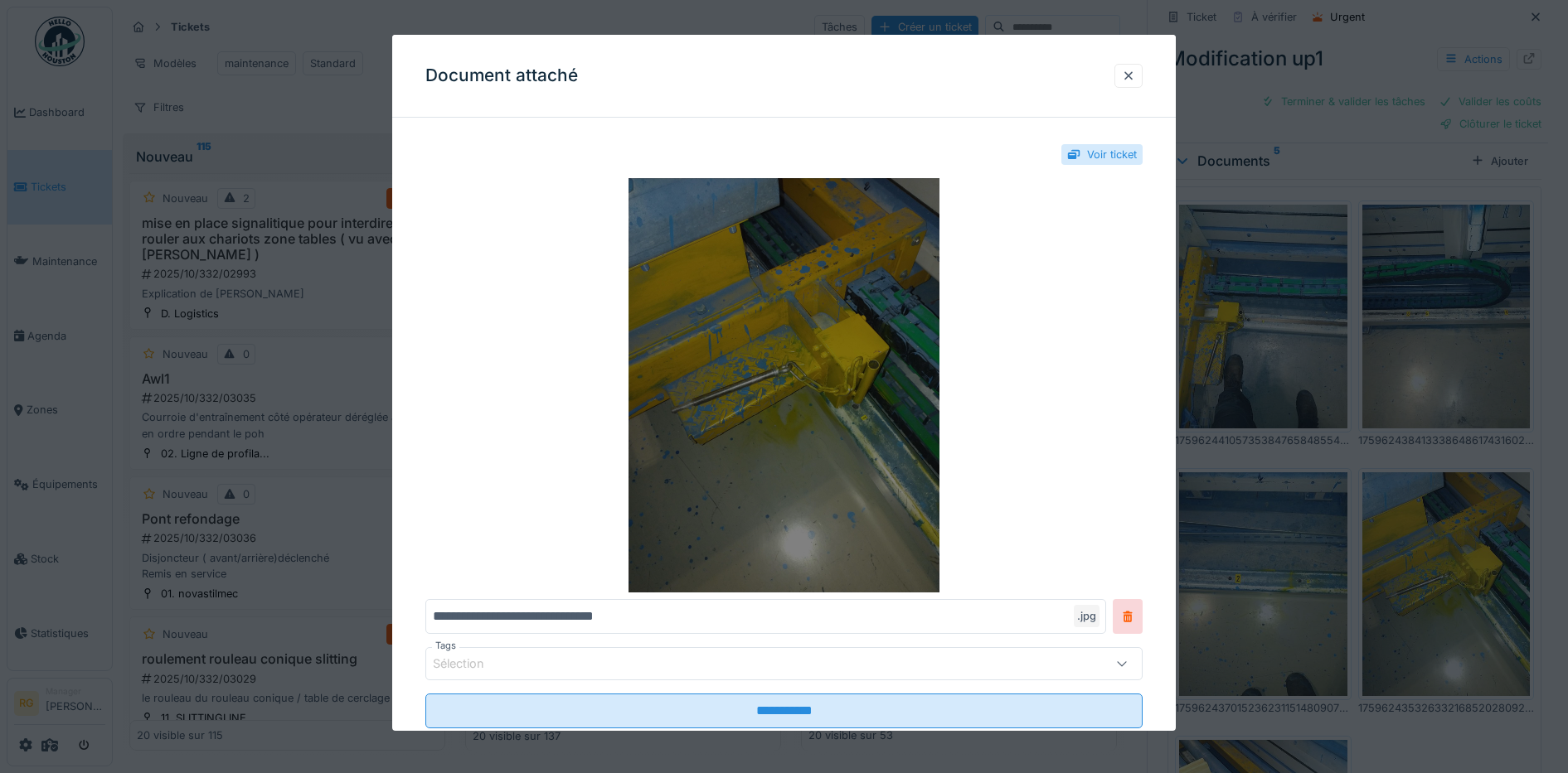
click at [853, 393] on img at bounding box center [784, 386] width 718 height 415
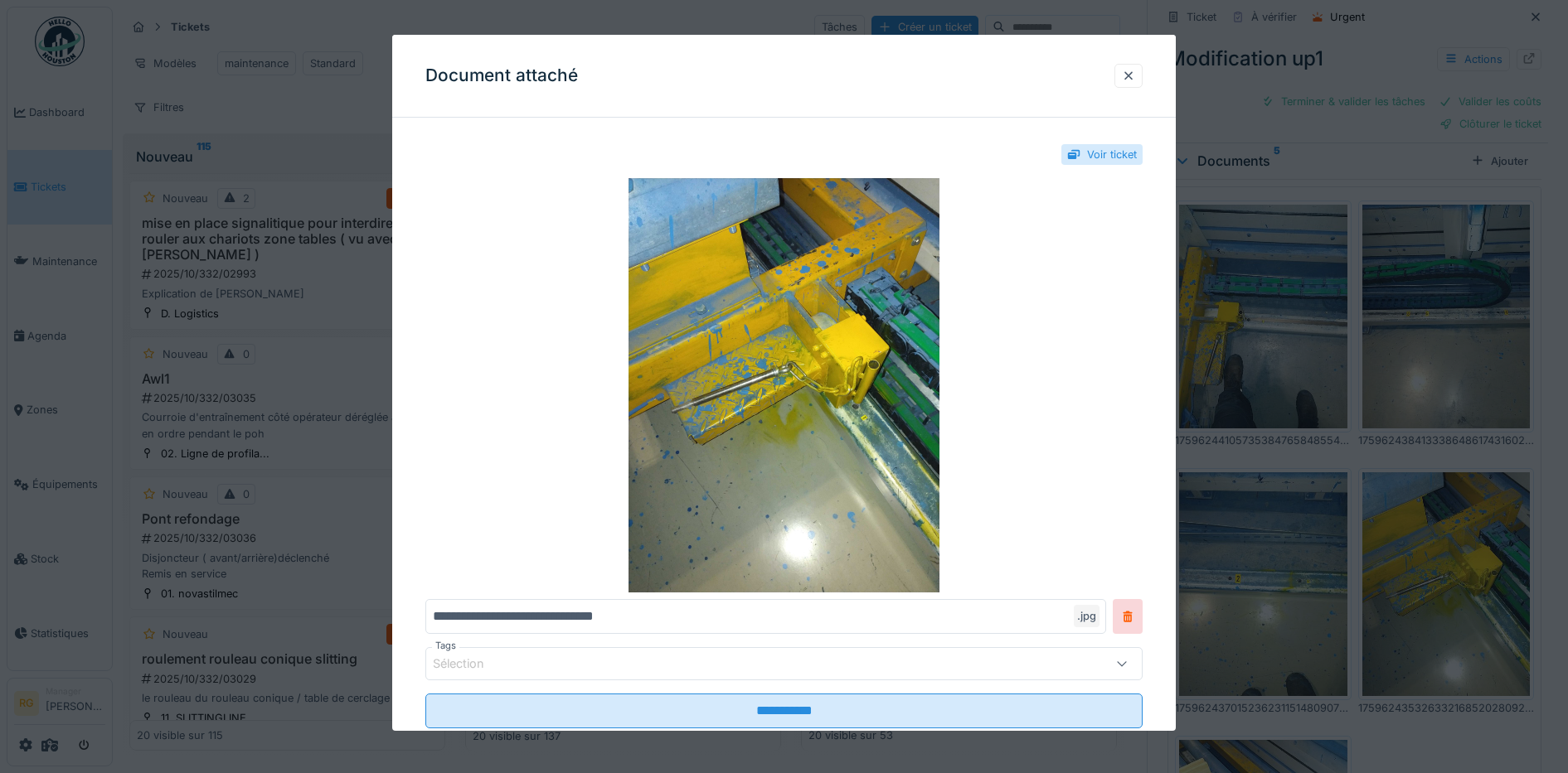
drag, startPoint x: 1141, startPoint y: 73, endPoint x: 1256, endPoint y: 444, distance: 388.4
click at [1135, 73] on div at bounding box center [1127, 76] width 13 height 16
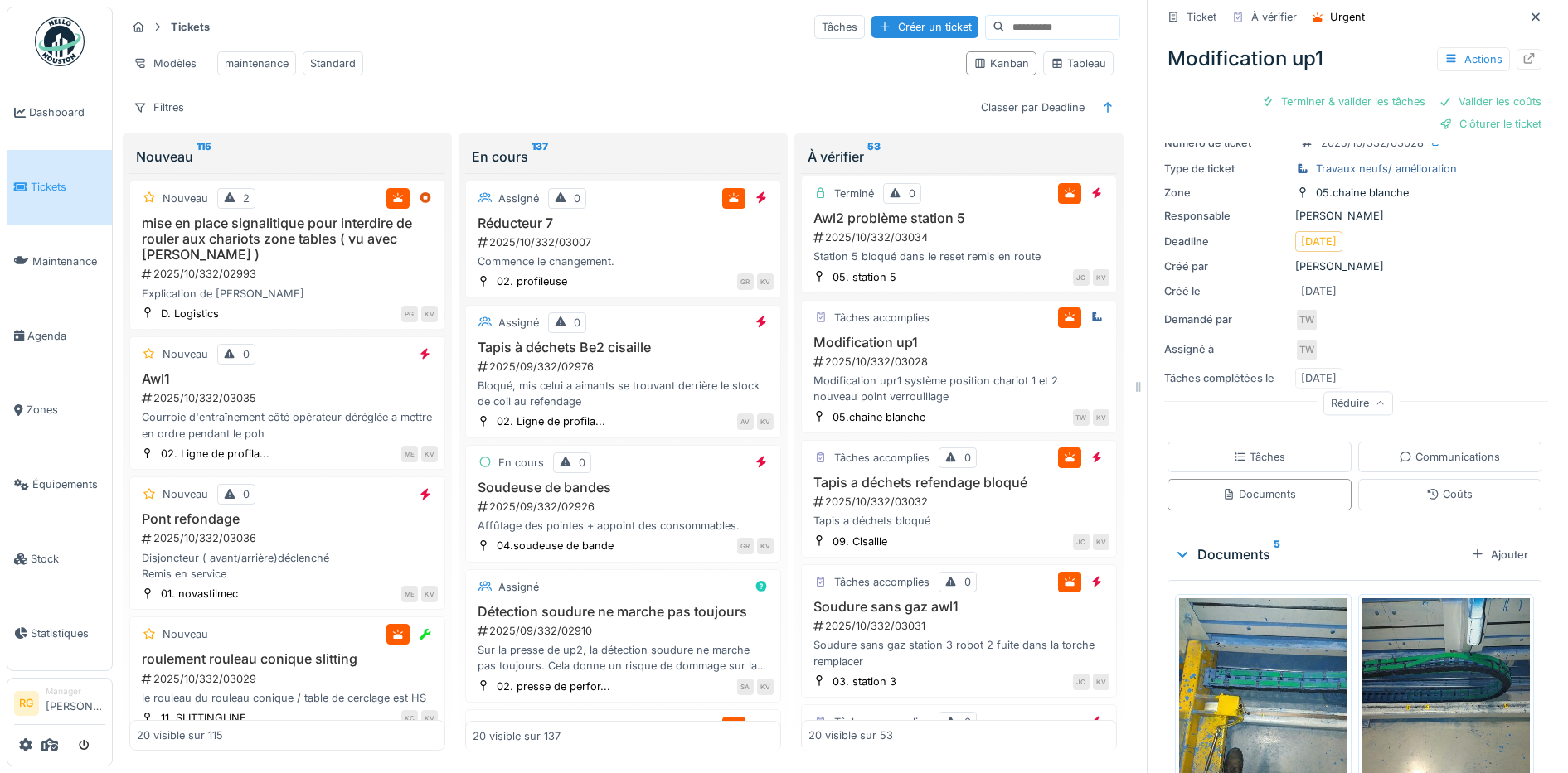
scroll to position [0, 0]
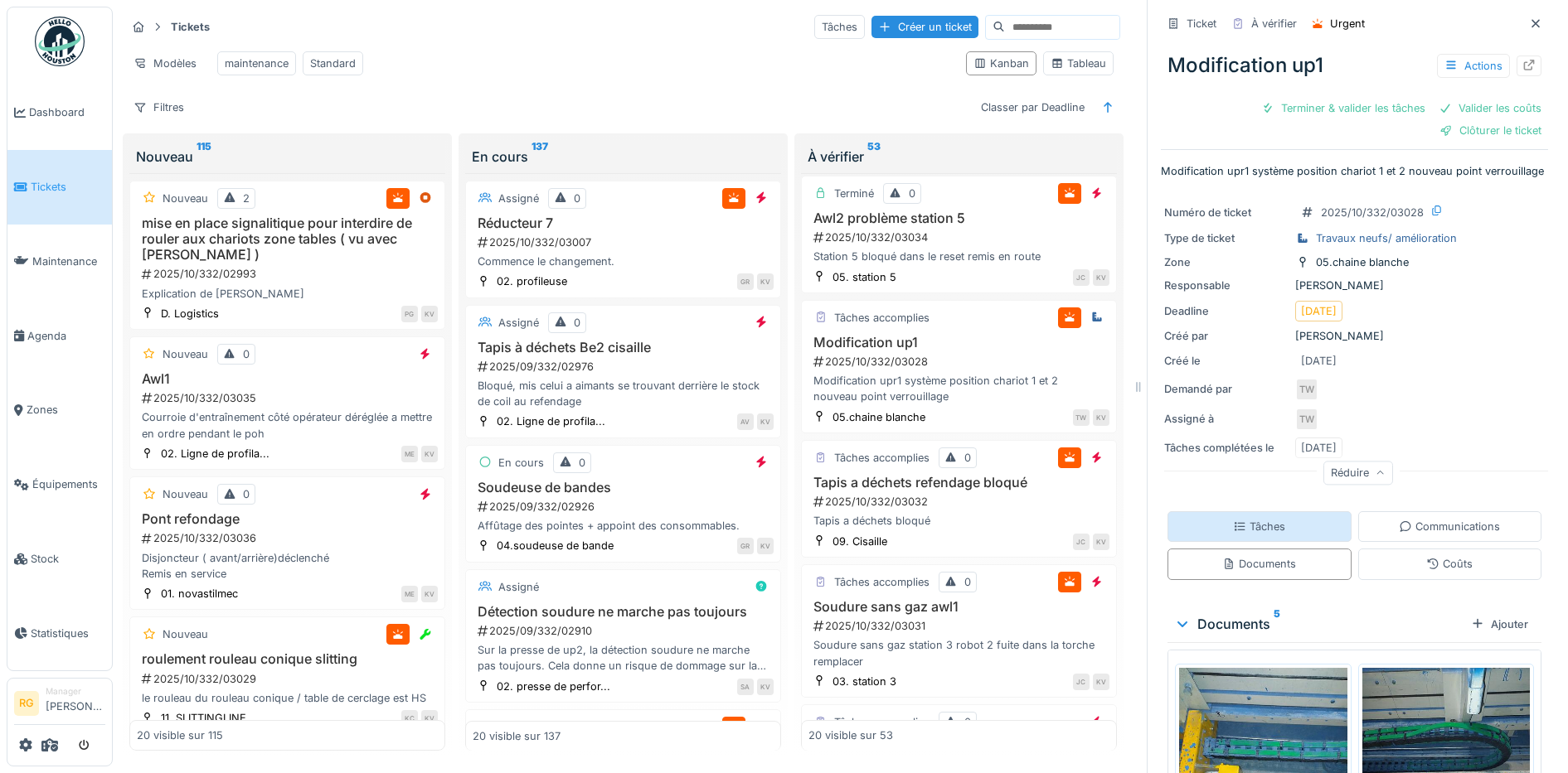
click at [1265, 521] on div "Tâches" at bounding box center [1258, 527] width 53 height 16
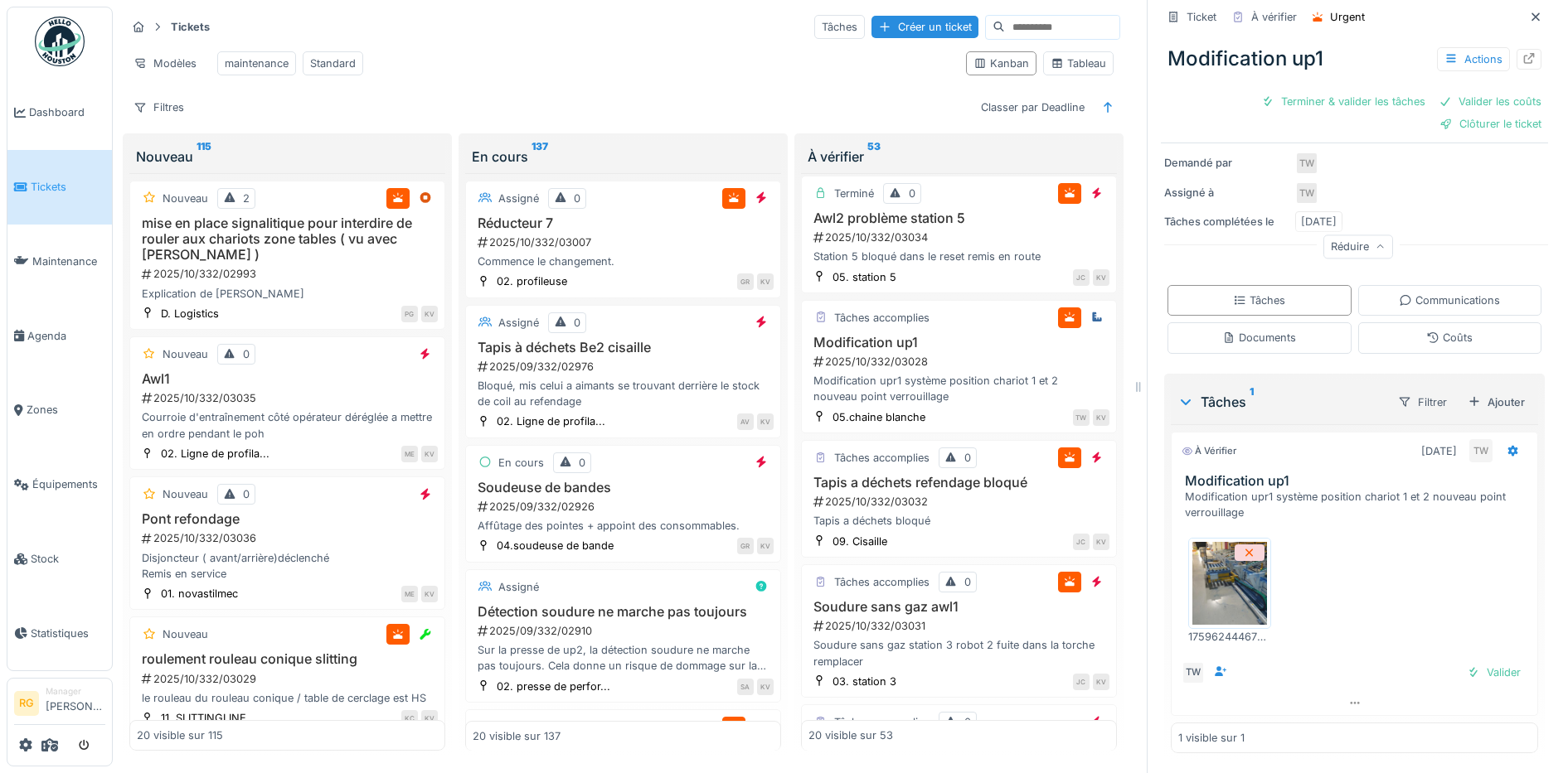
scroll to position [16, 0]
click at [1221, 570] on img at bounding box center [1229, 583] width 74 height 83
click at [1241, 330] on div "Documents" at bounding box center [1258, 338] width 73 height 16
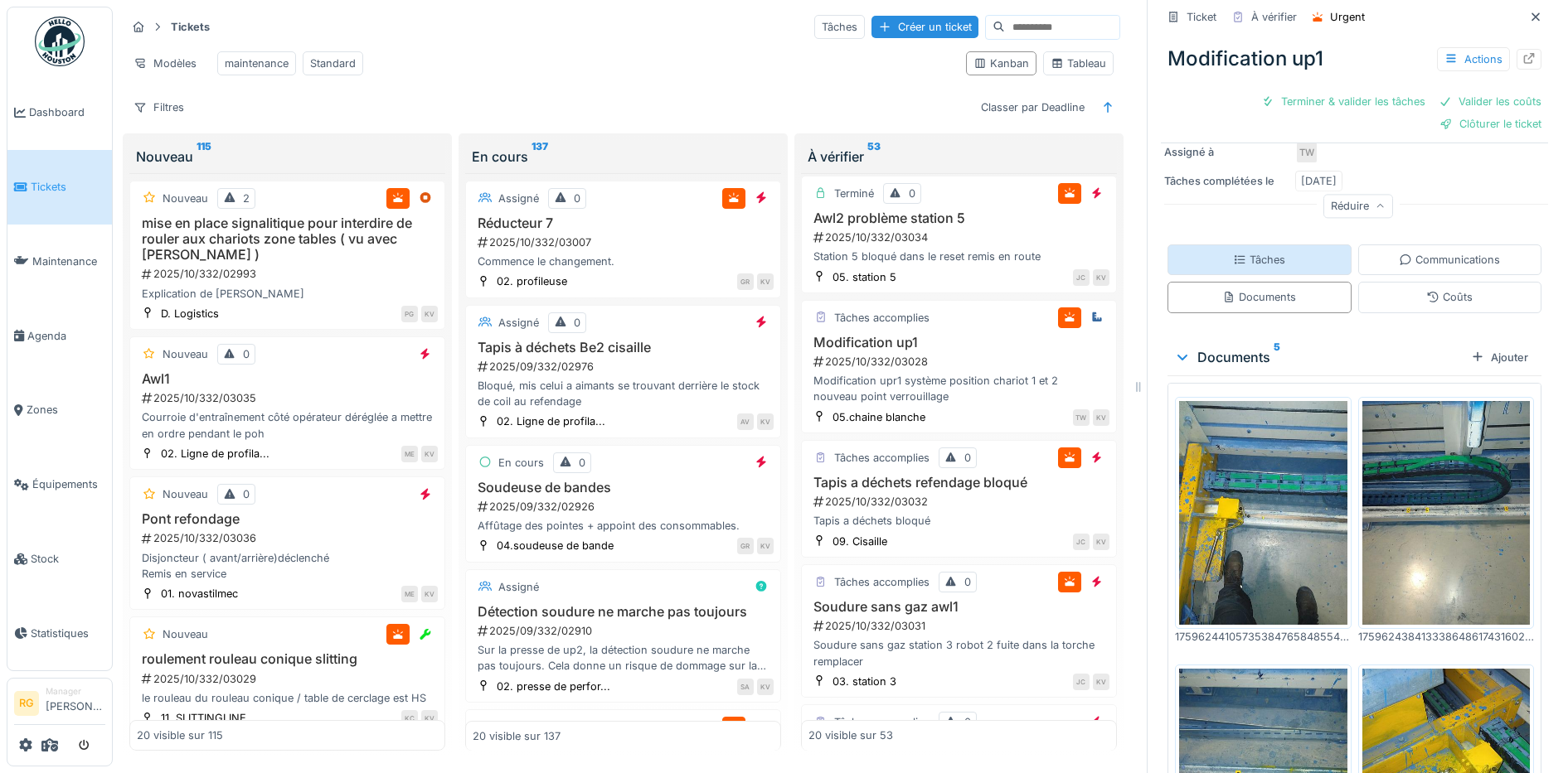
click at [1260, 261] on div "Tâches" at bounding box center [1258, 260] width 53 height 16
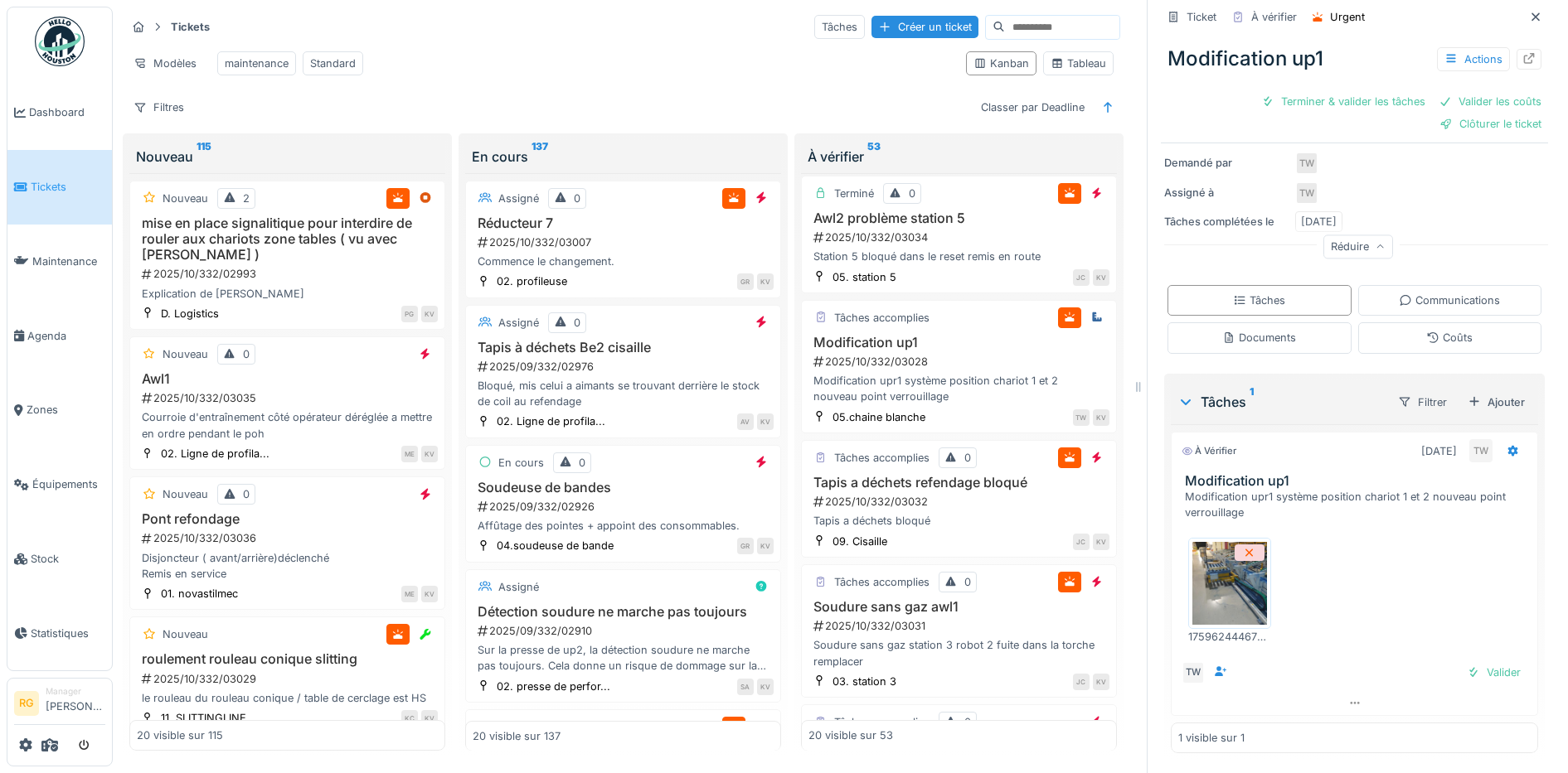
scroll to position [16, 0]
click at [1467, 662] on div "Valider" at bounding box center [1494, 673] width 67 height 23
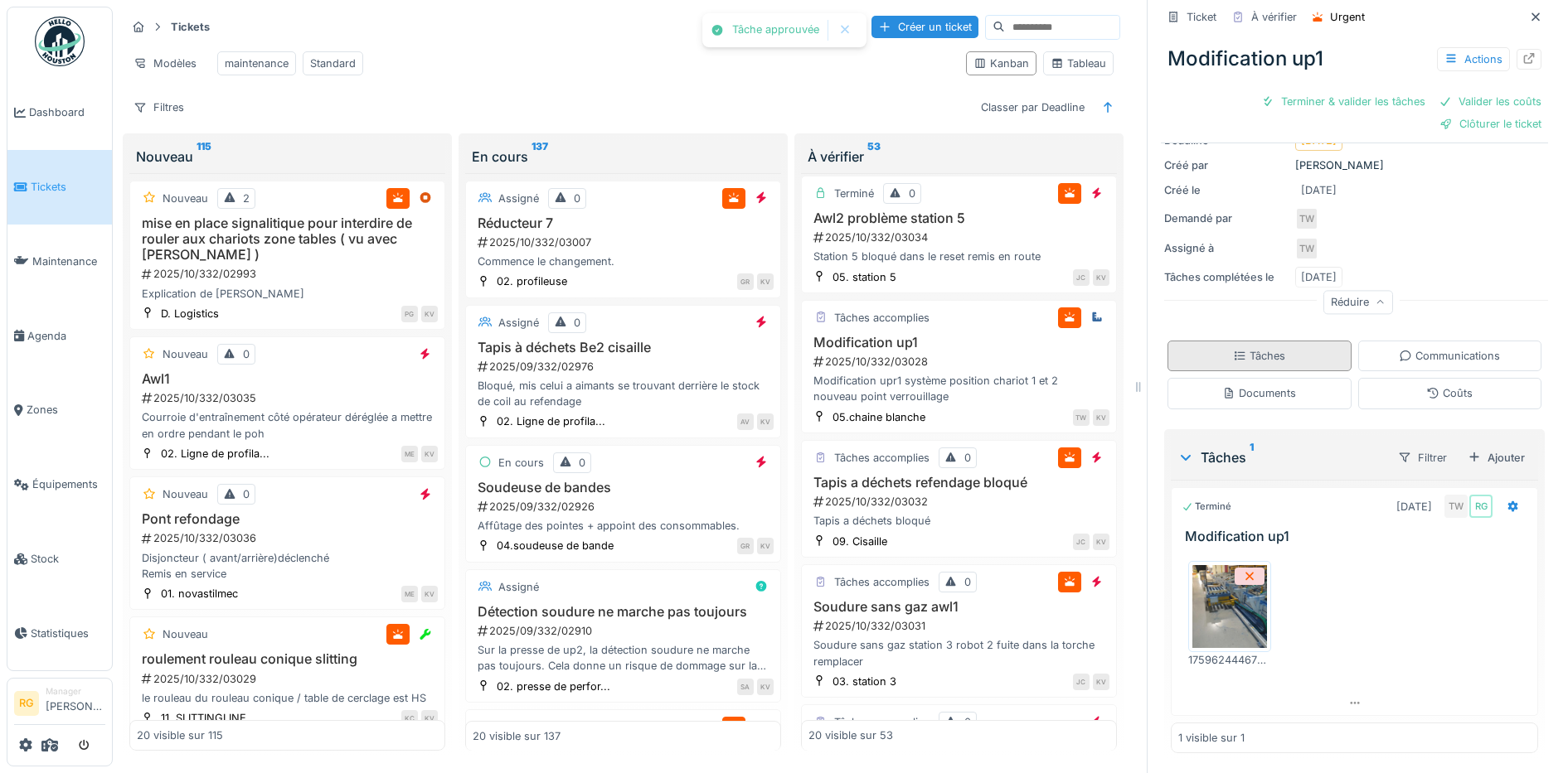
scroll to position [158, 0]
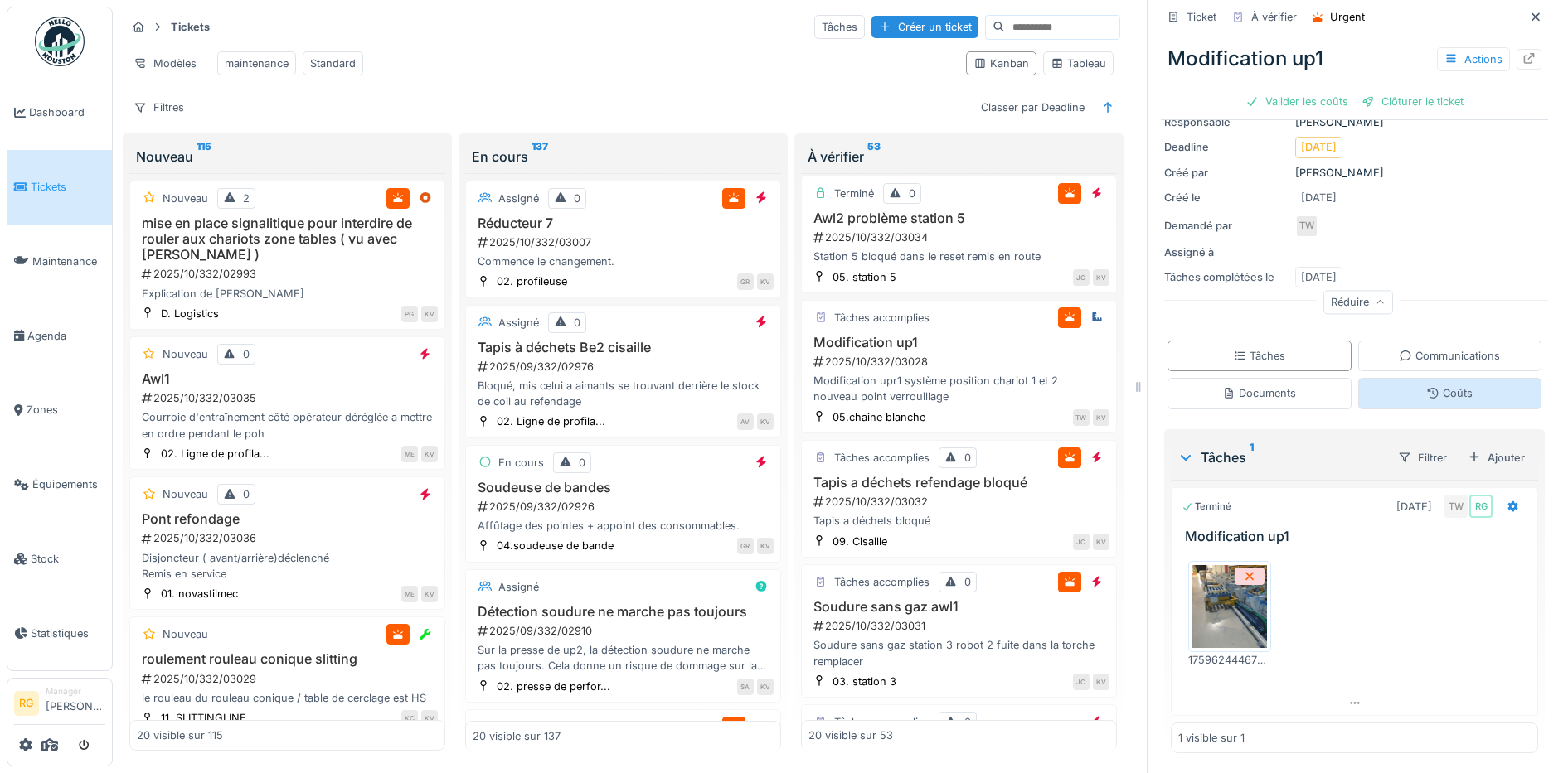
click at [1398, 378] on div "Coûts" at bounding box center [1449, 393] width 184 height 31
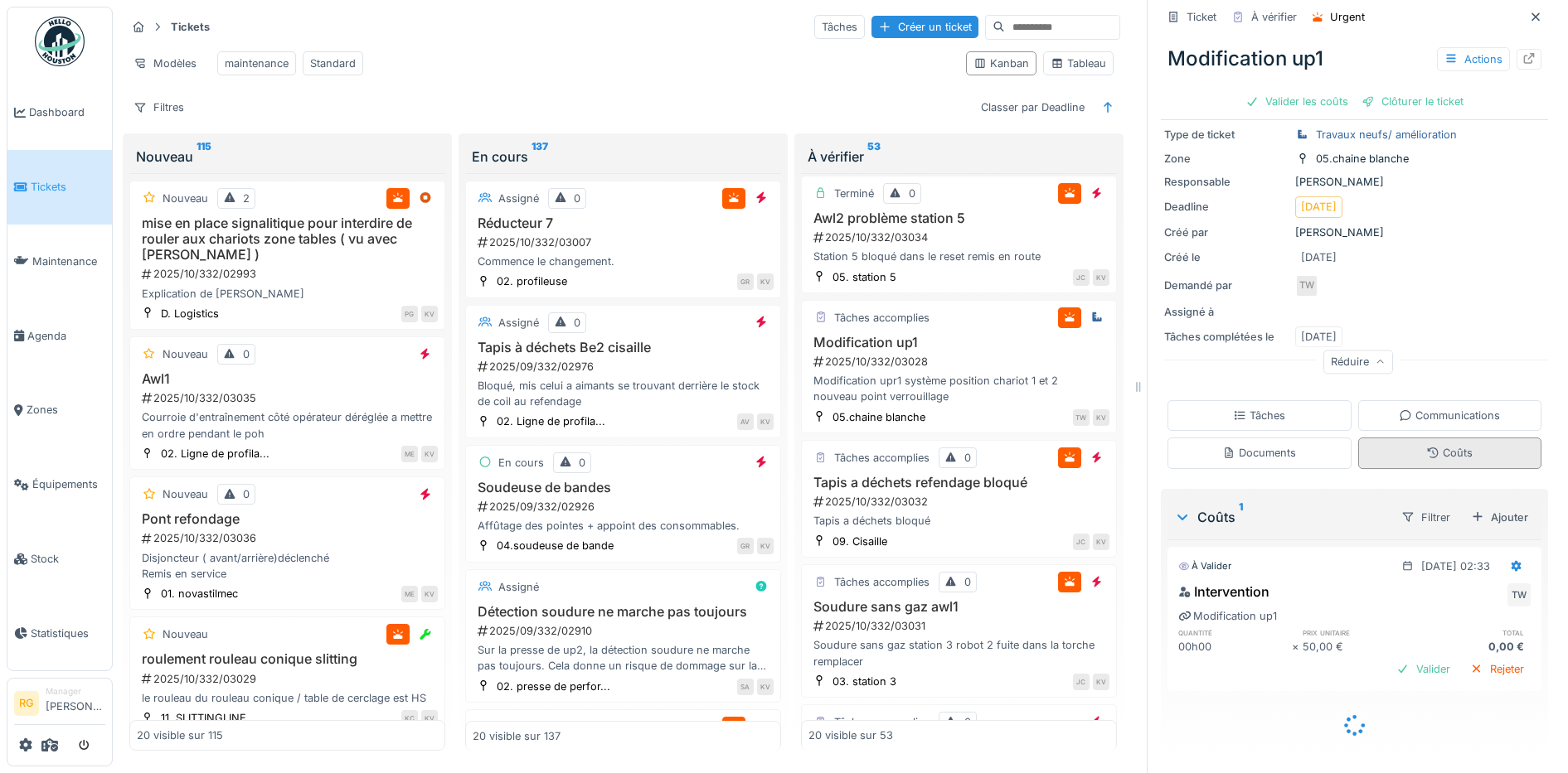
scroll to position [77, 0]
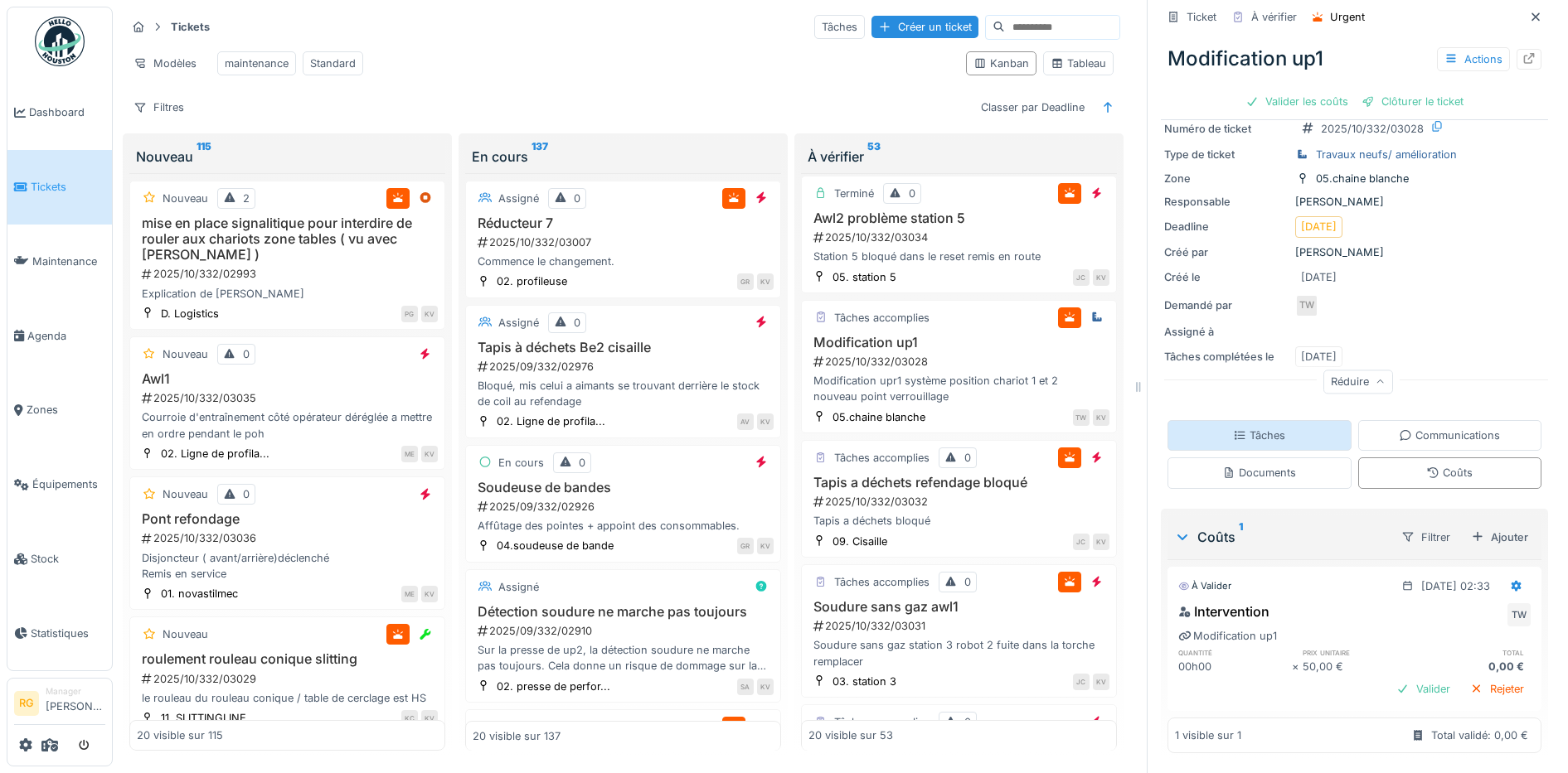
click at [1243, 428] on div "Tâches" at bounding box center [1258, 436] width 53 height 16
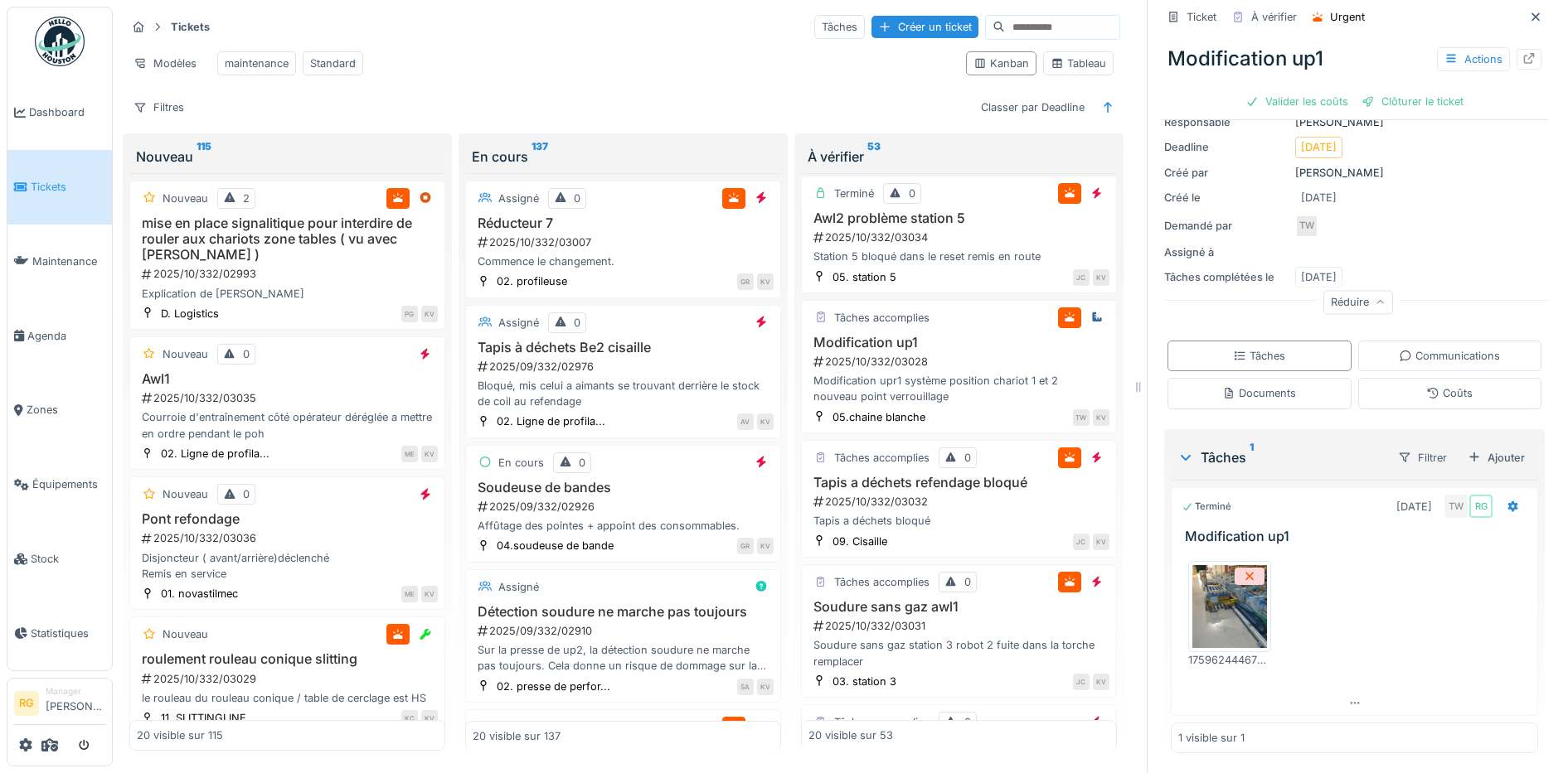
scroll to position [158, 0]
click at [1438, 385] on div "Coûts" at bounding box center [1449, 393] width 47 height 16
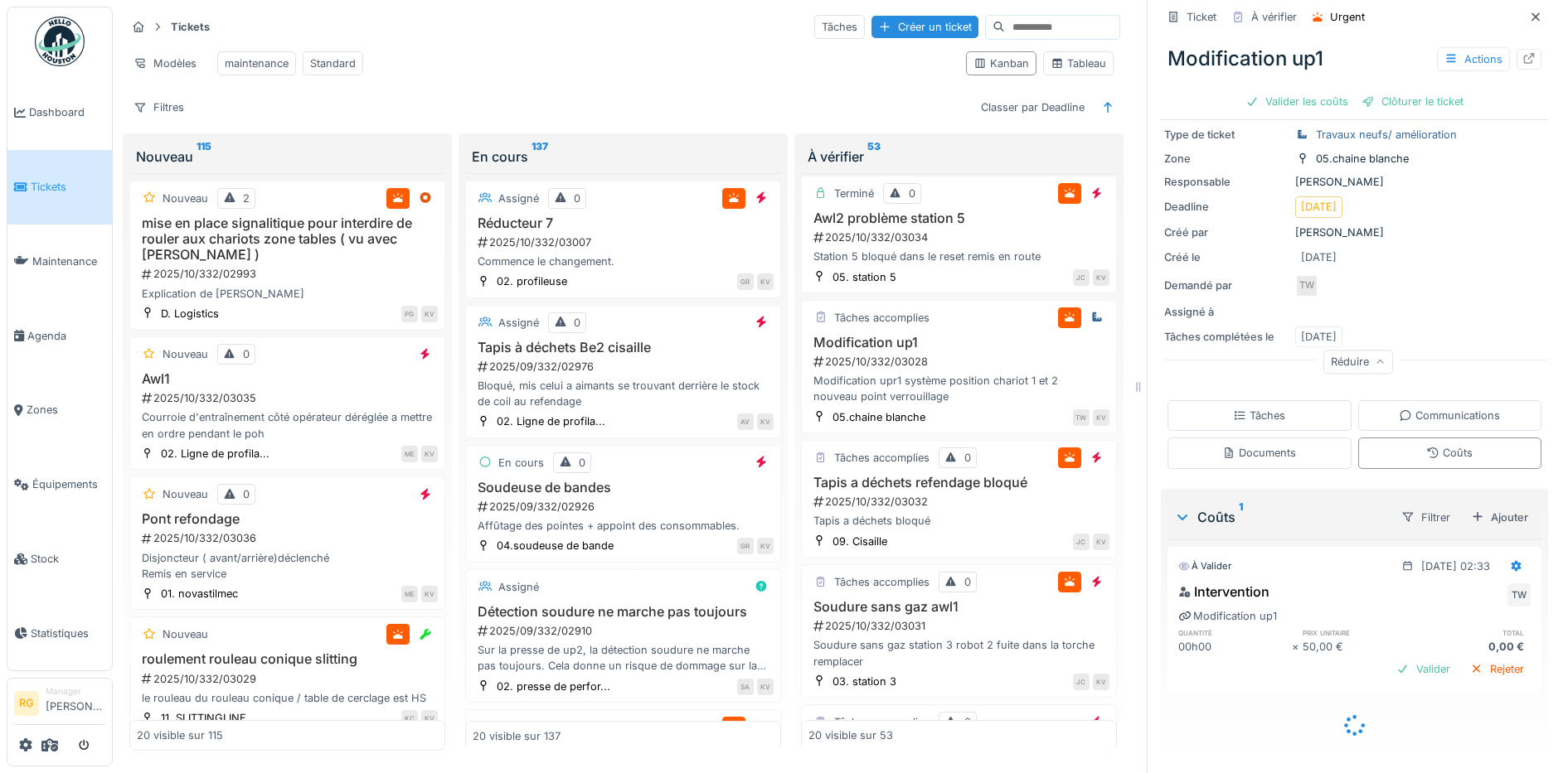
scroll to position [77, 0]
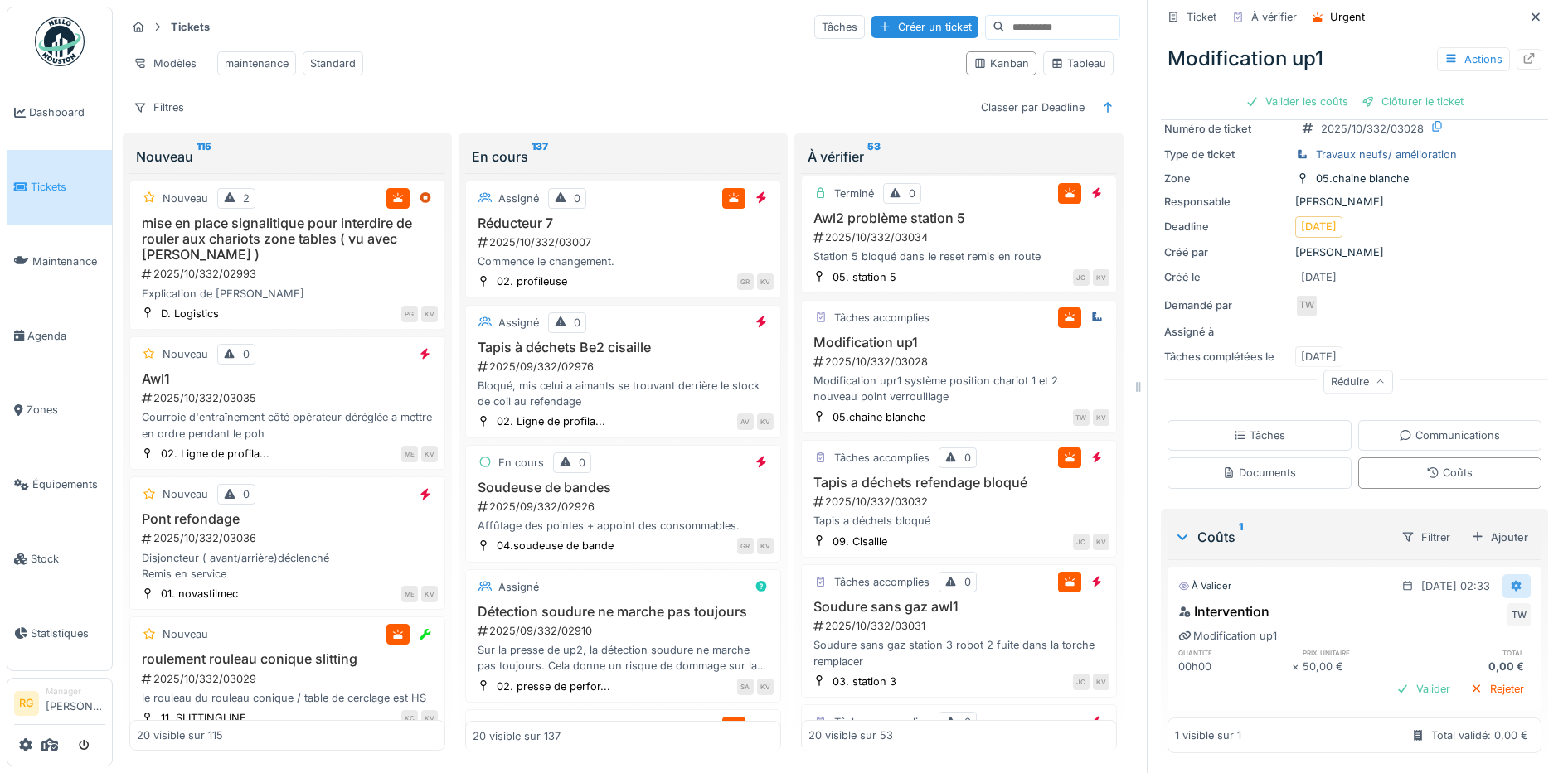
click at [1509, 581] on icon at bounding box center [1515, 586] width 13 height 11
click at [1439, 611] on div "Modifier" at bounding box center [1438, 623] width 80 height 25
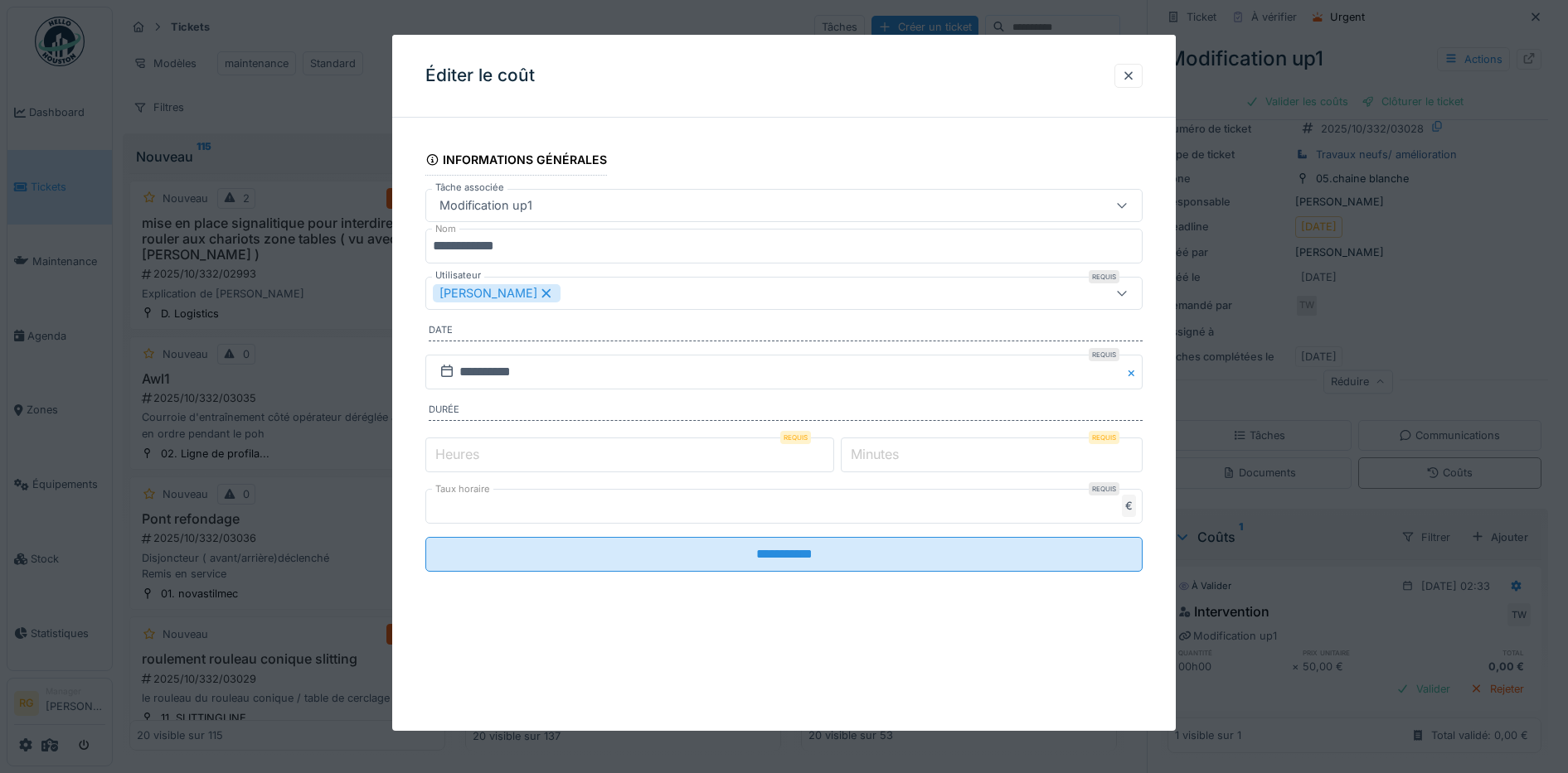
click at [455, 454] on label "Heures" at bounding box center [457, 454] width 51 height 20
click at [455, 454] on input "*" at bounding box center [630, 454] width 409 height 35
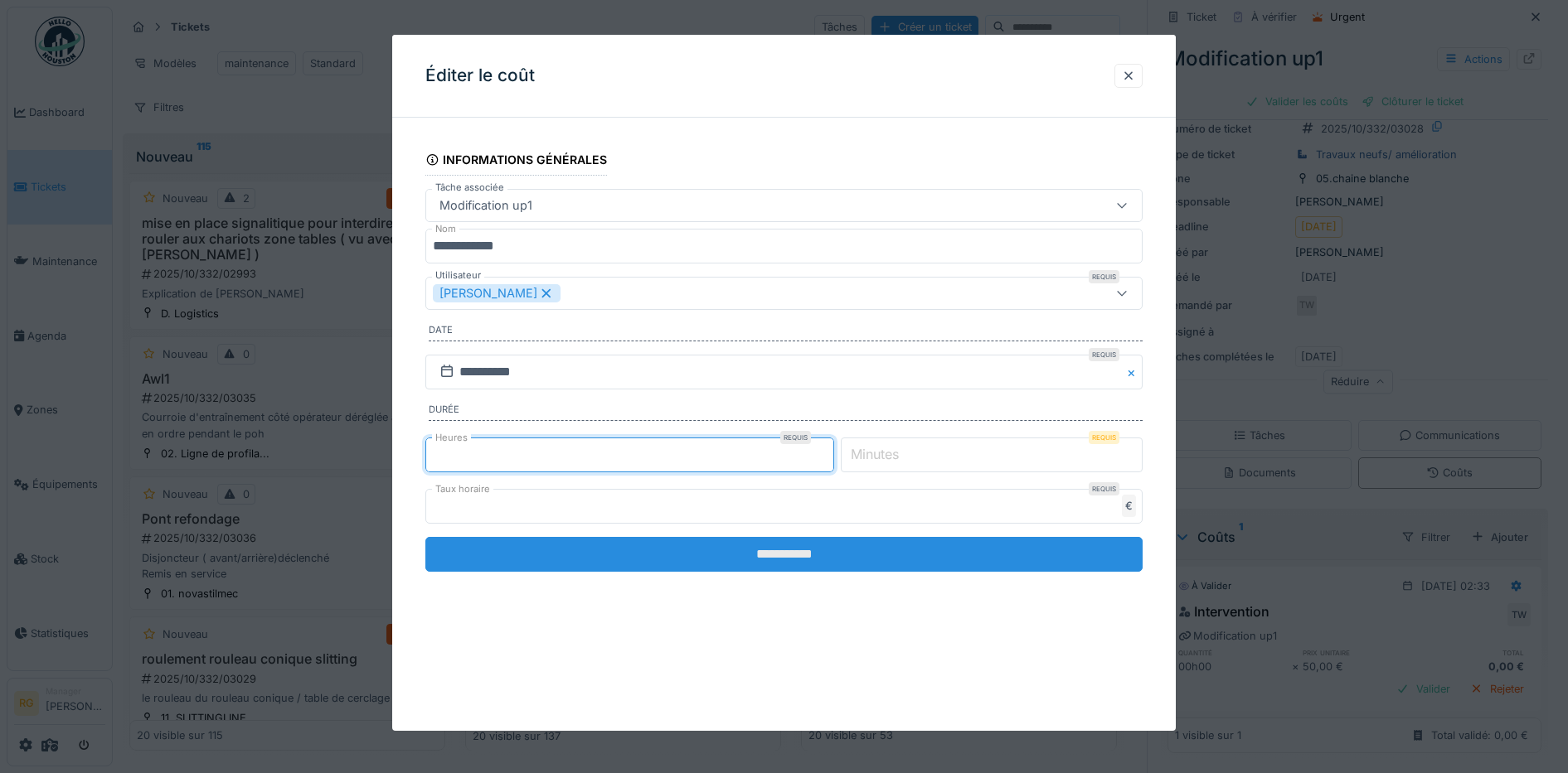
type input "*"
click at [745, 562] on input "**********" at bounding box center [784, 554] width 718 height 35
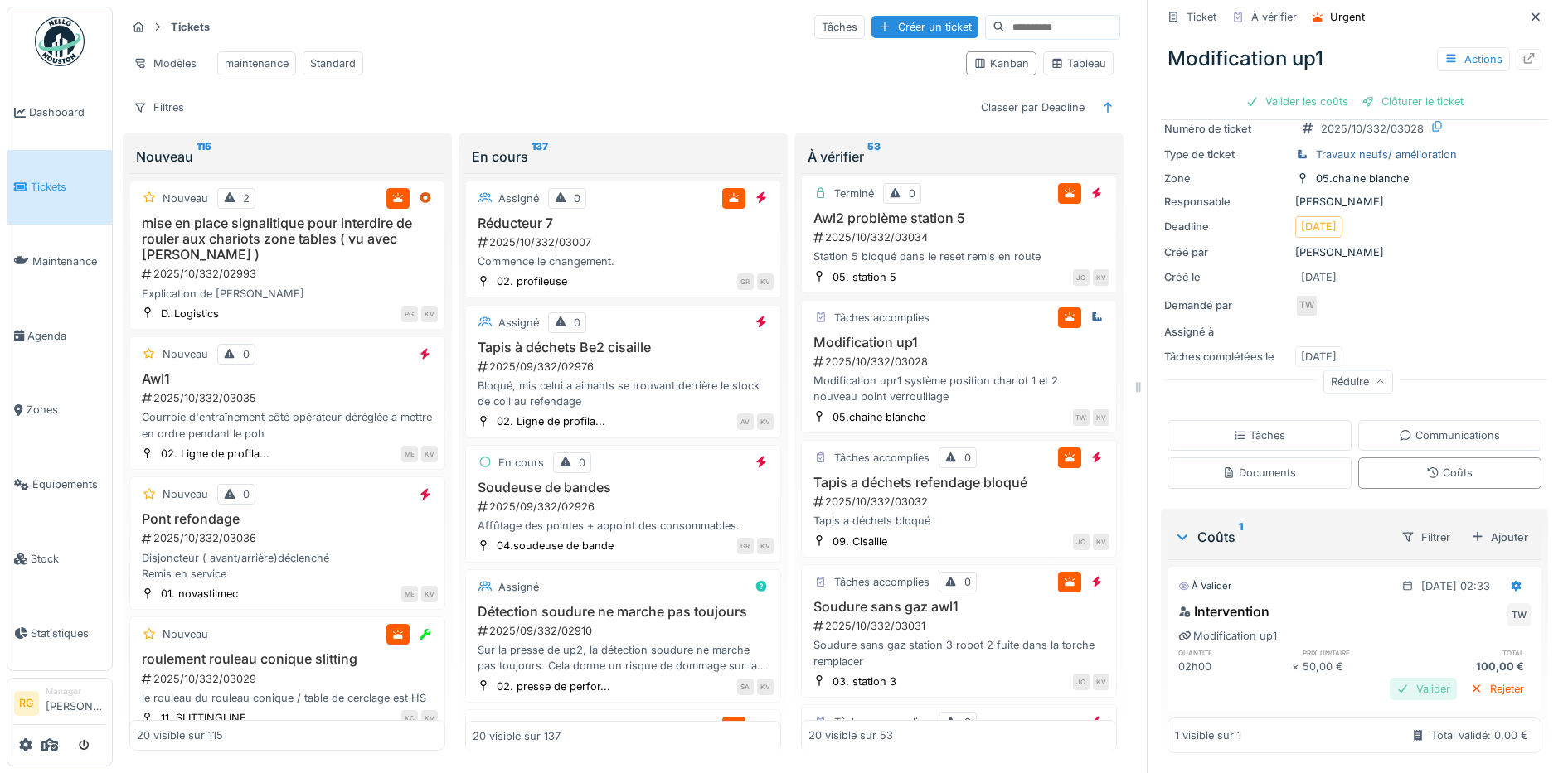
click at [1393, 679] on div "Valider" at bounding box center [1423, 689] width 67 height 23
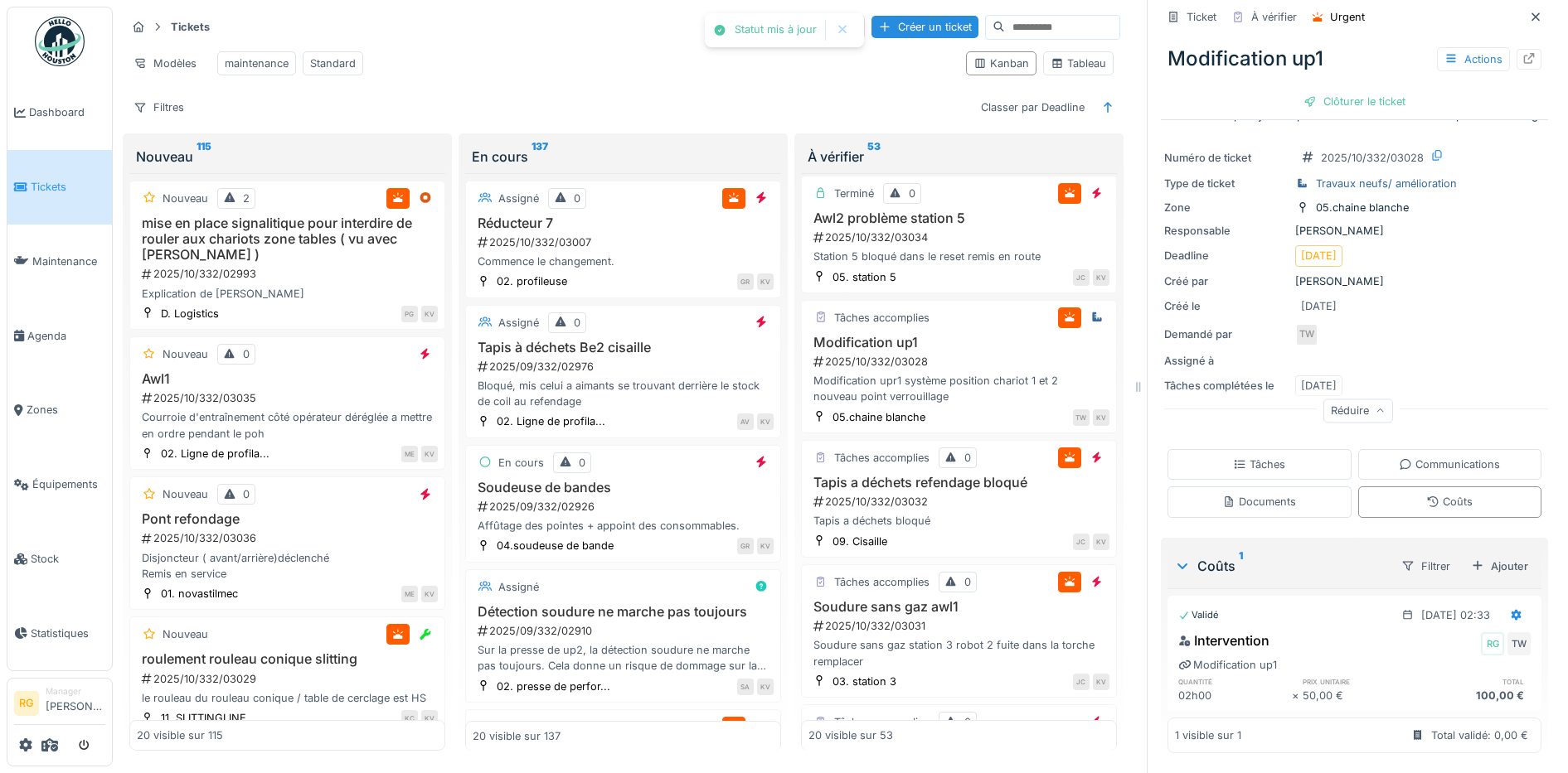
scroll to position [48, 0]
click at [1342, 90] on div "Clôturer le ticket" at bounding box center [1355, 101] width 115 height 23
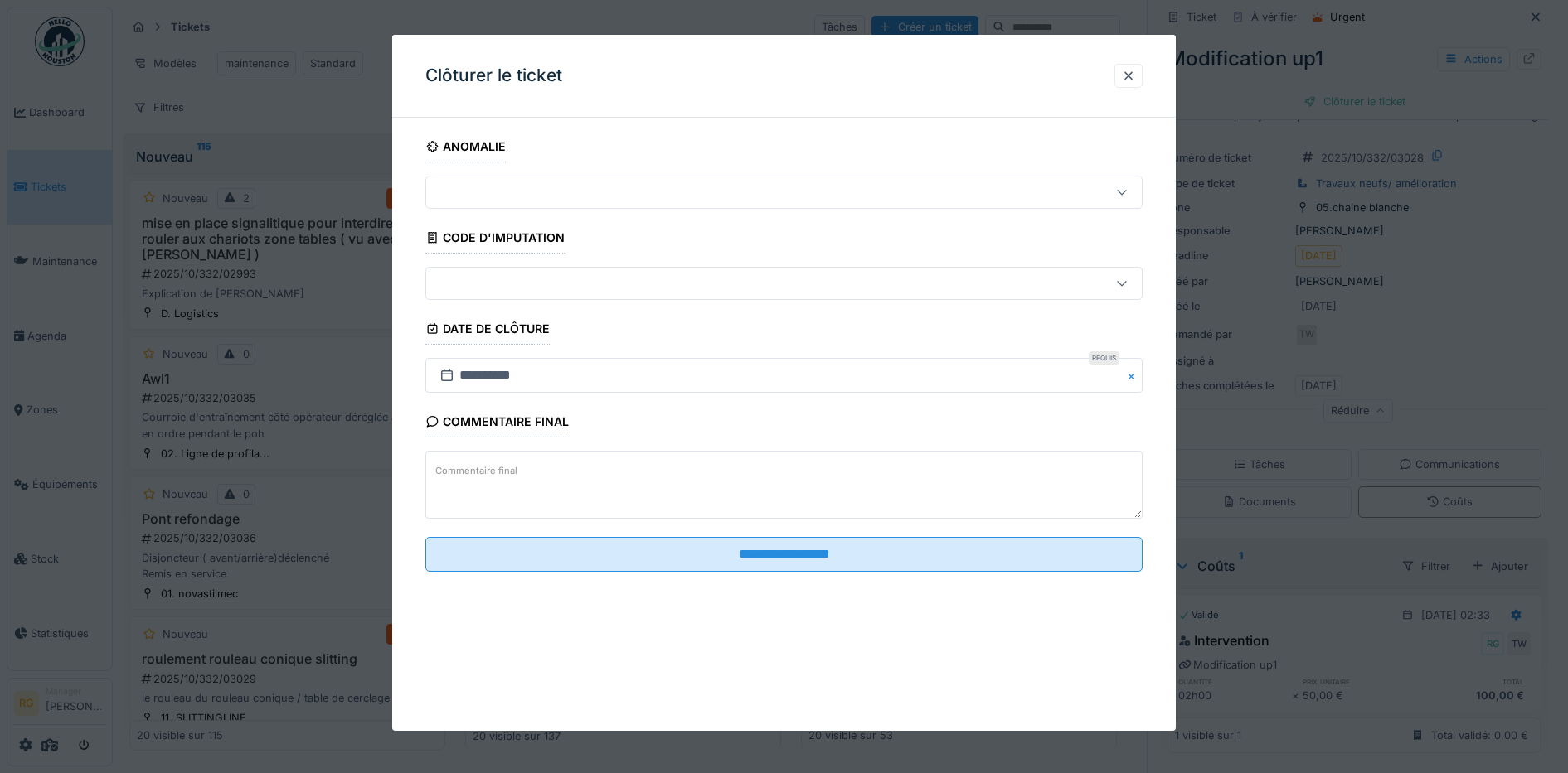
click at [458, 464] on label "Commentaire final" at bounding box center [475, 471] width 88 height 21
click at [458, 464] on textarea "Commentaire final" at bounding box center [784, 484] width 718 height 68
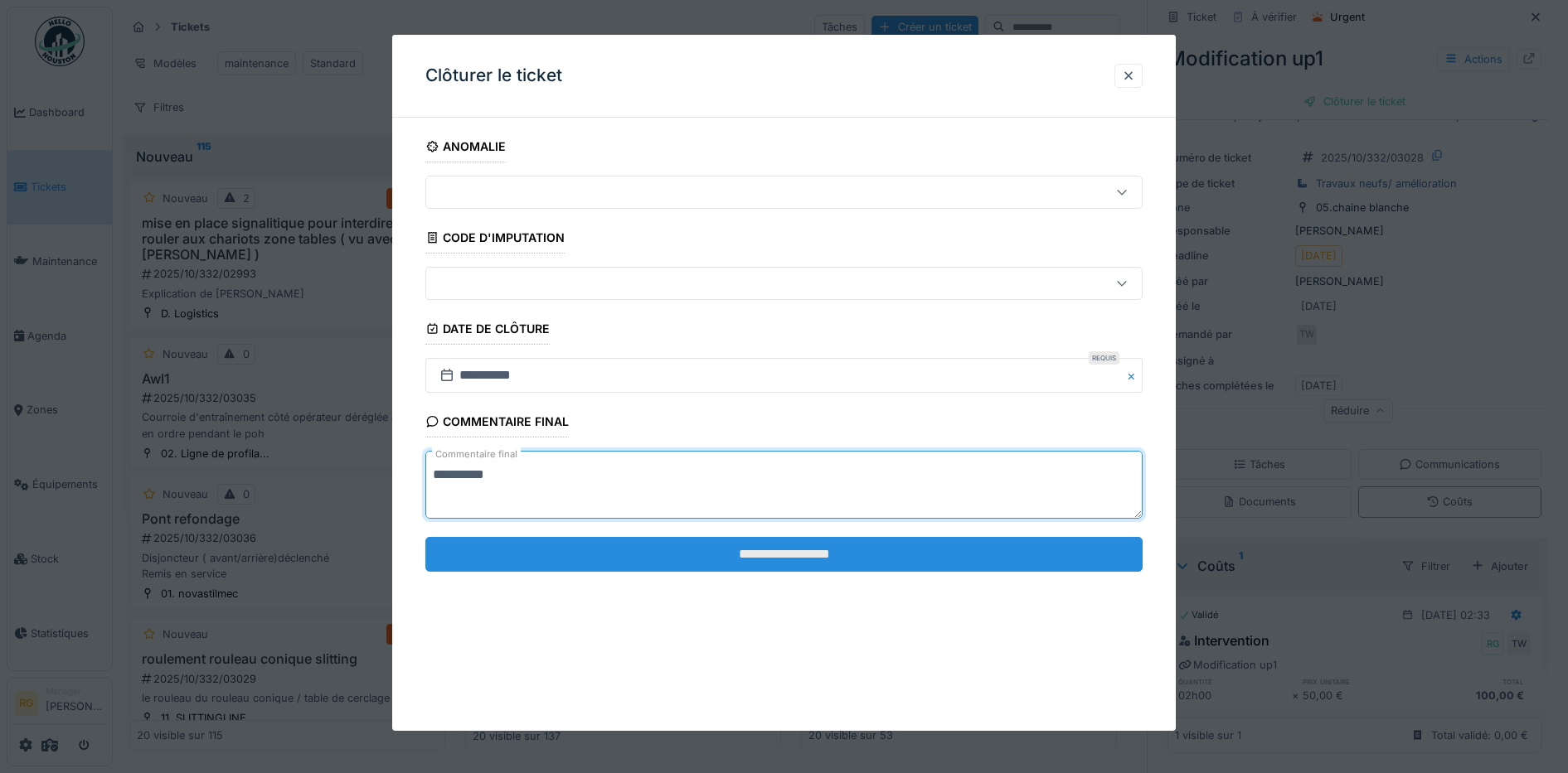
type textarea "**********"
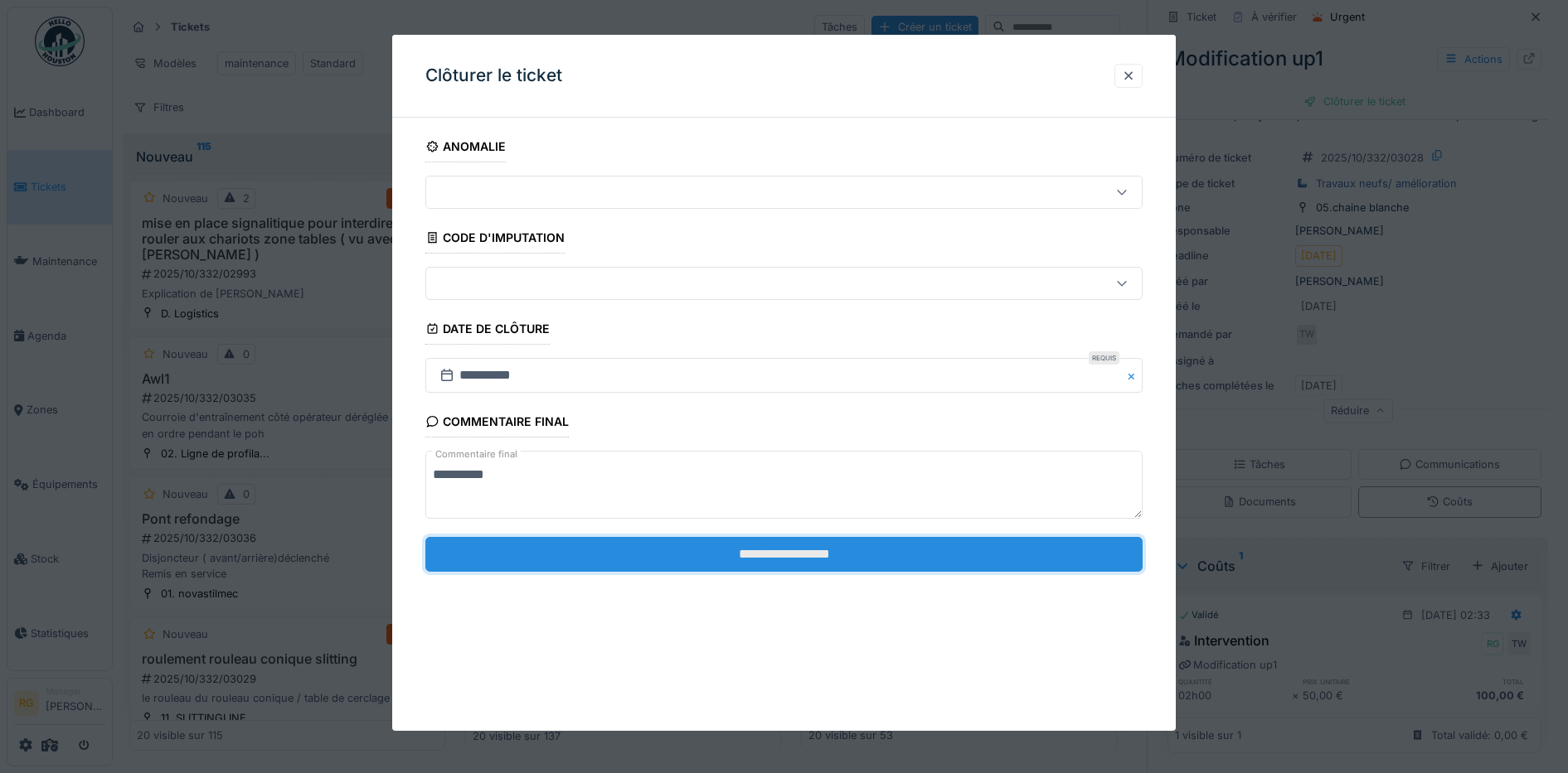
click at [788, 552] on input "**********" at bounding box center [784, 554] width 718 height 35
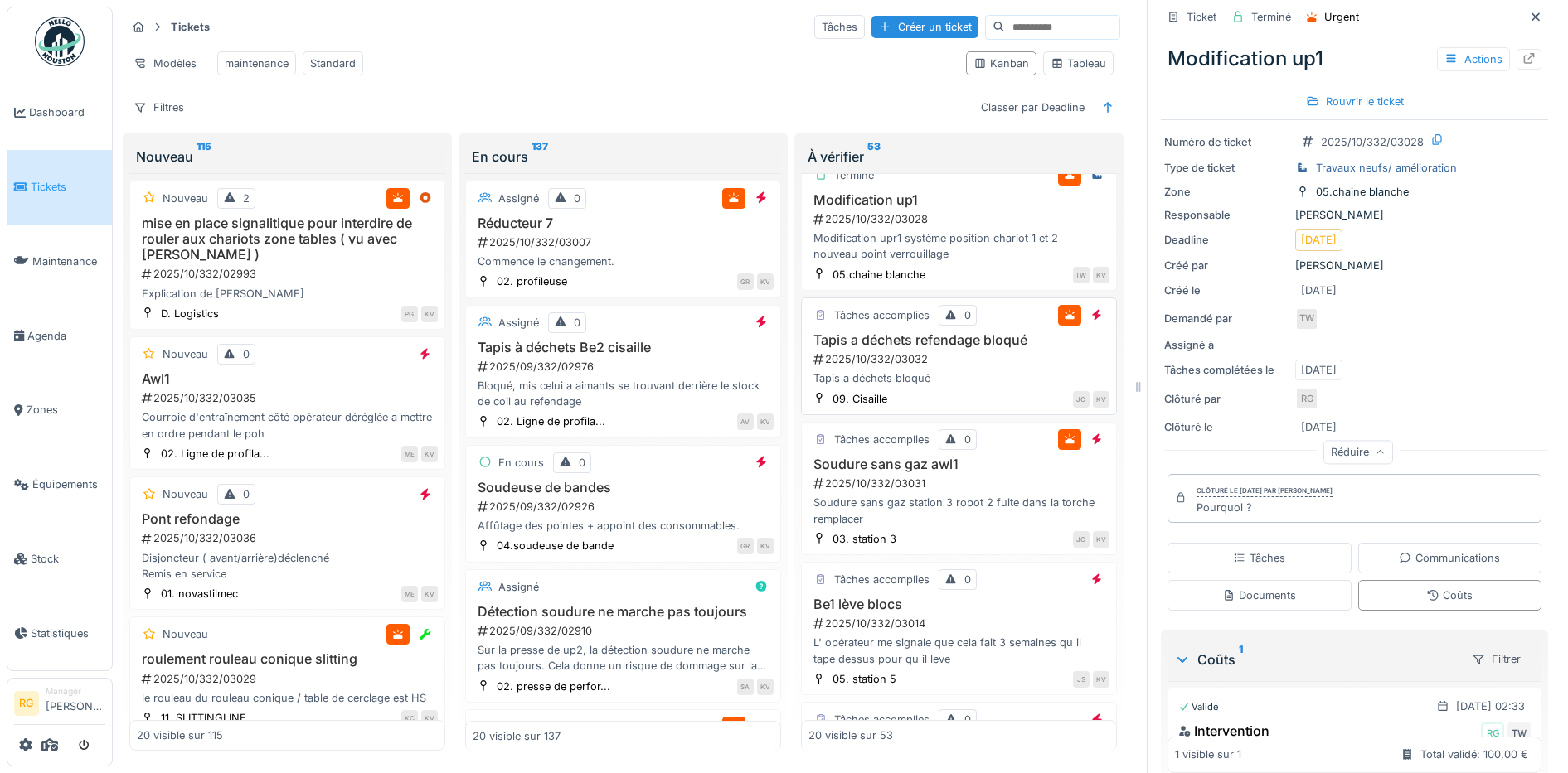
scroll to position [622, 0]
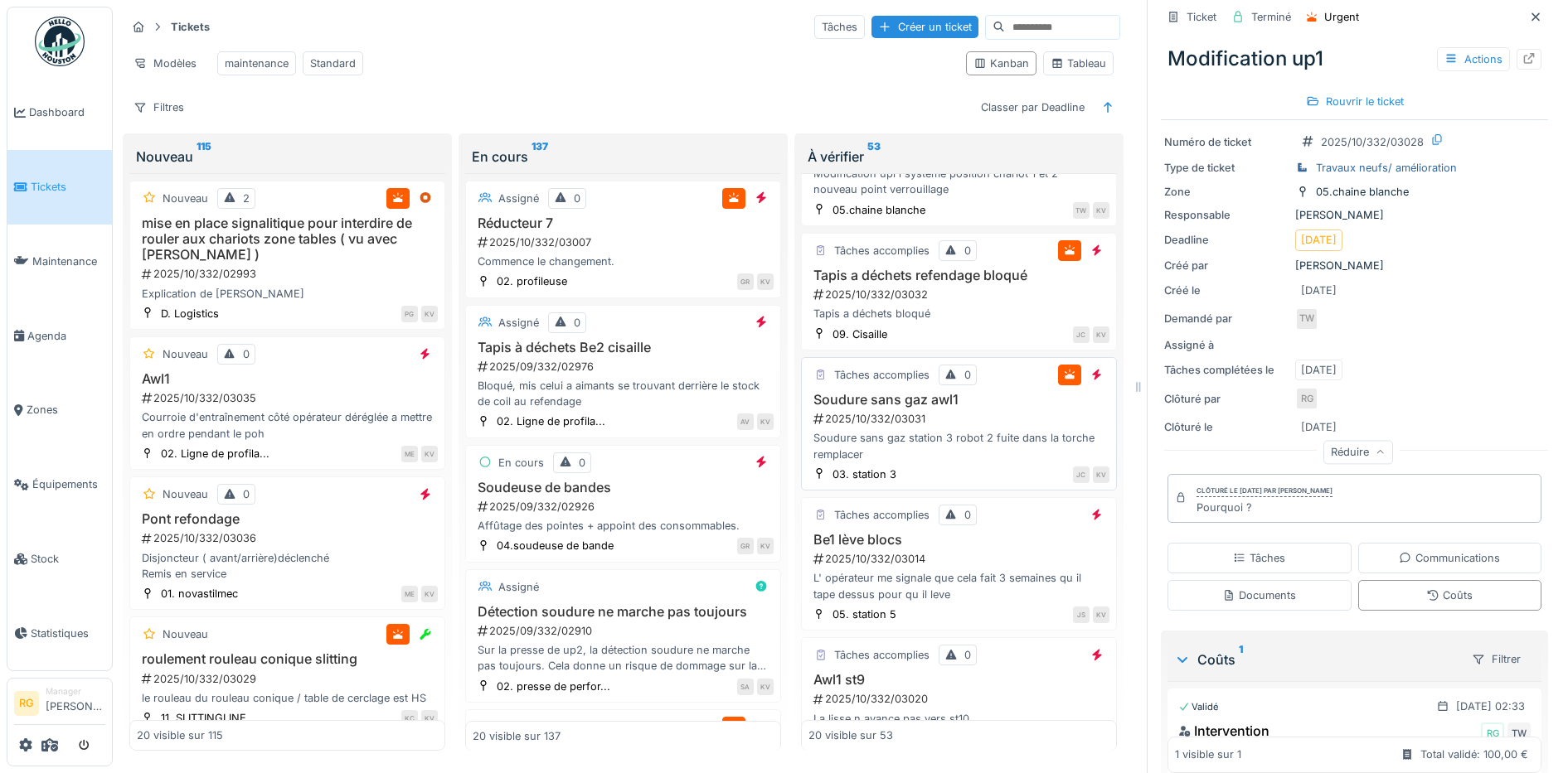
click at [961, 425] on div "2025/10/332/03031" at bounding box center [961, 419] width 298 height 16
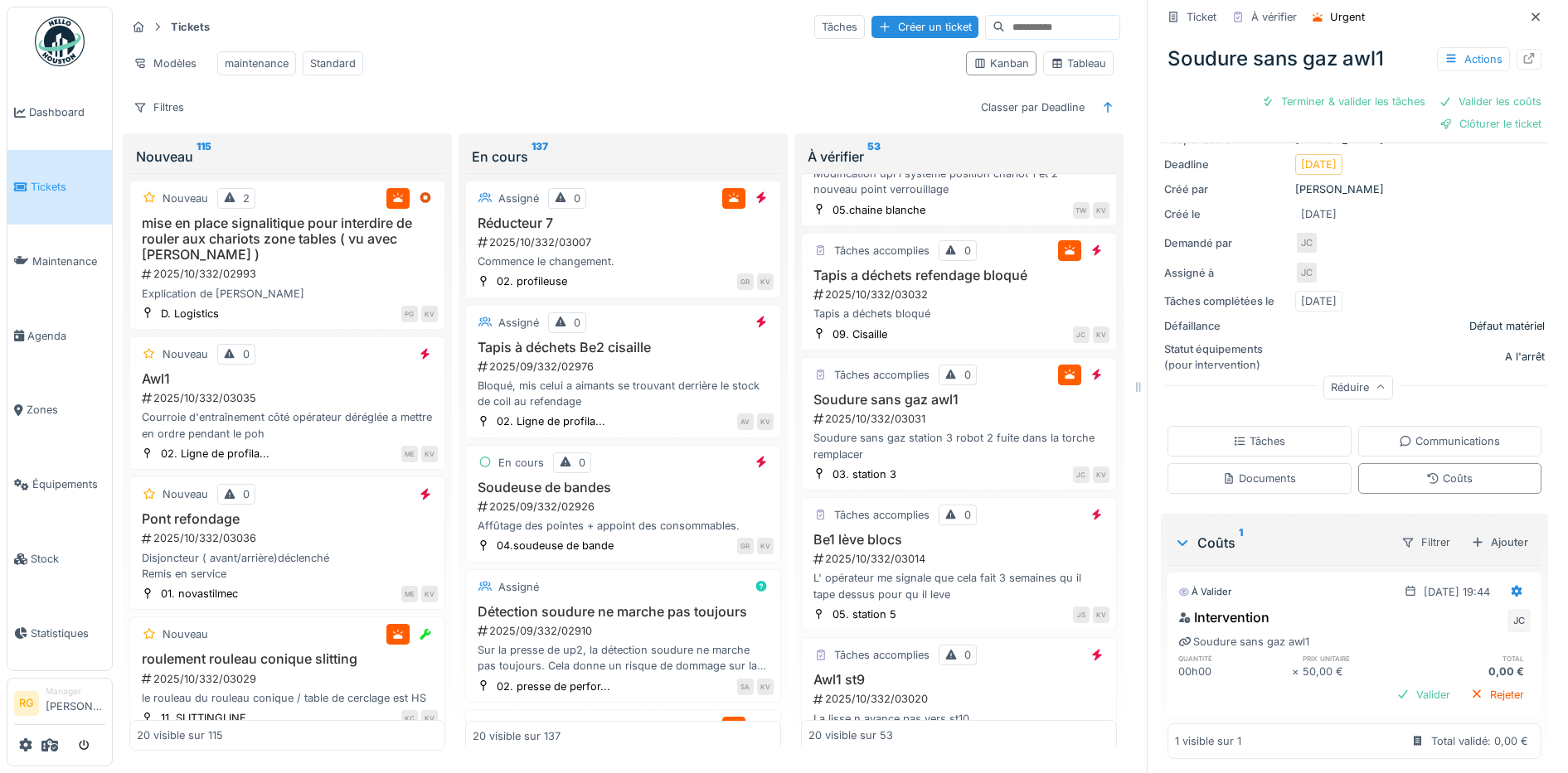
scroll to position [175, 0]
click at [1264, 428] on div "Tâches" at bounding box center [1258, 436] width 53 height 16
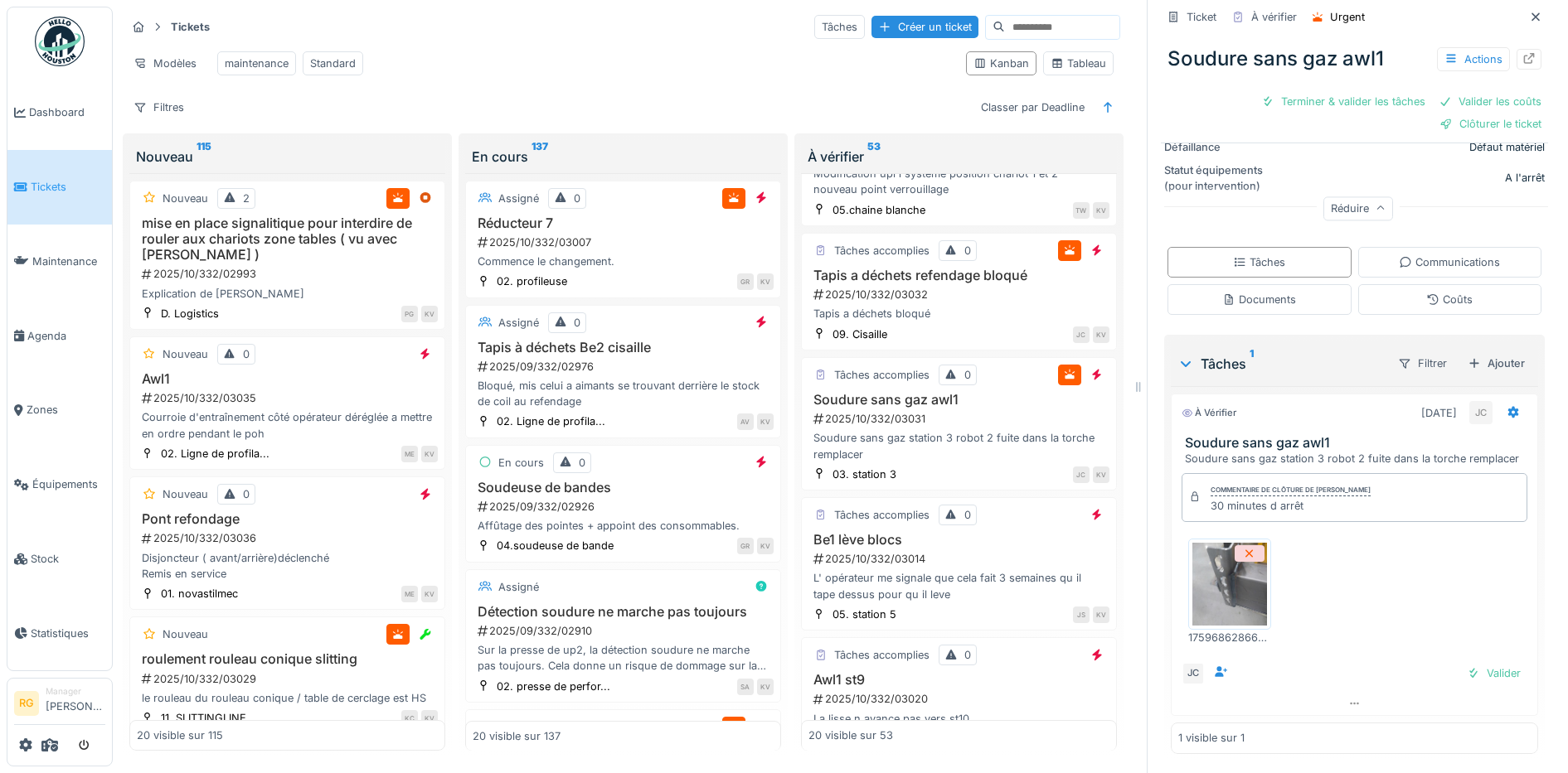
scroll to position [349, 0]
click at [1211, 562] on img at bounding box center [1229, 583] width 74 height 83
click at [1240, 291] on div "Documents" at bounding box center [1258, 299] width 73 height 16
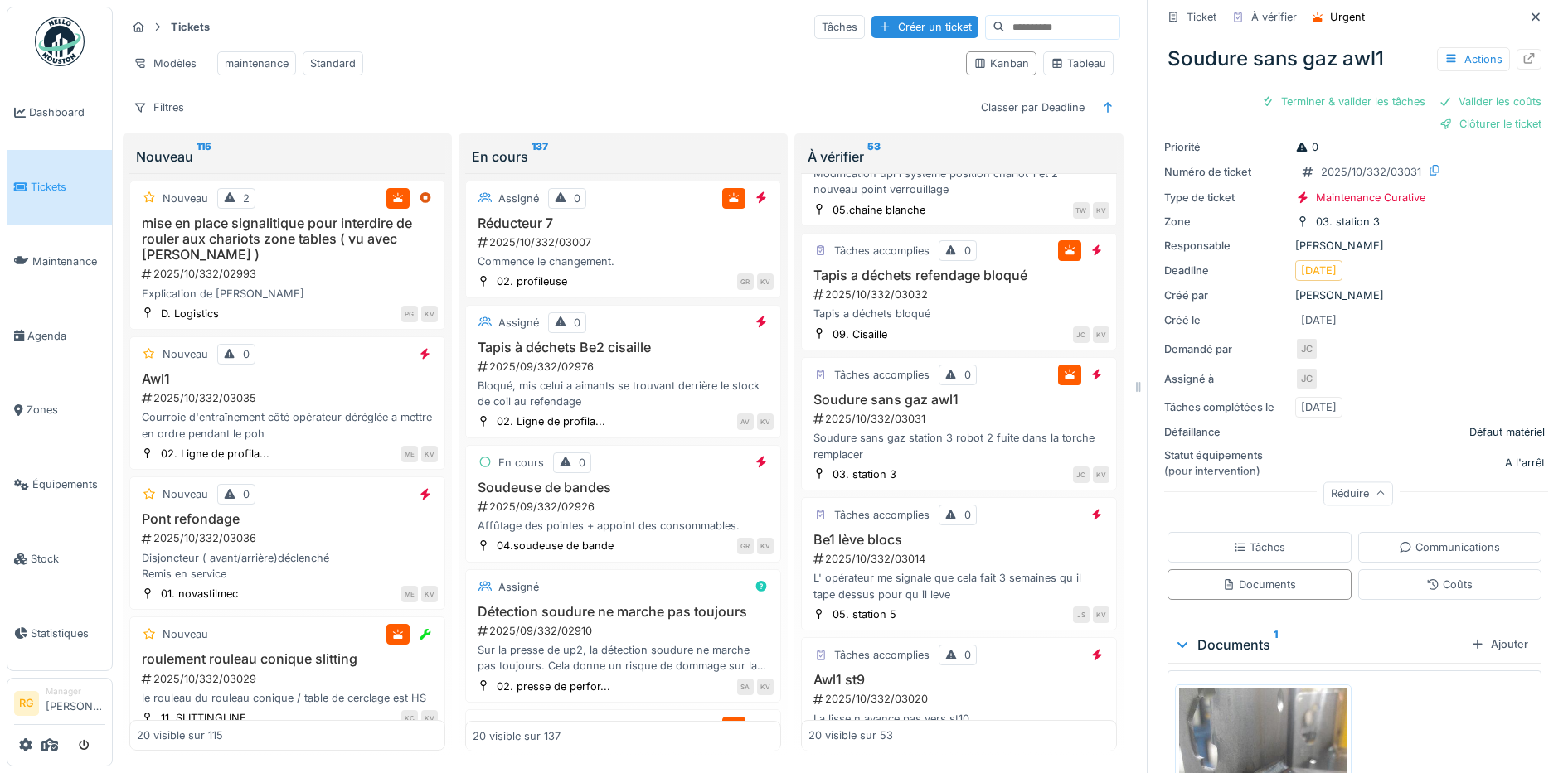
scroll to position [276, 0]
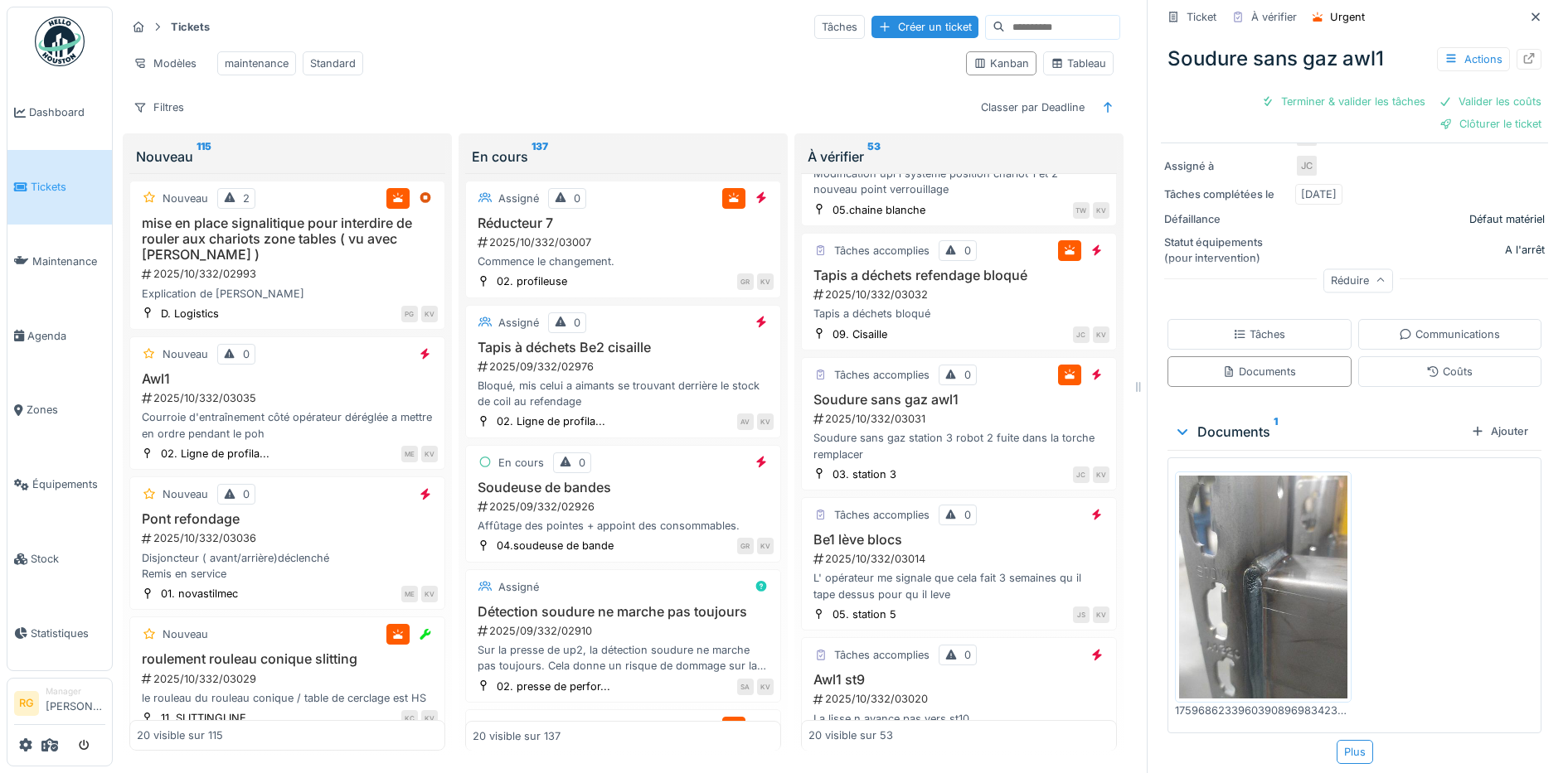
click at [1246, 578] on img at bounding box center [1263, 588] width 169 height 224
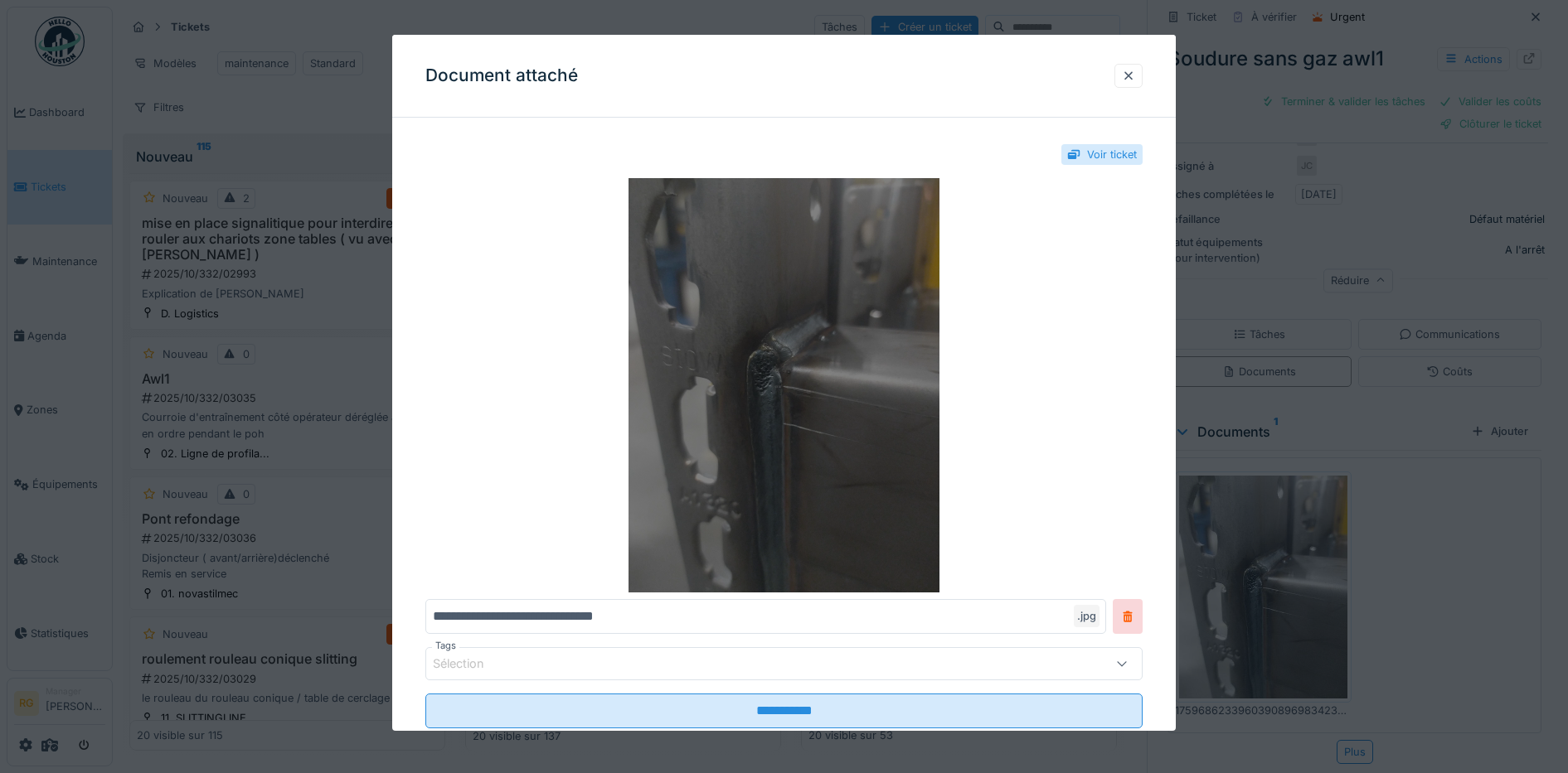
click at [809, 401] on img at bounding box center [784, 386] width 718 height 415
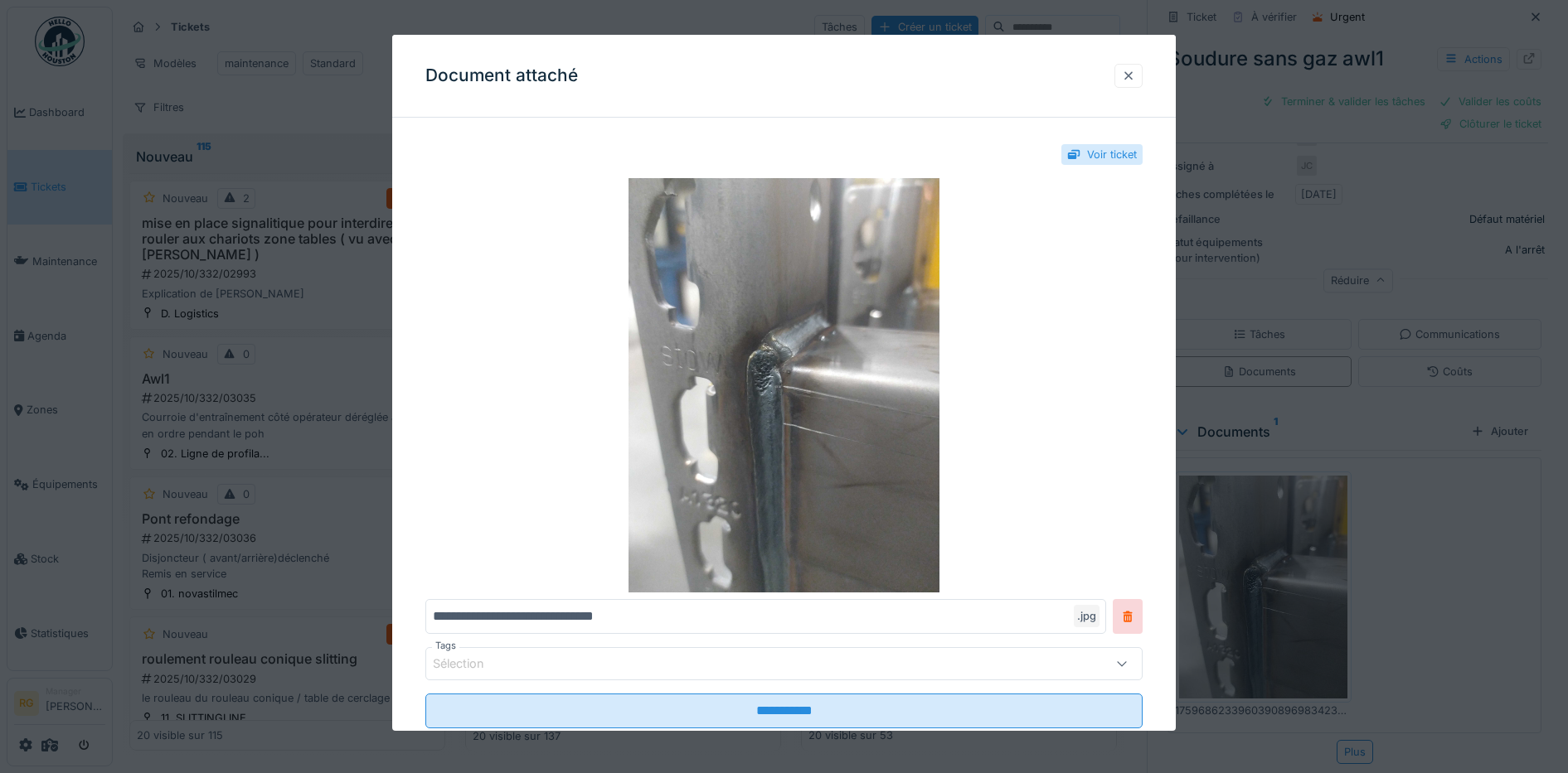
click at [1135, 74] on div at bounding box center [1127, 76] width 13 height 16
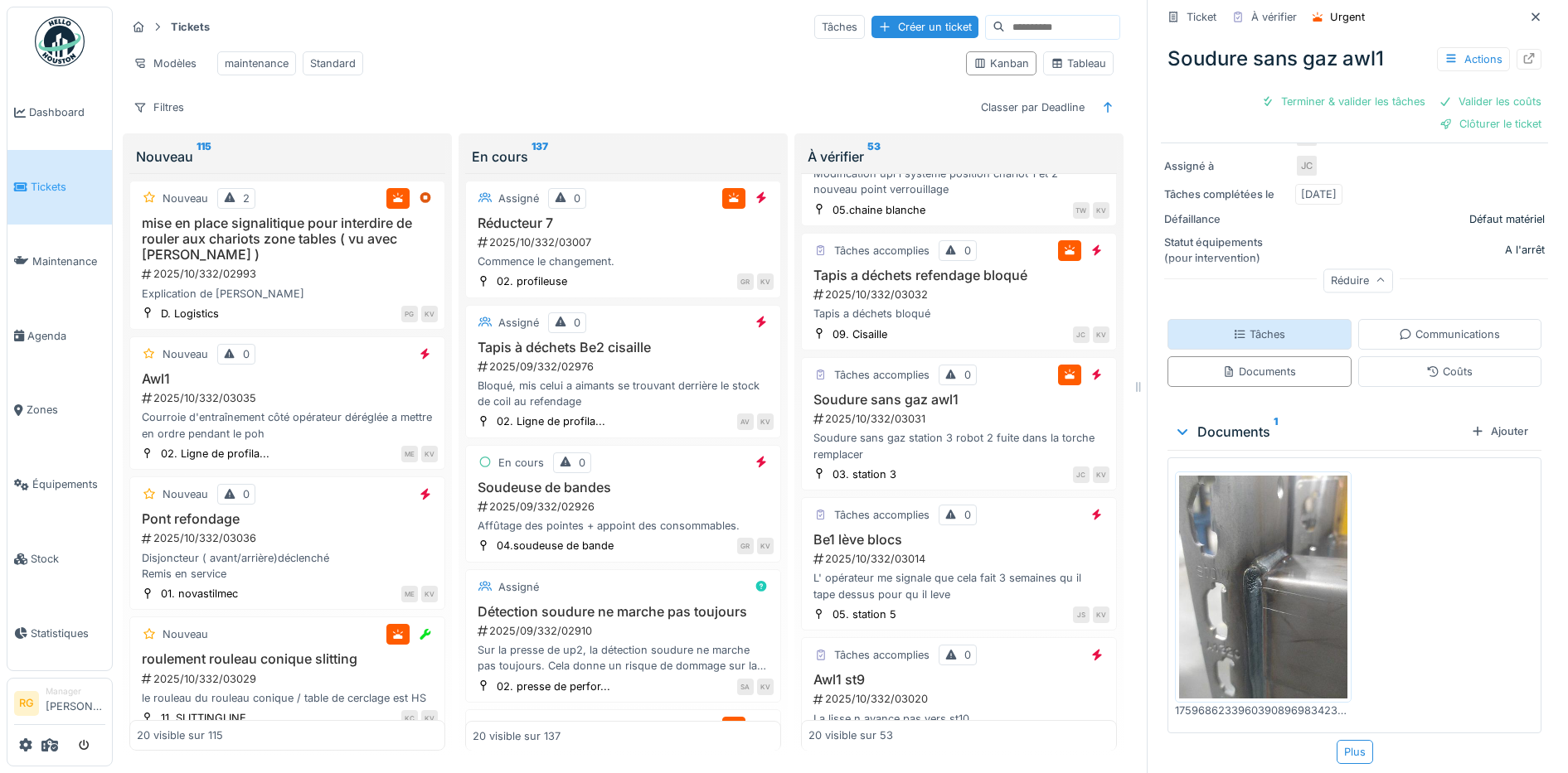
click at [1247, 326] on div "Tâches" at bounding box center [1258, 334] width 53 height 16
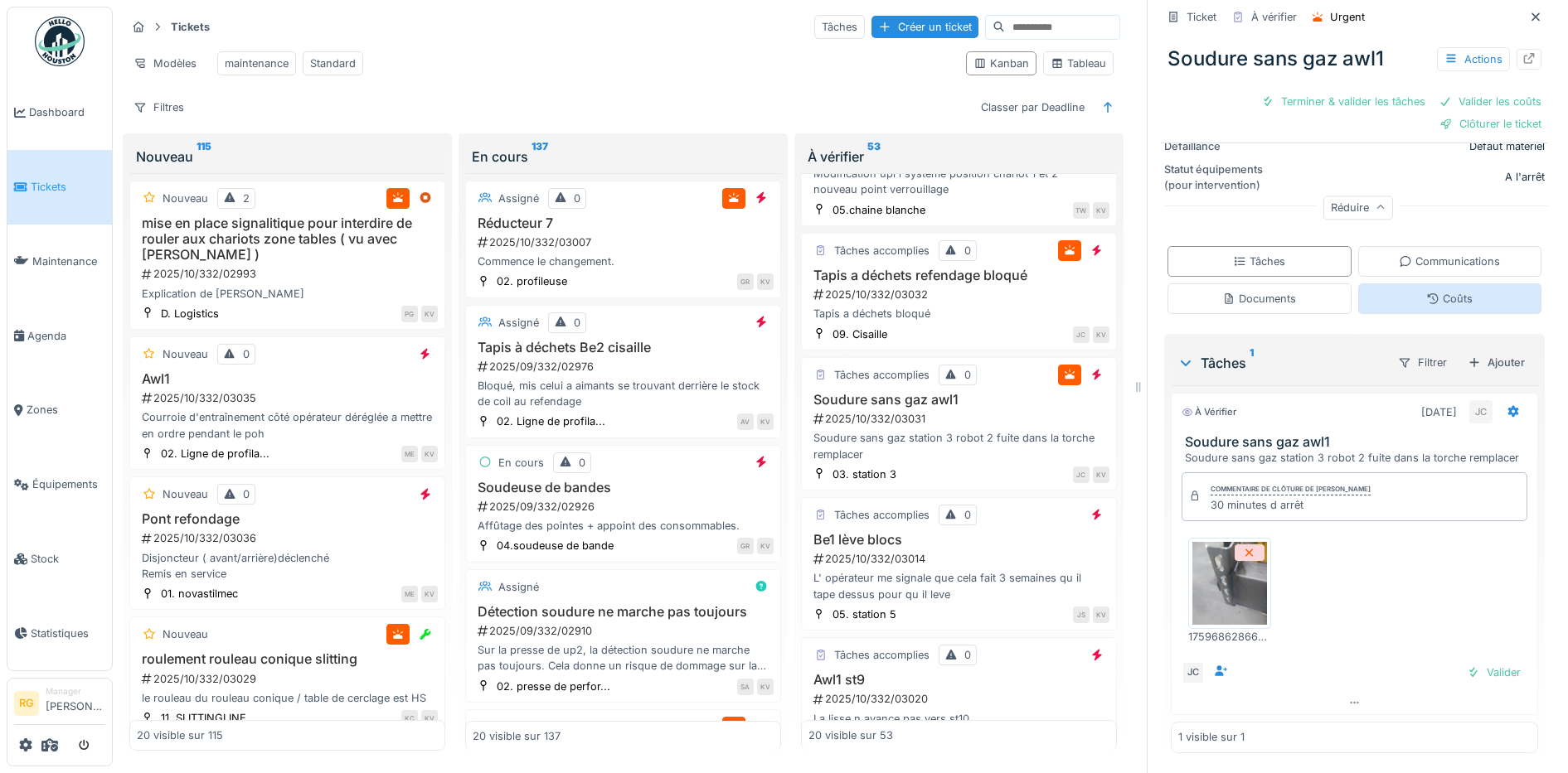
click at [1429, 291] on div "Coûts" at bounding box center [1449, 299] width 47 height 16
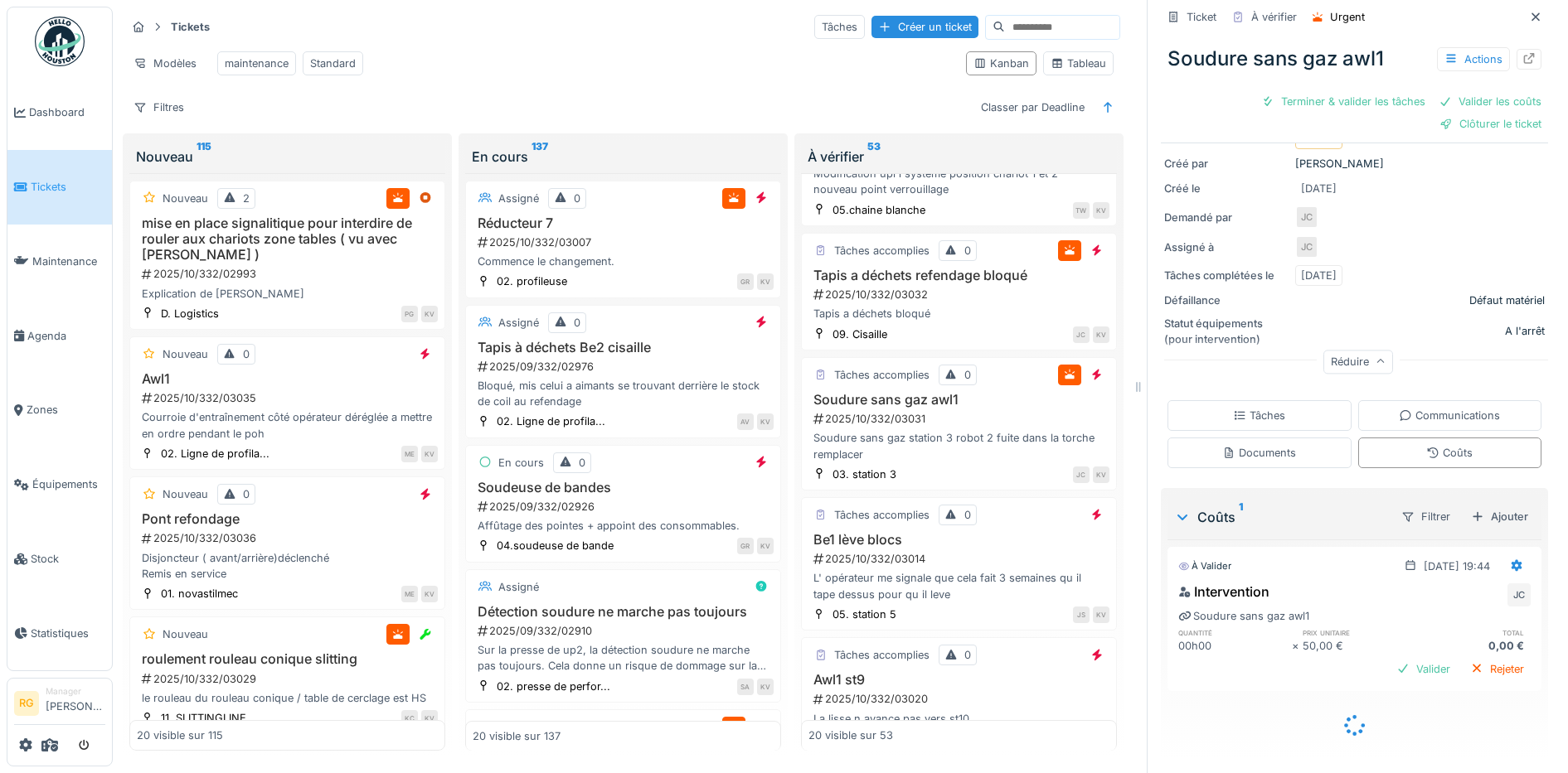
scroll to position [175, 0]
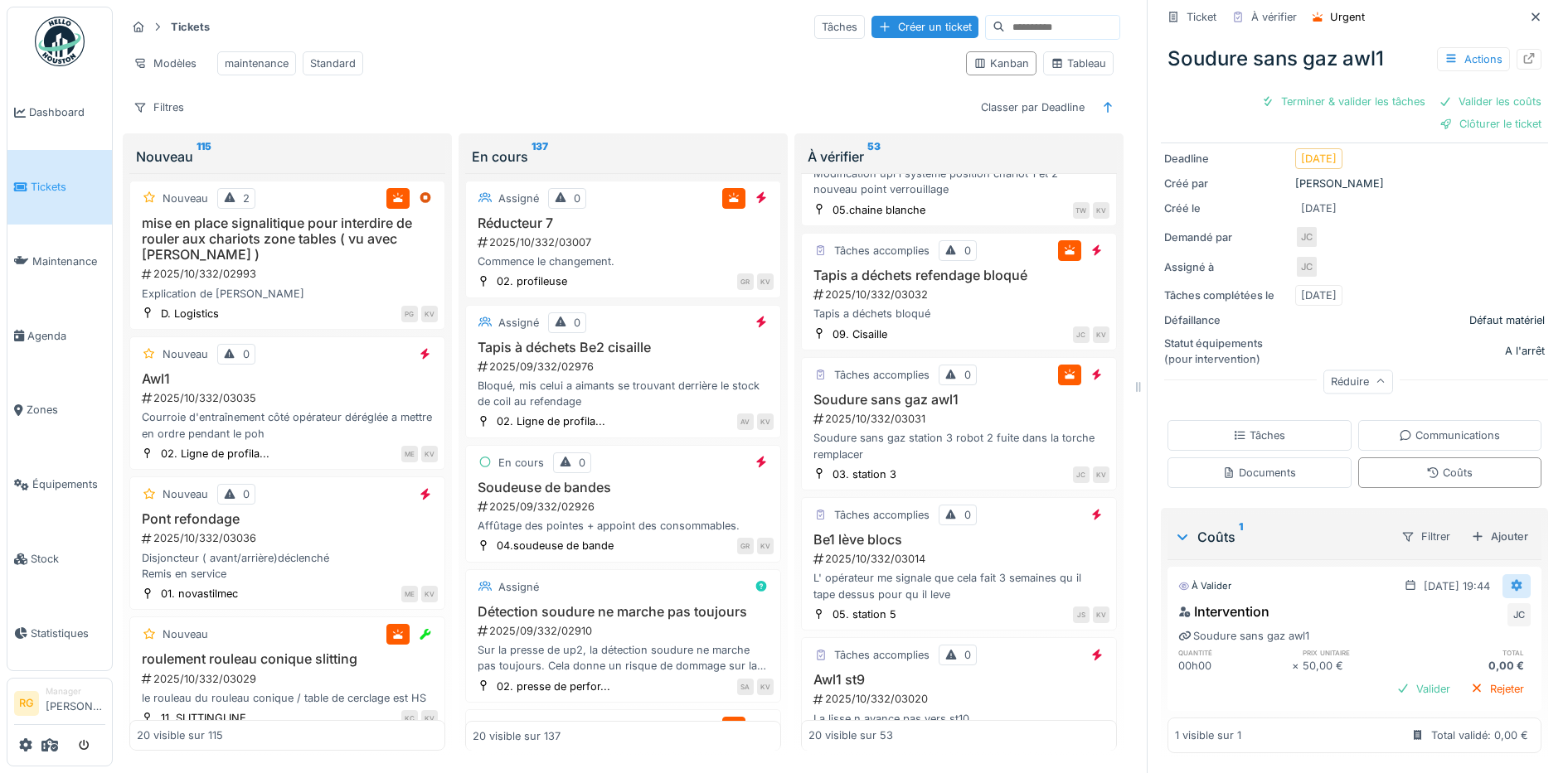
click at [1509, 580] on icon at bounding box center [1515, 585] width 13 height 11
click at [1444, 611] on div "Modifier" at bounding box center [1438, 623] width 80 height 25
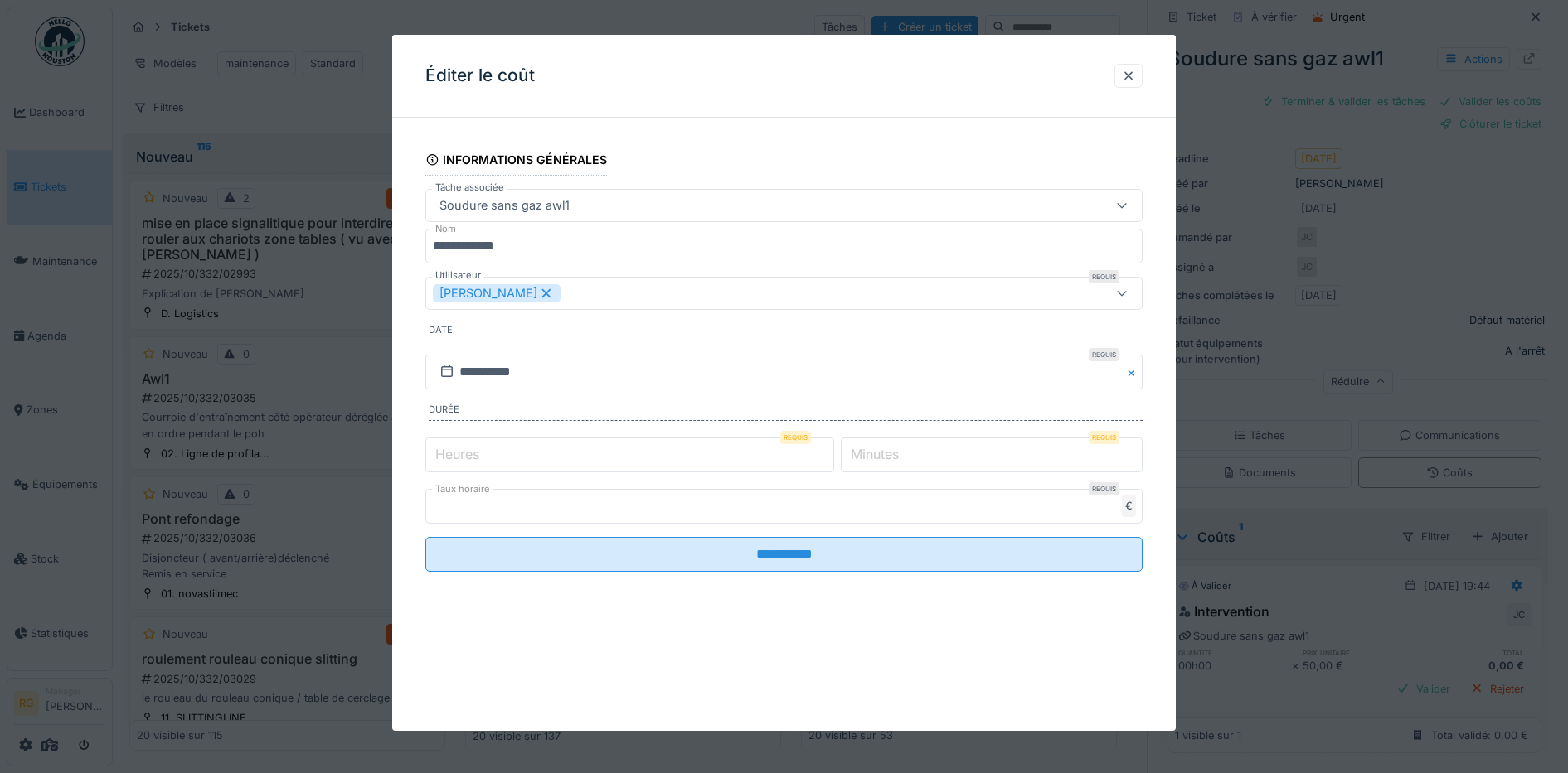
click at [884, 455] on label "Minutes" at bounding box center [874, 454] width 55 height 20
click at [884, 455] on input "*" at bounding box center [991, 454] width 302 height 35
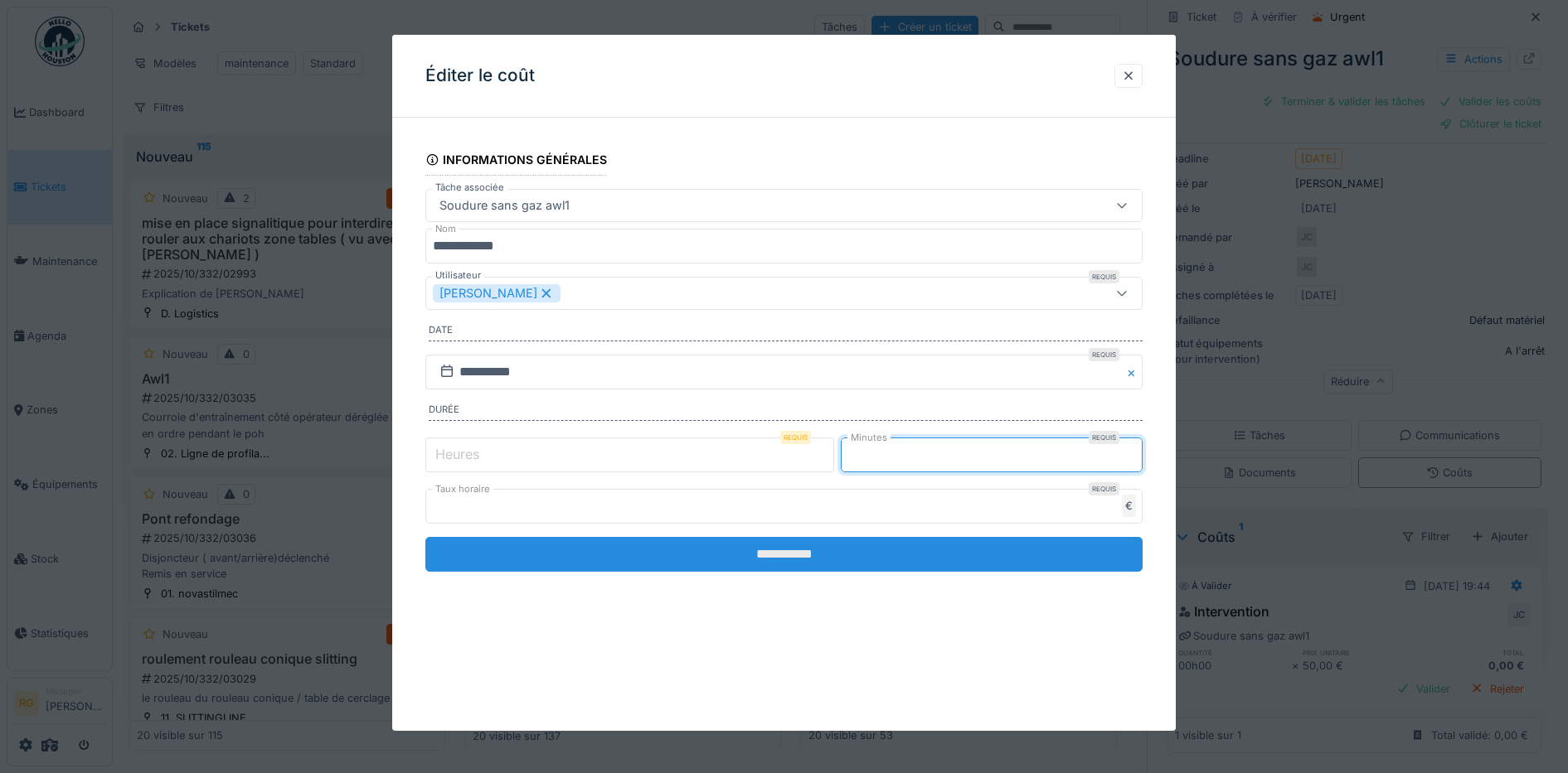
type input "**"
click at [809, 553] on input "**********" at bounding box center [784, 554] width 718 height 35
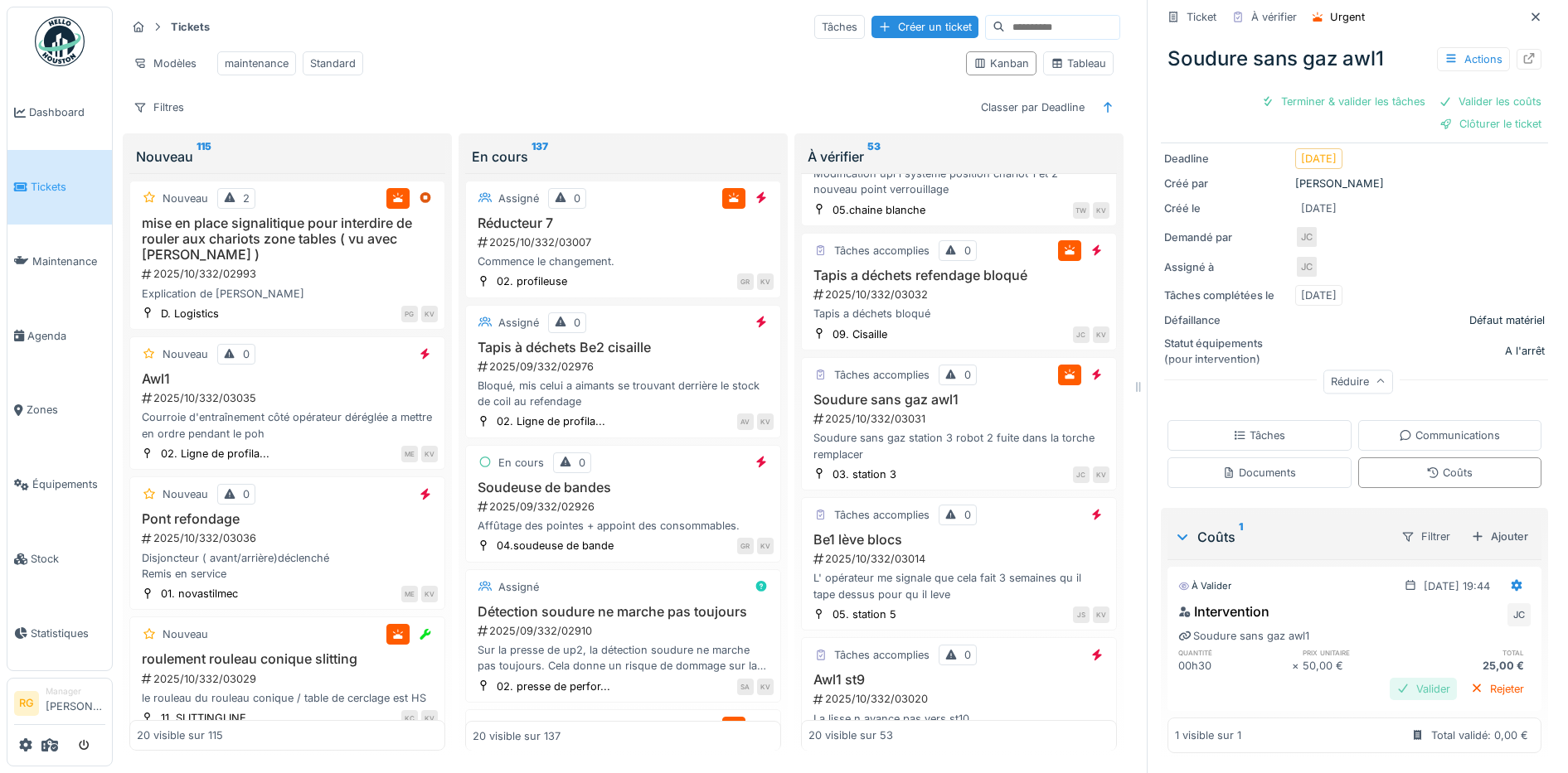
click at [1398, 678] on div "Valider" at bounding box center [1423, 689] width 67 height 23
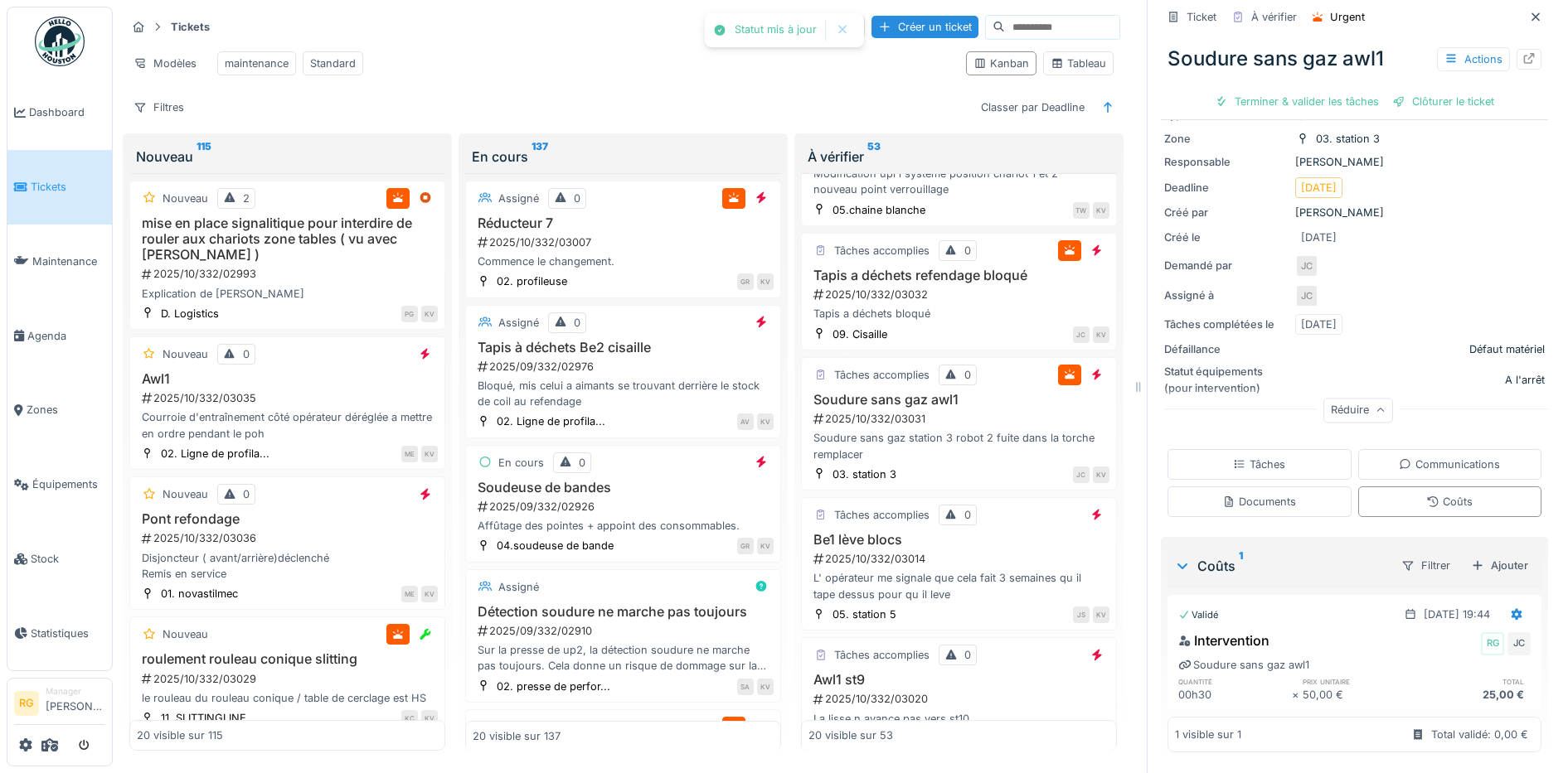
scroll to position [123, 0]
click at [1242, 456] on div "Tâches" at bounding box center [1258, 464] width 53 height 16
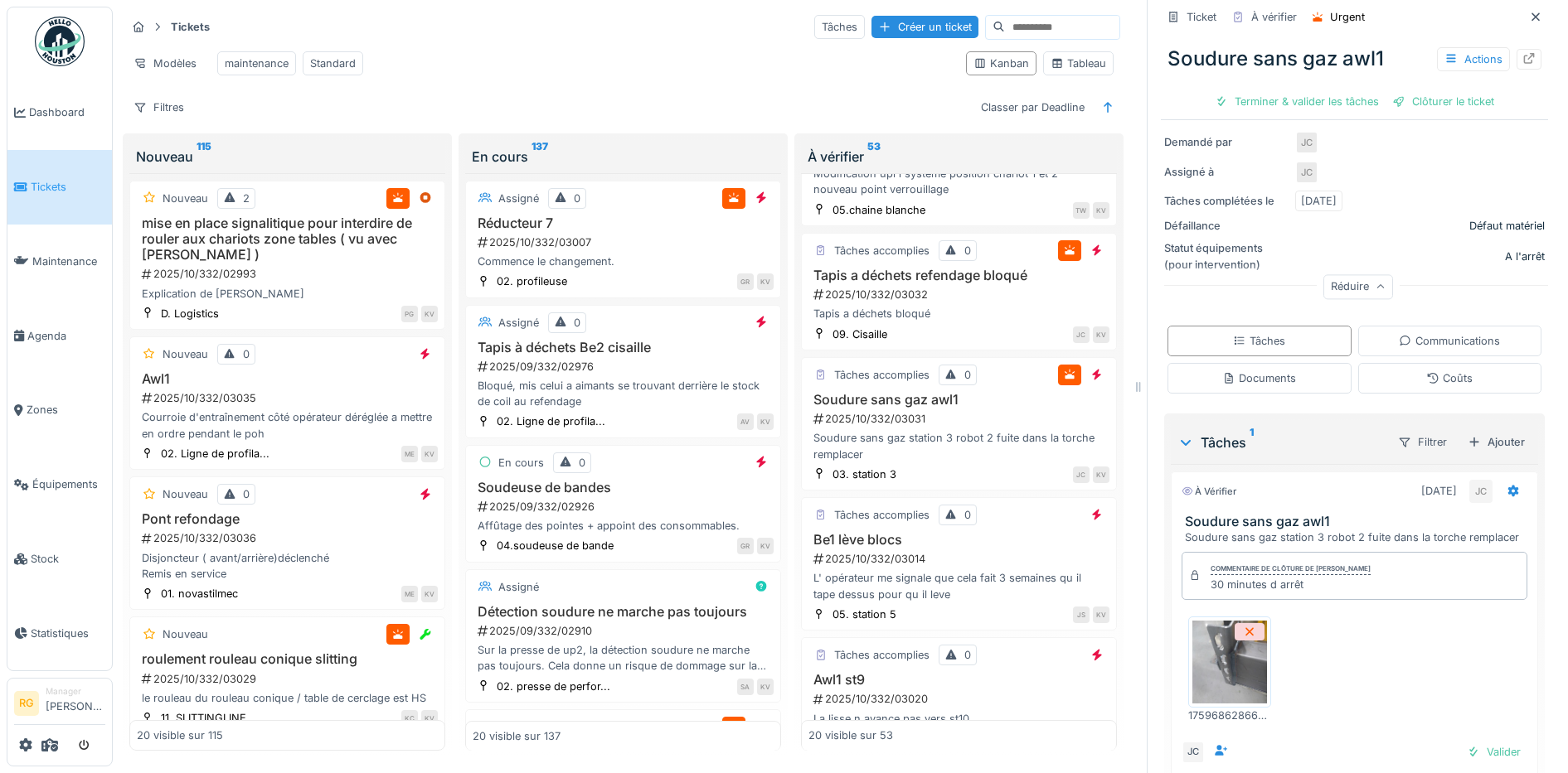
scroll to position [325, 0]
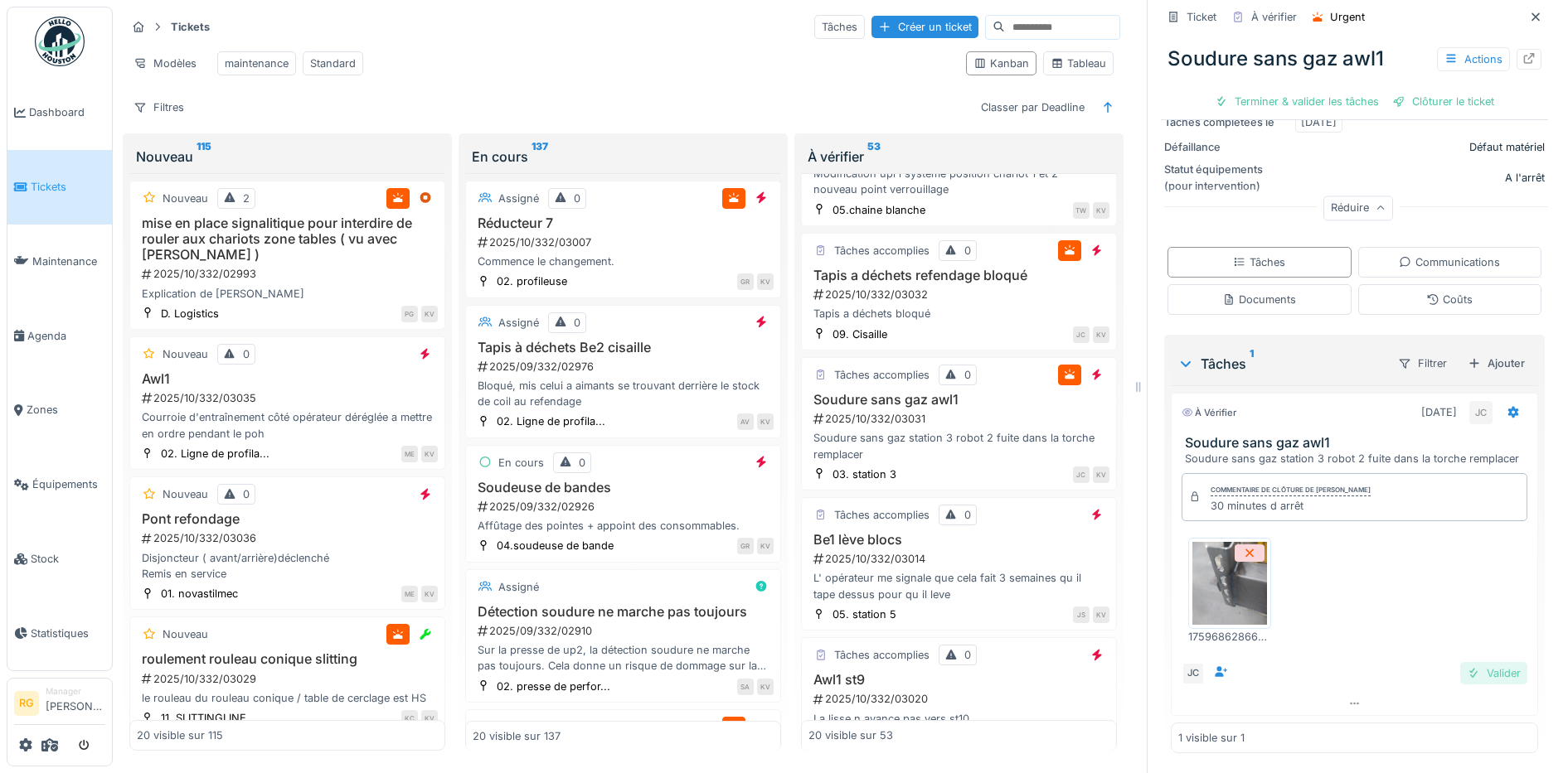
click at [1471, 663] on div "Valider" at bounding box center [1494, 674] width 67 height 23
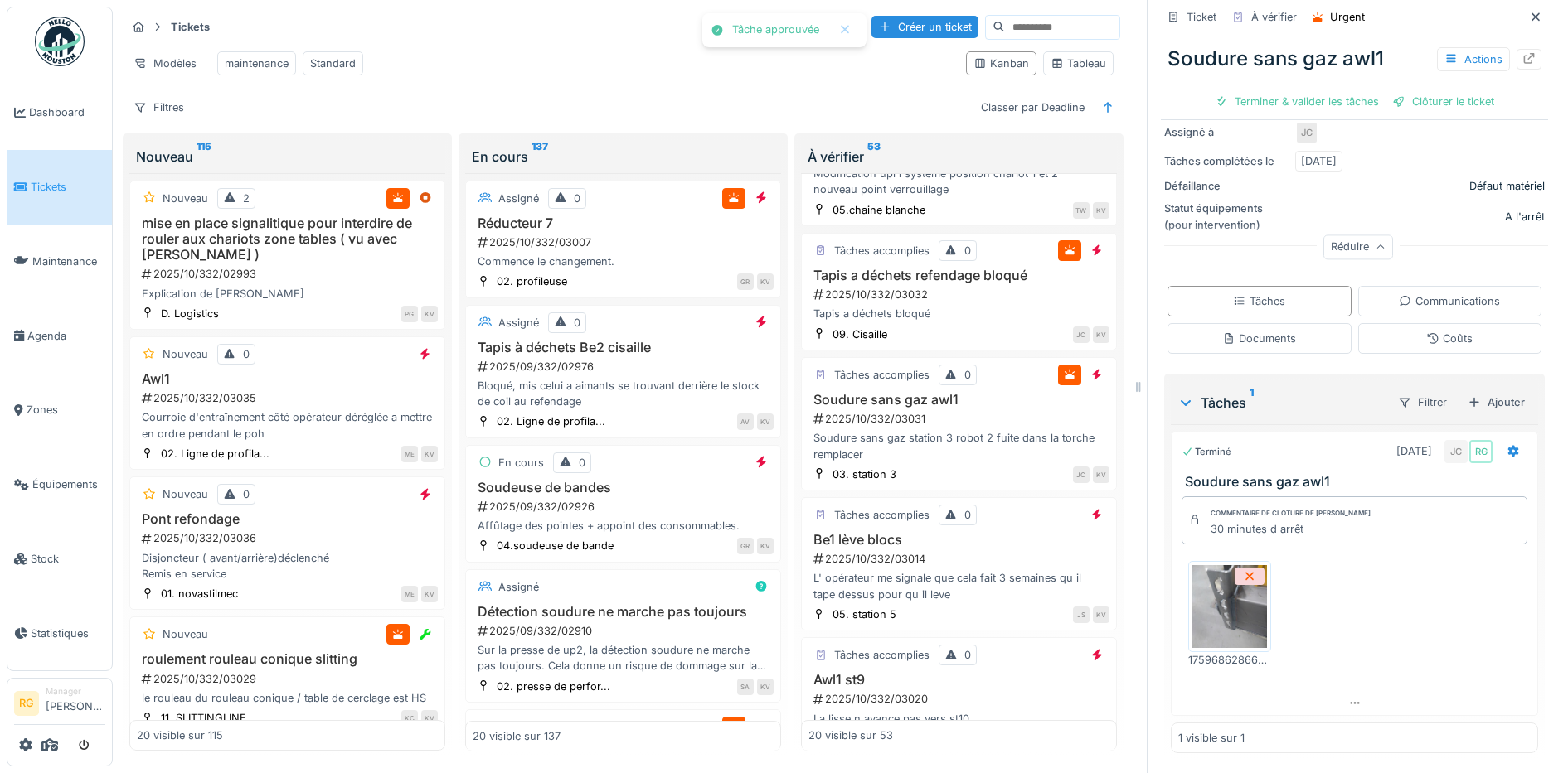
scroll to position [280, 0]
click at [1343, 90] on div "Clôturer le ticket" at bounding box center [1355, 101] width 115 height 23
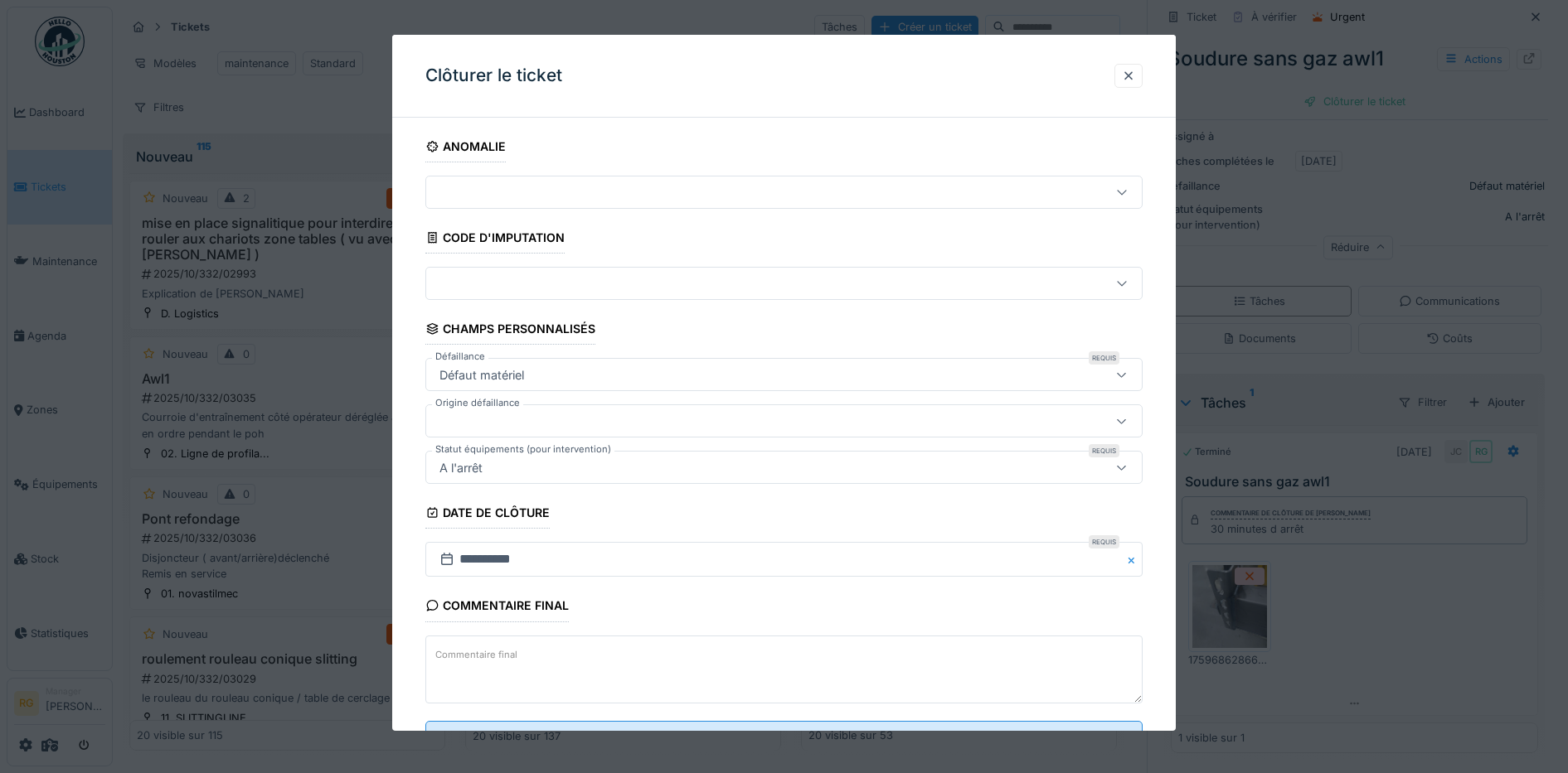
drag, startPoint x: 688, startPoint y: 666, endPoint x: 687, endPoint y: 656, distance: 10.0
click at [690, 667] on textarea "Commentaire final" at bounding box center [784, 670] width 718 height 68
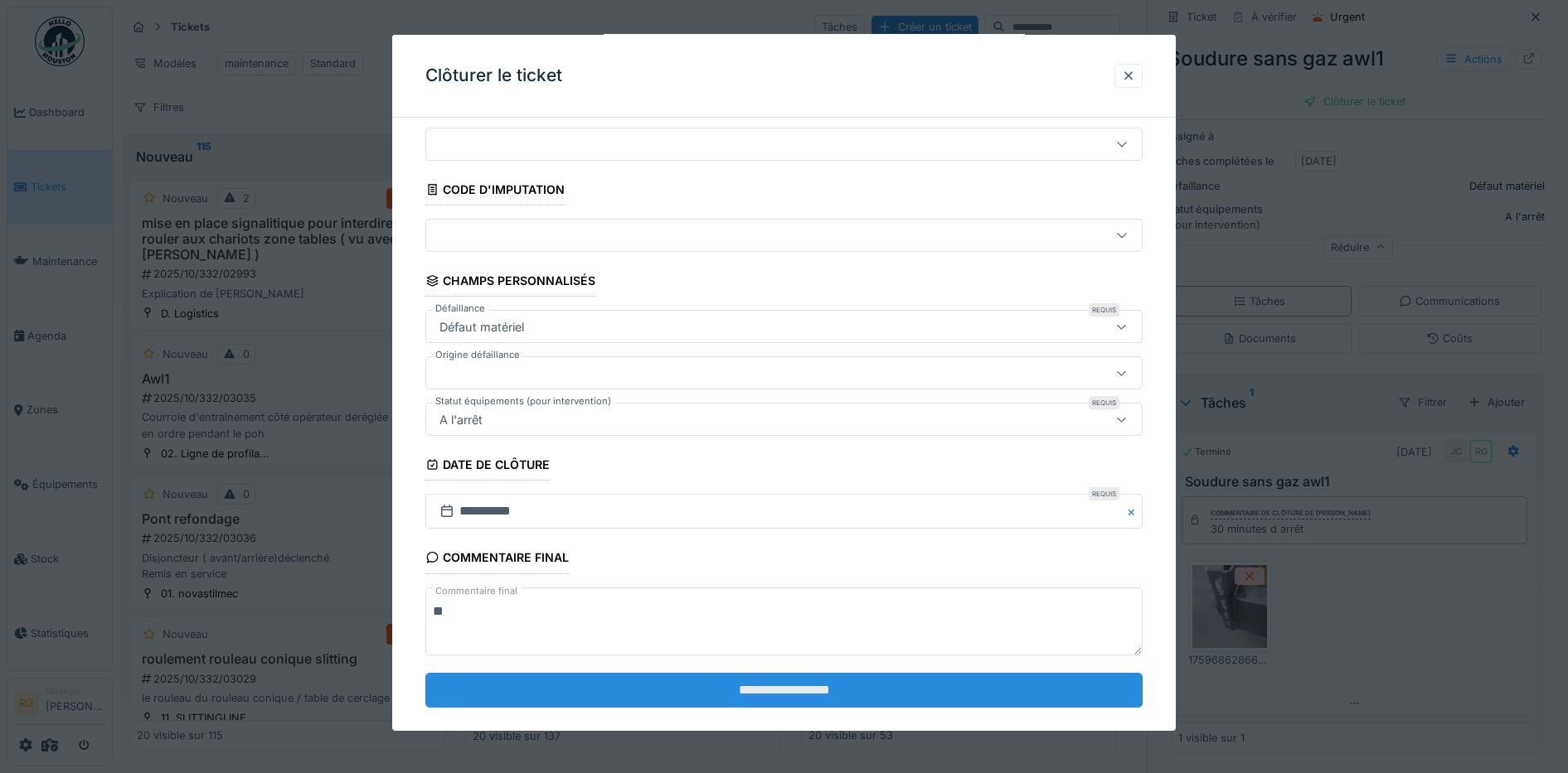
scroll to position [71, 0]
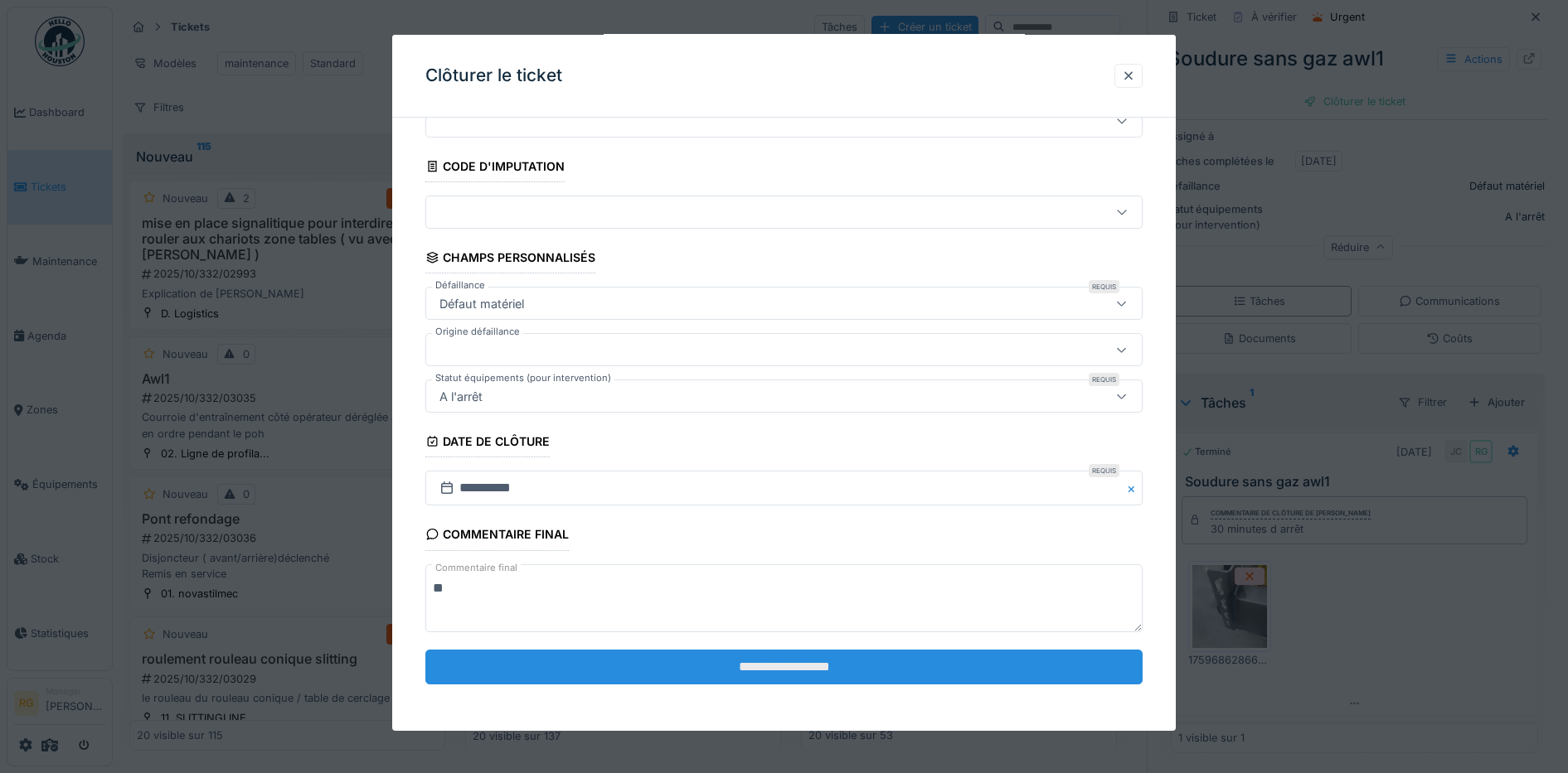
type textarea "**"
click at [729, 668] on input "**********" at bounding box center [784, 667] width 718 height 35
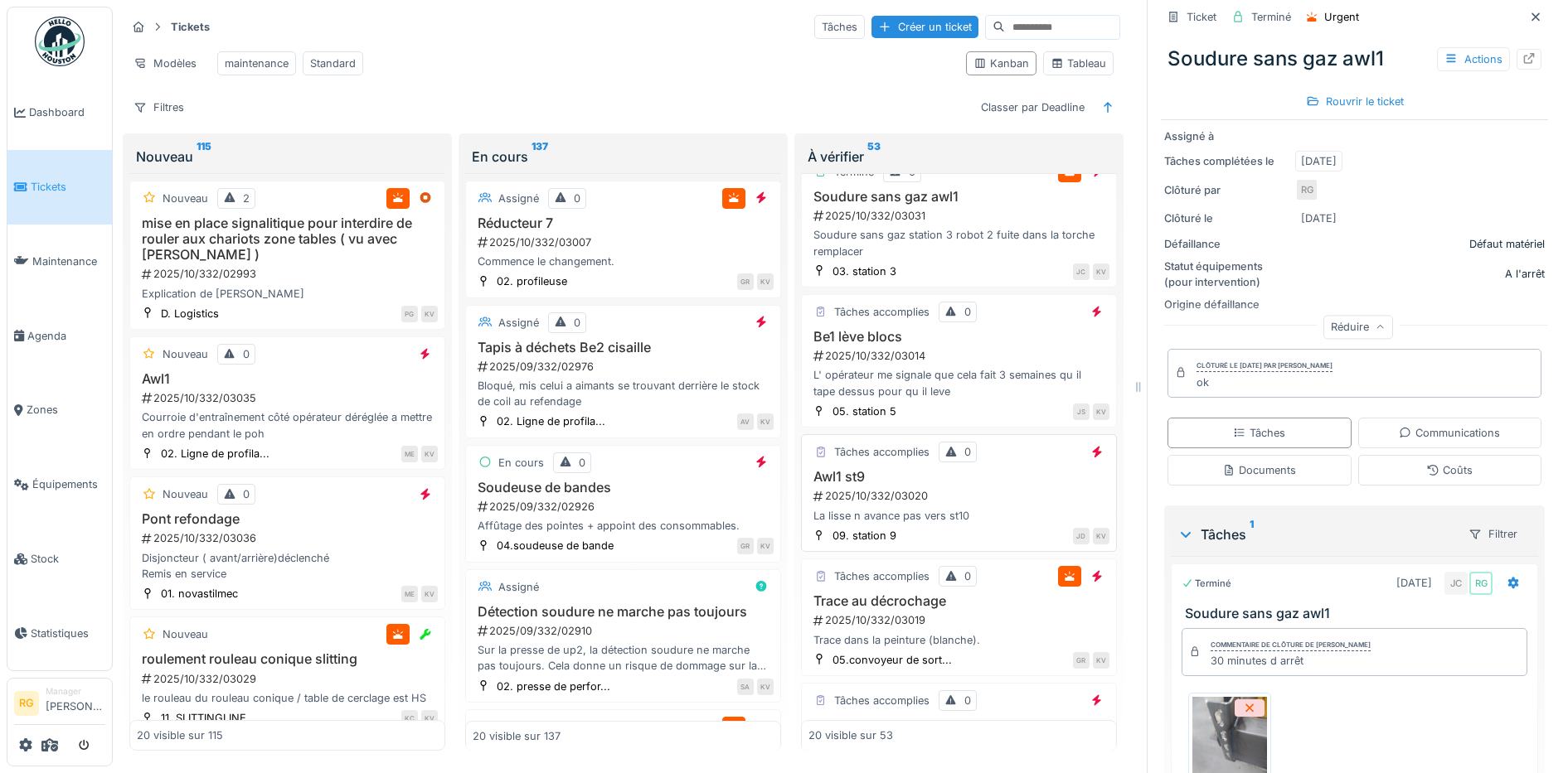
scroll to position [829, 0]
